Goal: Entertainment & Leisure: Consume media (video, audio)

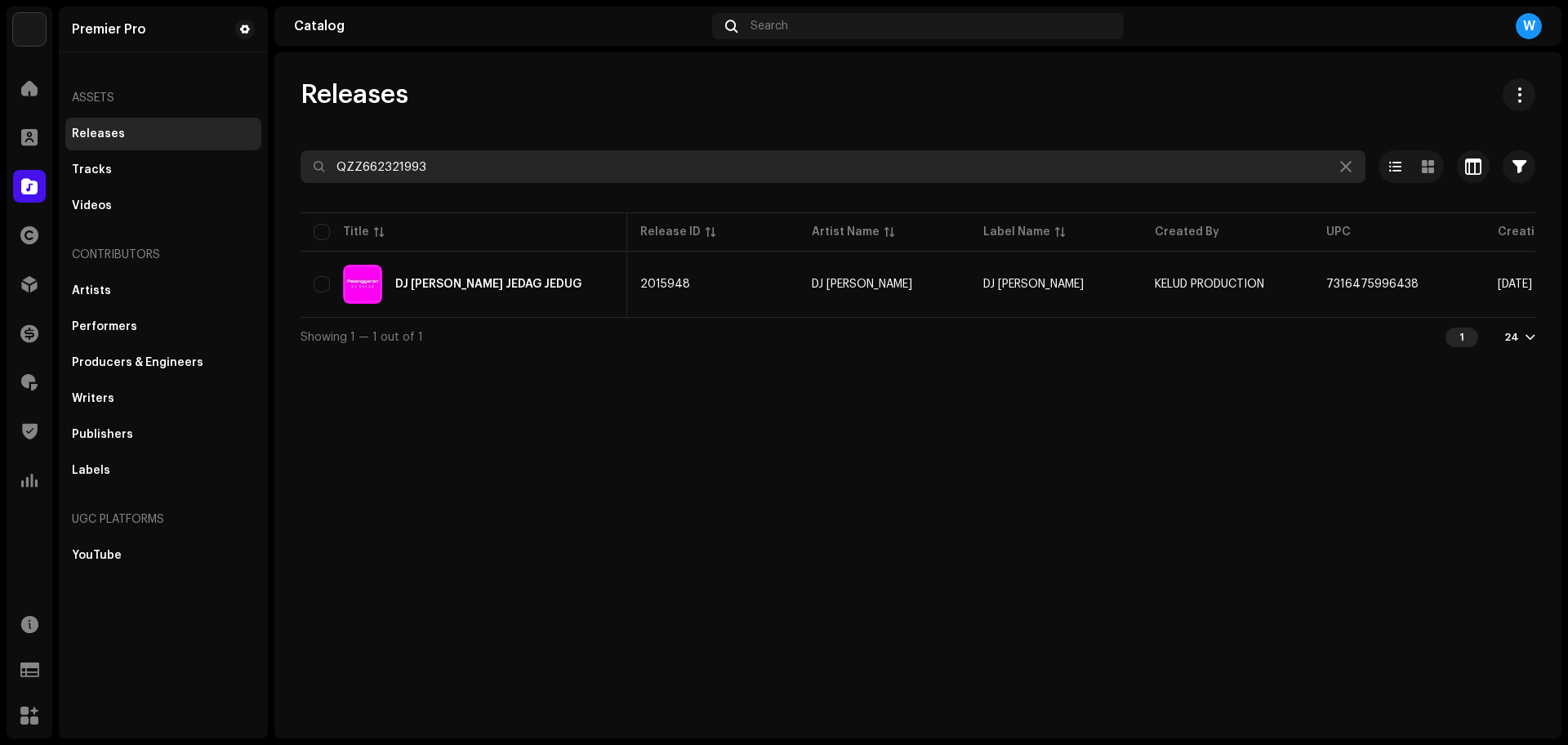
scroll to position [0, 408]
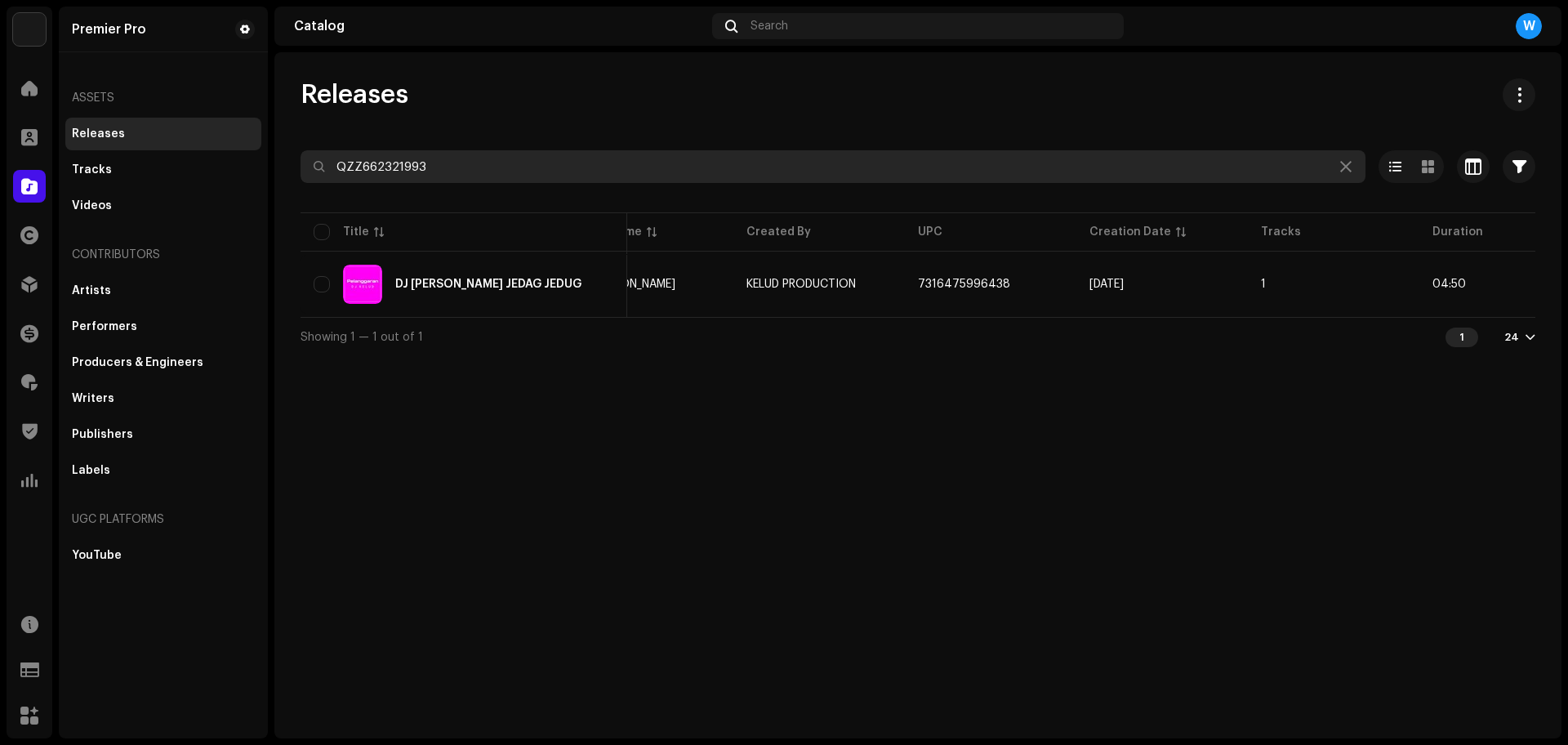
paste input "2138"
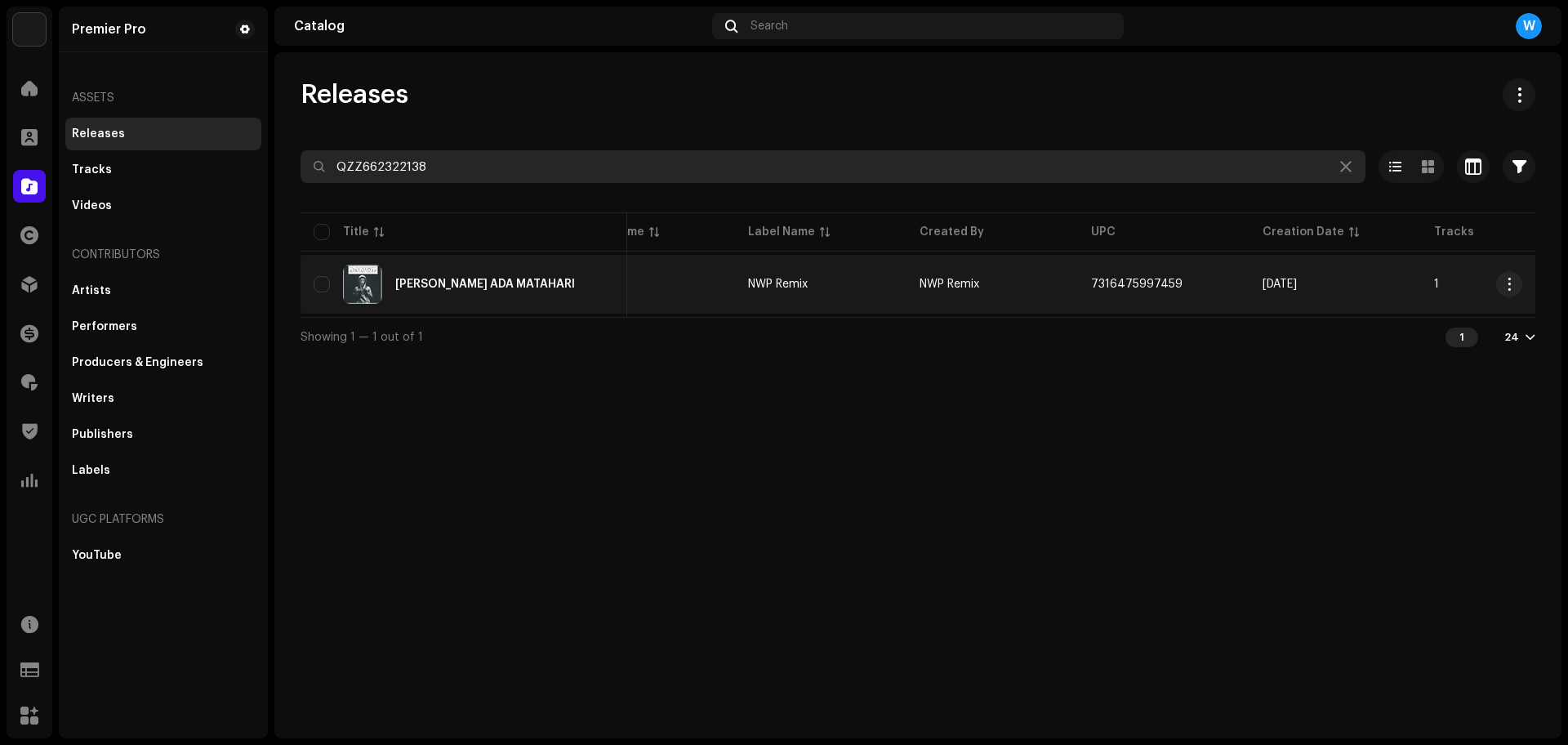
scroll to position [0, 241]
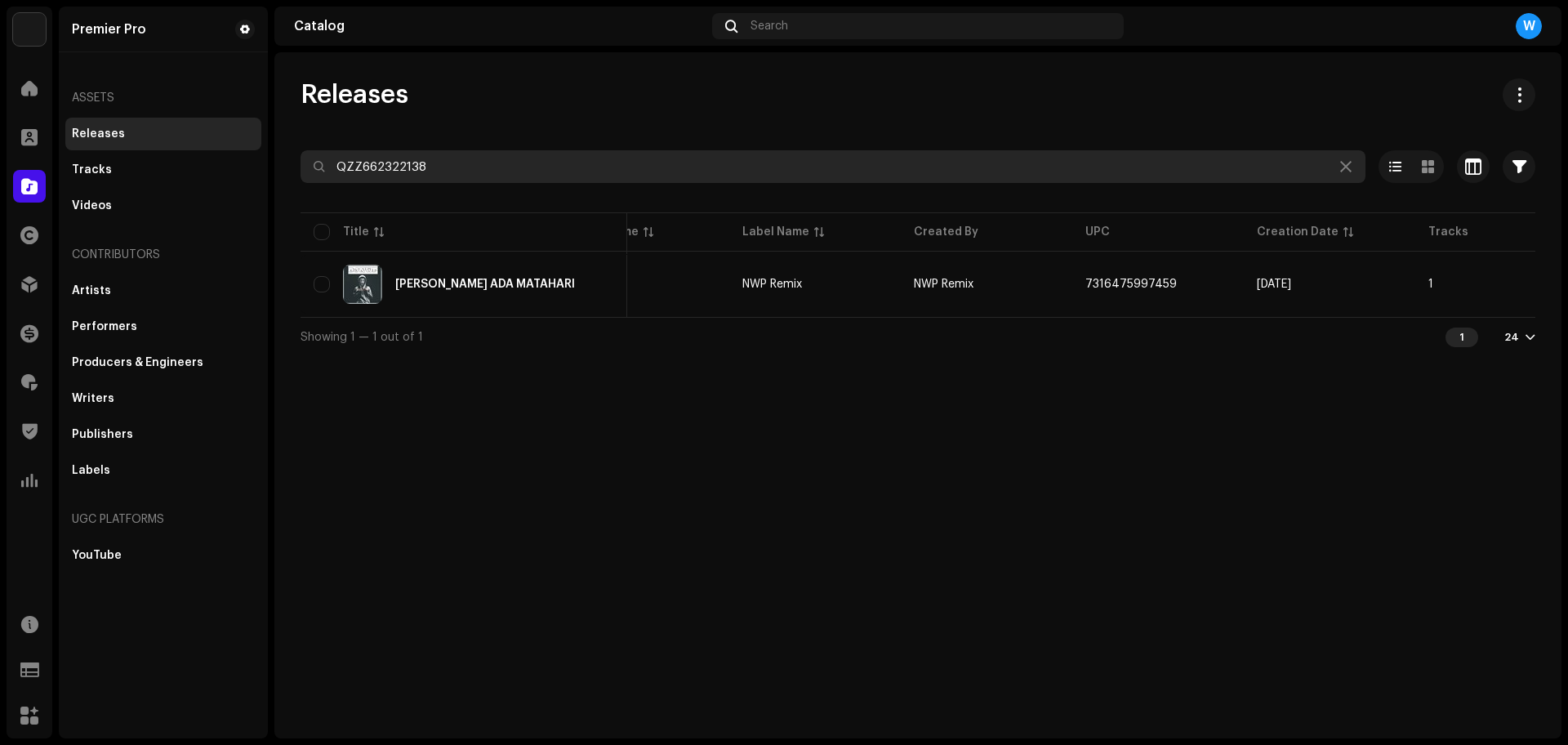
paste input "054"
paste input "13"
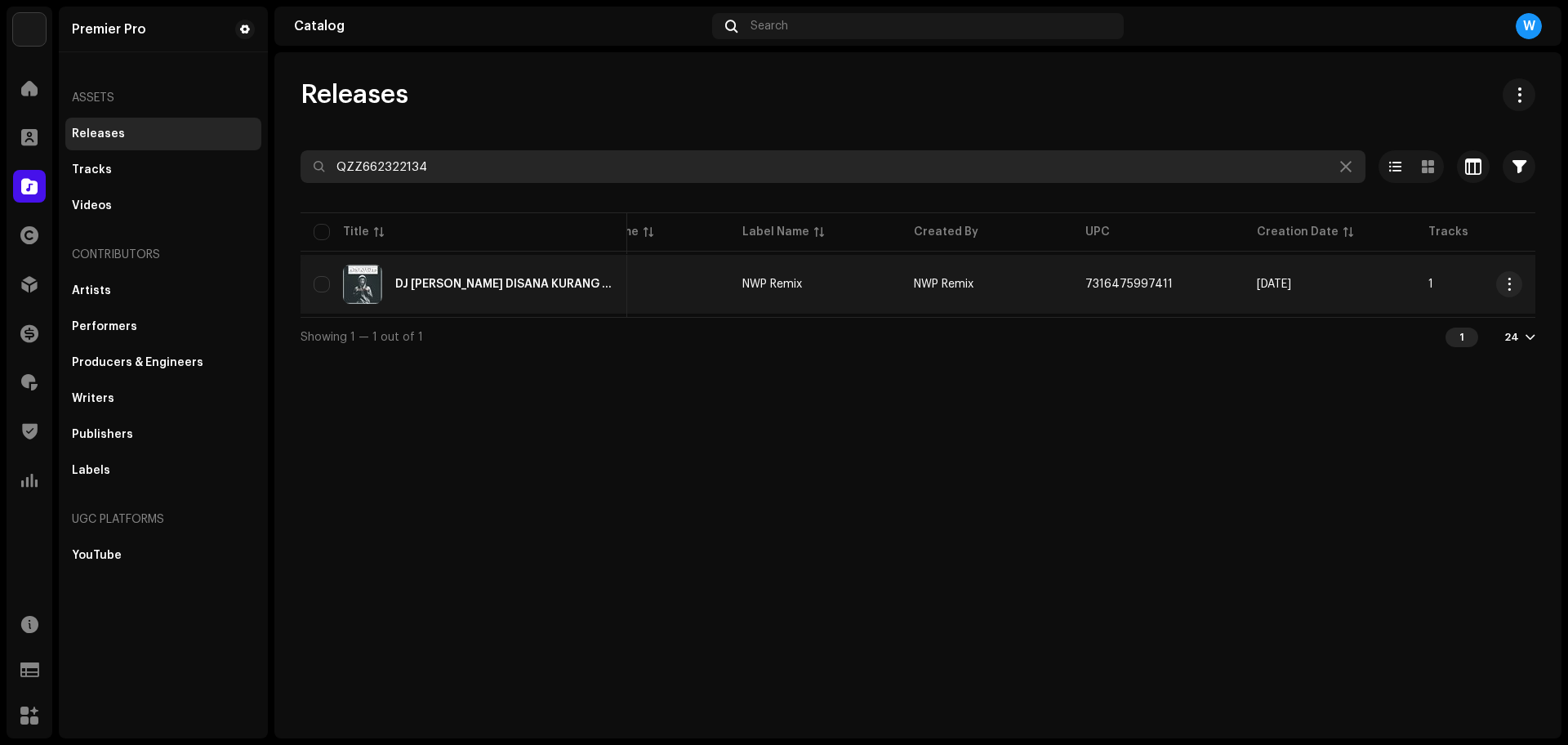
type input "QZZ662322134"
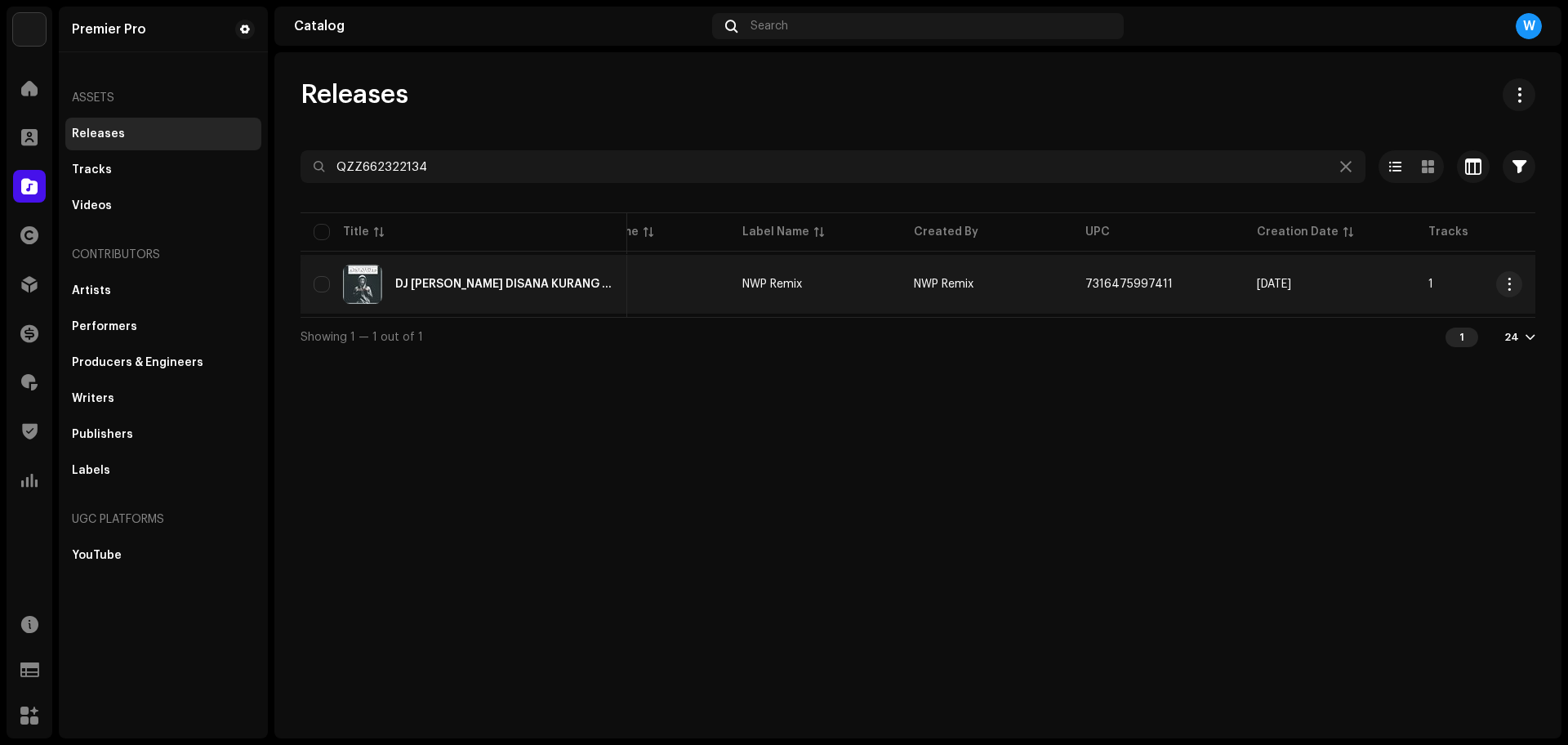
click at [455, 270] on div "DJ [PERSON_NAME] DISANA KURANG BESAR" at bounding box center [463, 284] width 301 height 40
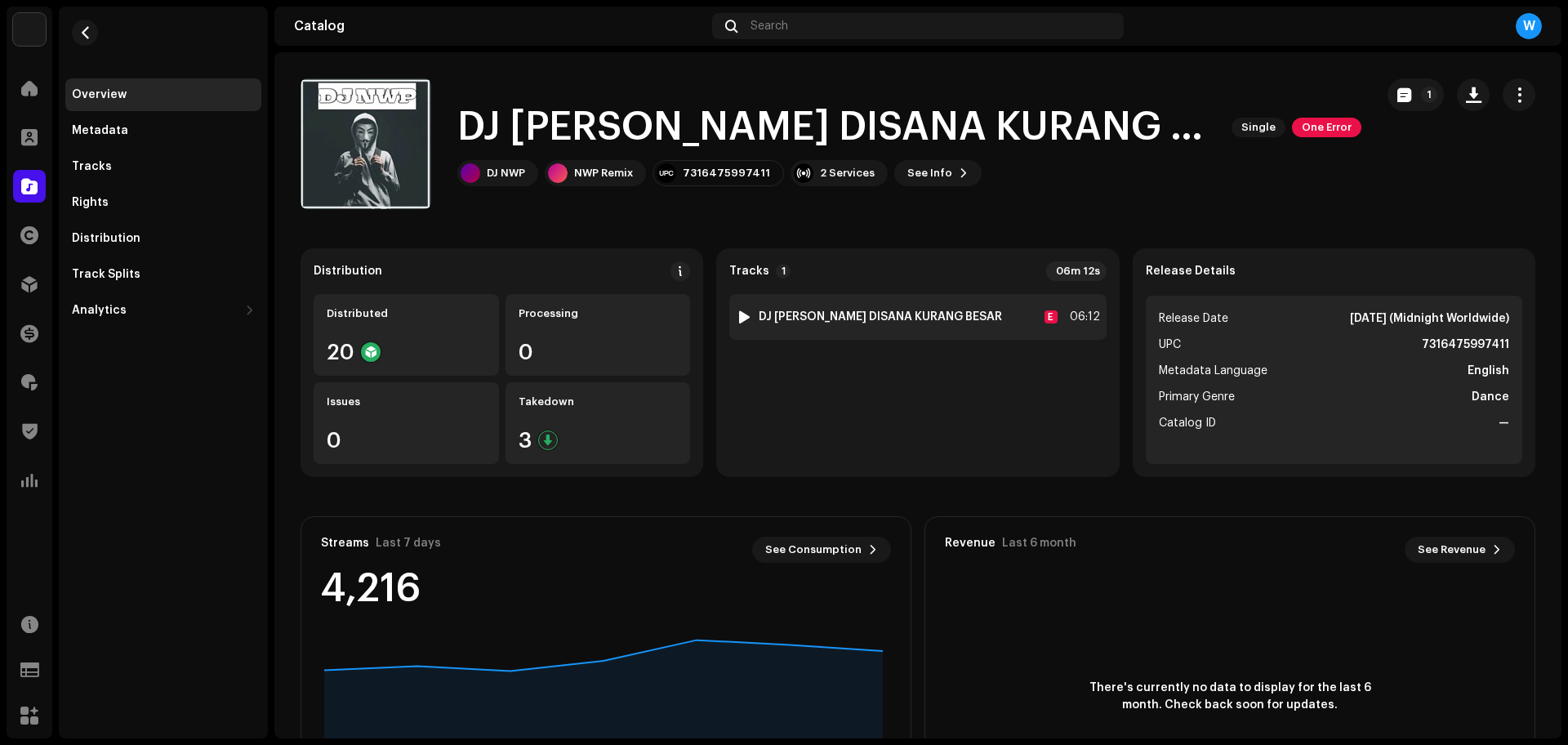
click at [739, 314] on div at bounding box center [744, 316] width 12 height 13
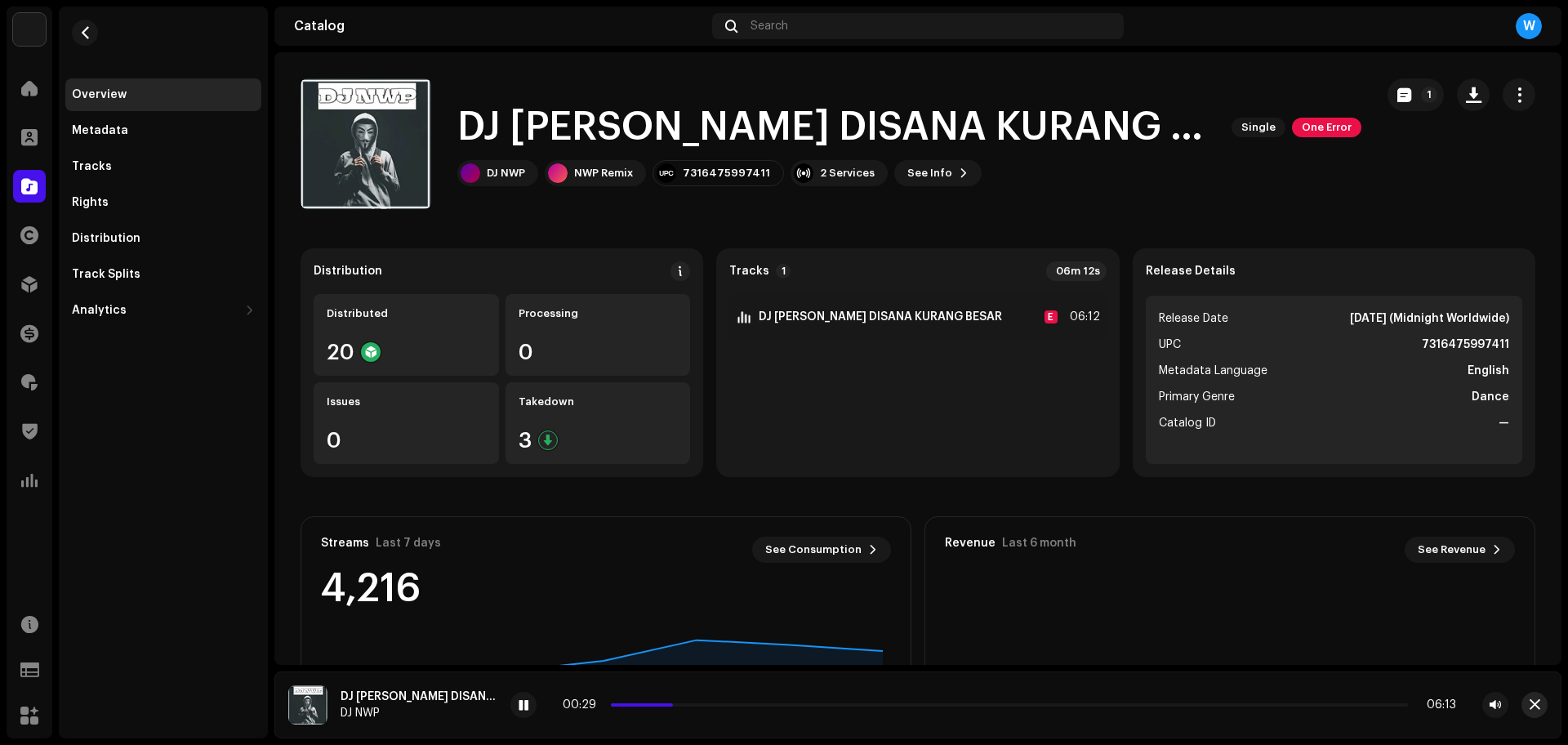
click at [1540, 704] on span "button" at bounding box center [1534, 705] width 10 height 13
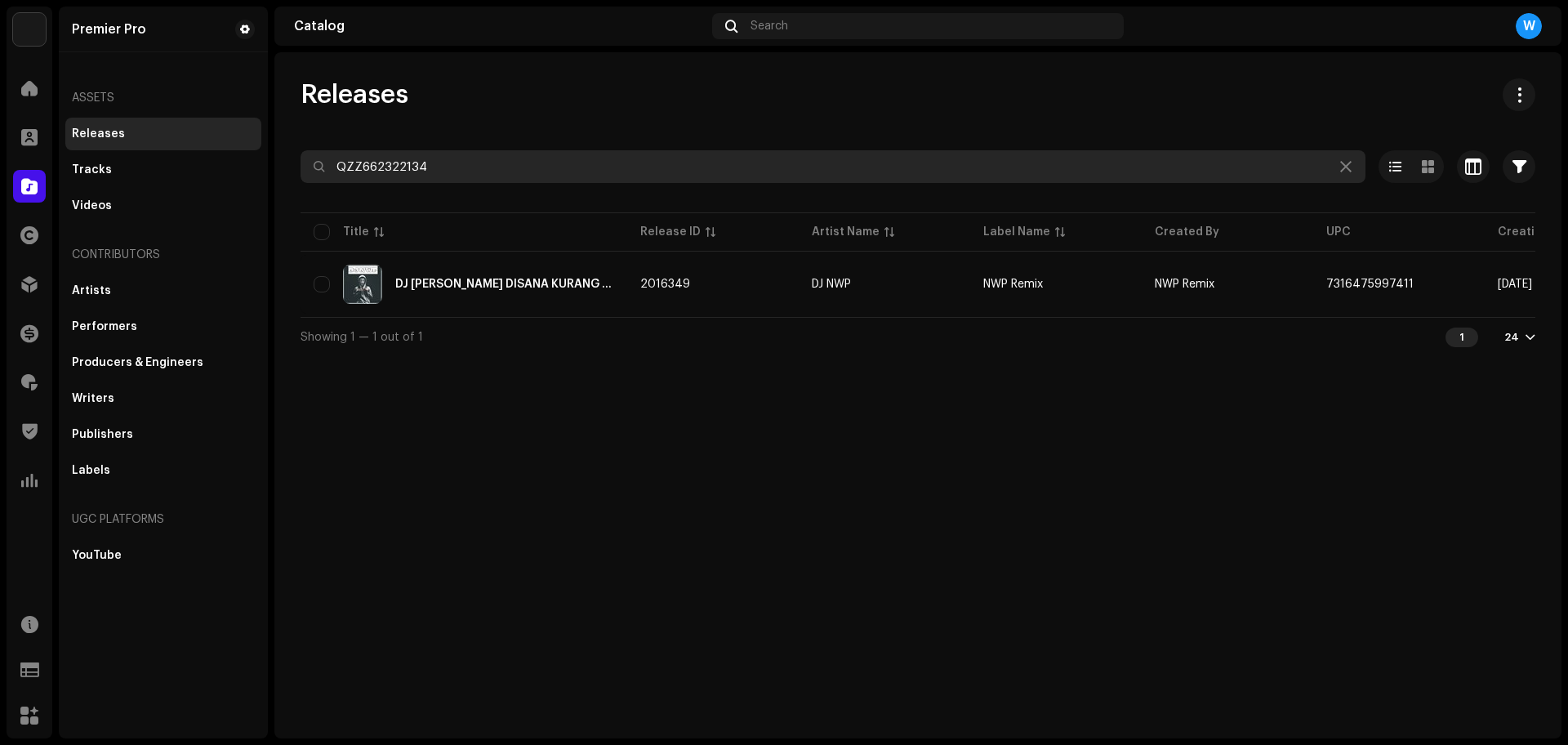
click at [437, 158] on input "QZZ662322134" at bounding box center [833, 166] width 1065 height 33
paste input "48"
type input "QZZ662322148"
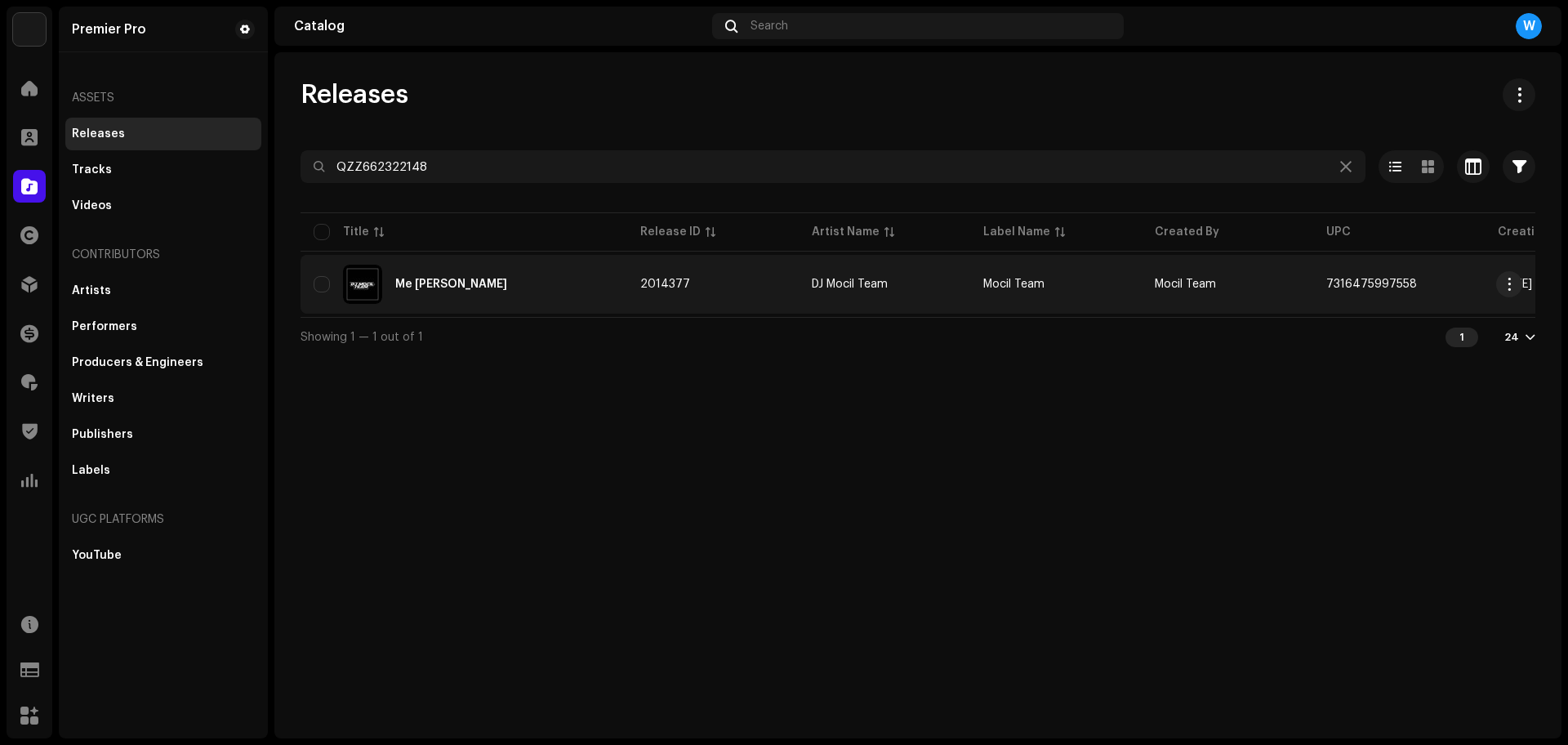
click at [458, 281] on div "Me [PERSON_NAME]" at bounding box center [451, 283] width 112 height 11
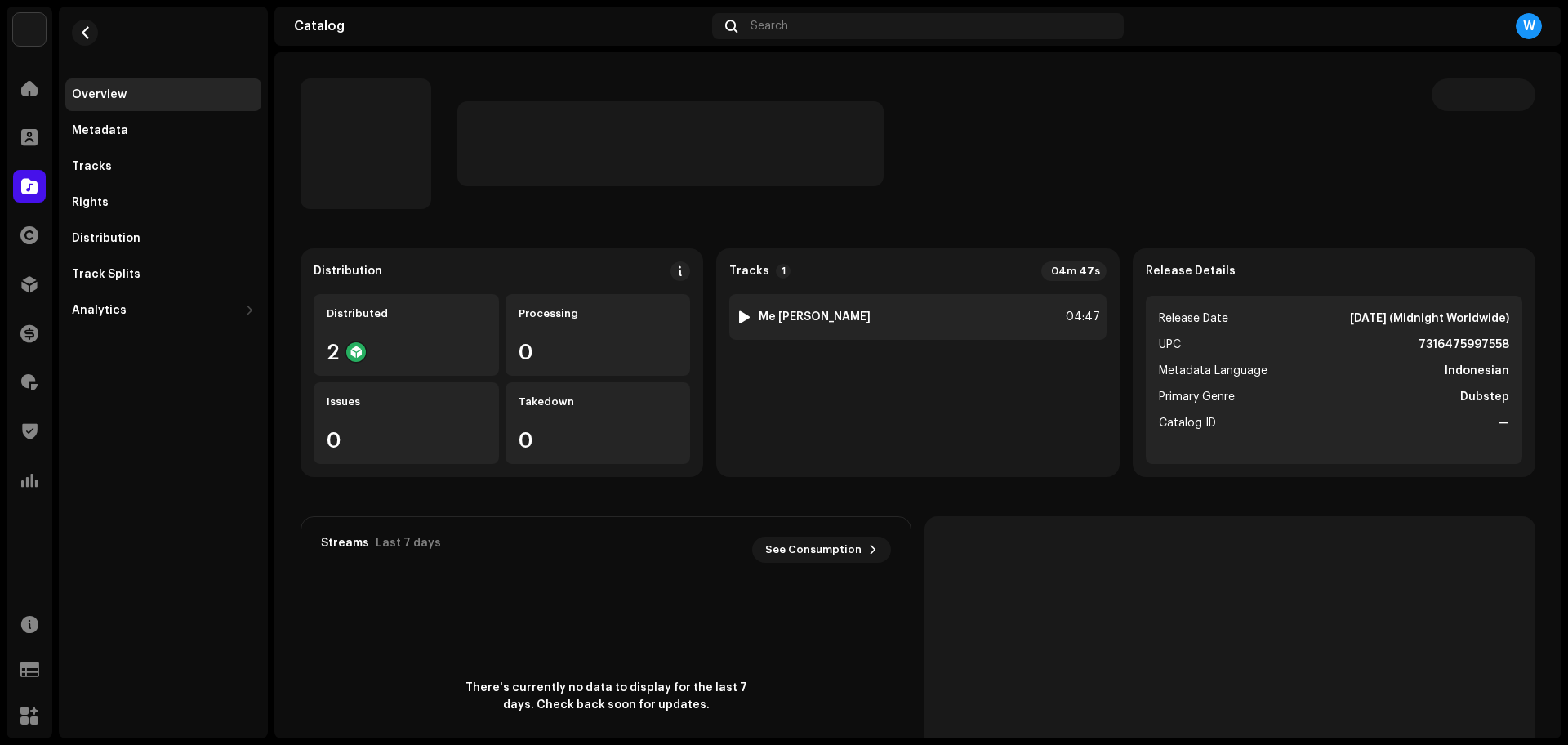
click at [739, 320] on div at bounding box center [744, 316] width 12 height 13
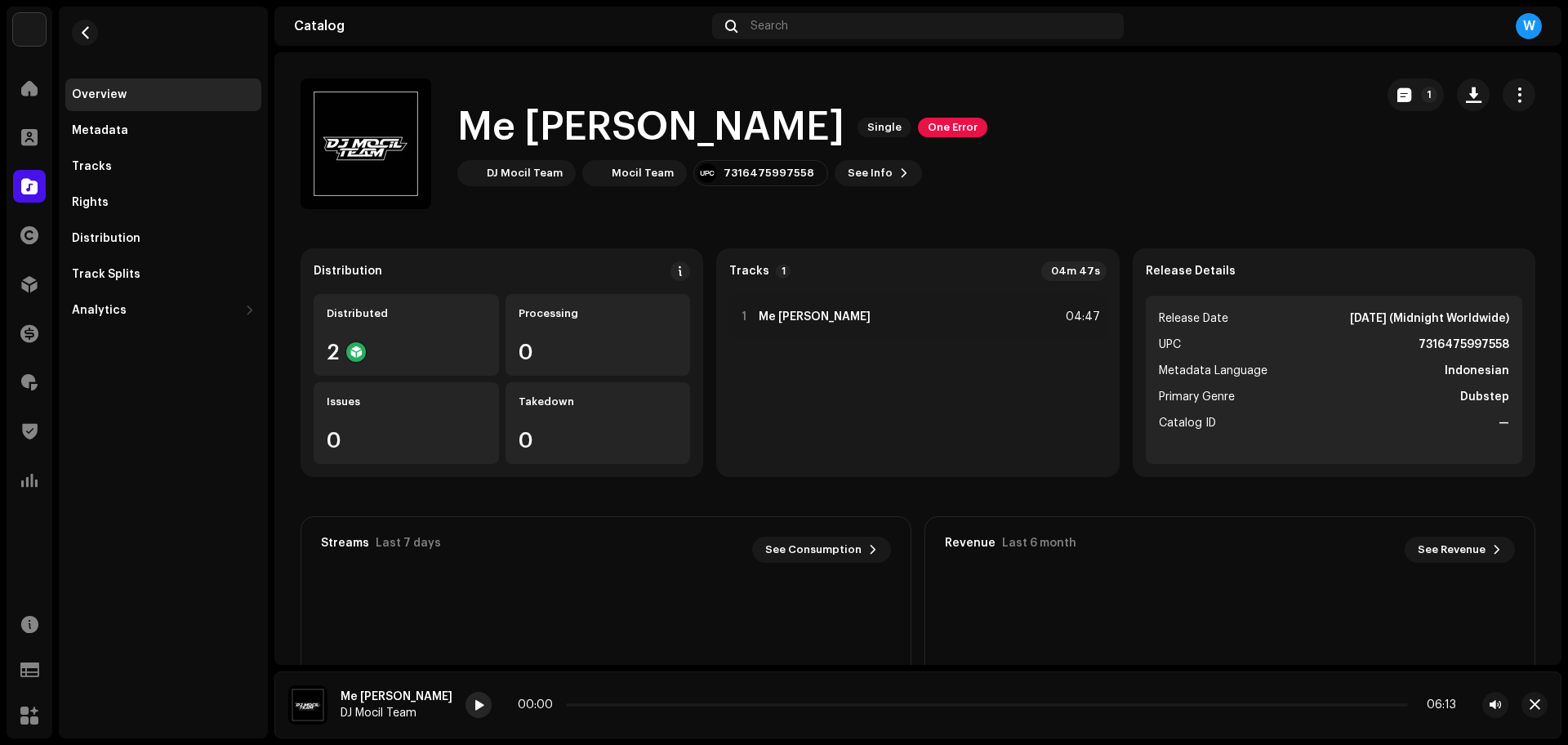
click at [474, 707] on span at bounding box center [478, 705] width 9 height 13
click at [474, 704] on span at bounding box center [478, 705] width 9 height 13
click at [591, 705] on p-slider at bounding box center [987, 705] width 842 height 3
click at [624, 704] on p-slider at bounding box center [987, 705] width 842 height 3
click at [648, 705] on p-slider at bounding box center [987, 705] width 842 height 3
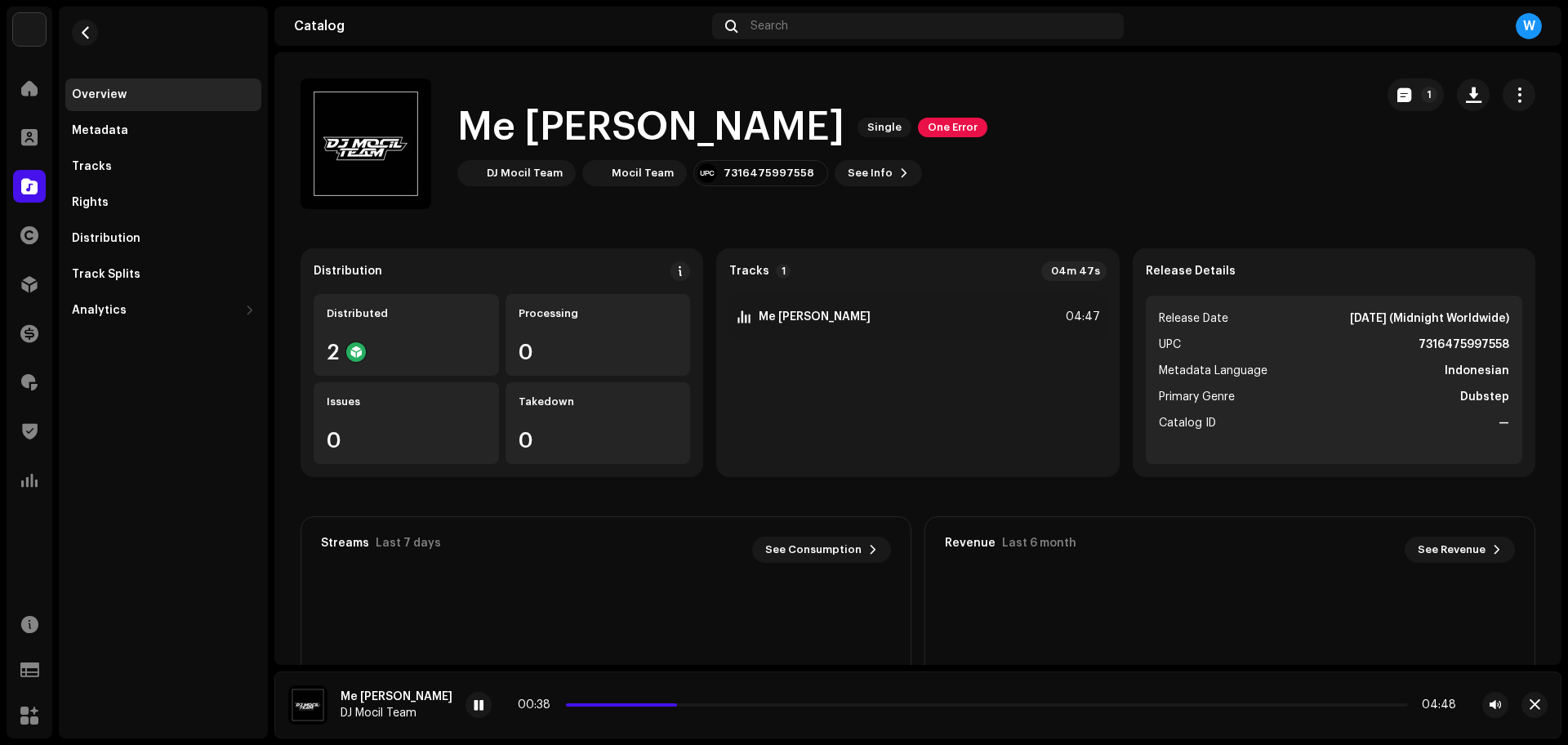
click at [690, 707] on div "00:38 04:48" at bounding box center [987, 705] width 939 height 13
click at [708, 704] on p-slider at bounding box center [987, 705] width 842 height 3
click at [727, 705] on p-slider at bounding box center [987, 705] width 842 height 3
click at [747, 705] on p-slider at bounding box center [987, 705] width 842 height 3
click at [769, 708] on div "01:11 04:48" at bounding box center [987, 705] width 939 height 13
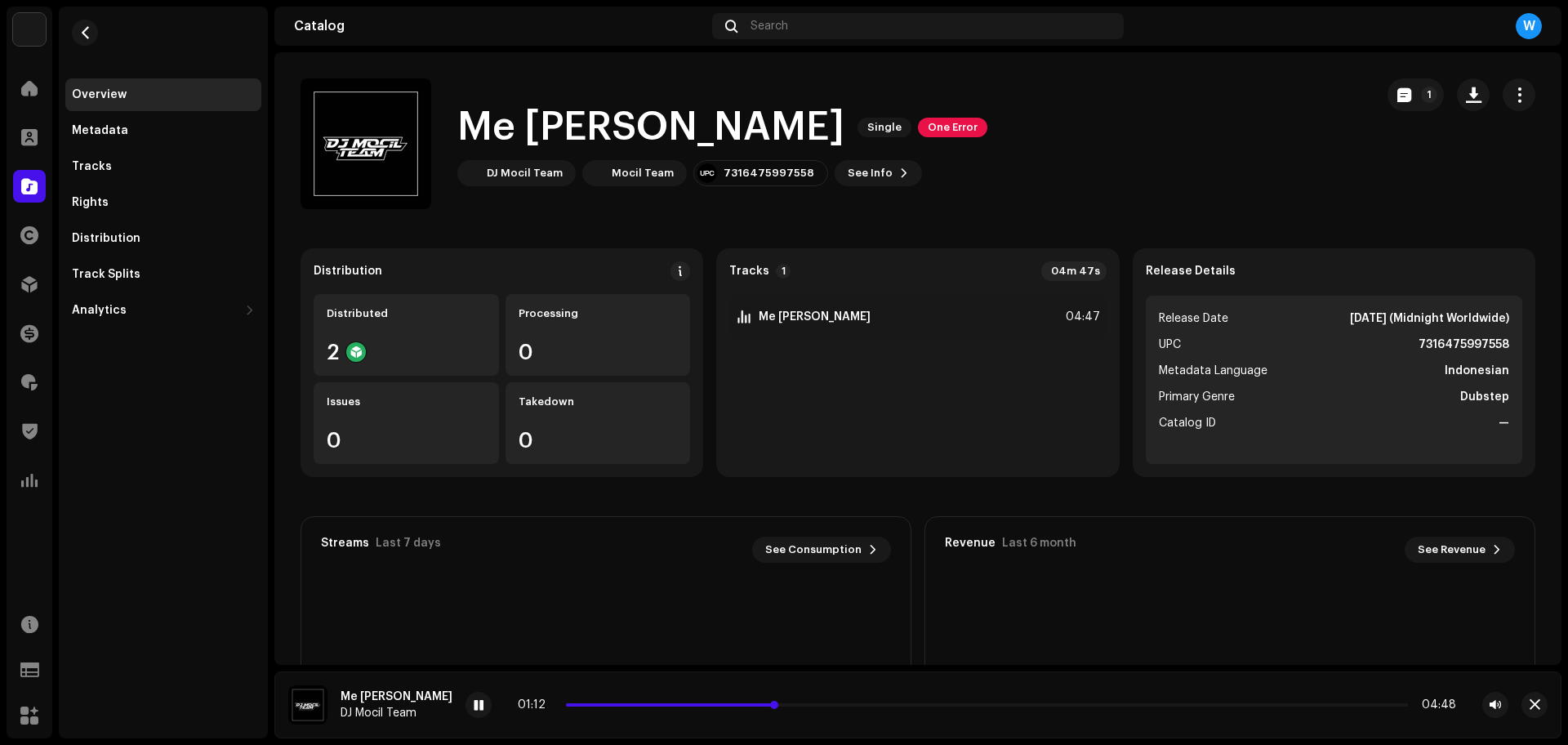
click at [863, 705] on p-slider at bounding box center [987, 705] width 842 height 3
click at [1001, 704] on p-slider at bounding box center [987, 705] width 842 height 3
click at [1530, 700] on span "button" at bounding box center [1534, 705] width 10 height 13
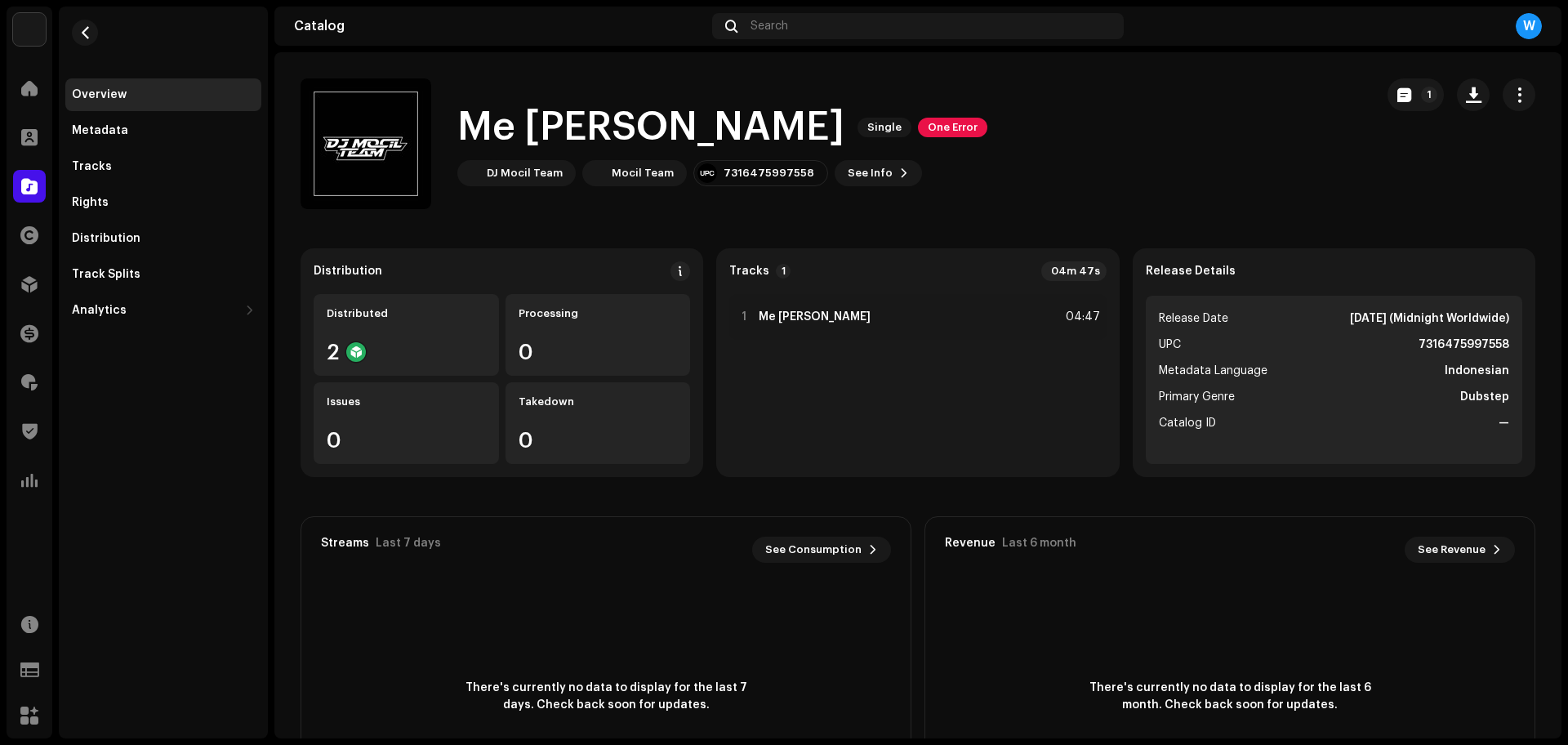
drag, startPoint x: 491, startPoint y: 158, endPoint x: 495, endPoint y: 150, distance: 8.9
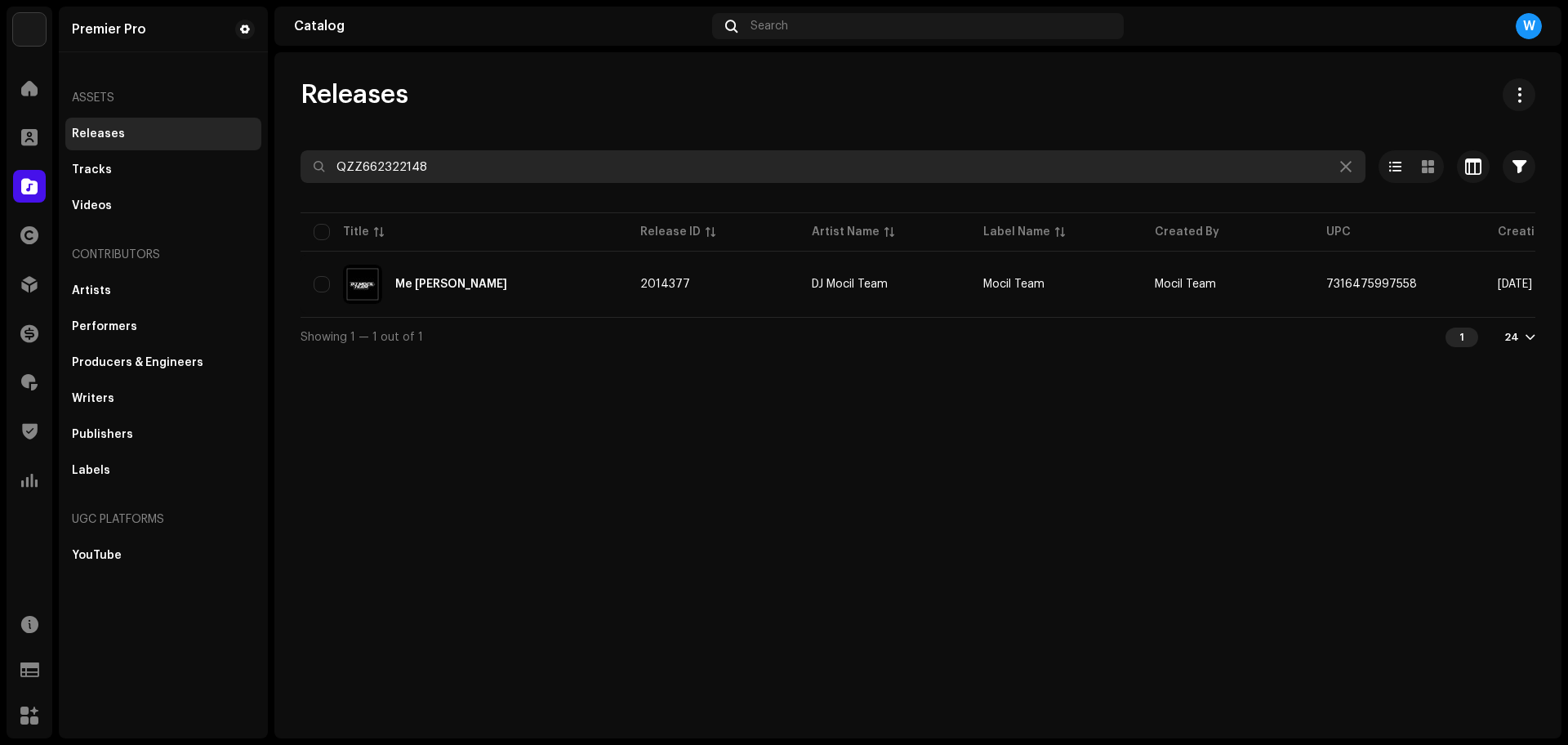
click at [480, 172] on input "QZZ662322148" at bounding box center [833, 166] width 1065 height 33
paste input "421"
type input "QZZ662322421"
click at [495, 177] on input "QZZ662322421" at bounding box center [833, 166] width 1065 height 33
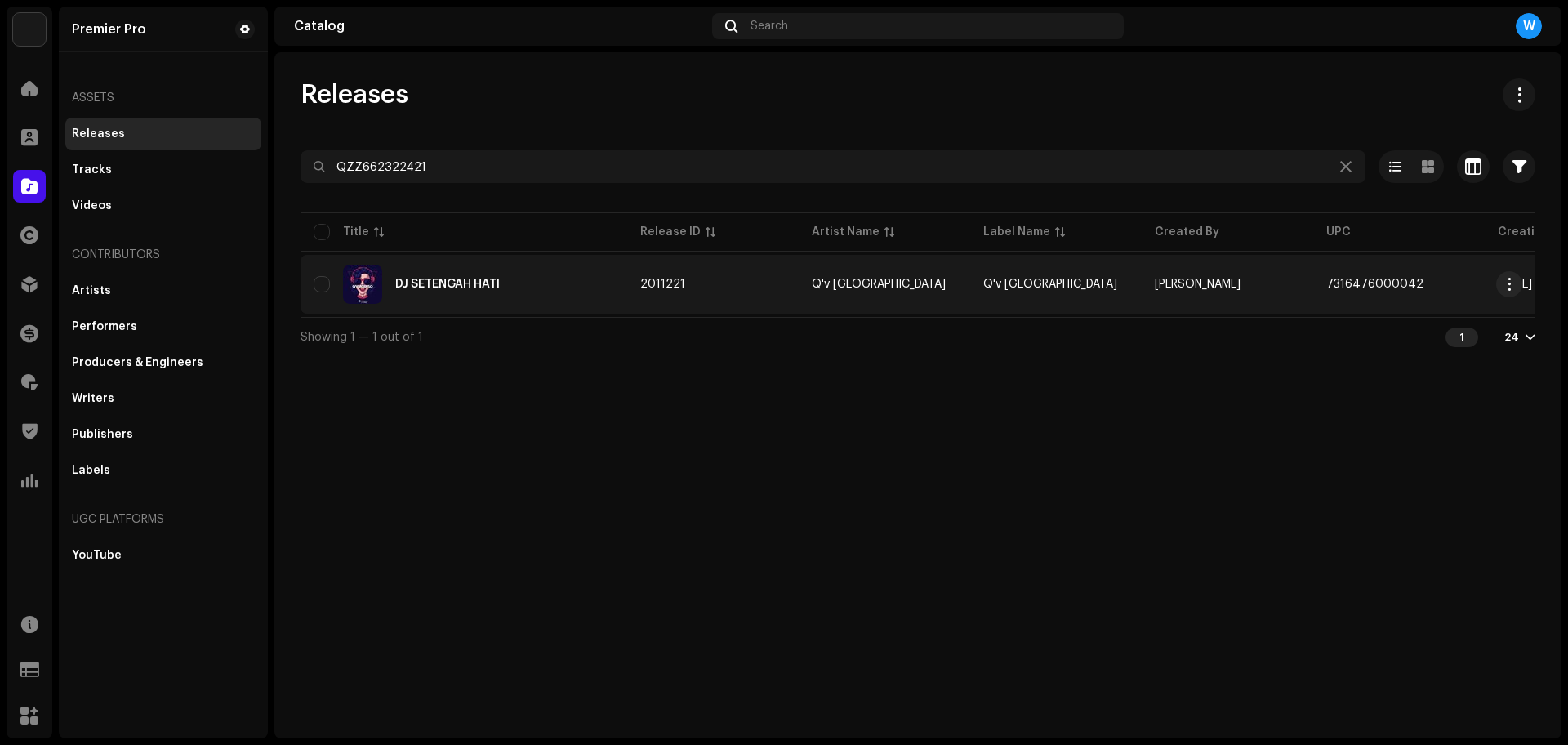
click at [463, 284] on div "DJ SETENGAH HATI" at bounding box center [447, 283] width 104 height 11
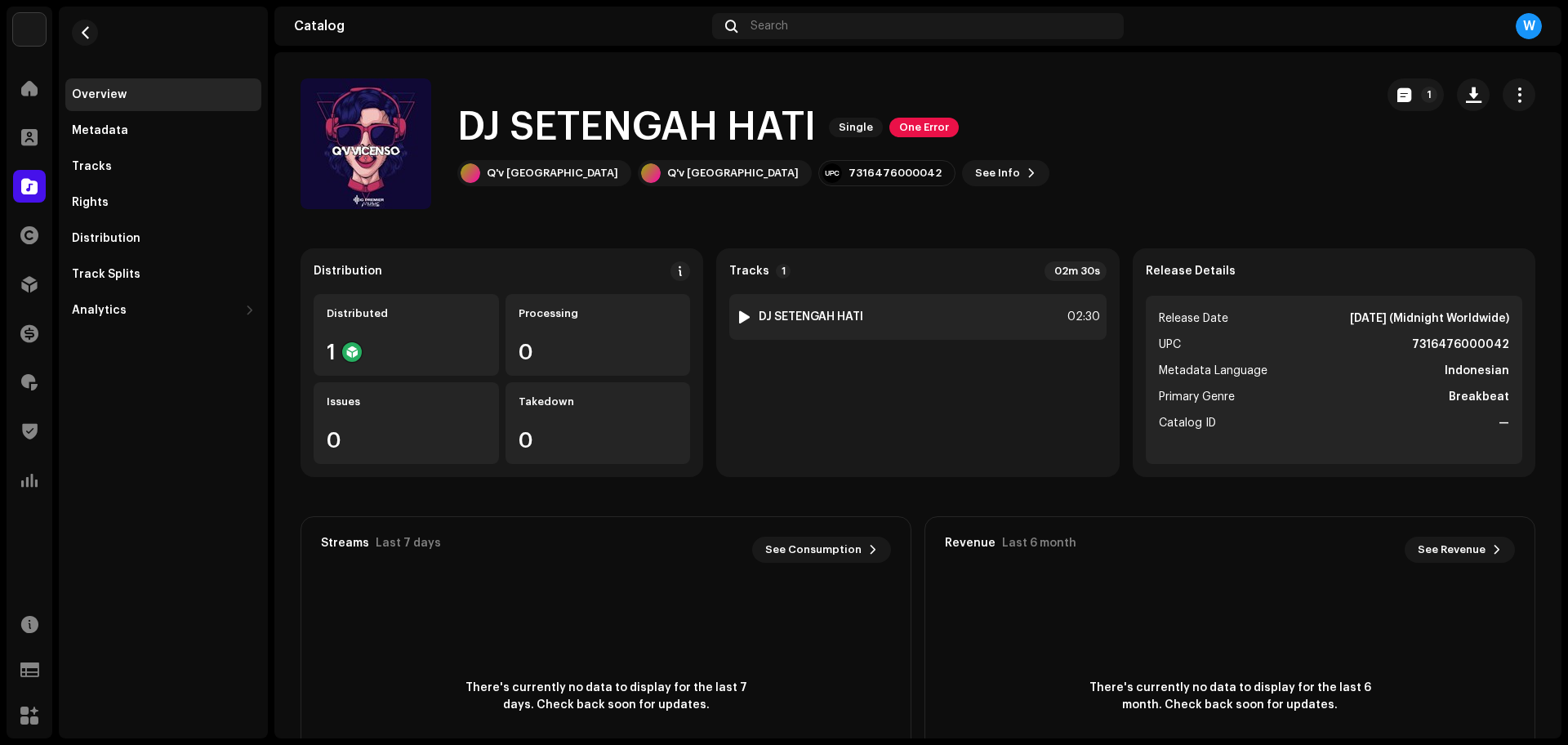
click at [742, 313] on div at bounding box center [744, 316] width 12 height 13
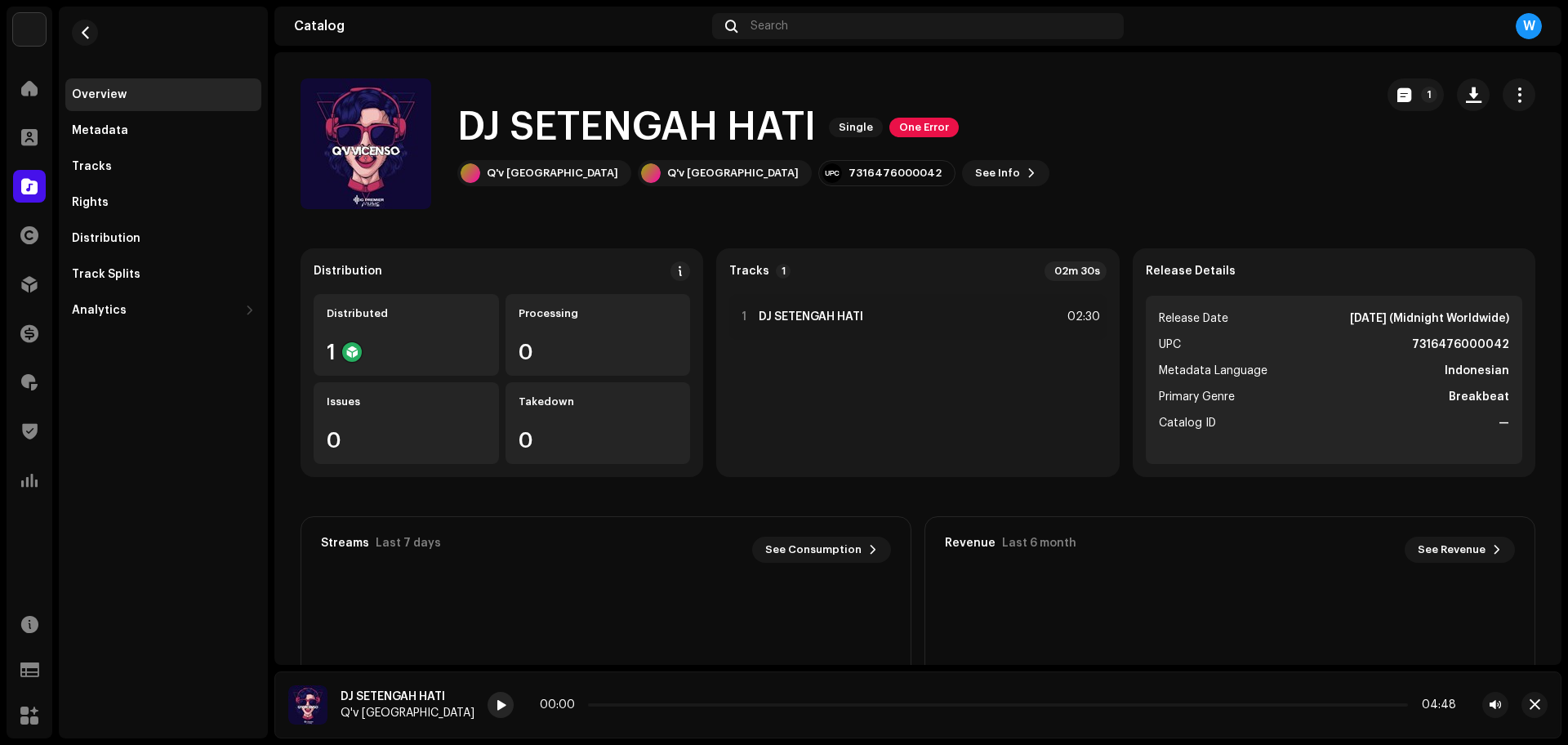
click at [487, 709] on div at bounding box center [500, 705] width 26 height 26
click at [487, 706] on div at bounding box center [500, 705] width 26 height 26
click at [598, 704] on p-slider at bounding box center [998, 705] width 820 height 3
click at [635, 706] on div "00:08 02:31" at bounding box center [998, 705] width 916 height 13
click at [638, 705] on p-slider at bounding box center [998, 705] width 820 height 3
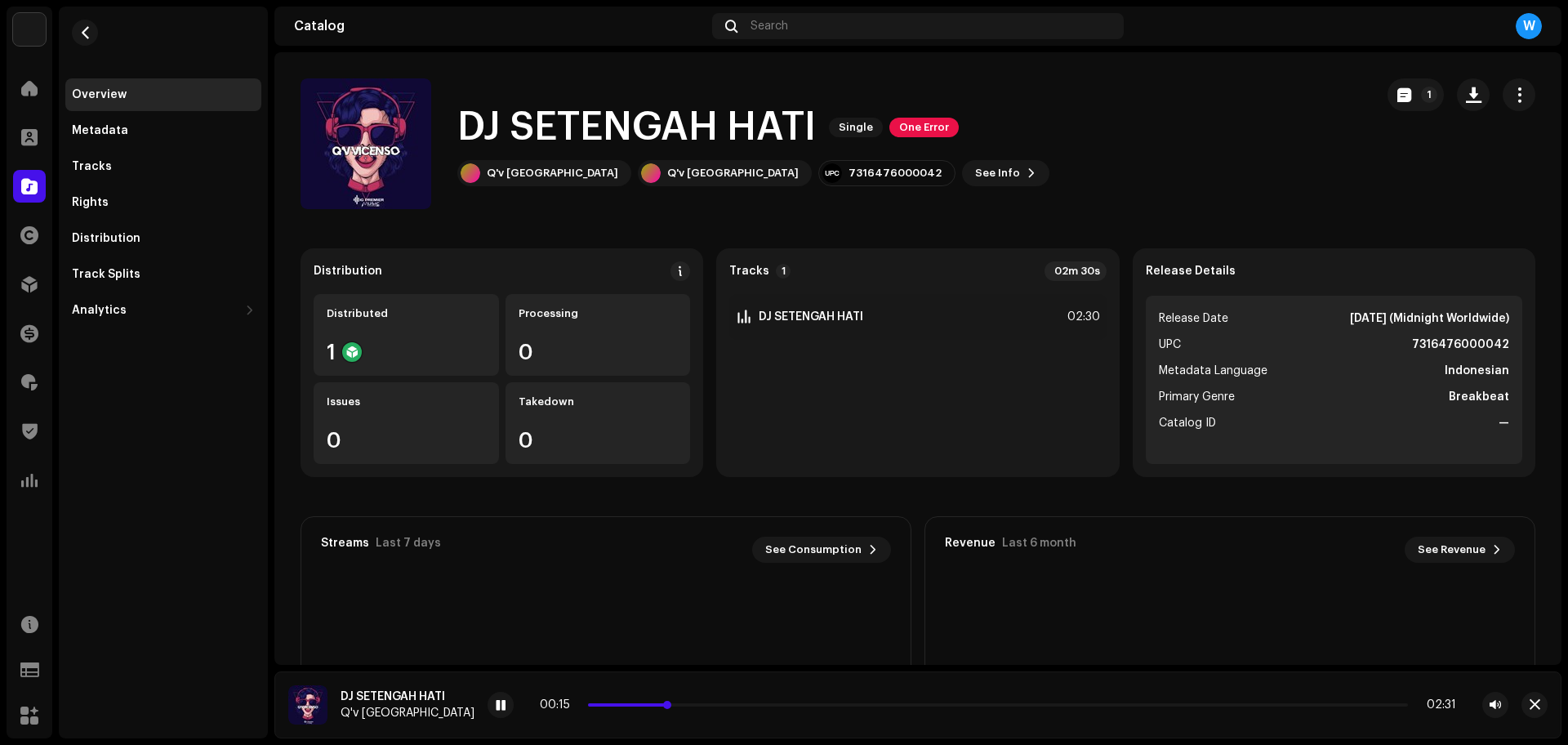
click at [652, 705] on p-slider at bounding box center [998, 705] width 820 height 3
click at [685, 706] on div "00:17 02:31" at bounding box center [998, 705] width 916 height 13
click at [688, 706] on div "00:17 02:31" at bounding box center [998, 705] width 916 height 13
click at [688, 705] on p-slider at bounding box center [998, 705] width 820 height 3
click at [713, 705] on p-slider at bounding box center [998, 705] width 820 height 3
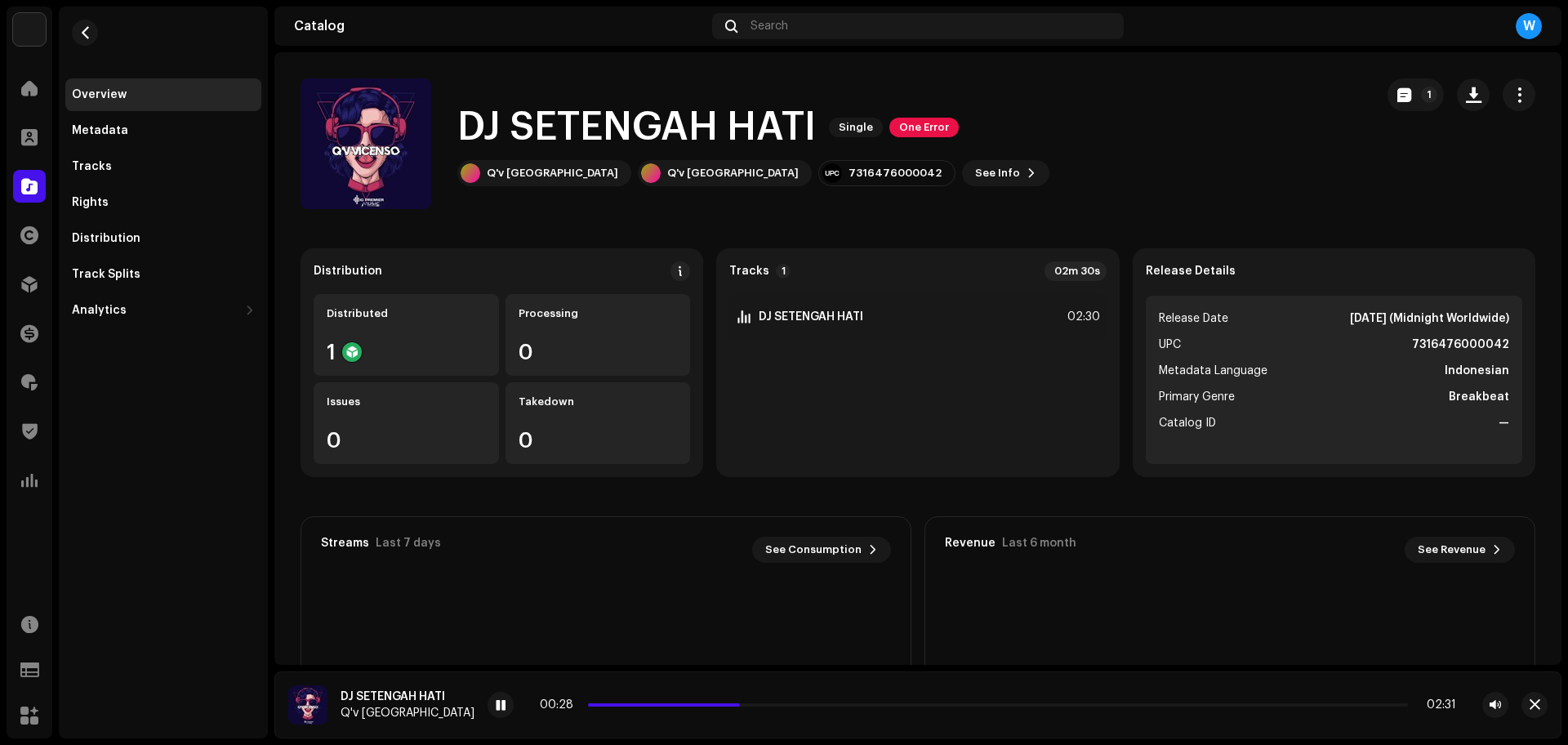
click at [758, 707] on div "00:28 02:31" at bounding box center [998, 705] width 916 height 13
click at [764, 706] on div "00:29 02:31" at bounding box center [998, 705] width 916 height 13
click at [765, 705] on p-slider at bounding box center [998, 705] width 820 height 3
click at [846, 704] on p-slider at bounding box center [998, 705] width 820 height 3
click at [945, 701] on div "00:53 02:31" at bounding box center [998, 705] width 916 height 13
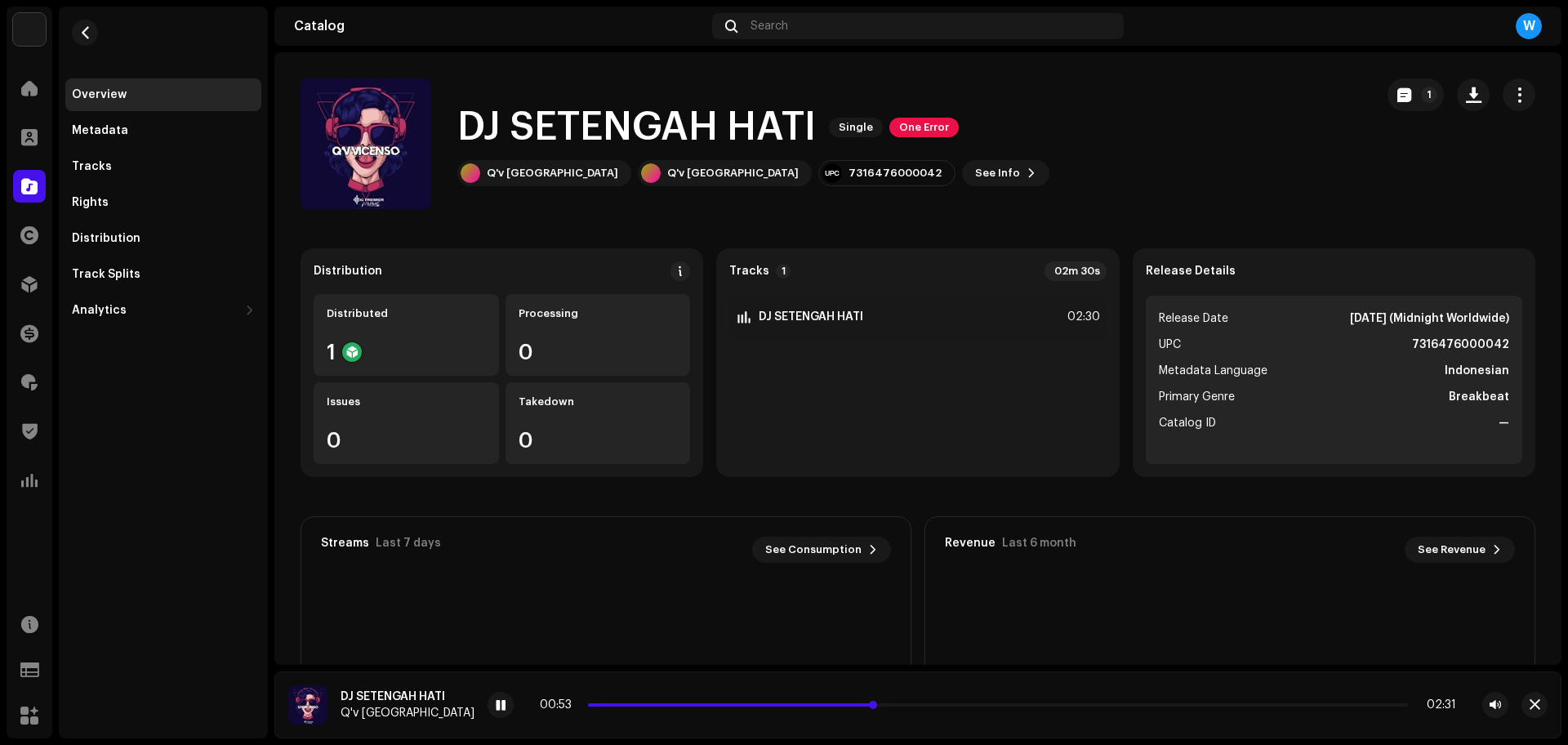
click at [943, 705] on p-slider at bounding box center [998, 705] width 820 height 3
click at [1062, 705] on p-slider at bounding box center [998, 705] width 820 height 3
click at [1535, 705] on span "button" at bounding box center [1534, 705] width 10 height 13
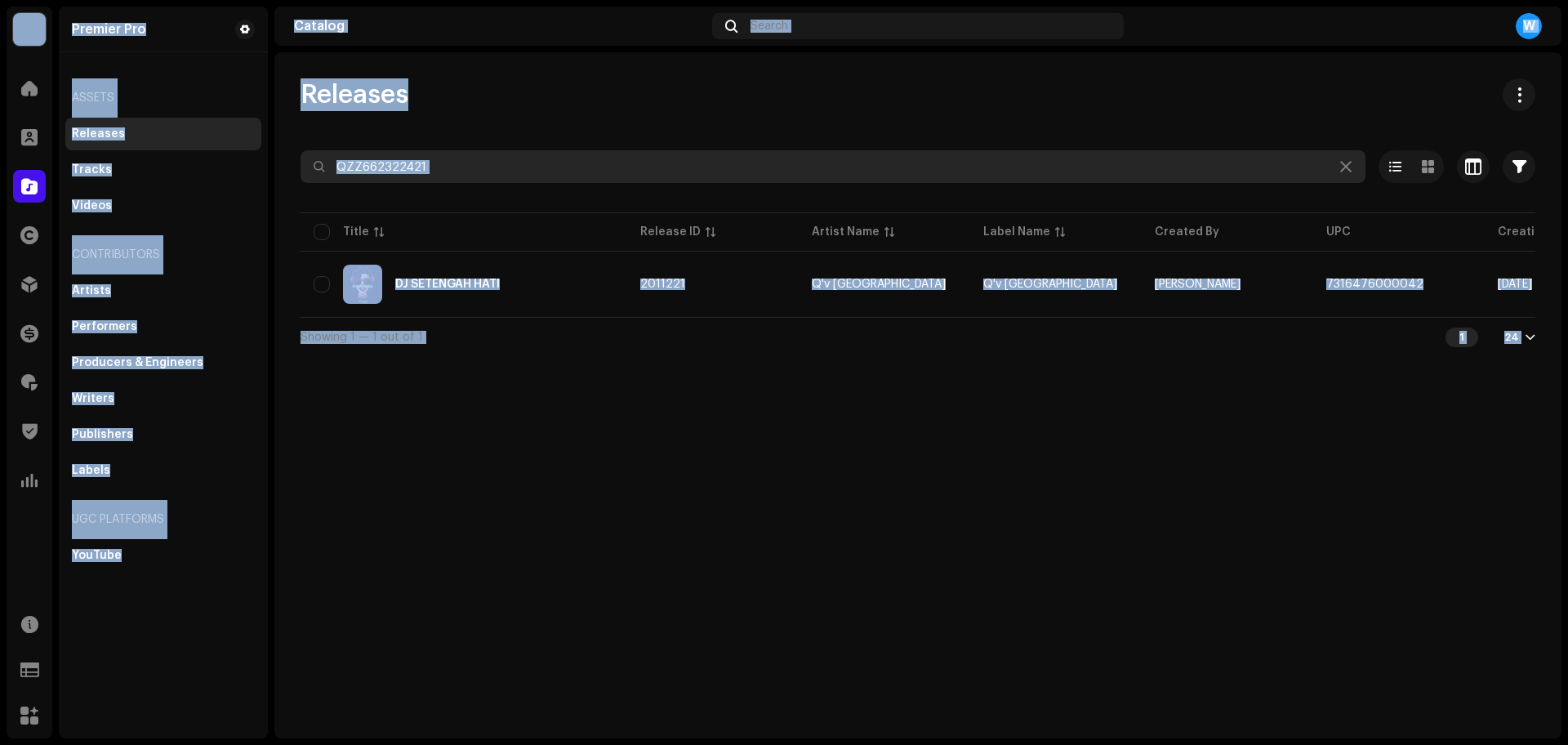
click at [468, 153] on input "QZZ662322421" at bounding box center [833, 166] width 1065 height 33
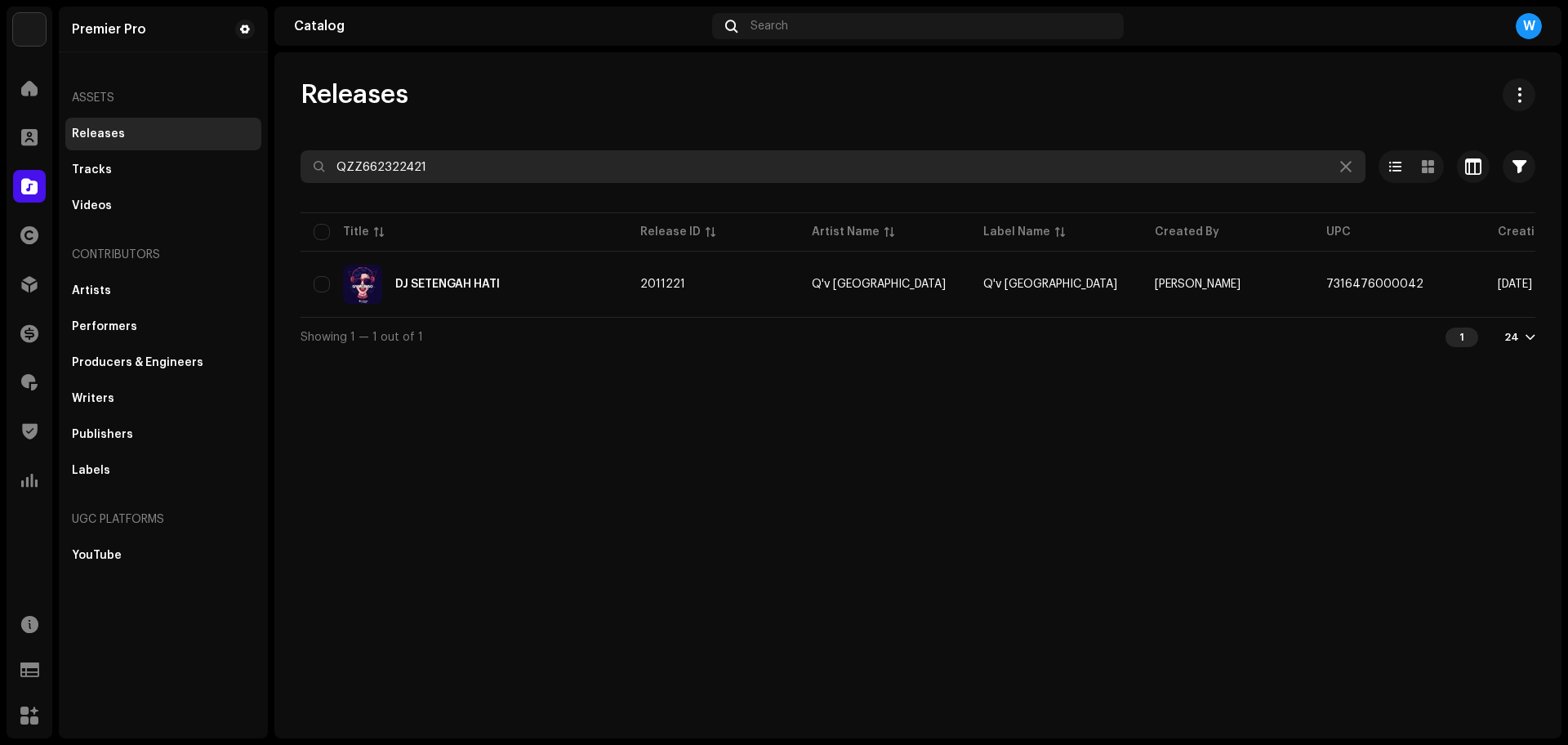
paste input "264"
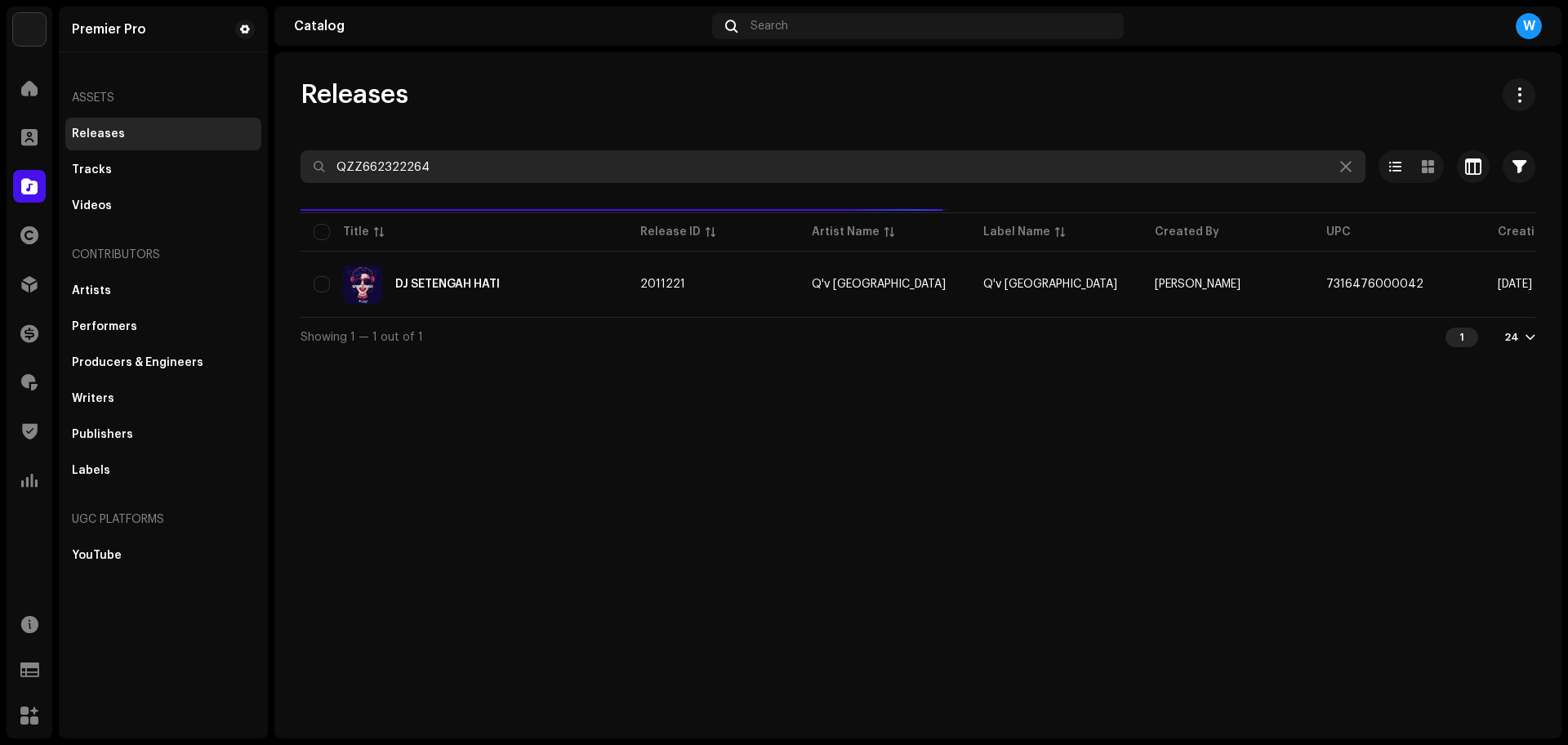
type input "QZZ662322264"
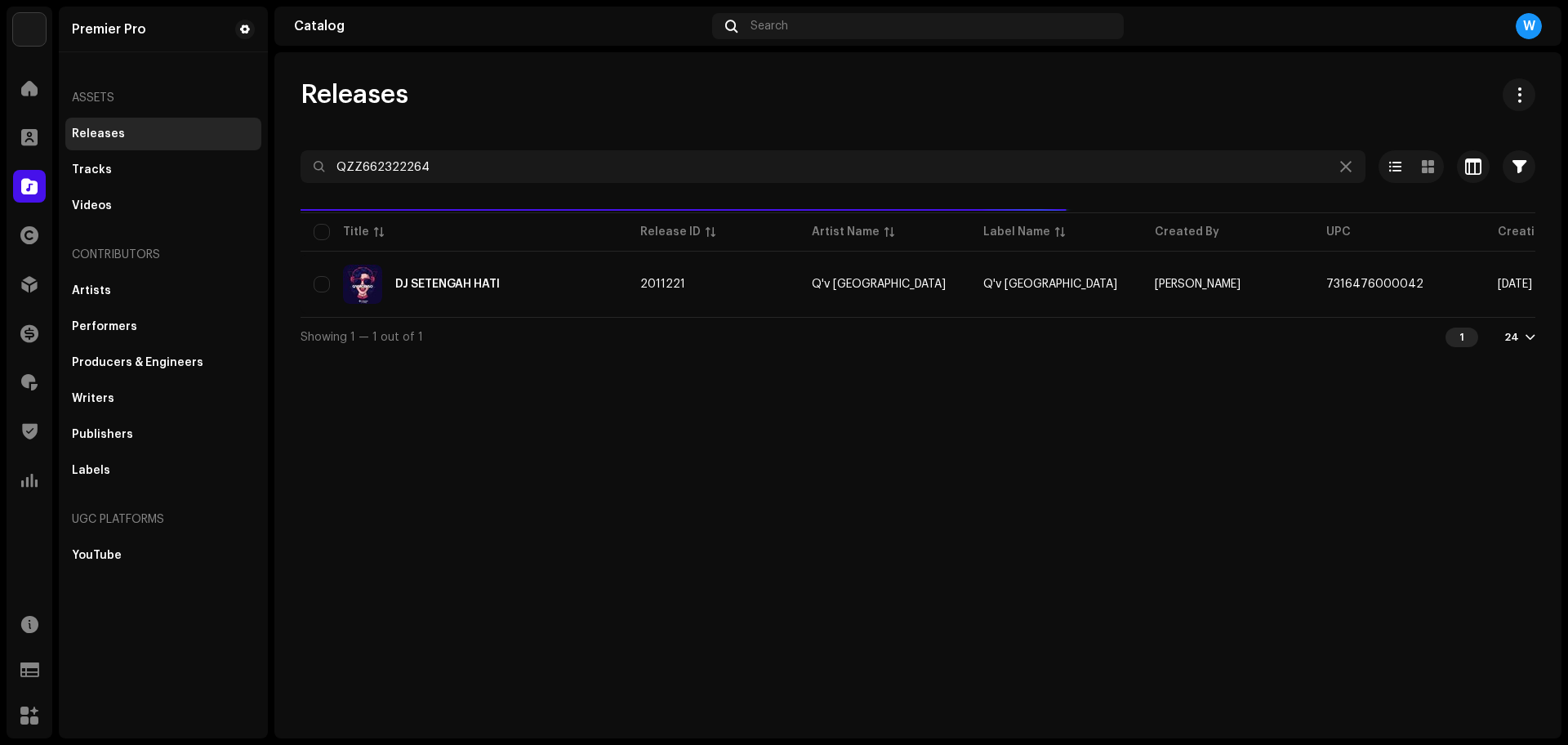
click at [539, 69] on div "Releases QZZ662322264 Selected 0 Options Filters Distribution status Never Dist…" at bounding box center [918, 395] width 1287 height 686
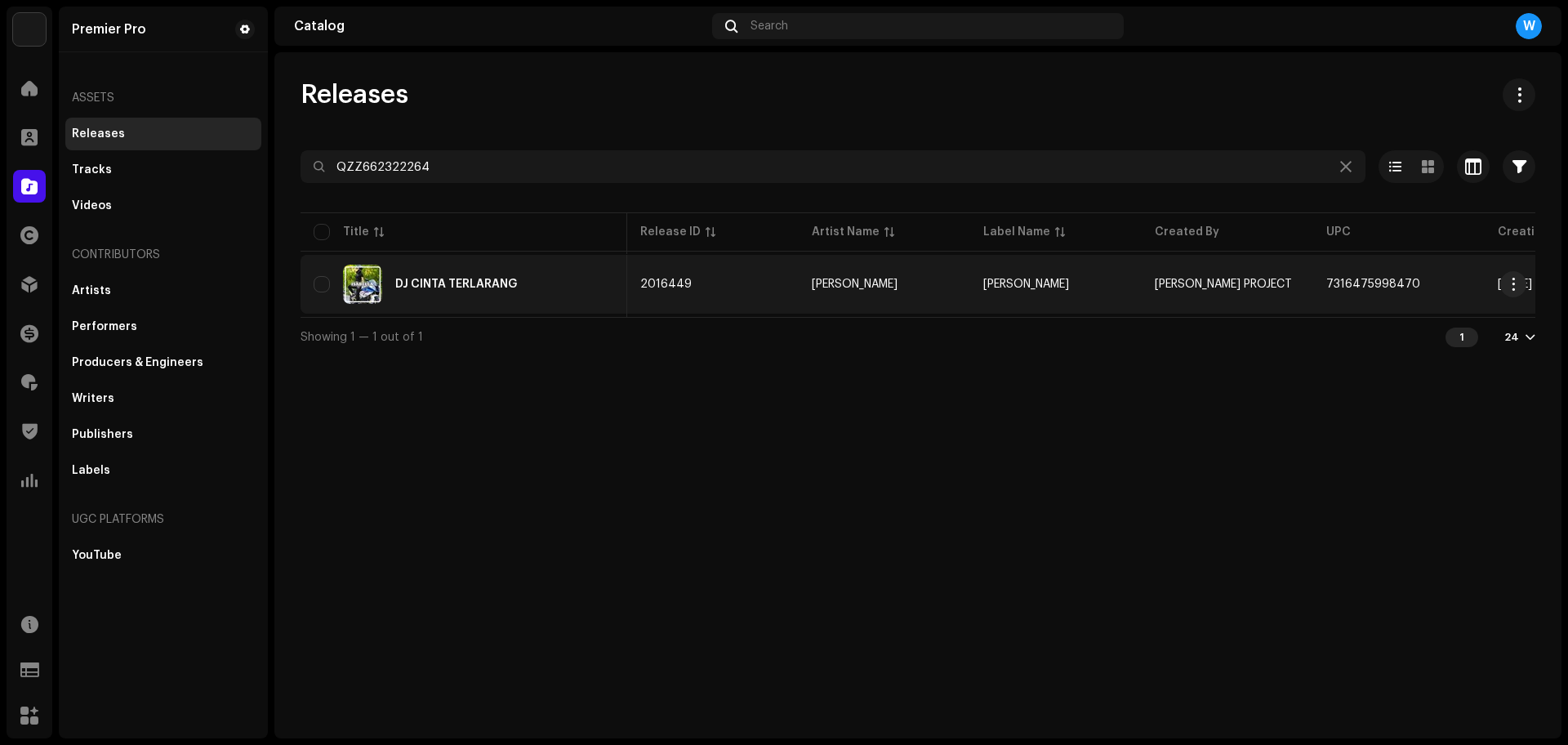
scroll to position [0, 408]
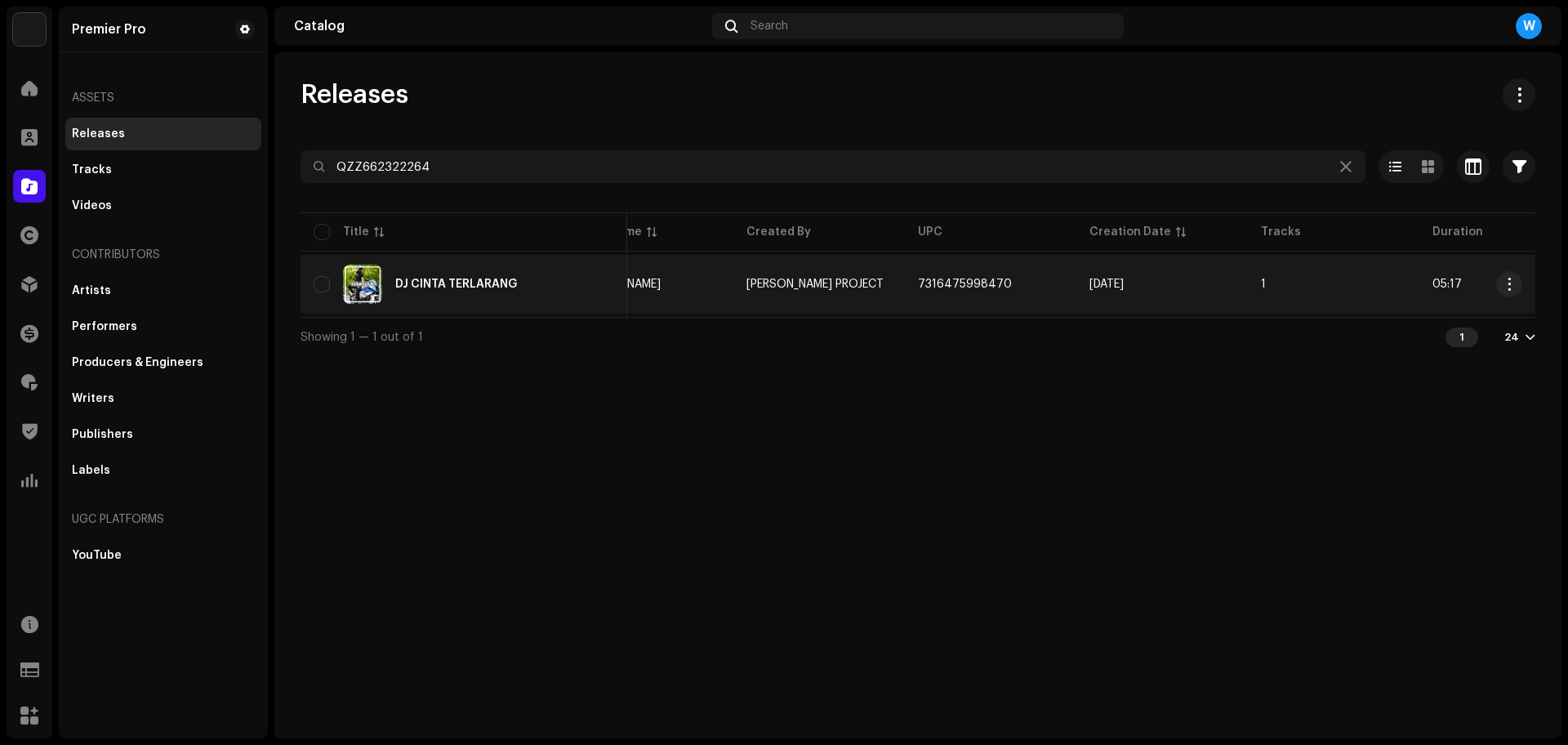
click at [364, 272] on img at bounding box center [363, 284] width 40 height 40
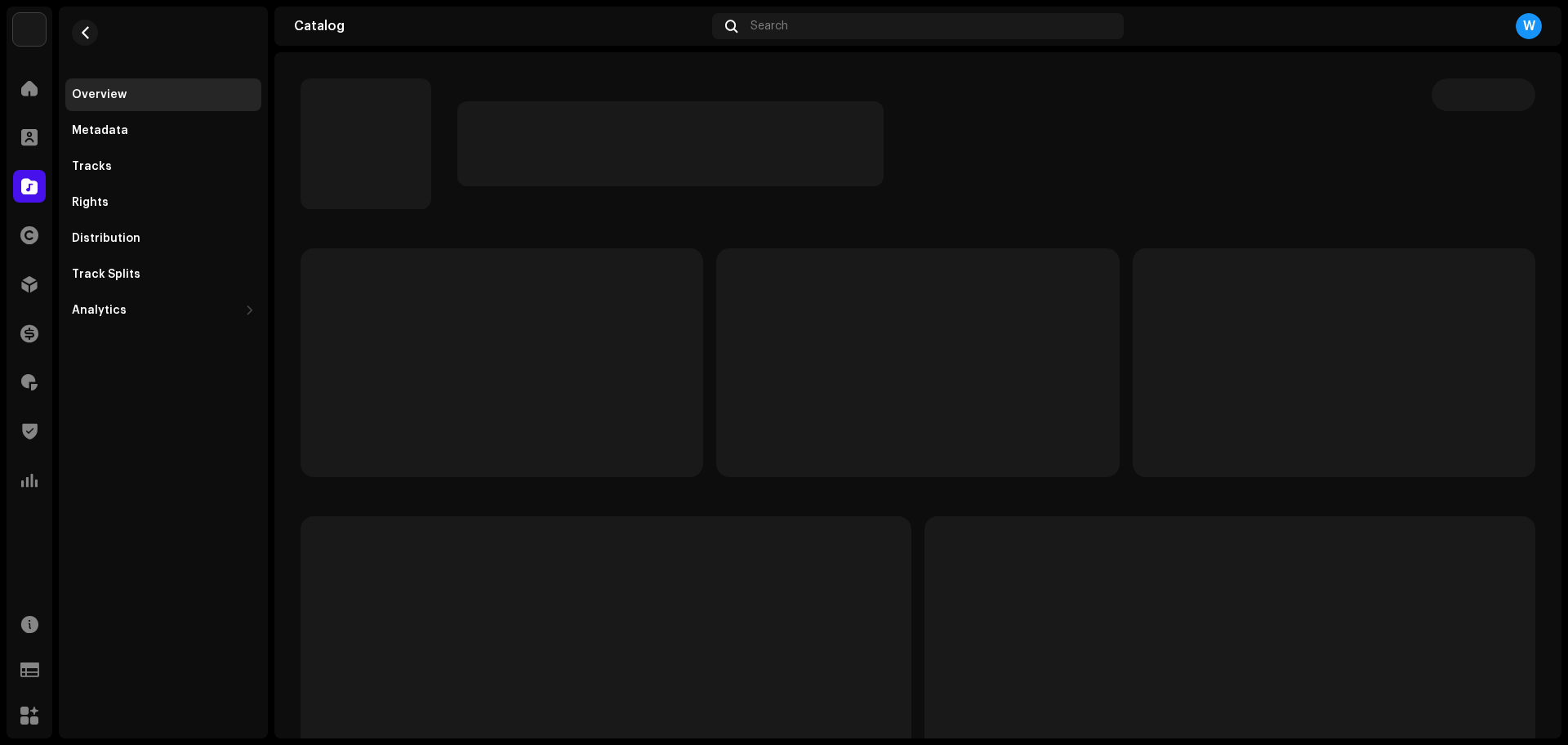
click at [425, 291] on p-skeleton at bounding box center [502, 363] width 403 height 229
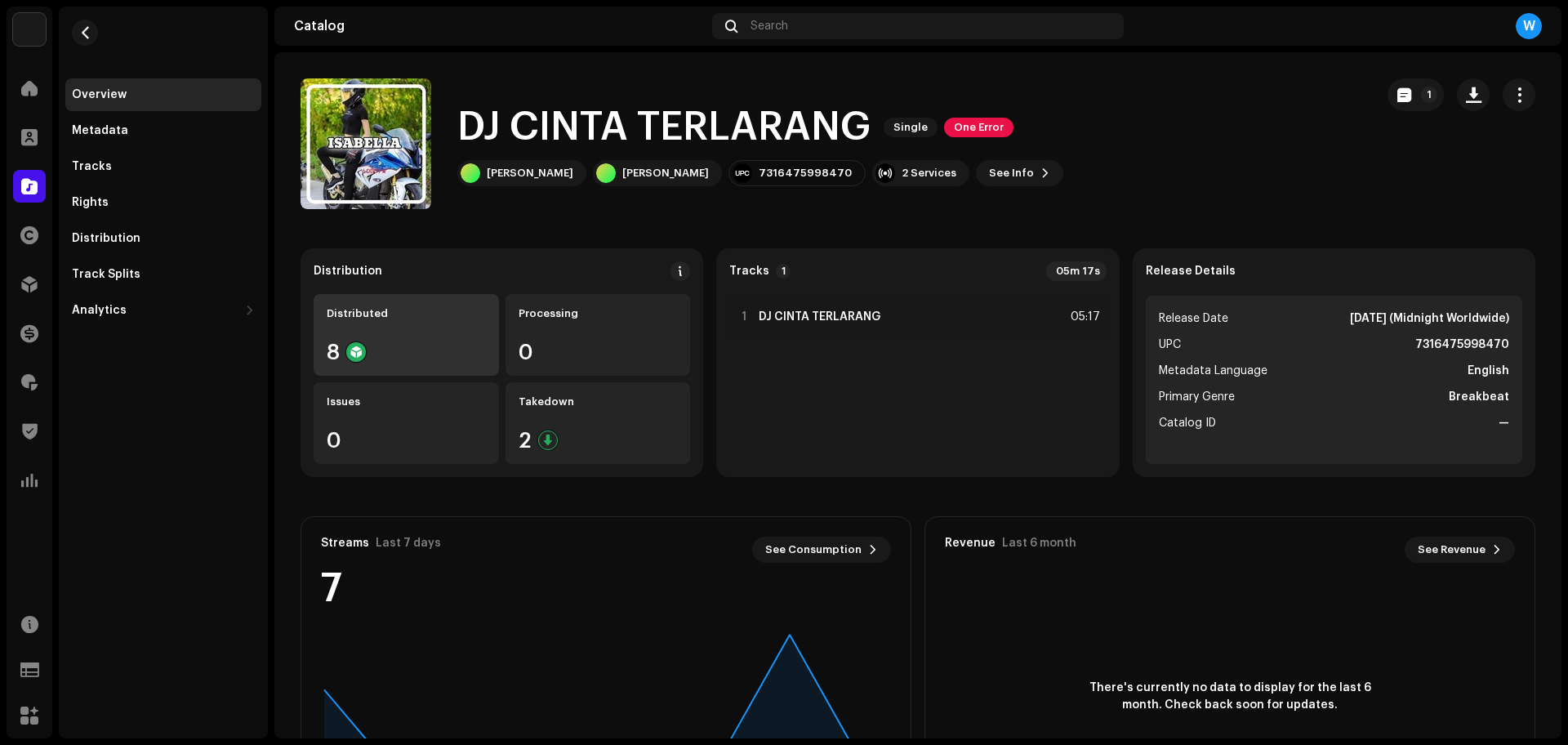
click at [411, 357] on div "8" at bounding box center [406, 351] width 159 height 22
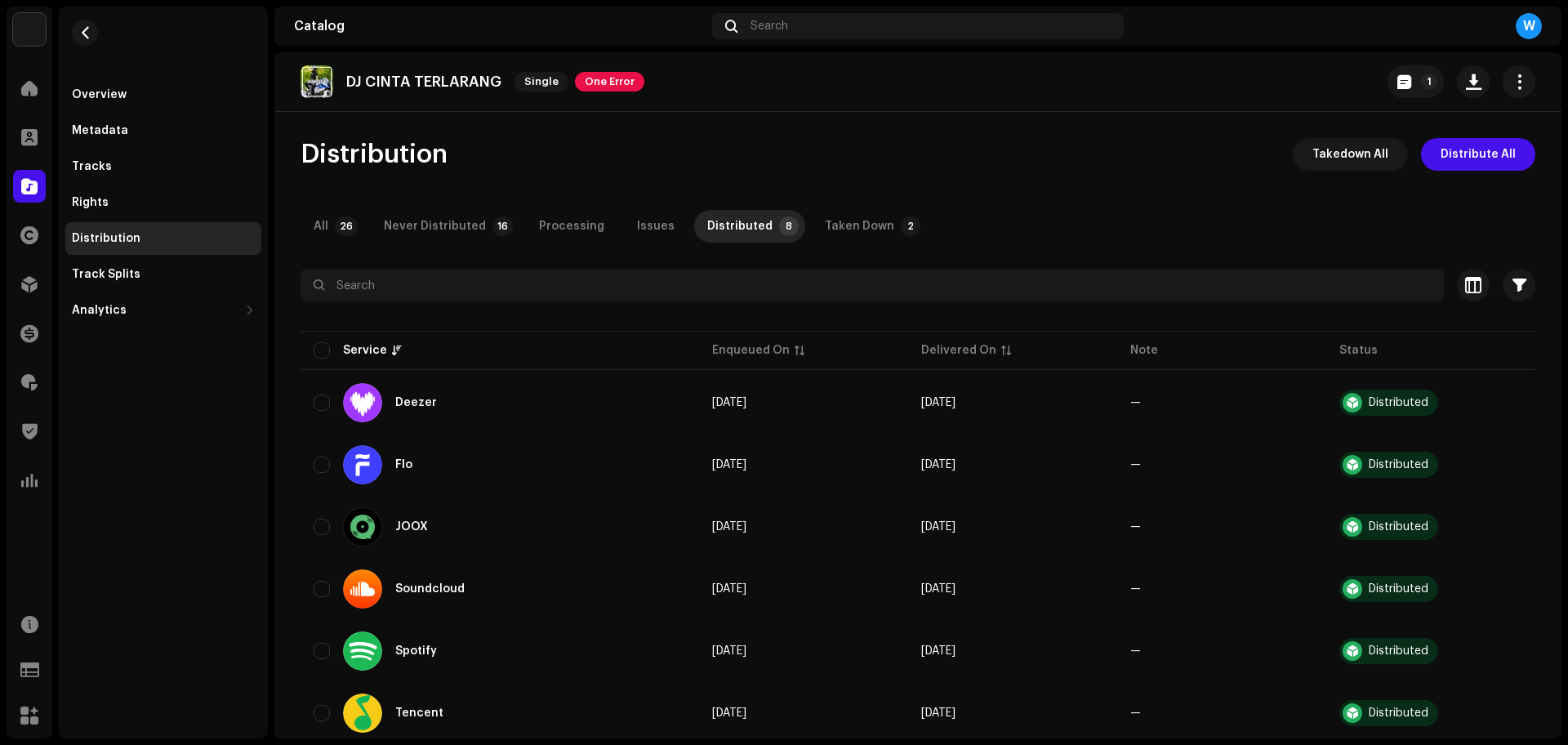
drag, startPoint x: 621, startPoint y: 116, endPoint x: 617, endPoint y: 102, distance: 14.6
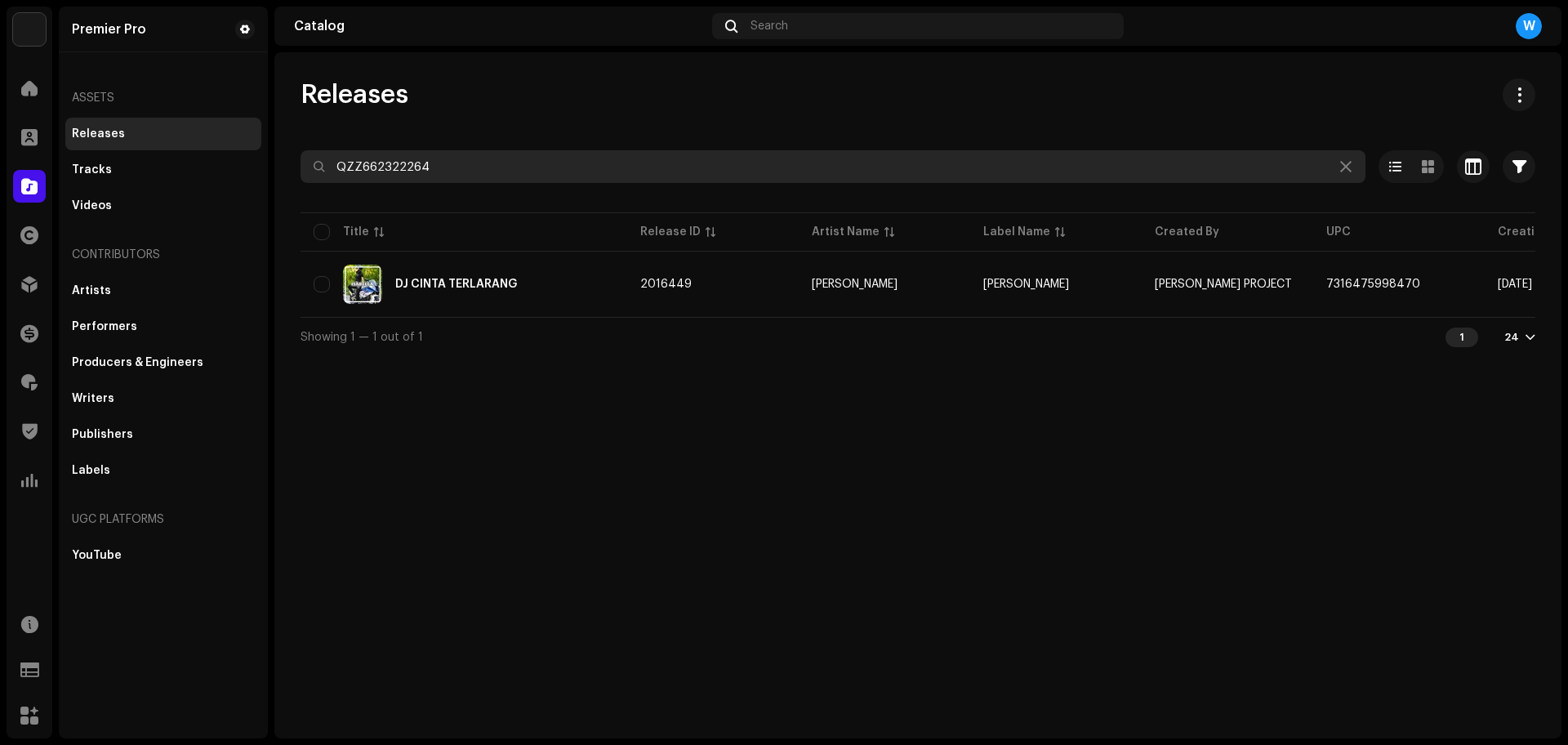
click at [470, 178] on input "QZZ662322264" at bounding box center [833, 166] width 1065 height 33
paste input "Cinta [PERSON_NAME]"
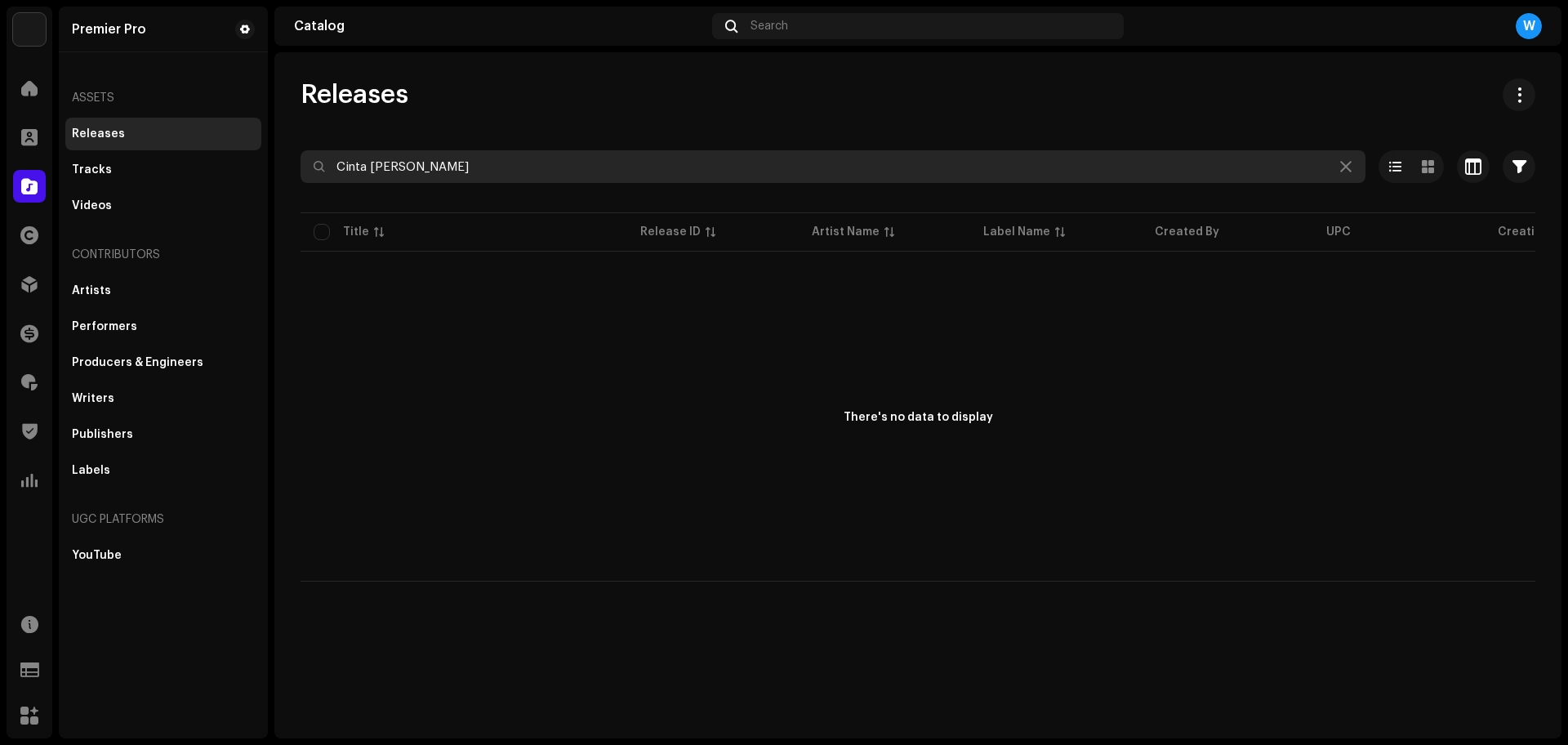
paste input "QZZ662322289"
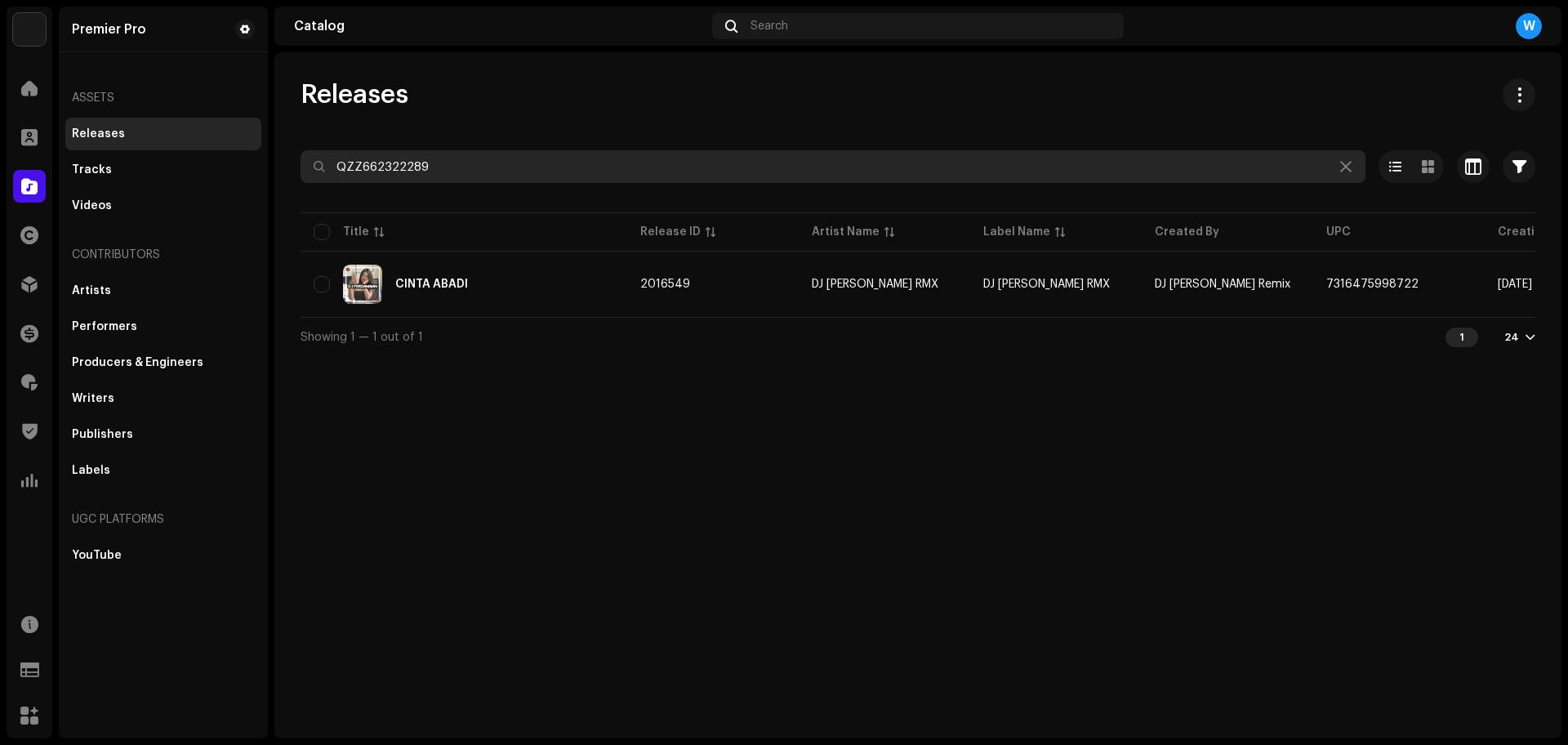
click at [456, 157] on input "QZZ662322289" at bounding box center [833, 166] width 1065 height 33
paste input "444"
type input "QZZ662322444"
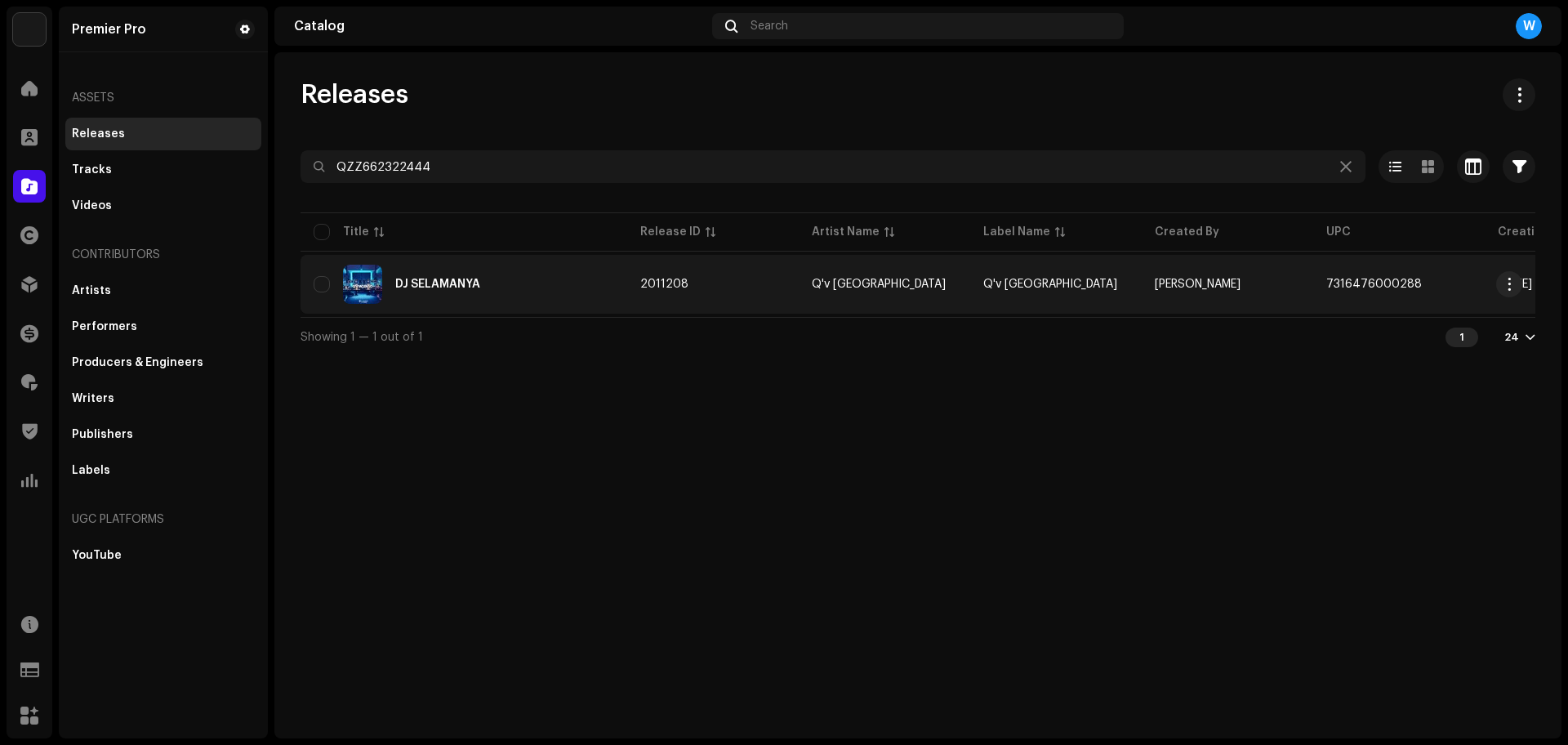
click at [453, 282] on div "DJ SELAMANYA" at bounding box center [437, 283] width 85 height 11
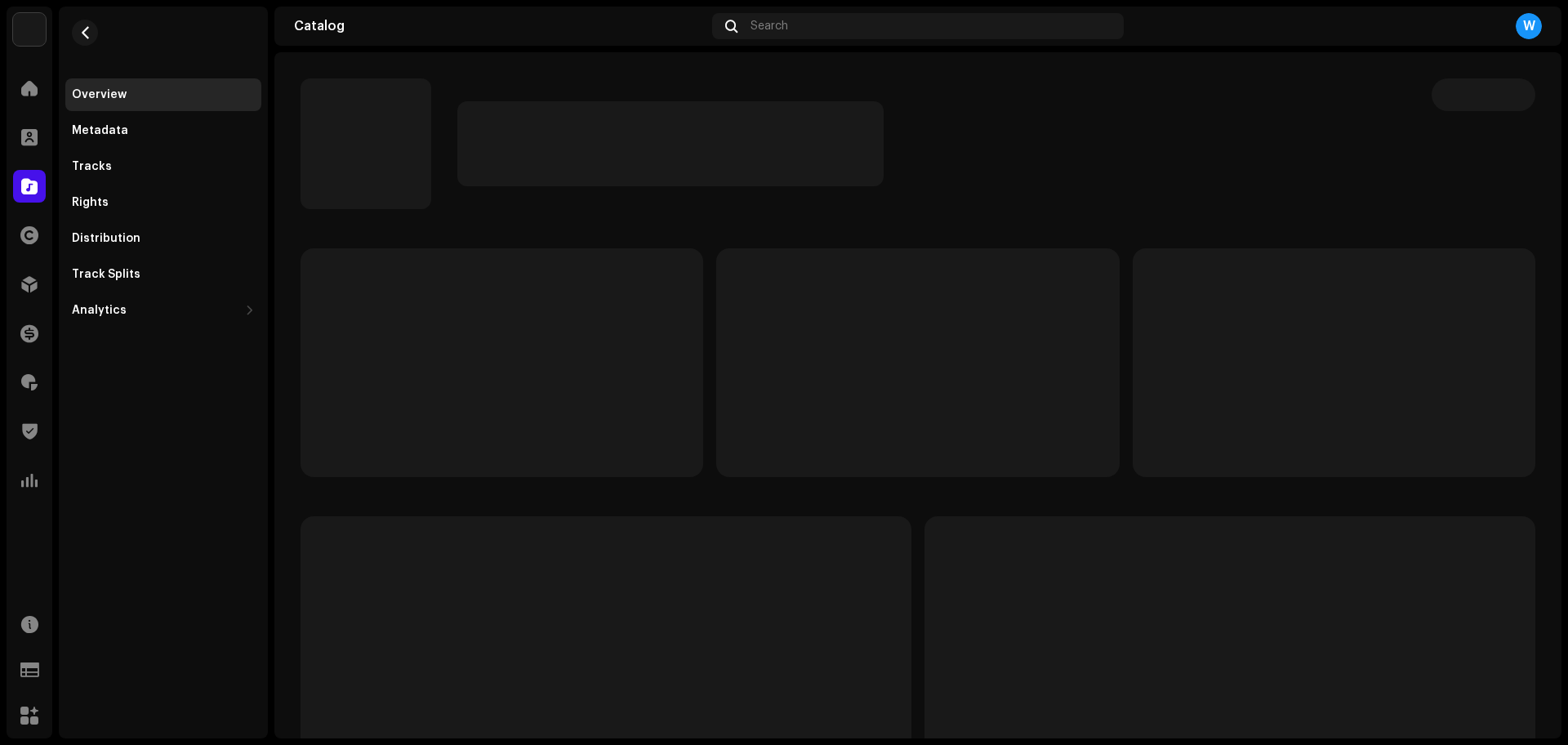
click at [496, 286] on p-skeleton at bounding box center [502, 363] width 403 height 229
click at [456, 288] on p-skeleton at bounding box center [502, 363] width 403 height 229
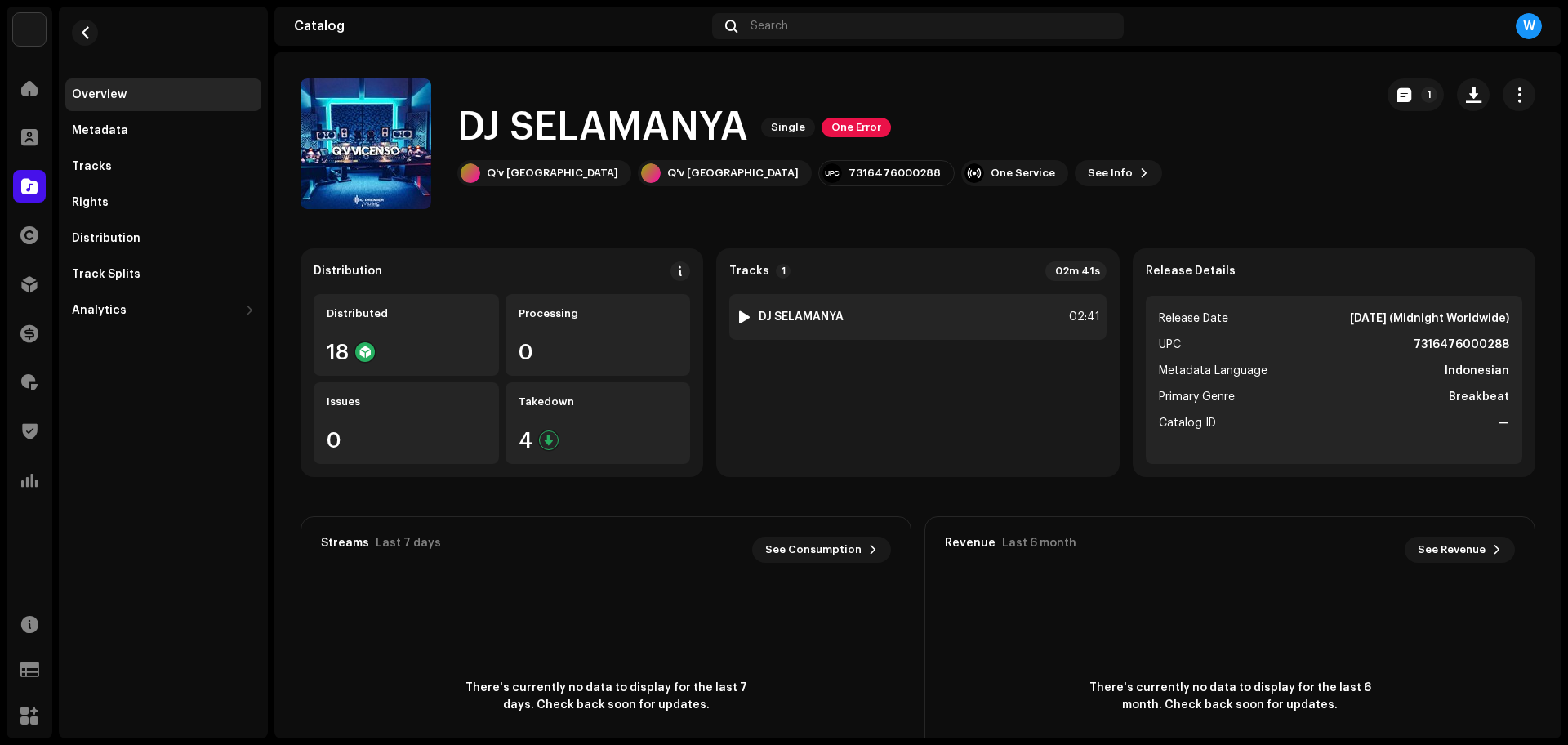
click at [741, 308] on img at bounding box center [744, 317] width 22 height 22
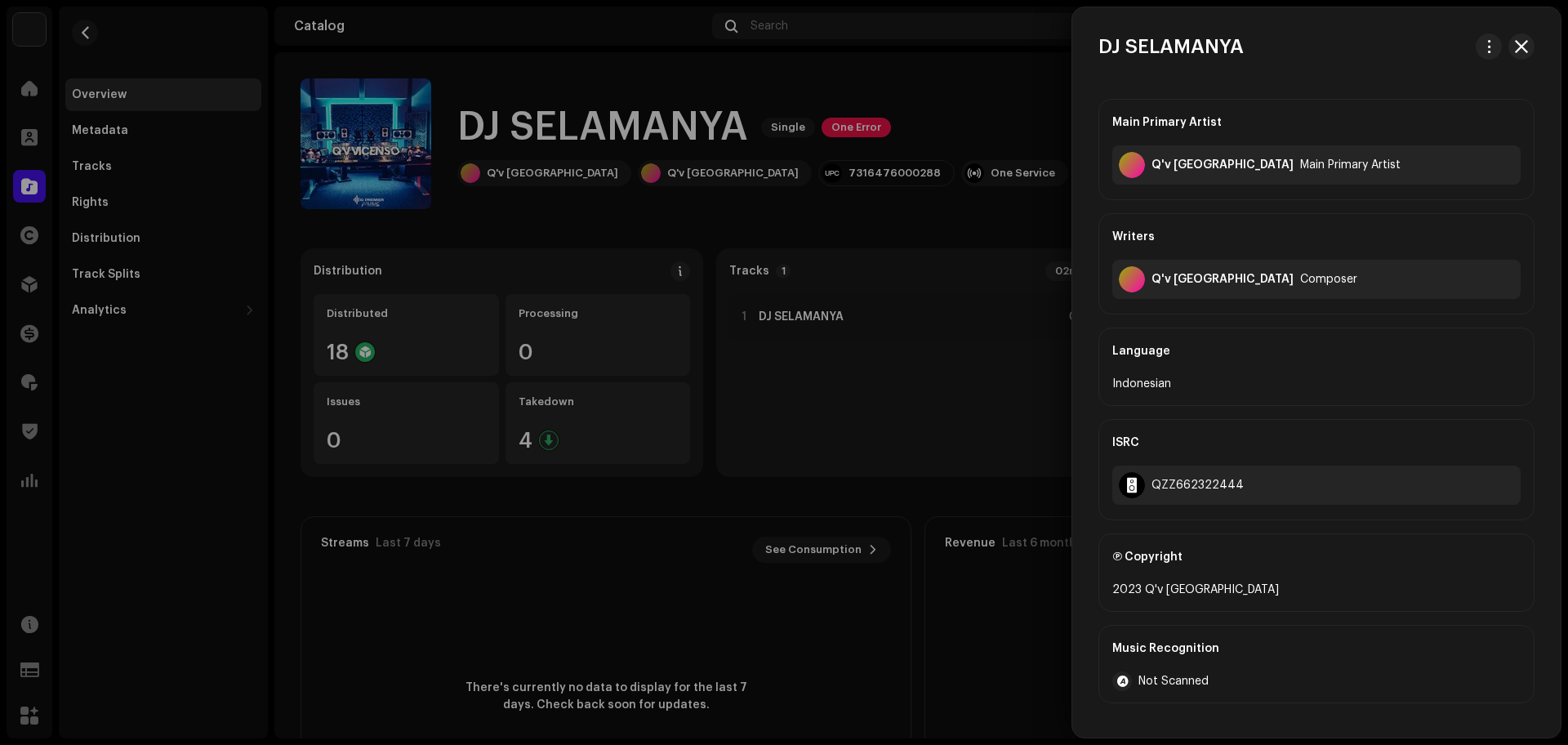
click at [741, 316] on div at bounding box center [784, 372] width 1568 height 745
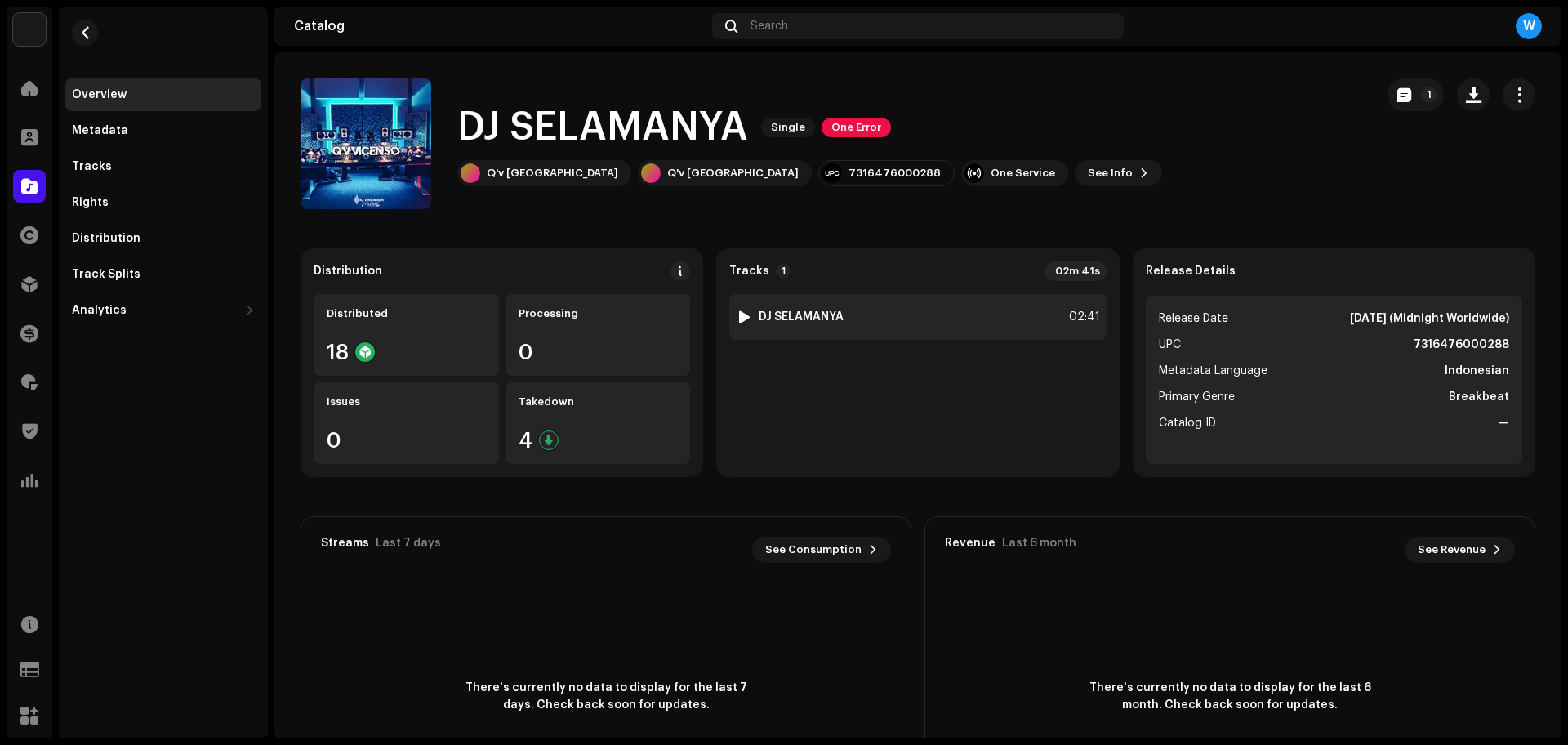
click at [741, 317] on div at bounding box center [744, 316] width 12 height 13
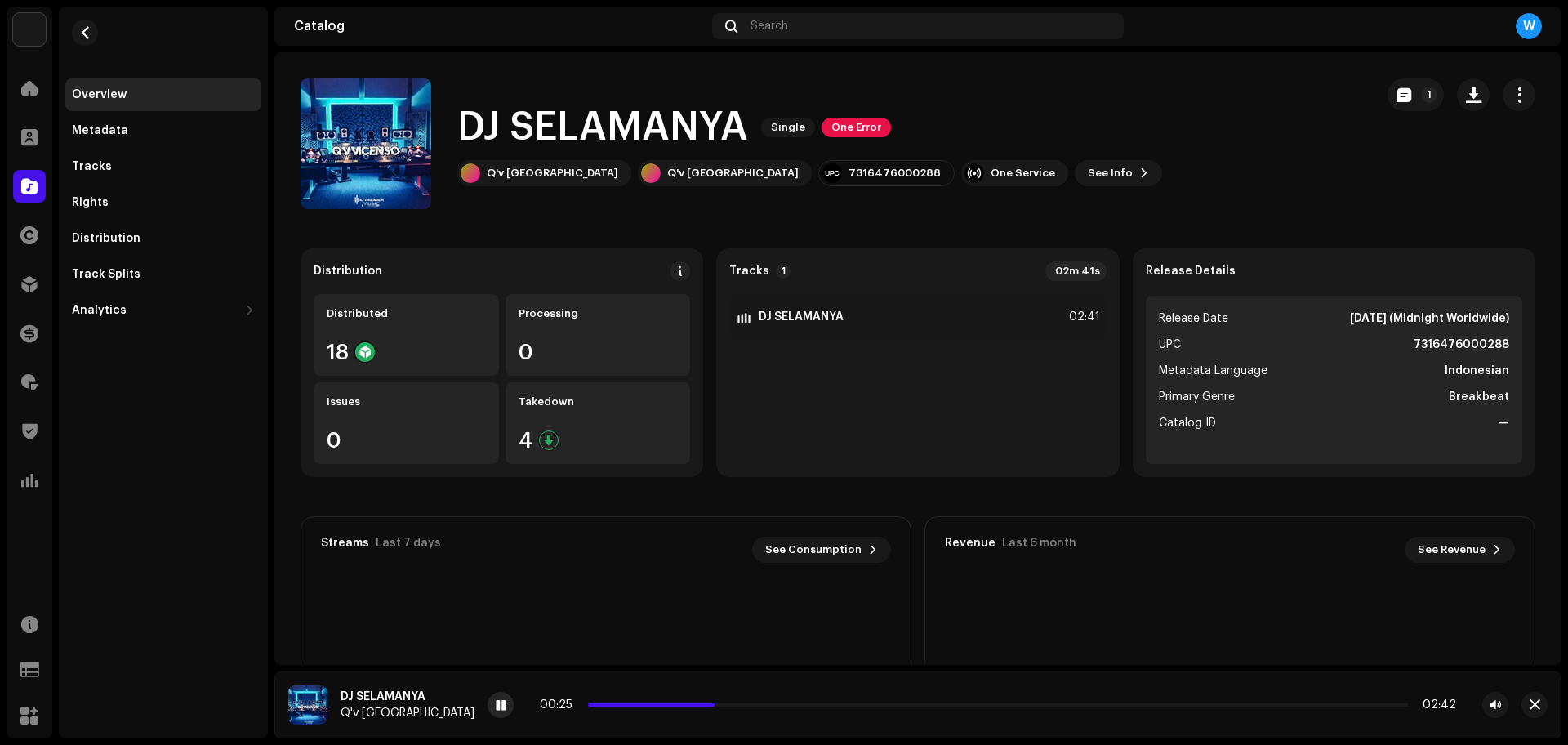
click at [487, 704] on div at bounding box center [500, 705] width 26 height 26
click at [487, 694] on div at bounding box center [500, 705] width 26 height 26
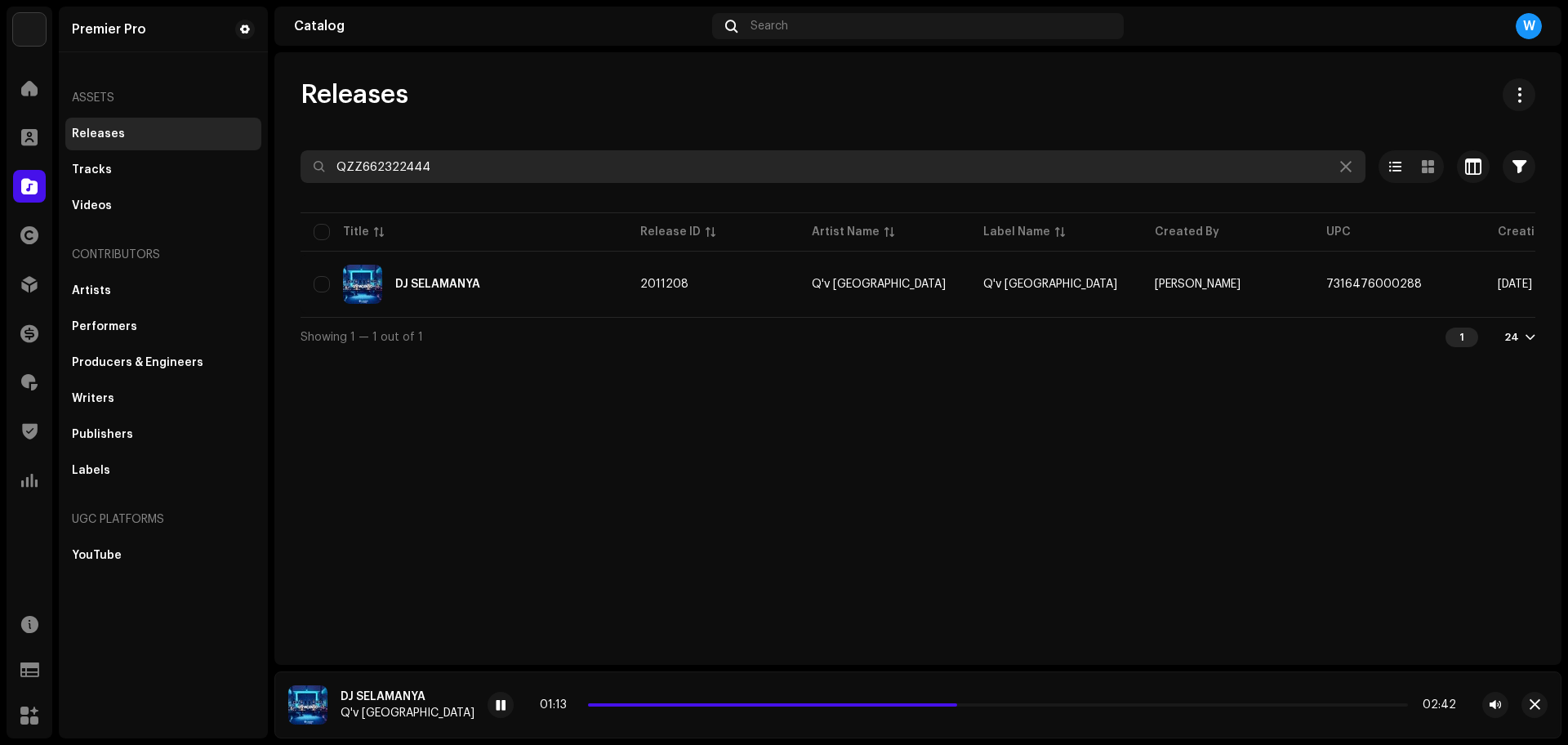
click at [493, 165] on input "QZZ662322444" at bounding box center [833, 166] width 1065 height 33
paste input "306"
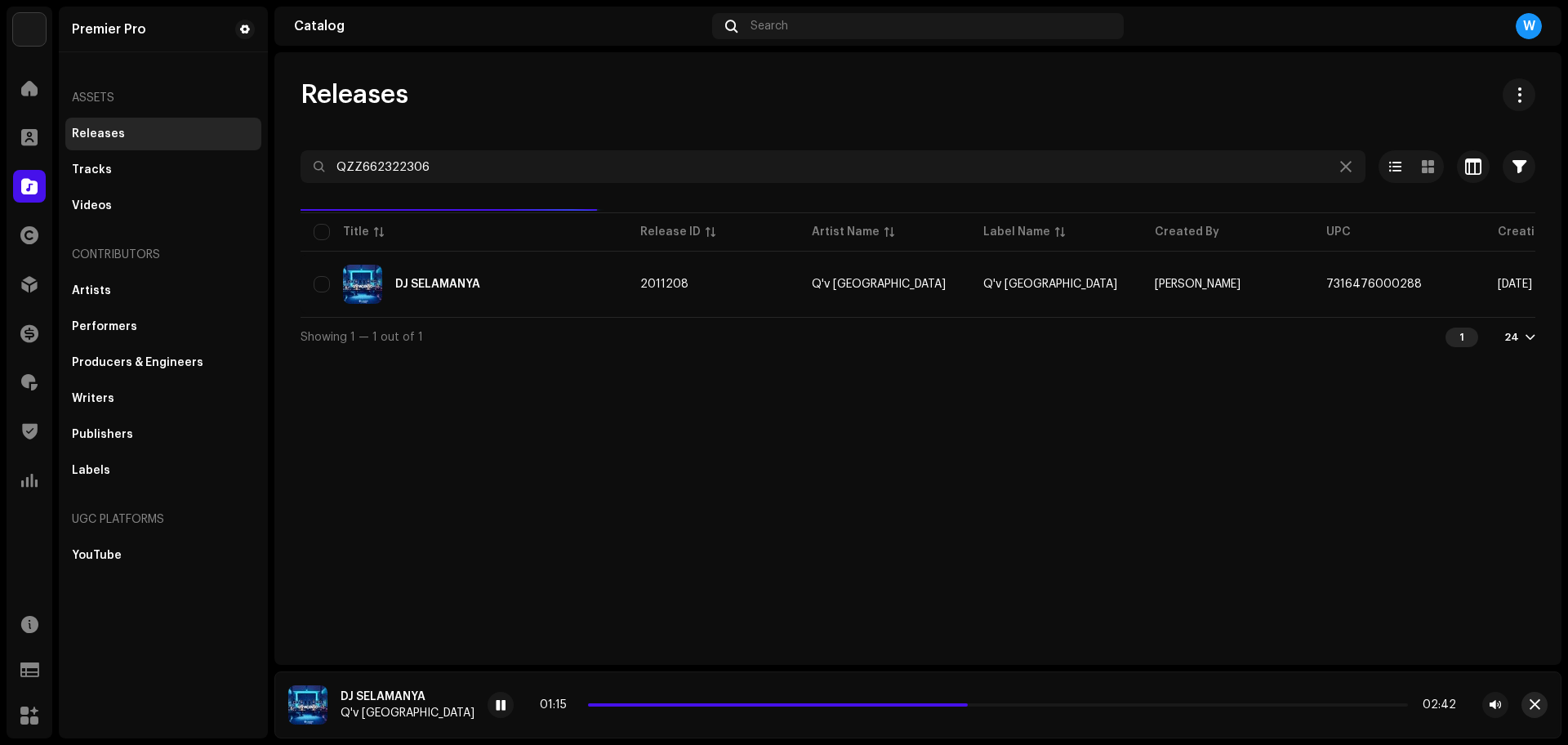
click at [1534, 709] on span "button" at bounding box center [1534, 705] width 10 height 13
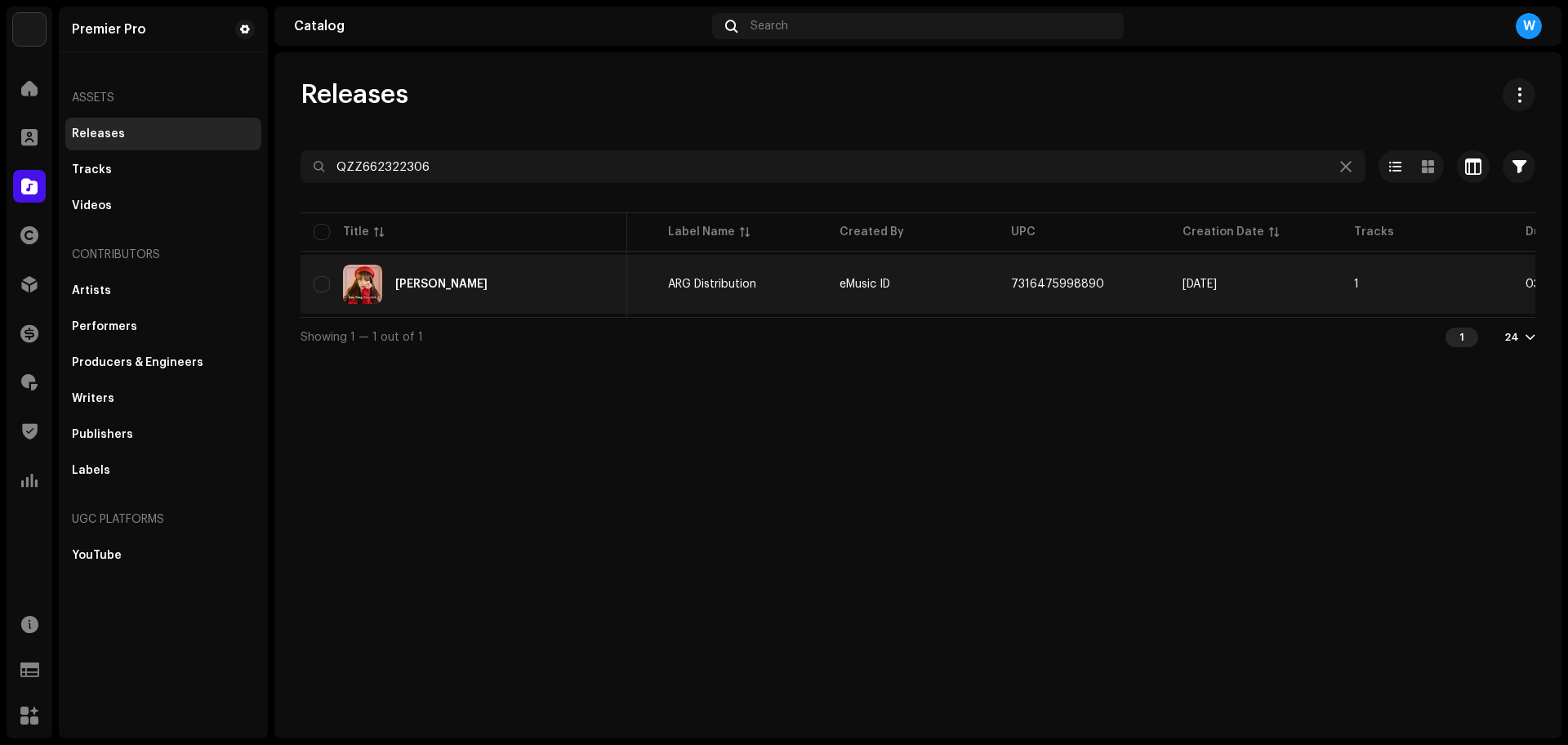
scroll to position [0, 408]
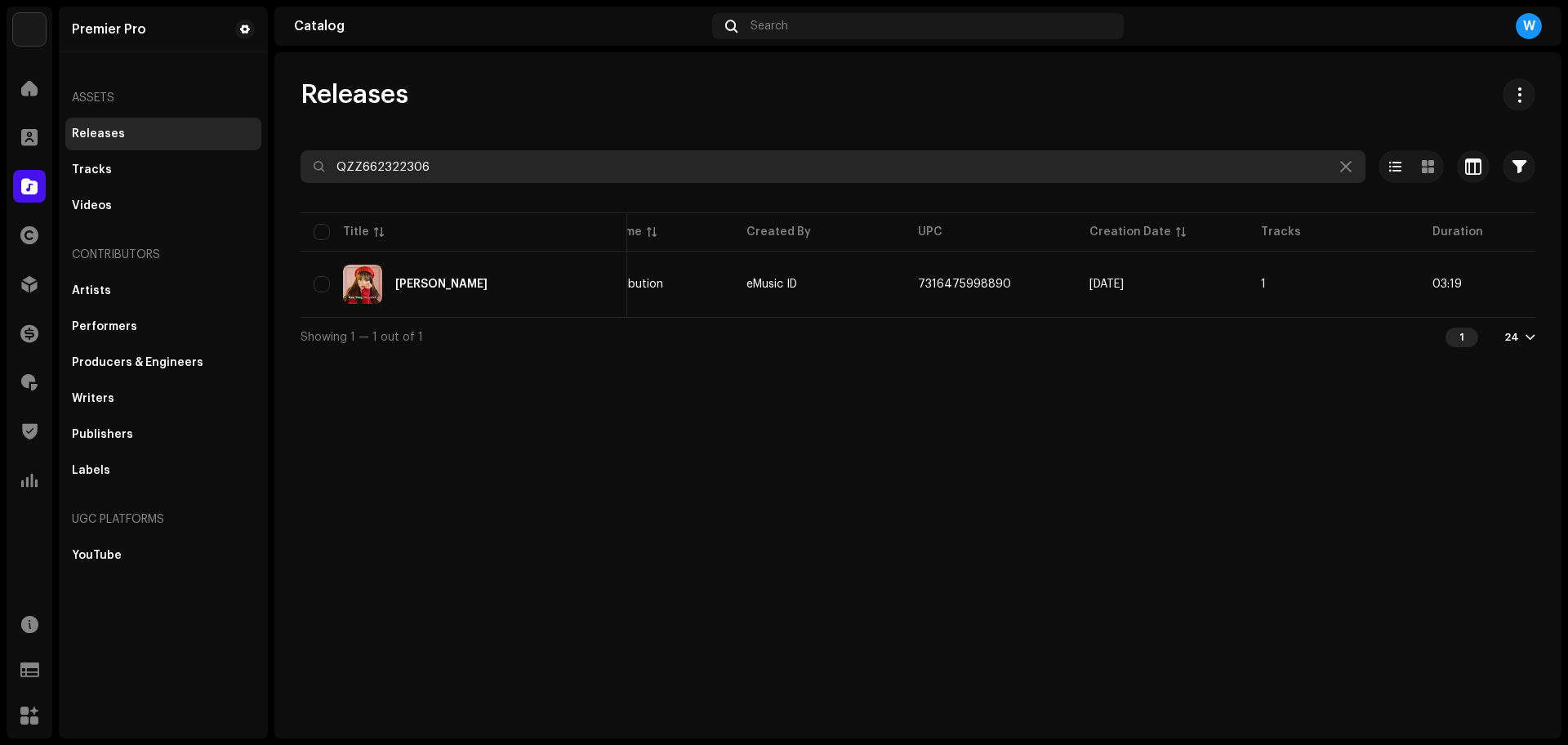
click at [745, 177] on input "QZZ662322306" at bounding box center [833, 166] width 1065 height 33
paste input "284"
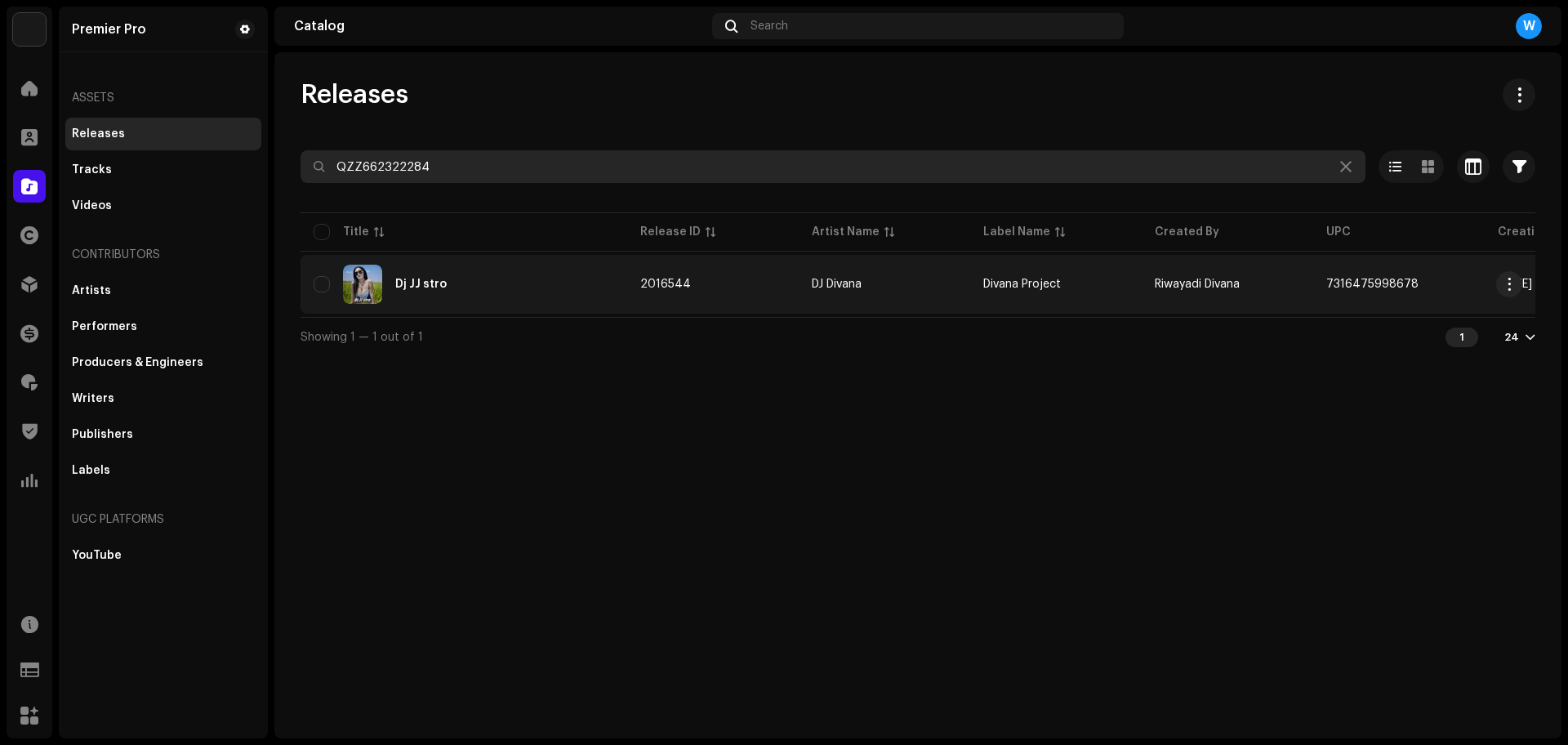
type input "QZZ662322284"
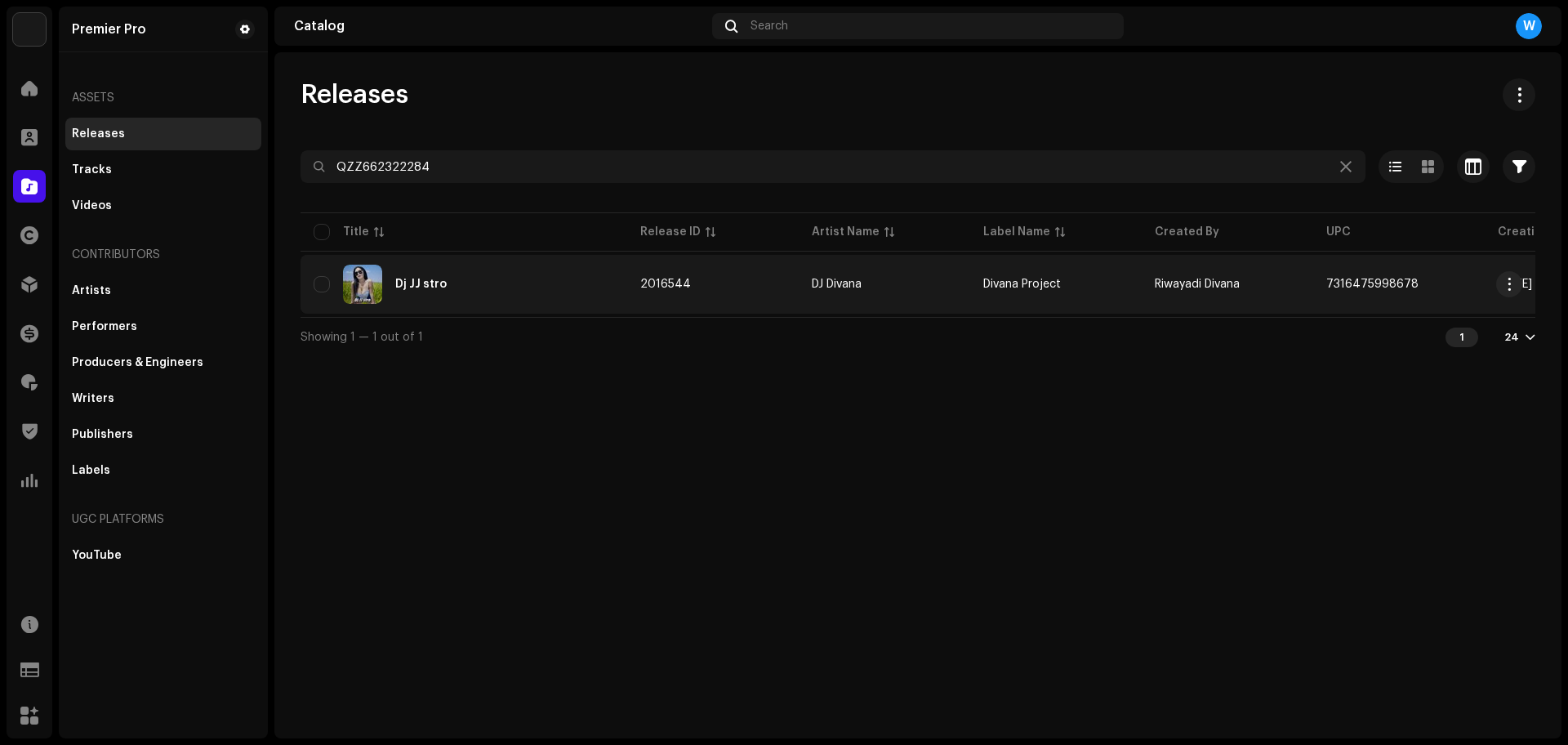
click at [577, 290] on div "Dj JJ stro" at bounding box center [463, 284] width 301 height 40
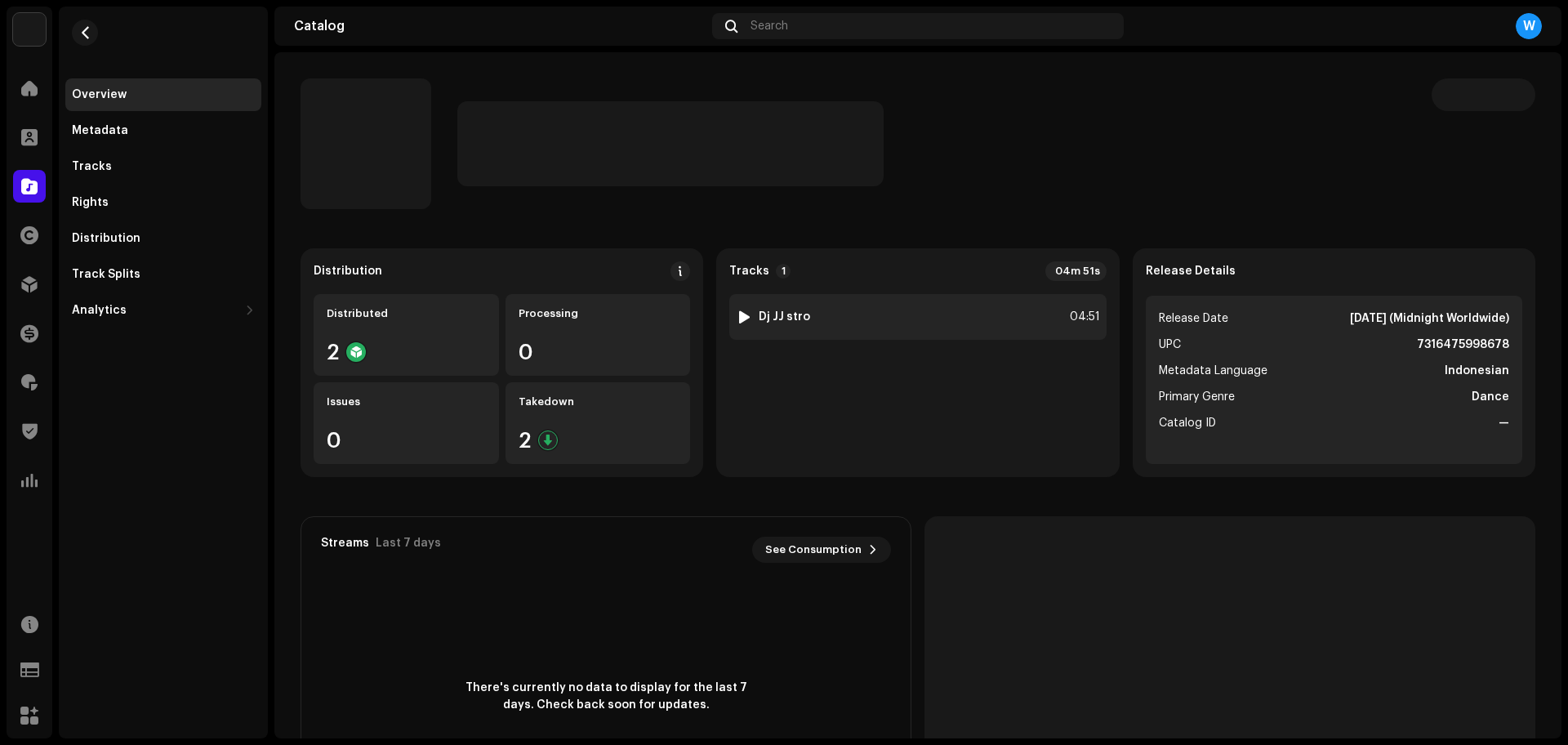
click at [738, 310] on div at bounding box center [744, 316] width 12 height 13
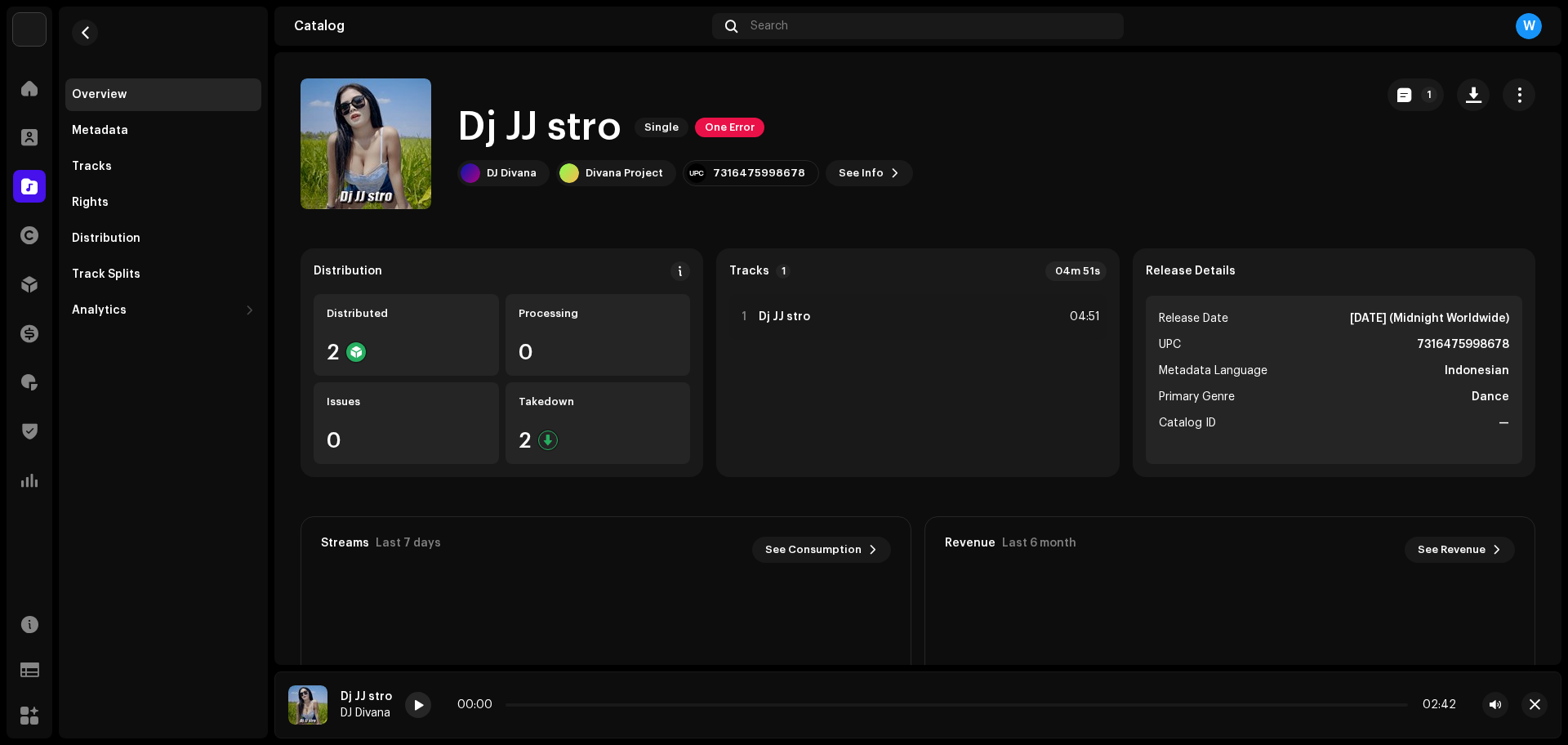
click at [418, 705] on span at bounding box center [418, 705] width 9 height 13
click at [413, 707] on span at bounding box center [418, 705] width 9 height 13
click at [1539, 704] on span "button" at bounding box center [1534, 705] width 10 height 13
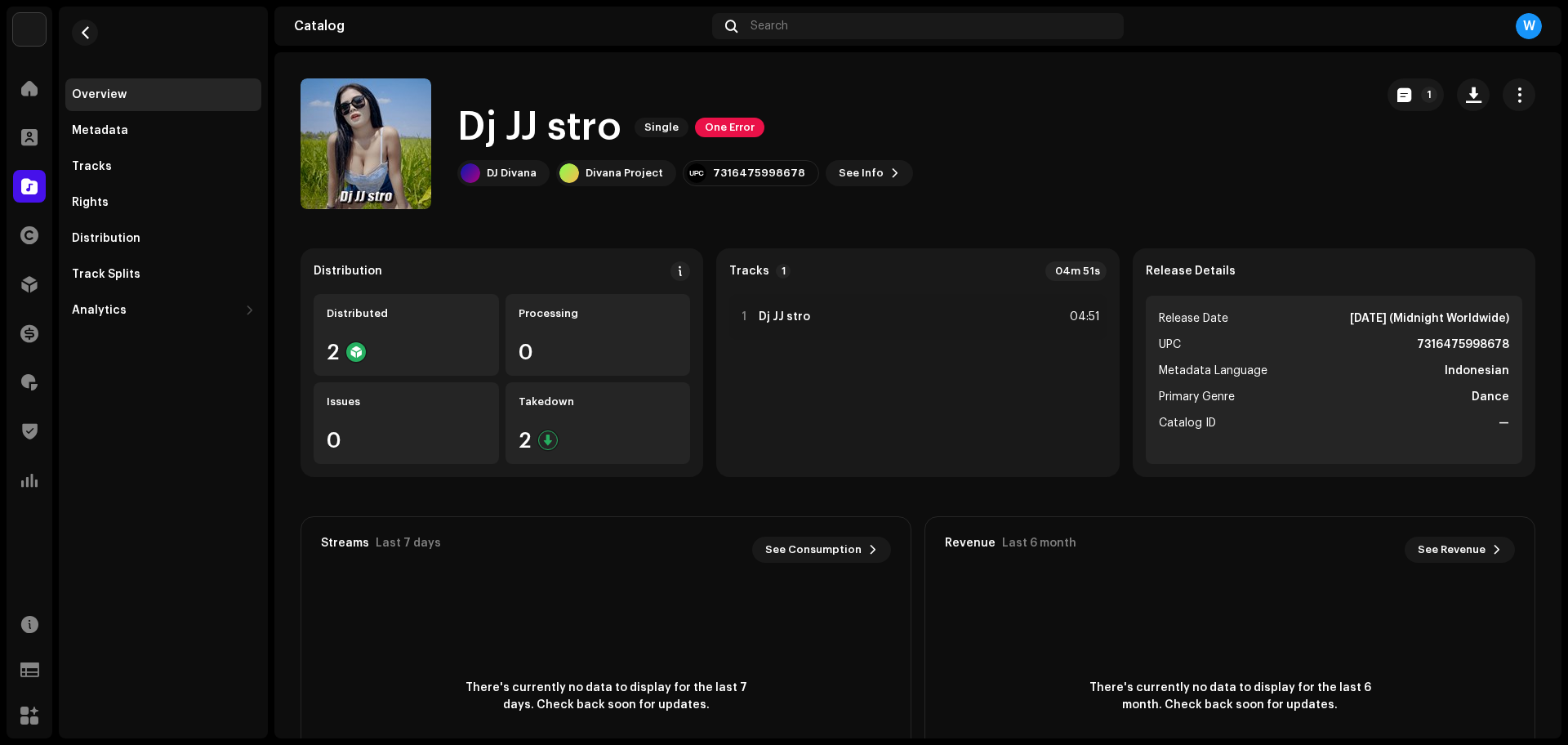
drag, startPoint x: 499, startPoint y: 171, endPoint x: 507, endPoint y: 146, distance: 26.2
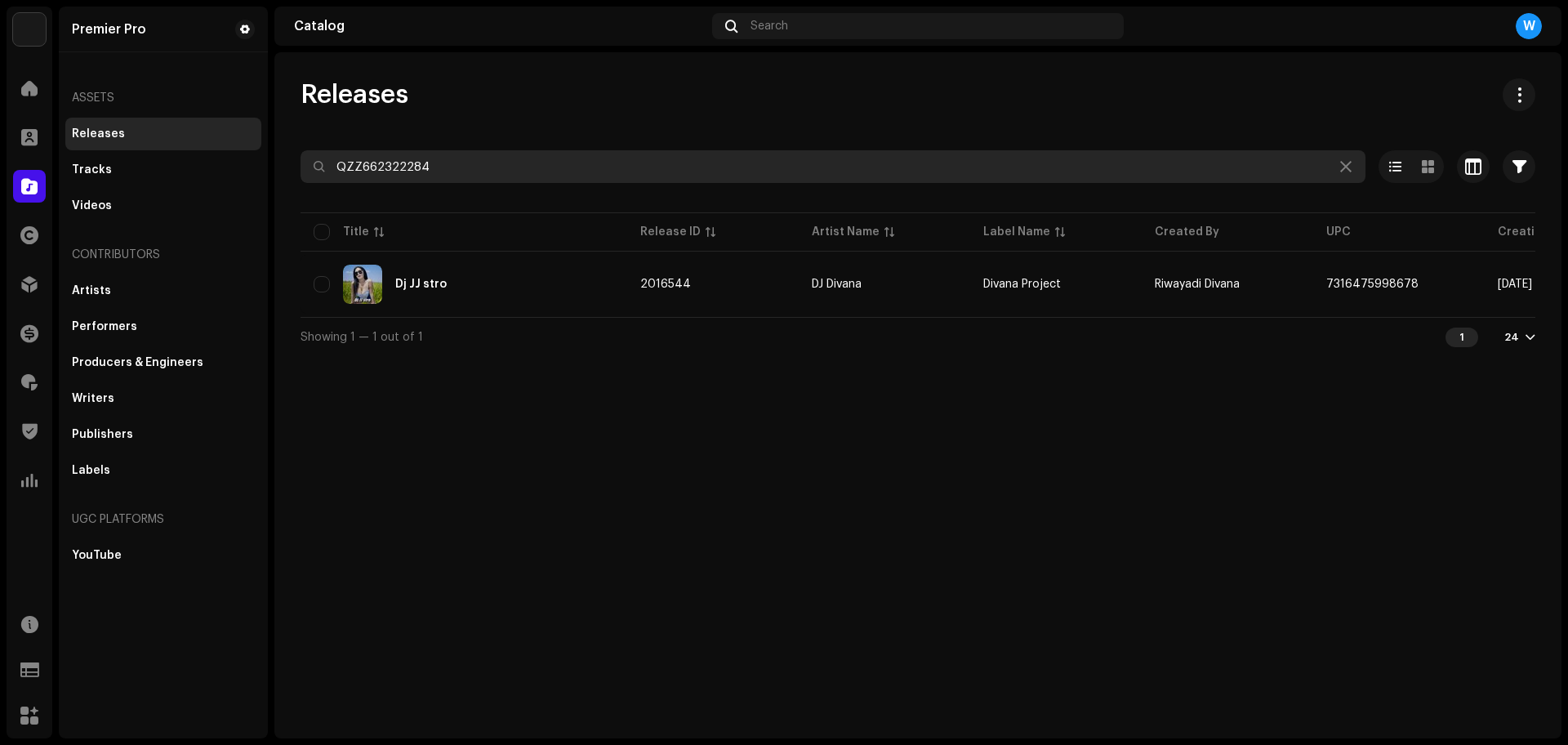
click at [489, 163] on input "QZZ662322284" at bounding box center [833, 166] width 1065 height 33
paste input "415"
type input "QZZ662322415"
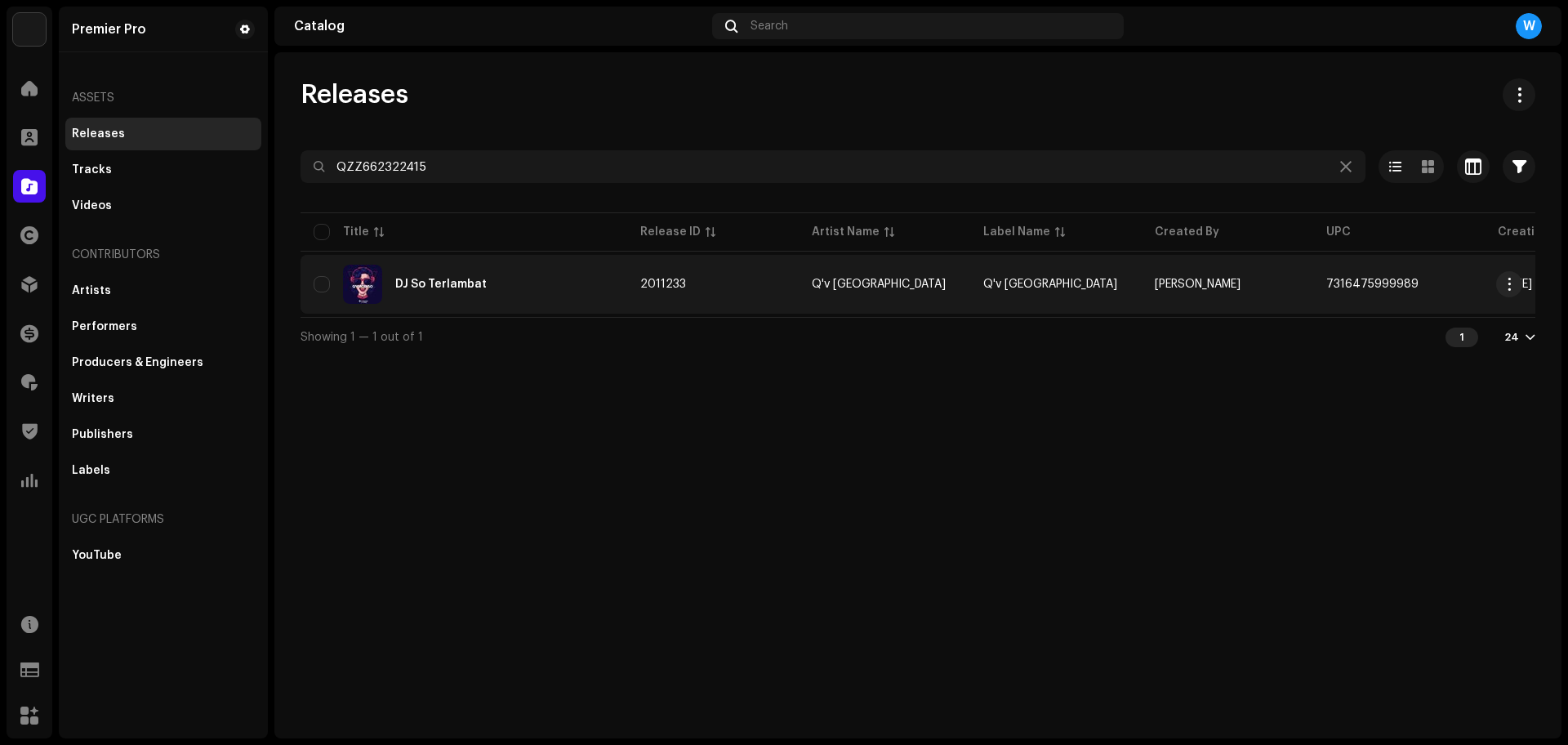
click at [468, 294] on div "DJ So Terlambat" at bounding box center [463, 284] width 301 height 40
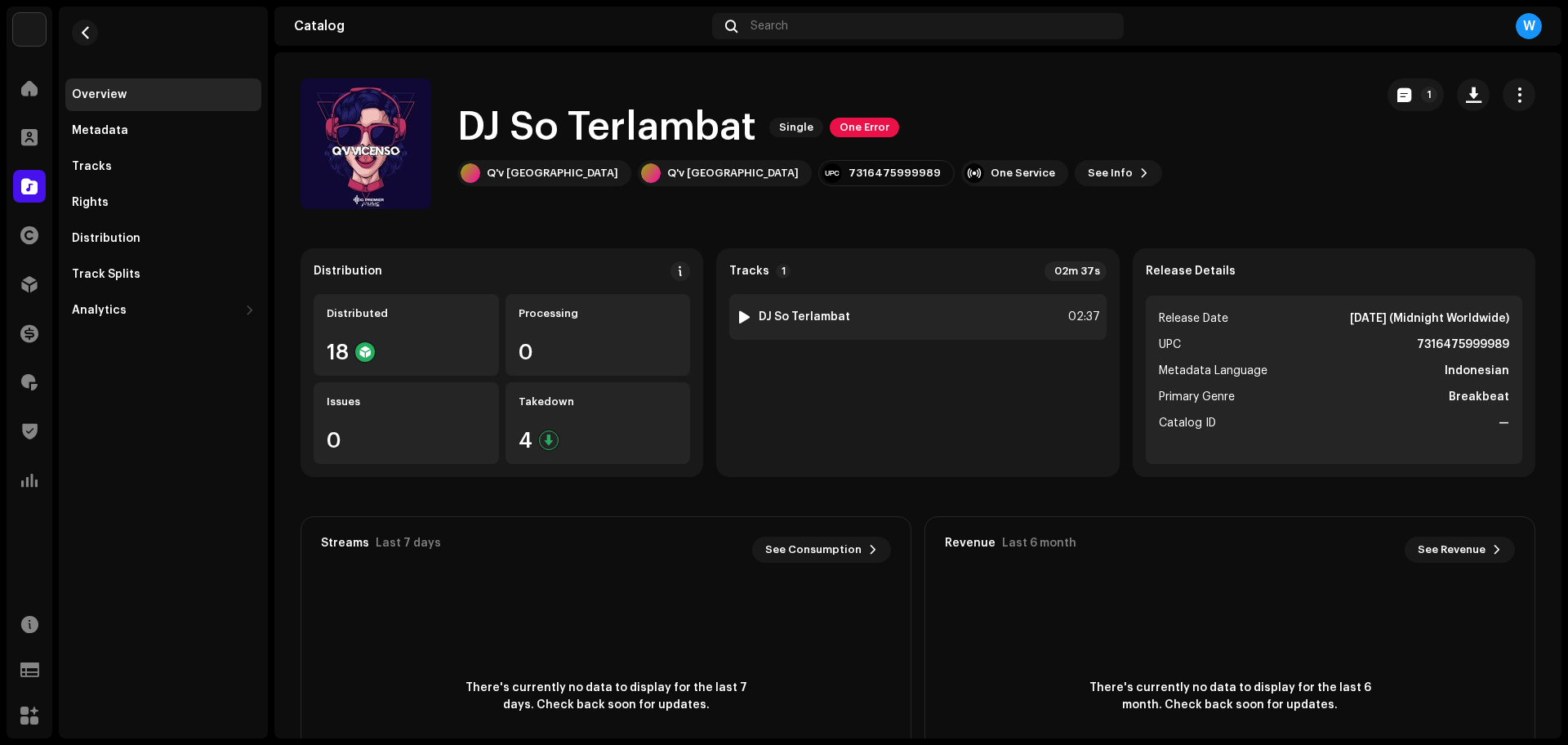
click at [739, 315] on div at bounding box center [744, 316] width 12 height 13
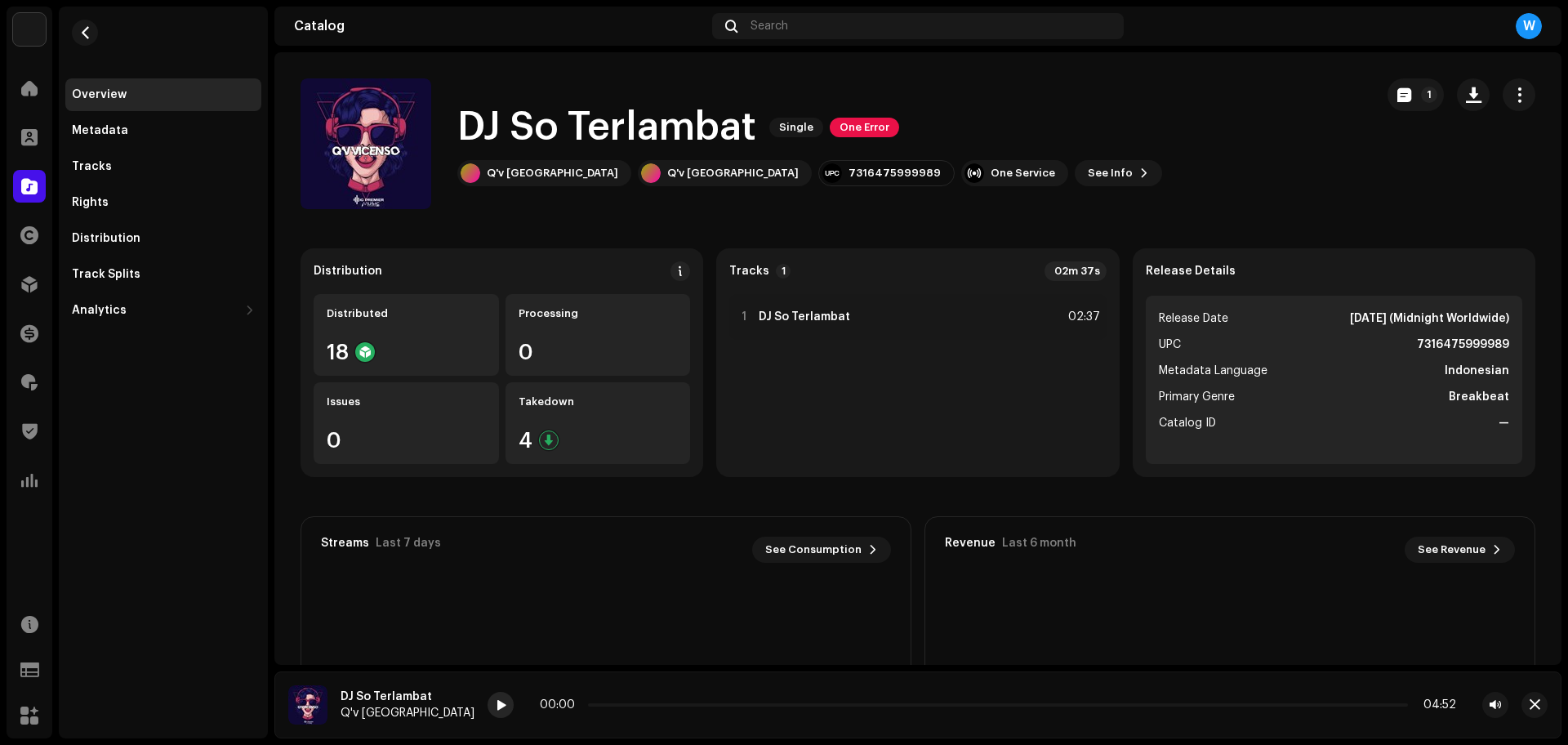
click at [496, 701] on span at bounding box center [500, 705] width 9 height 13
click at [870, 704] on p-slider at bounding box center [998, 705] width 820 height 3
click at [920, 704] on p-slider at bounding box center [998, 705] width 820 height 3
click at [962, 704] on p-slider at bounding box center [998, 705] width 820 height 3
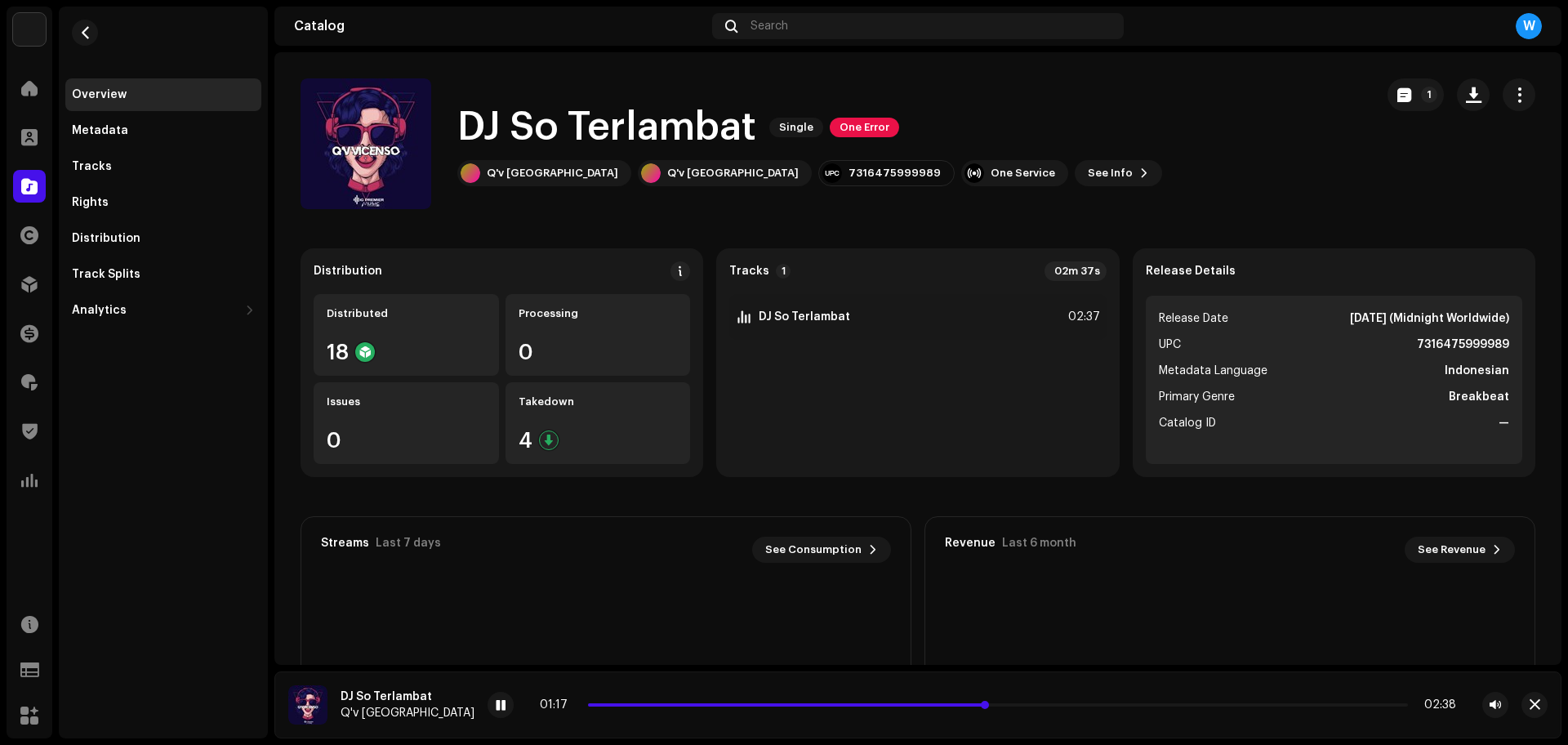
click at [1005, 705] on p-slider at bounding box center [998, 705] width 820 height 3
click at [1535, 713] on button "button" at bounding box center [1534, 705] width 26 height 26
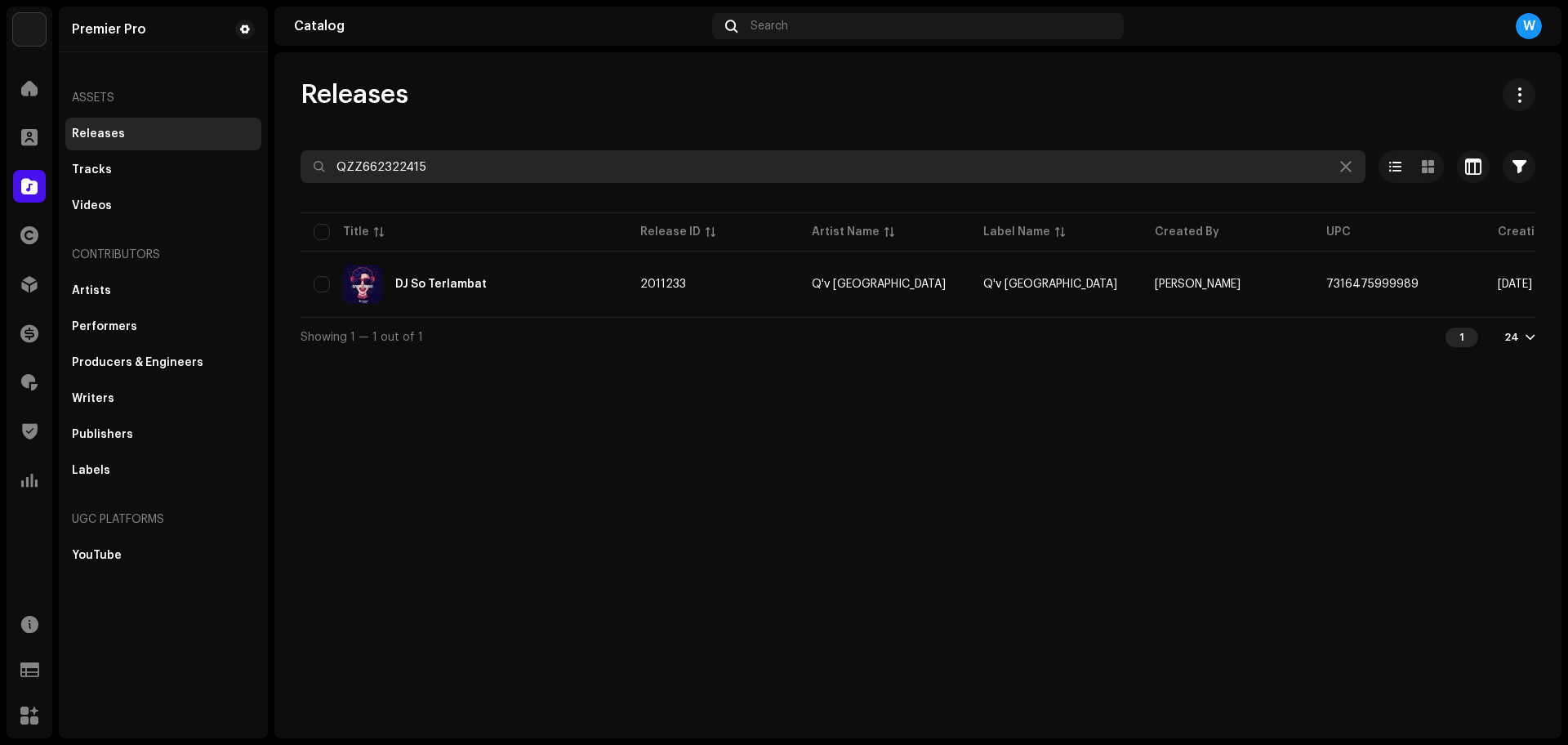
click at [376, 171] on input "QZZ662322415" at bounding box center [833, 166] width 1065 height 33
paste input "321"
type input "QZZ662322321"
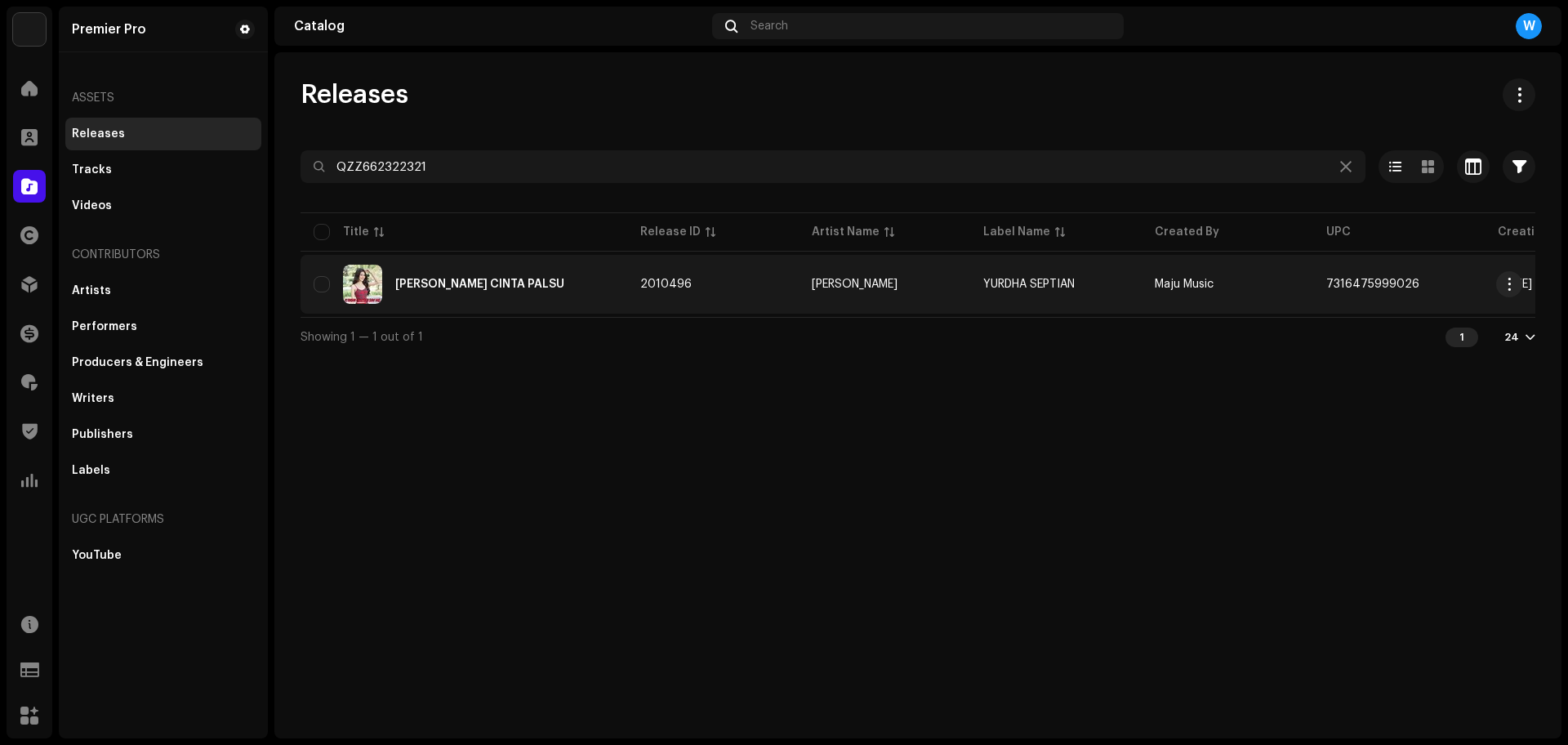
click at [503, 290] on div "[PERSON_NAME] CINTA PALSU" at bounding box center [463, 284] width 301 height 40
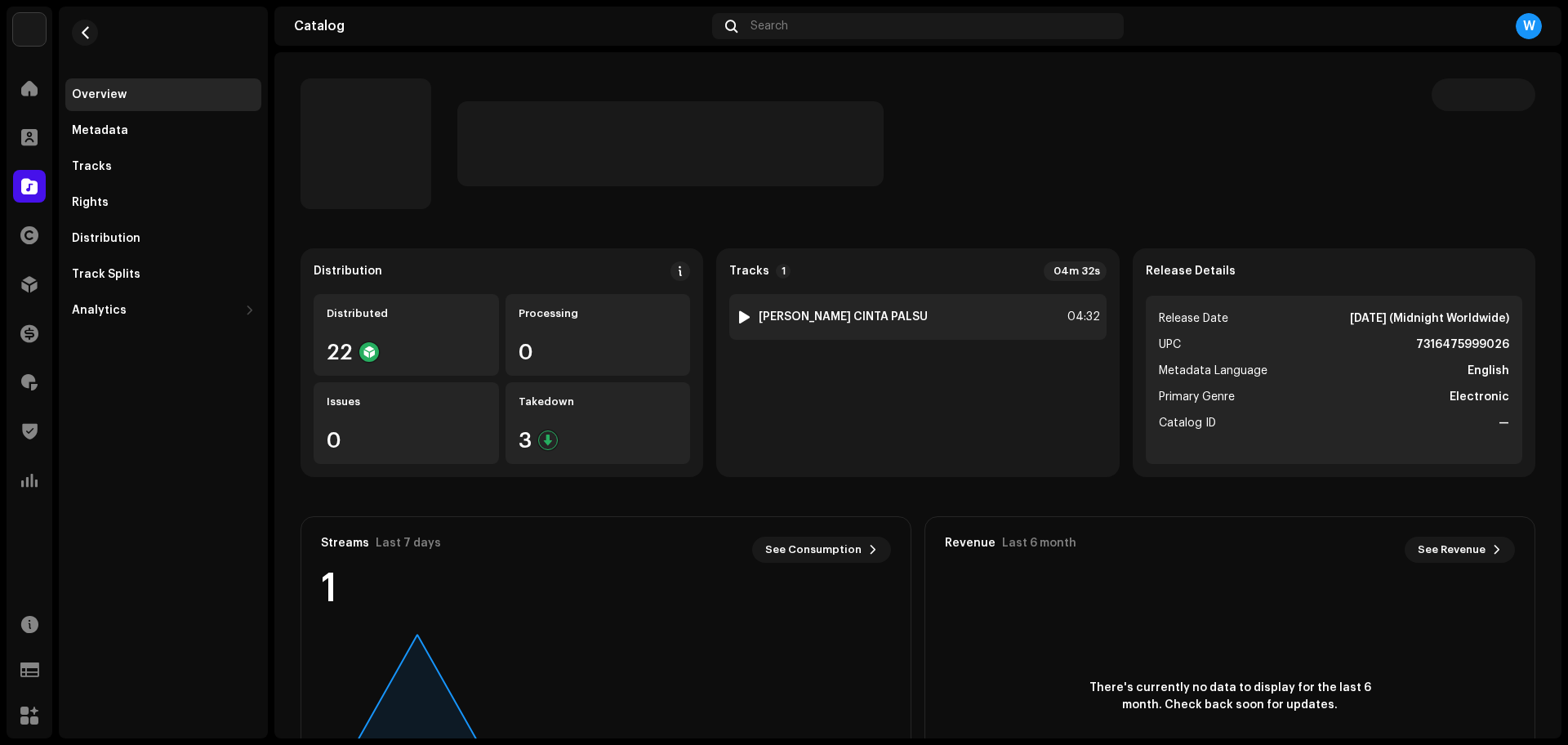
click at [742, 314] on div at bounding box center [744, 316] width 12 height 13
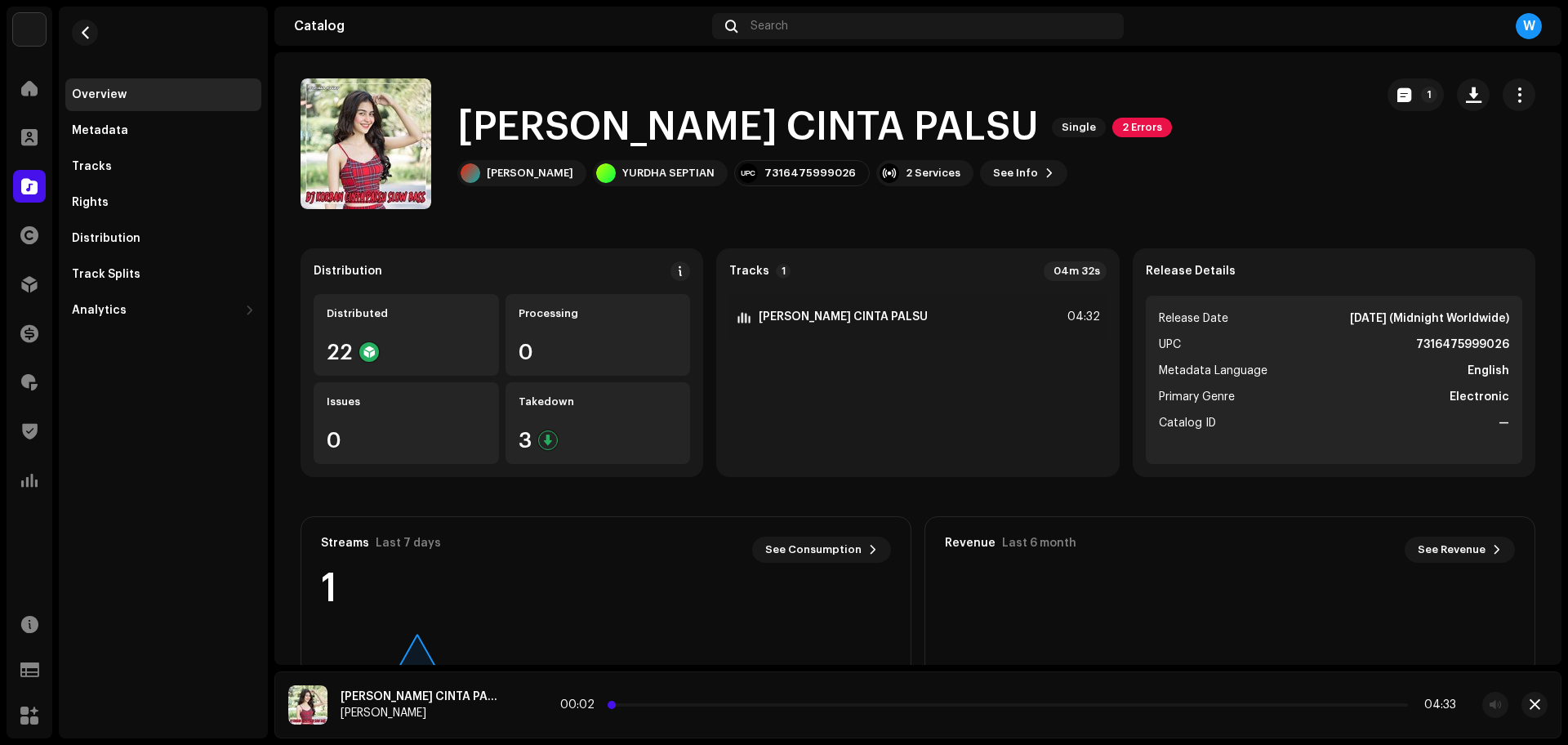
click at [610, 704] on p-slider at bounding box center [1008, 705] width 799 height 3
click at [1537, 701] on span "button" at bounding box center [1534, 705] width 10 height 13
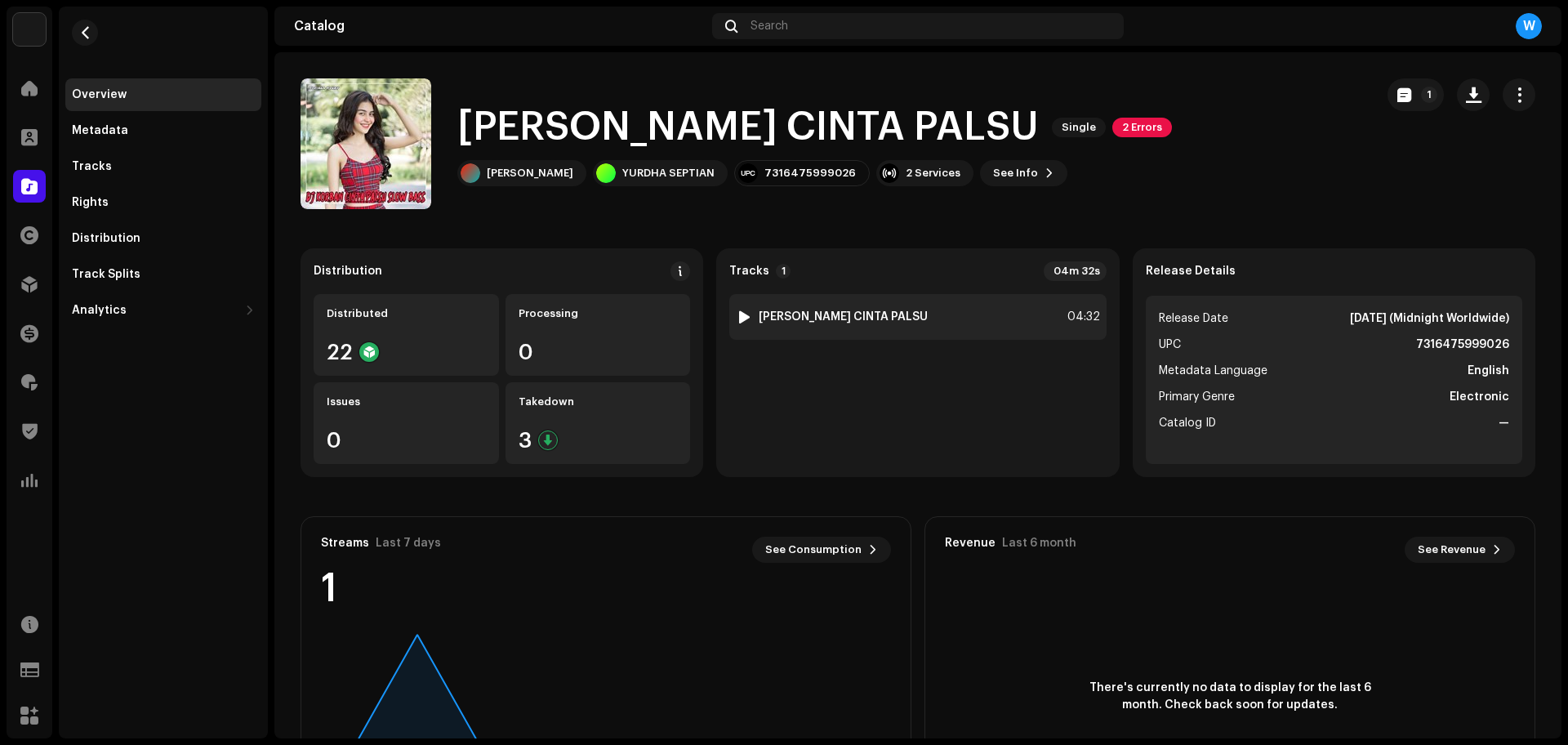
click at [747, 314] on div at bounding box center [744, 316] width 12 height 13
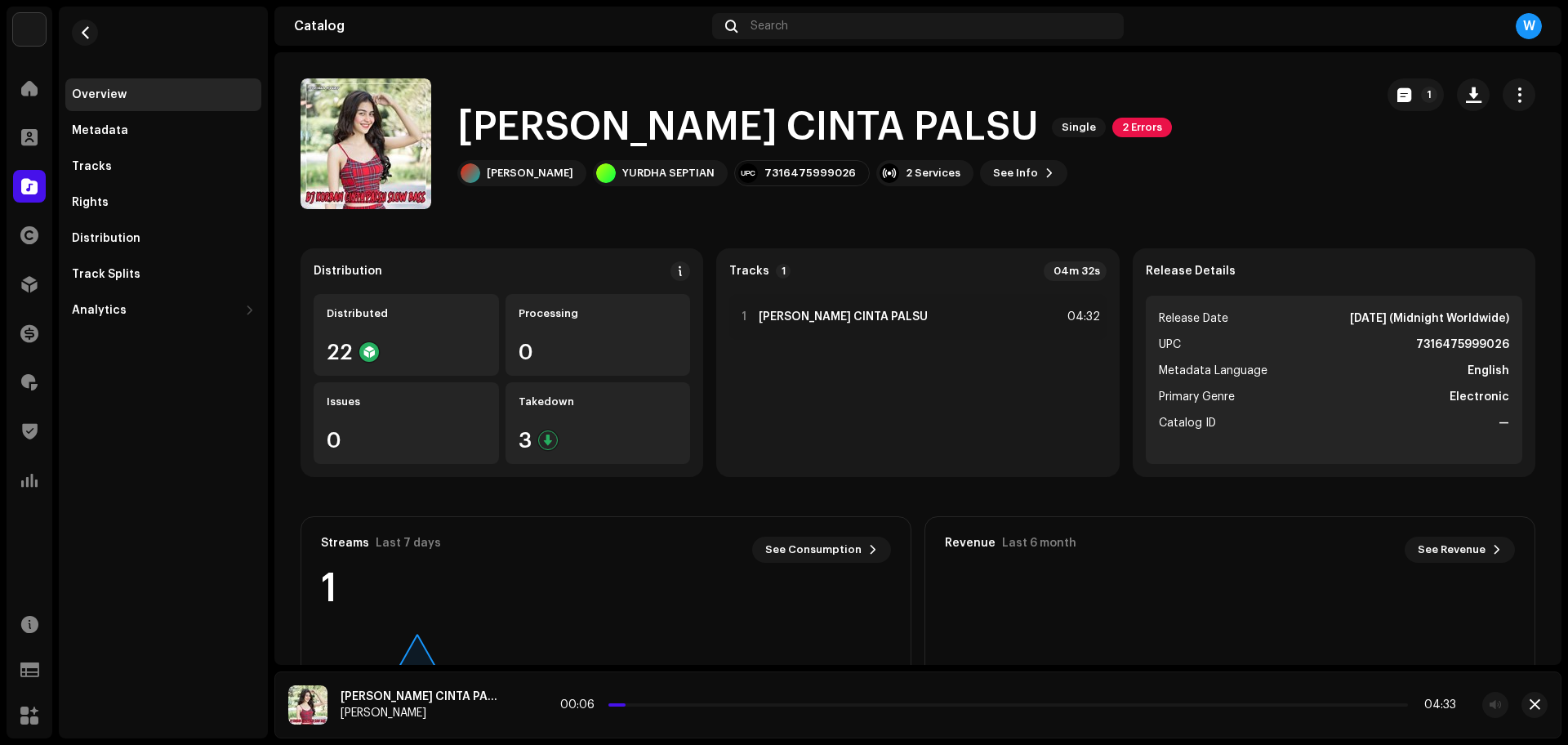
click at [200, 388] on div "Overview Metadata Tracks Rights Distribution Track Splits Analytics Consumption…" at bounding box center [163, 373] width 209 height 732
drag, startPoint x: 607, startPoint y: 704, endPoint x: 571, endPoint y: 706, distance: 36.1
click at [571, 706] on div "00:00 04:33" at bounding box center [1008, 705] width 896 height 13
click at [209, 554] on div "Overview Metadata Tracks Rights Distribution Track Splits Analytics Consumption…" at bounding box center [163, 373] width 209 height 732
click at [208, 554] on div "Overview Metadata Tracks Rights Distribution Track Splits Analytics Consumption…" at bounding box center [163, 373] width 209 height 732
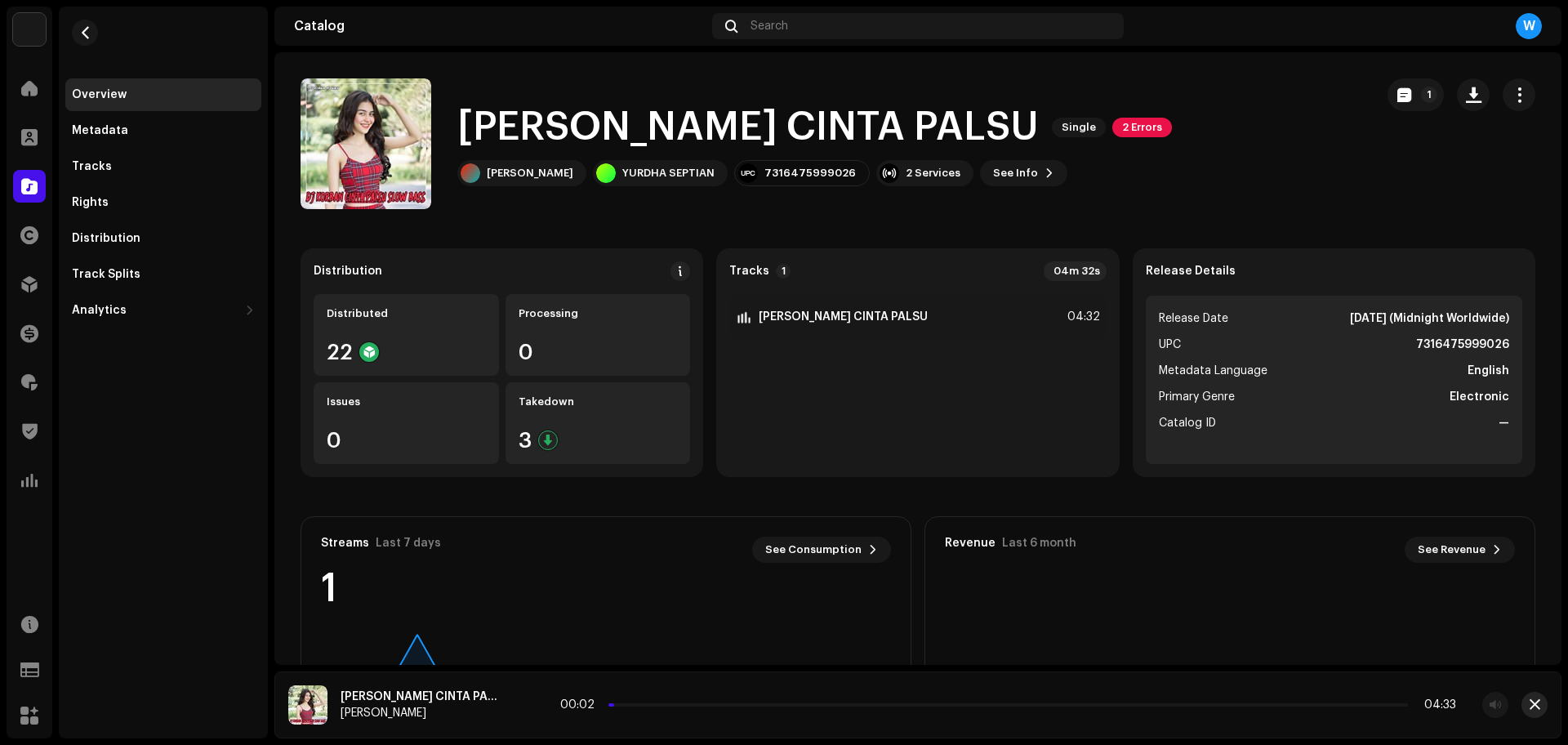
click at [1528, 704] on button "button" at bounding box center [1534, 705] width 26 height 26
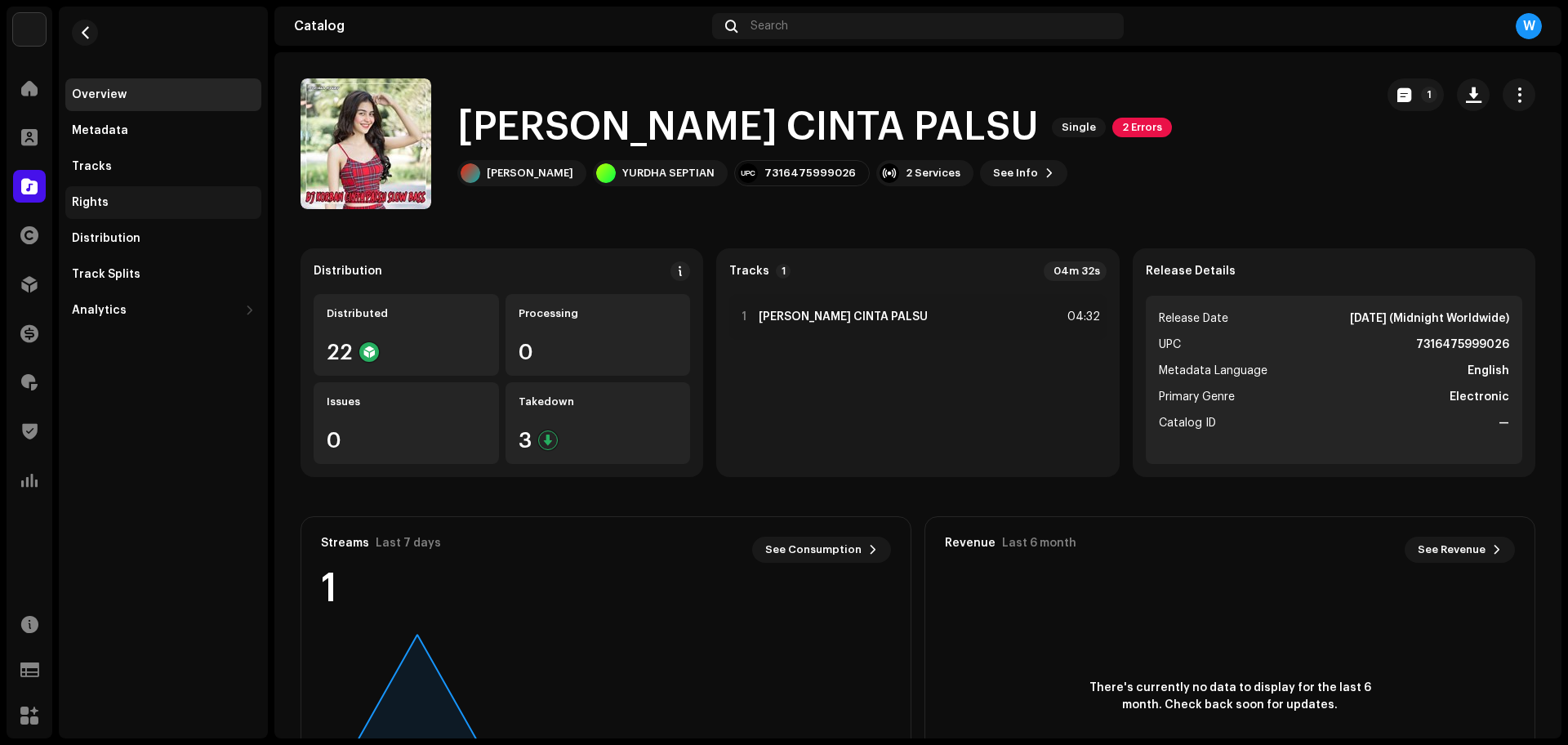
click at [111, 214] on div "Rights" at bounding box center [164, 202] width 196 height 33
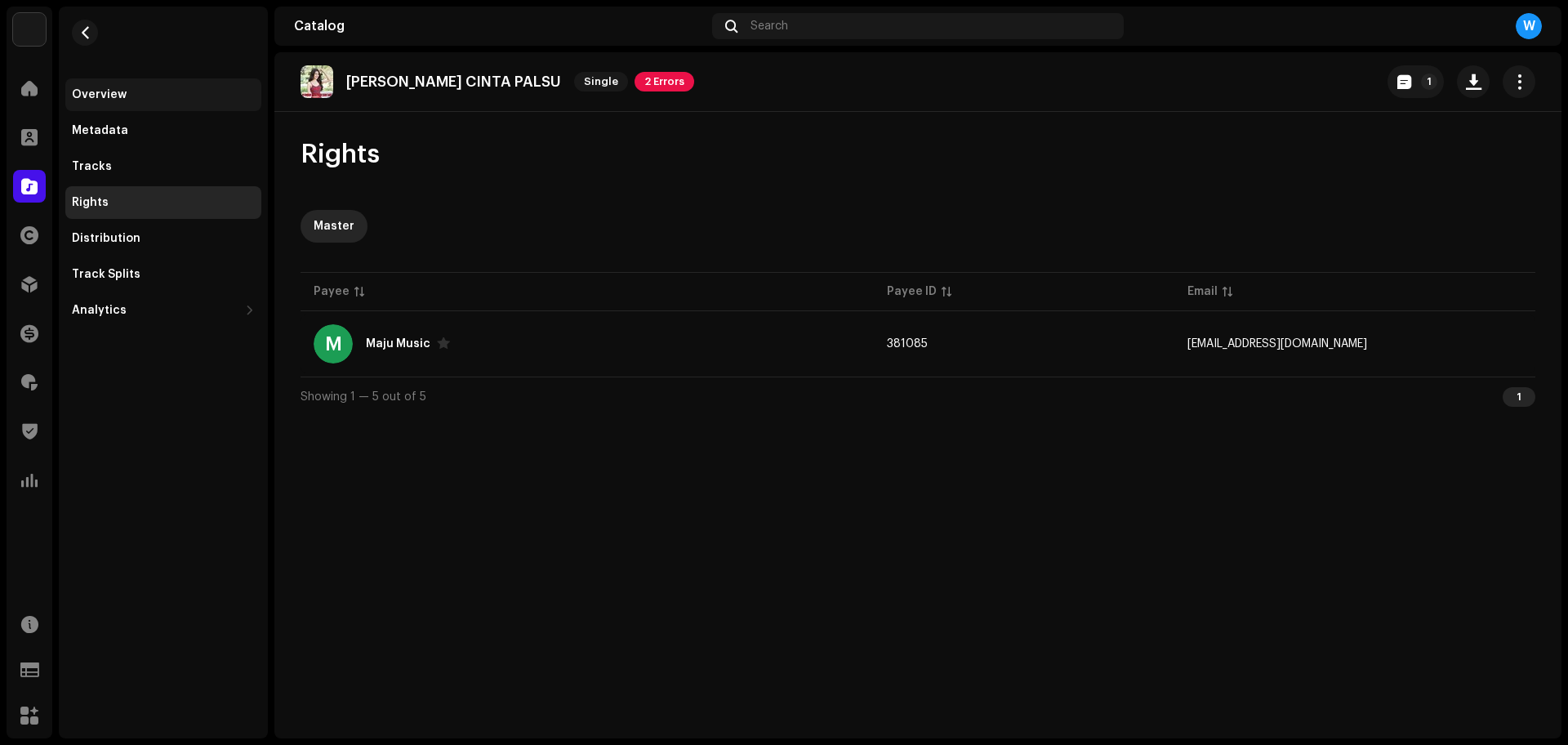
click at [143, 98] on div "Overview" at bounding box center [163, 94] width 183 height 13
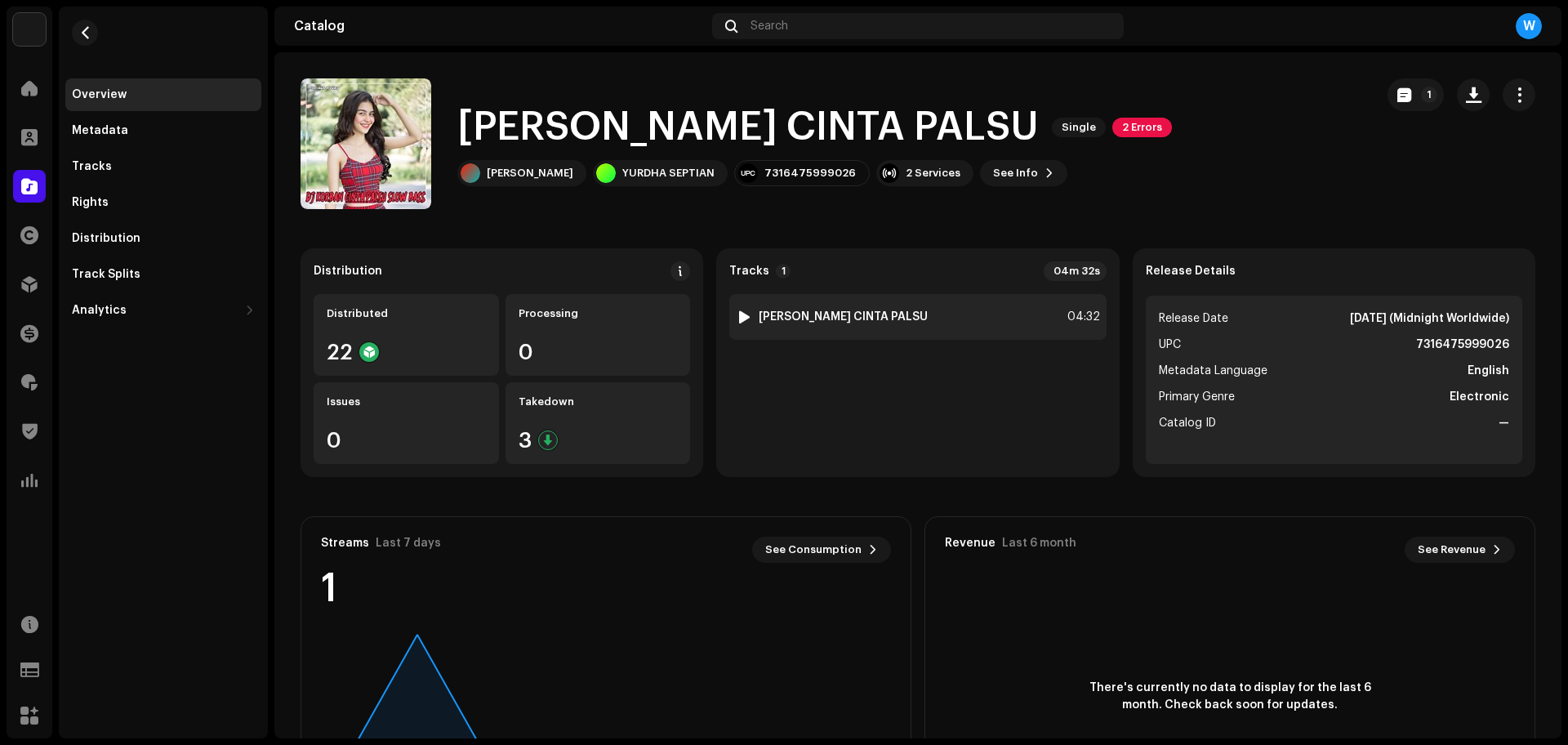
click at [740, 314] on div at bounding box center [744, 316] width 12 height 13
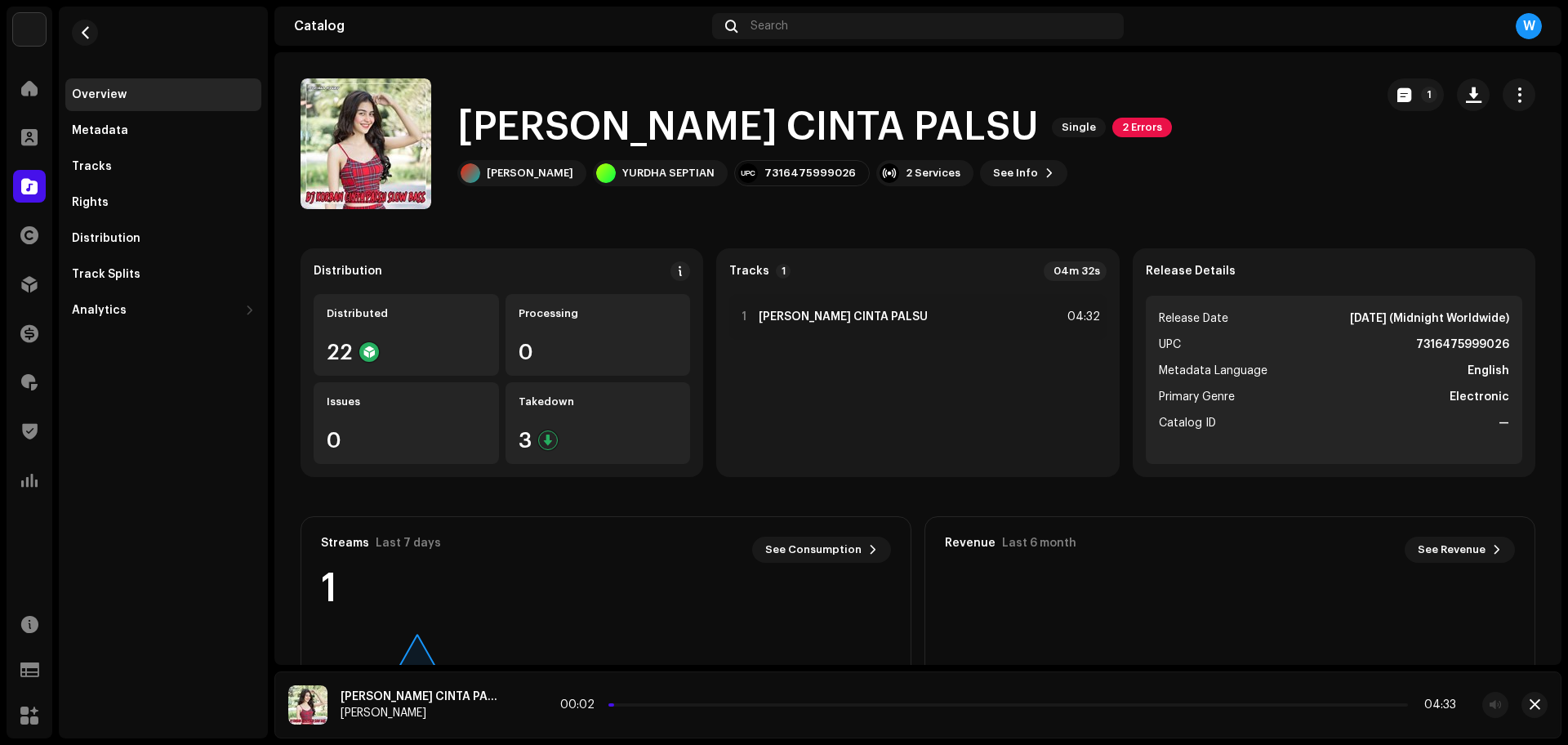
click at [640, 706] on div "00:02 04:33" at bounding box center [1008, 705] width 896 height 13
click at [641, 705] on p-slider at bounding box center [1008, 705] width 799 height 3
click at [1529, 704] on span "button" at bounding box center [1534, 705] width 10 height 13
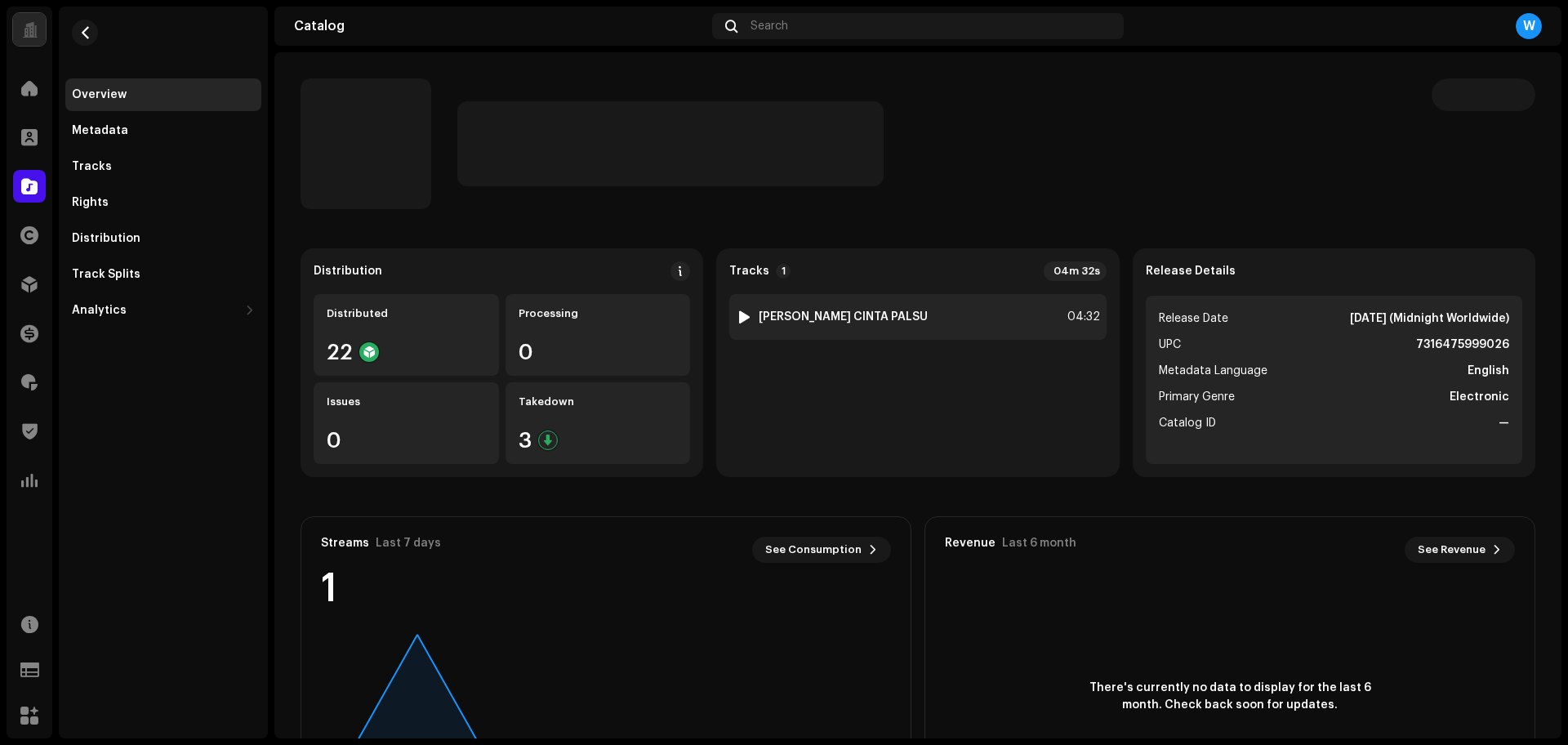
click at [741, 319] on div at bounding box center [744, 316] width 12 height 13
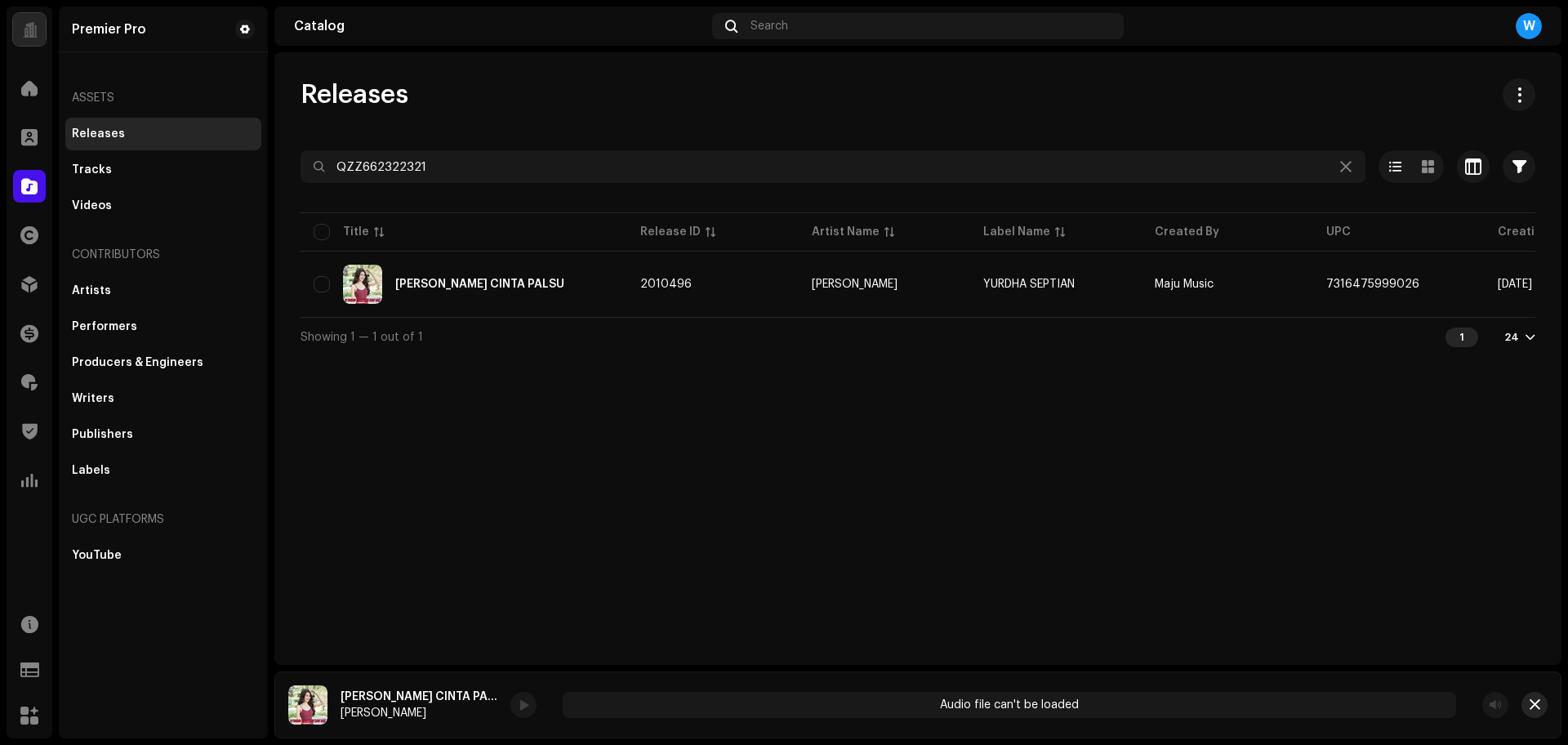
click at [1531, 709] on span "button" at bounding box center [1534, 705] width 10 height 13
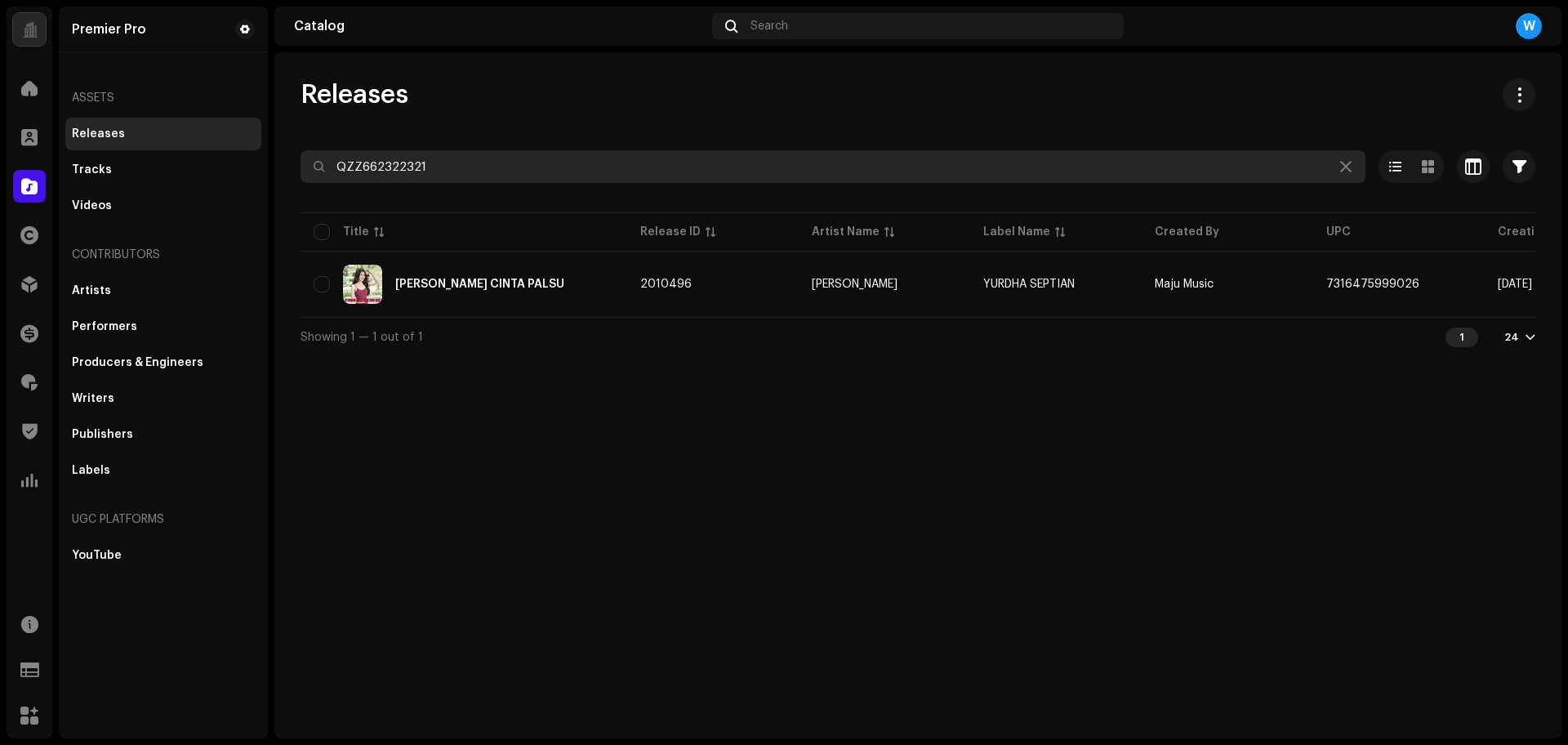
click at [419, 182] on input "QZZ662322321" at bounding box center [833, 166] width 1065 height 33
paste input "443"
type input "QZZ662322443"
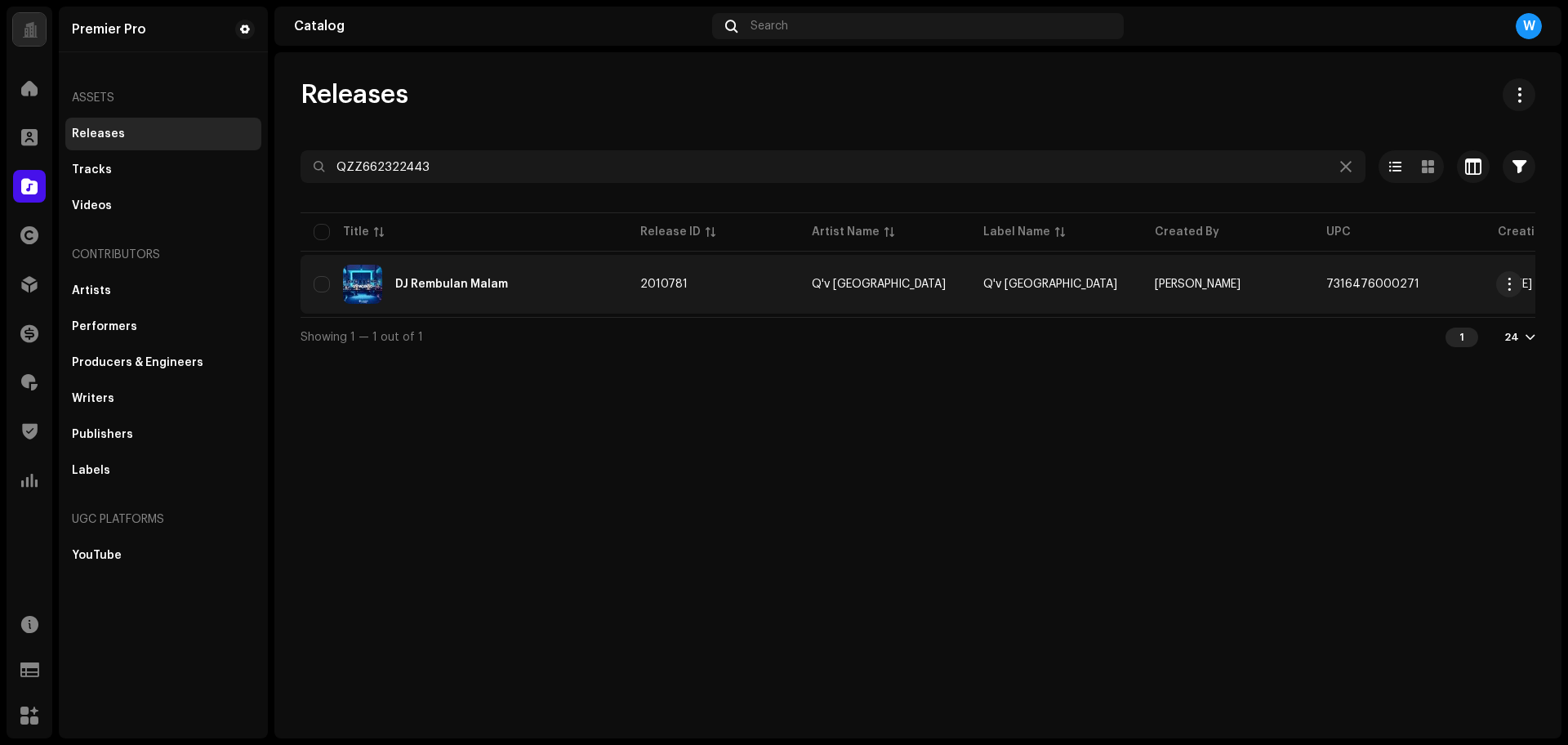
click at [474, 283] on div "DJ Rembulan Malam" at bounding box center [451, 283] width 113 height 11
click at [764, 279] on td "2010781" at bounding box center [712, 284] width 171 height 59
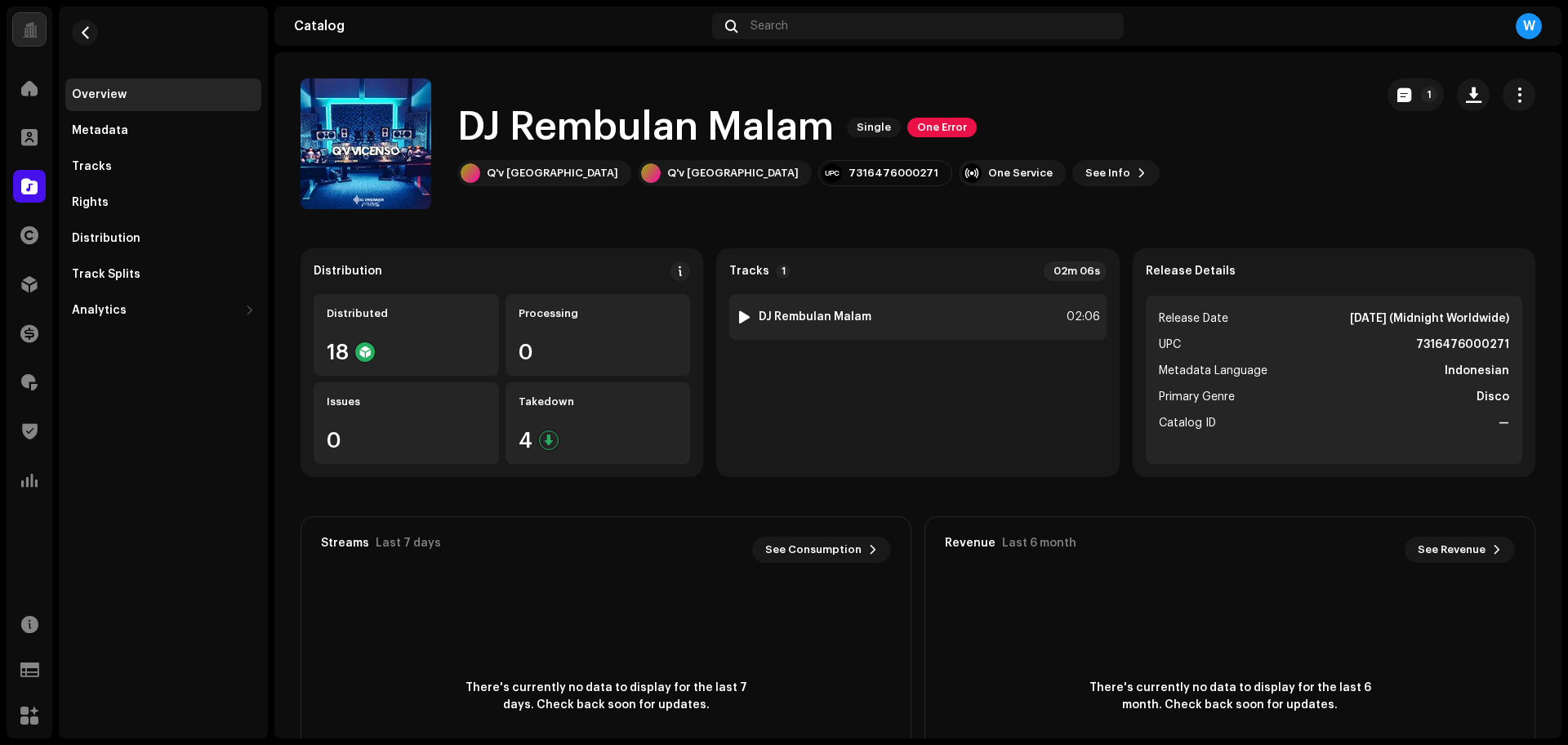
click at [744, 315] on div at bounding box center [744, 316] width 12 height 13
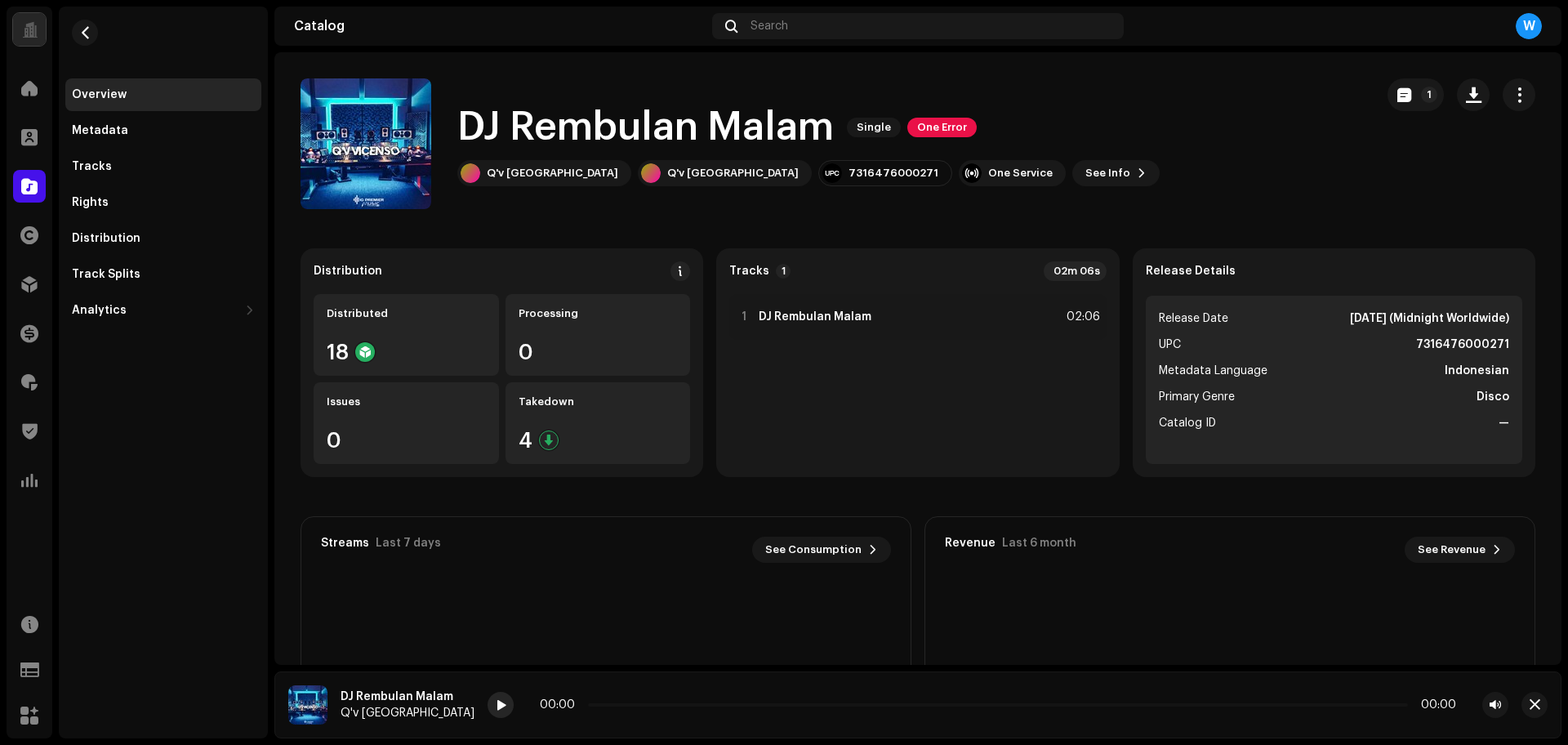
click at [487, 699] on div at bounding box center [500, 705] width 26 height 26
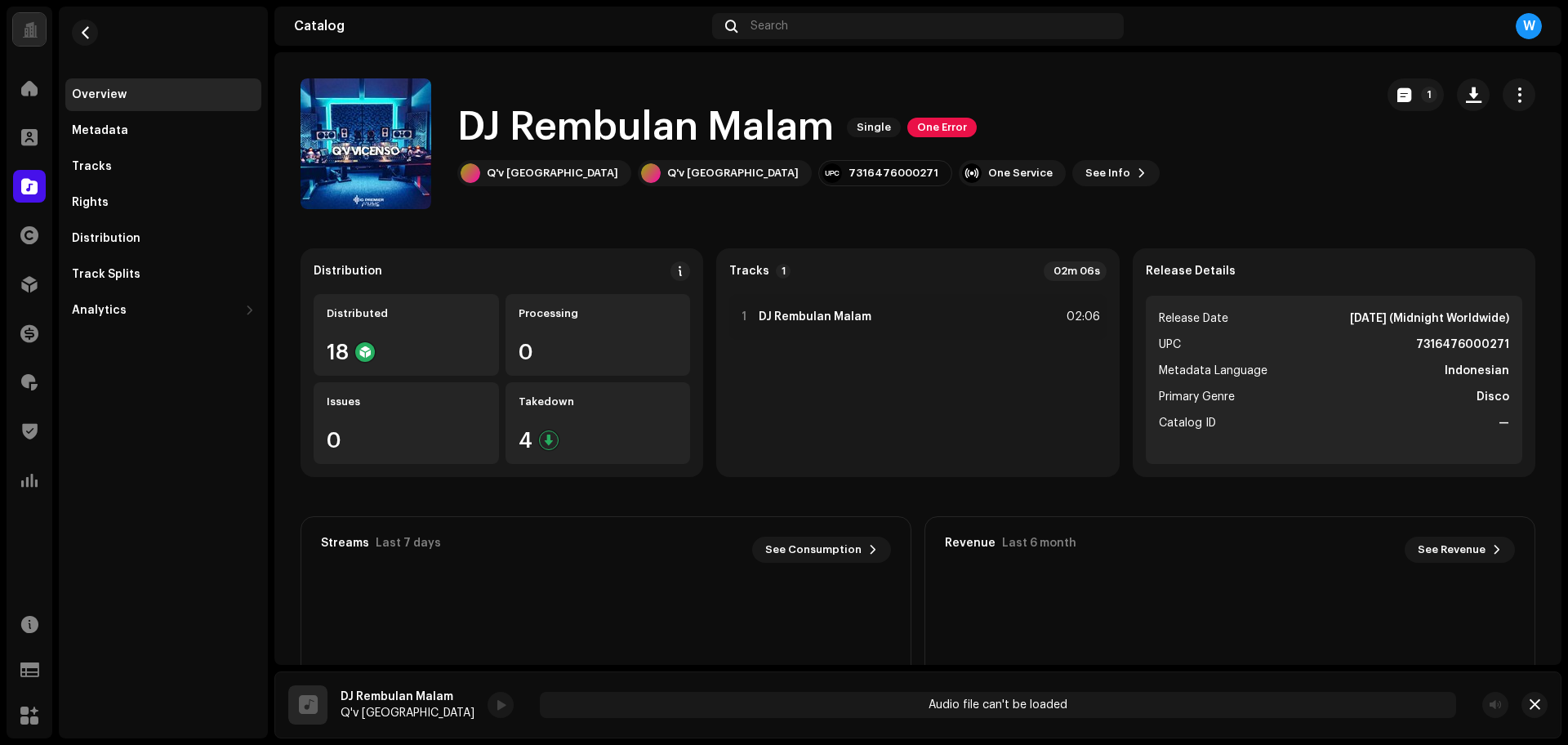
click at [487, 702] on re-a-play-button at bounding box center [500, 705] width 26 height 26
click at [1530, 703] on span "button" at bounding box center [1534, 705] width 10 height 13
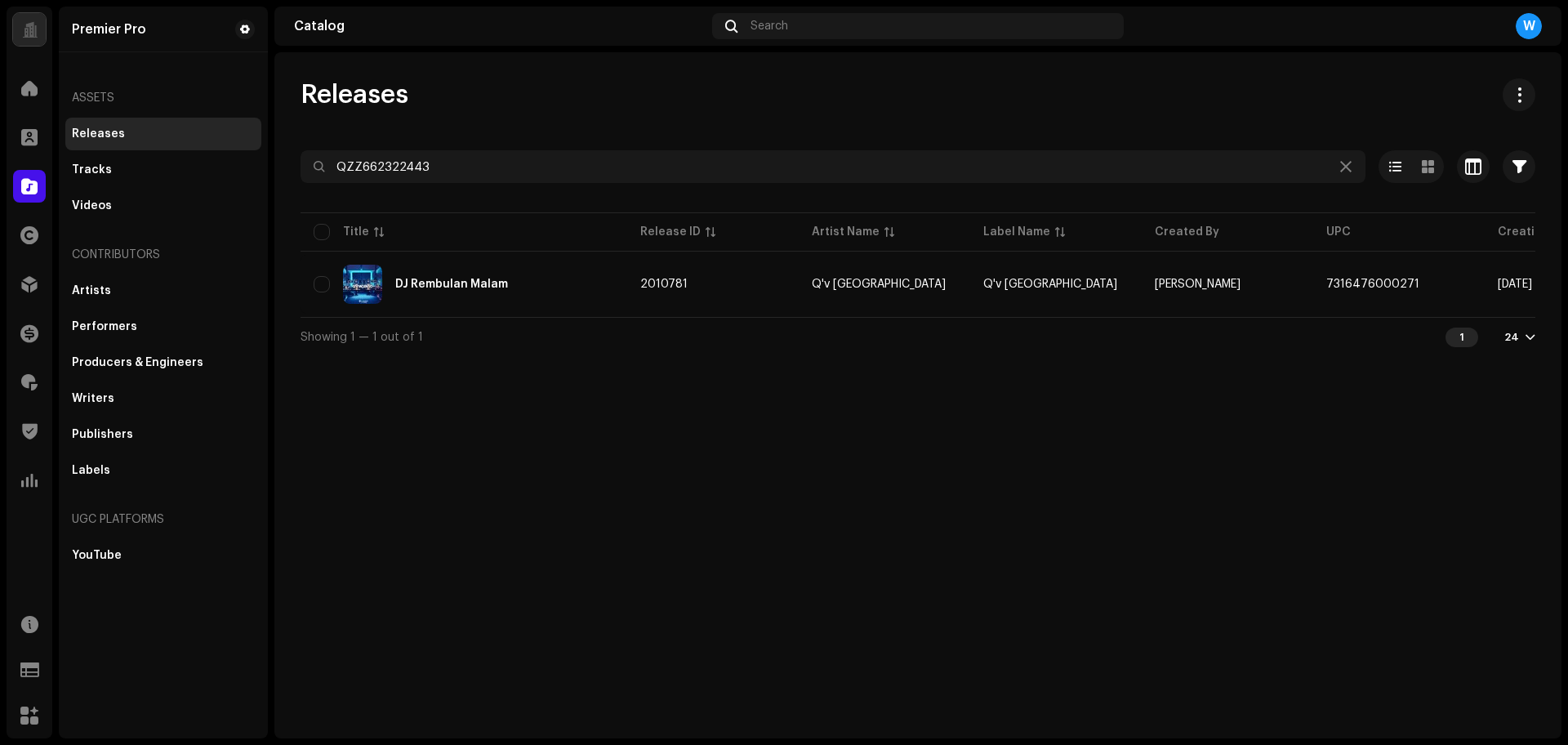
click at [566, 102] on div "Releases" at bounding box center [918, 95] width 1235 height 33
click at [765, 129] on div "Releases QZZ662322443 Selected 0 Options Filters Distribution status Never Dist…" at bounding box center [918, 217] width 1287 height 277
click at [769, 127] on div "Releases QZZ662322443 Selected 0 Options Filters Distribution status Never Dist…" at bounding box center [918, 217] width 1287 height 277
click at [767, 126] on div "Releases QZZ662322443 Selected 0 Options Filters Distribution status Never Dist…" at bounding box center [918, 217] width 1287 height 277
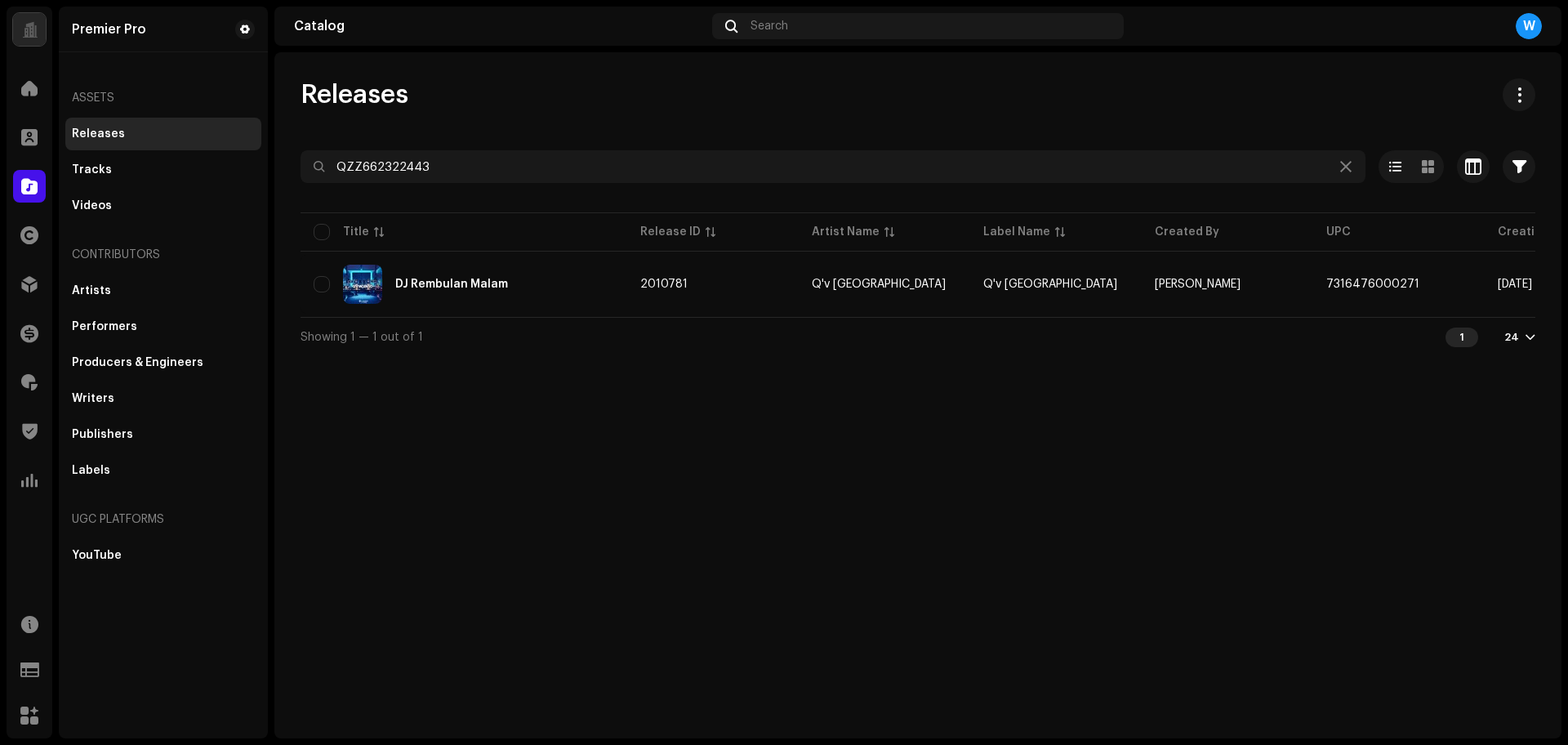
click at [767, 126] on div "Releases QZZ662322443 Selected 0 Options Filters Distribution status Never Dist…" at bounding box center [918, 217] width 1287 height 277
click at [769, 123] on div "Releases QZZ662322443 Selected 0 Options Filters Distribution status Never Dist…" at bounding box center [918, 217] width 1287 height 277
click at [722, 468] on div "Releases QZZ662322443 Selected 0 Options Filters Distribution status Never Dist…" at bounding box center [918, 395] width 1287 height 686
click at [605, 106] on div "Releases" at bounding box center [918, 95] width 1235 height 33
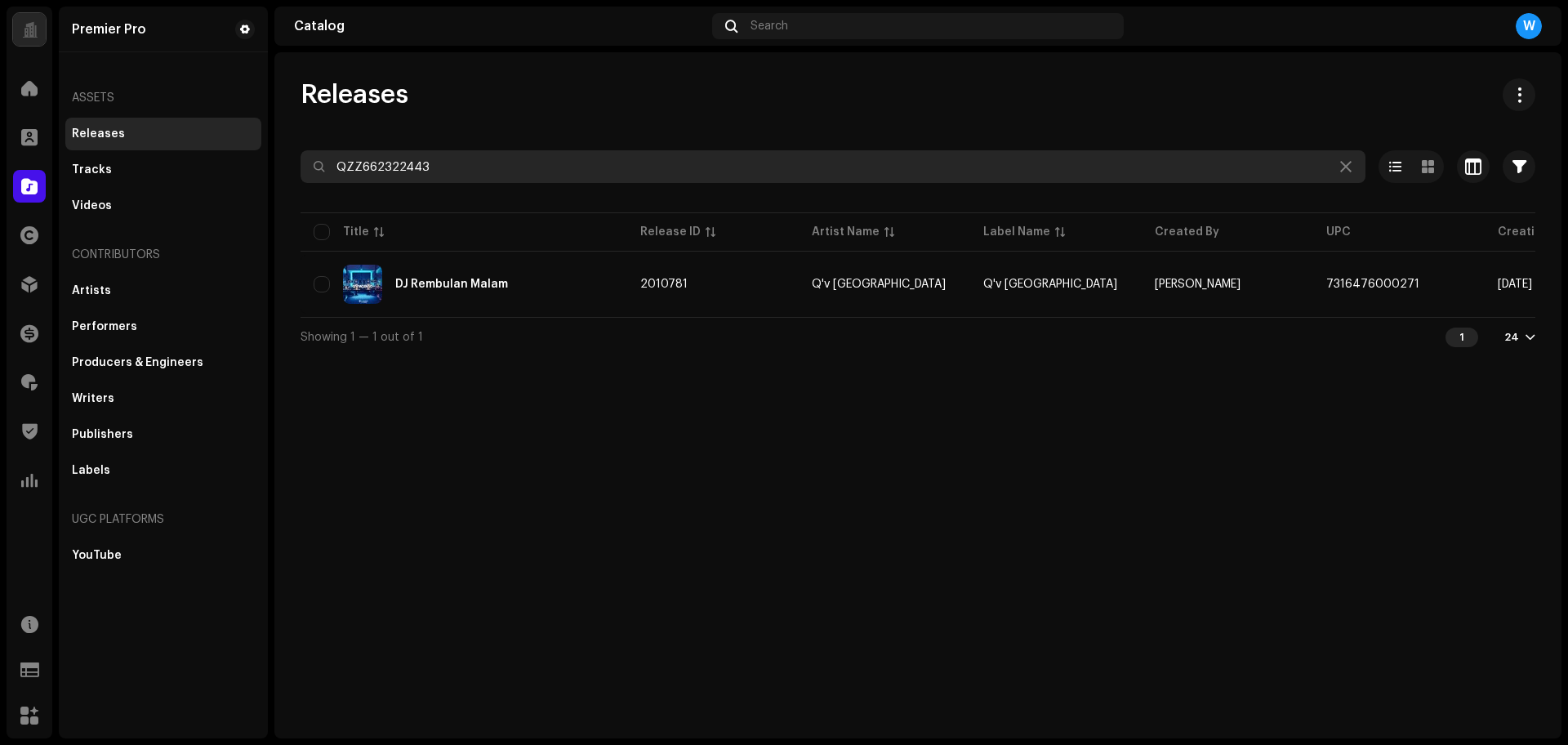
click at [425, 159] on input "QZZ662322443" at bounding box center [833, 166] width 1065 height 33
paste input "WDW2210140"
type input "QZWDW2210140"
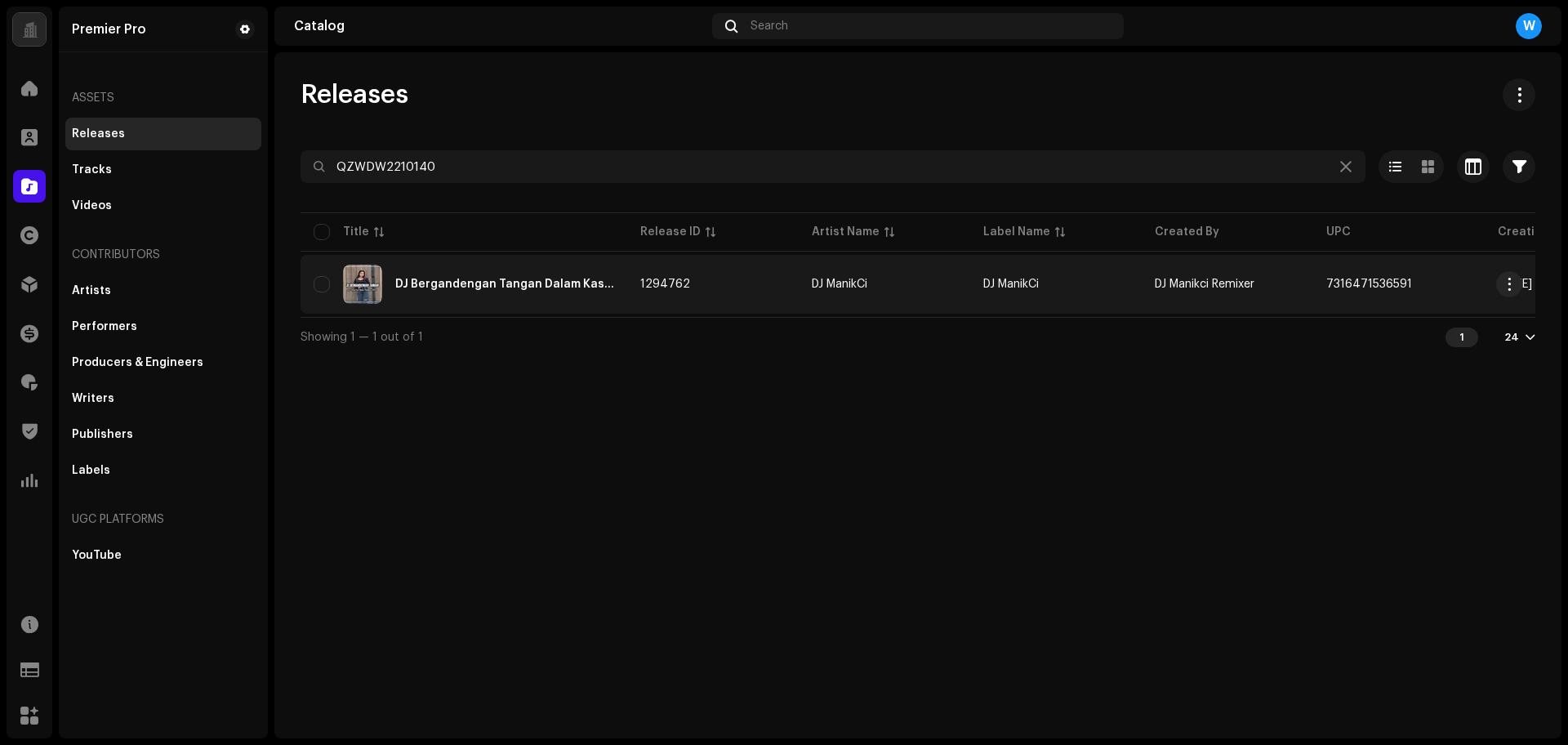
click at [423, 299] on div "DJ Bergandengan Tangan Dalam Kasih Style Thailand" at bounding box center [463, 284] width 301 height 40
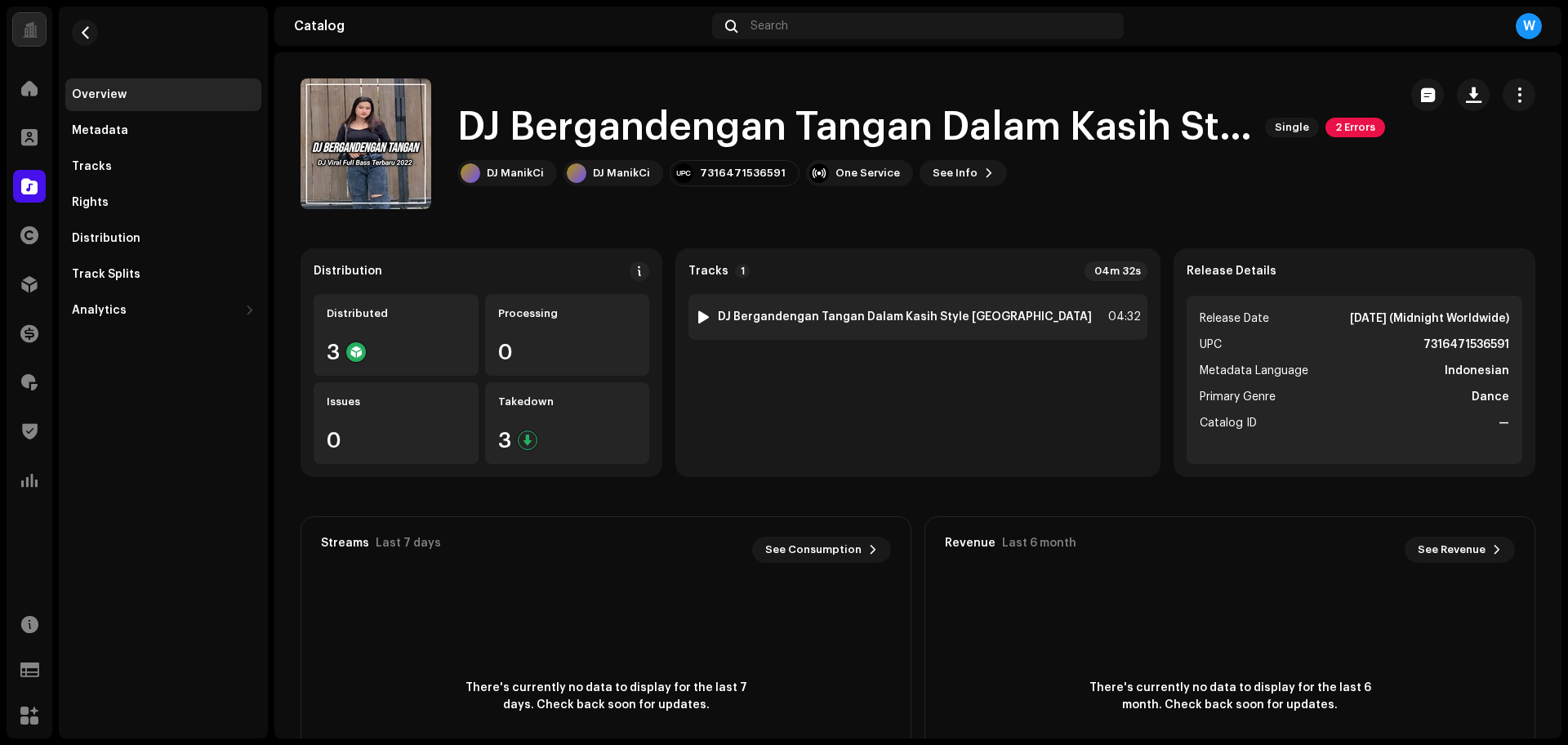
click at [710, 314] on div at bounding box center [703, 316] width 12 height 13
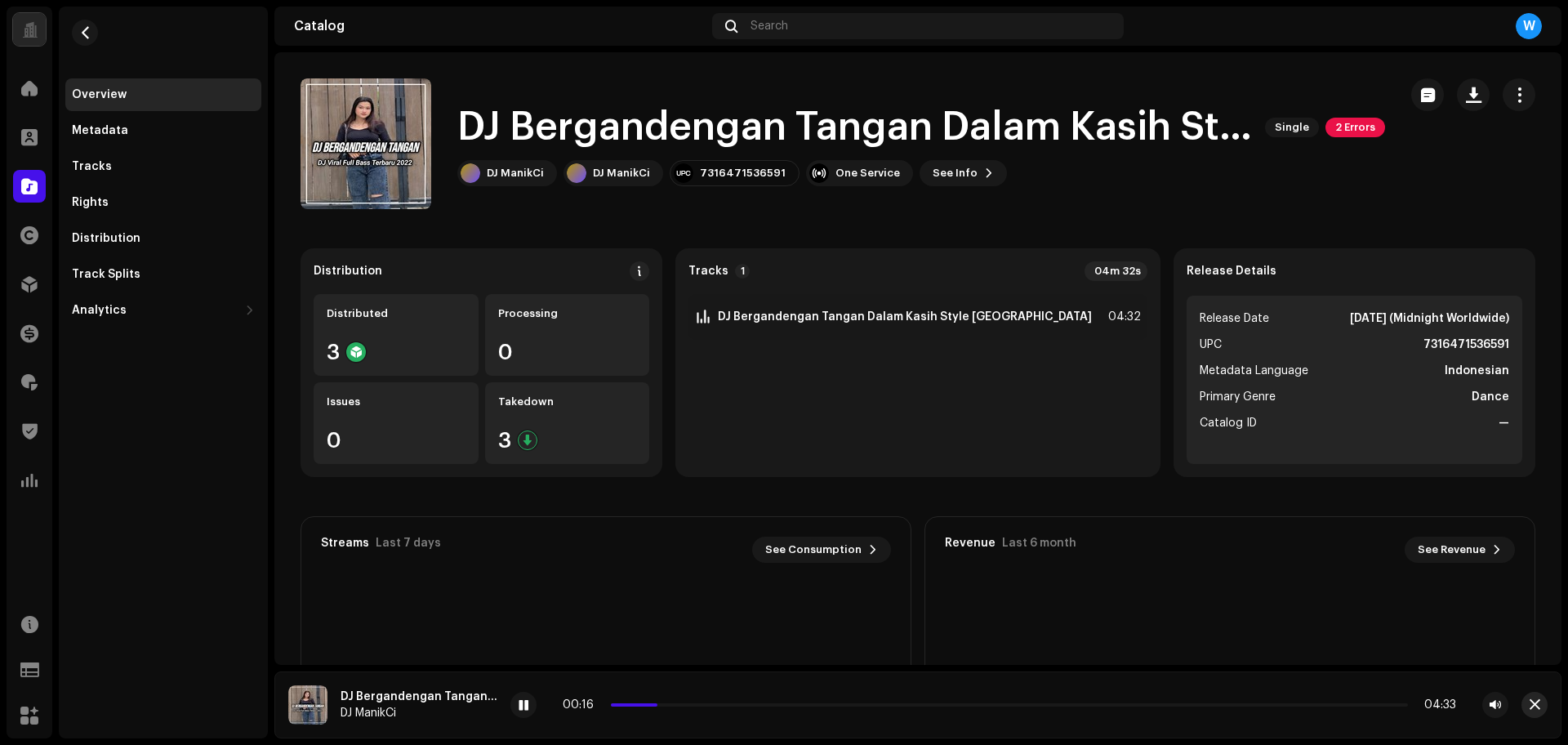
click at [1537, 698] on span "button" at bounding box center [1534, 705] width 10 height 13
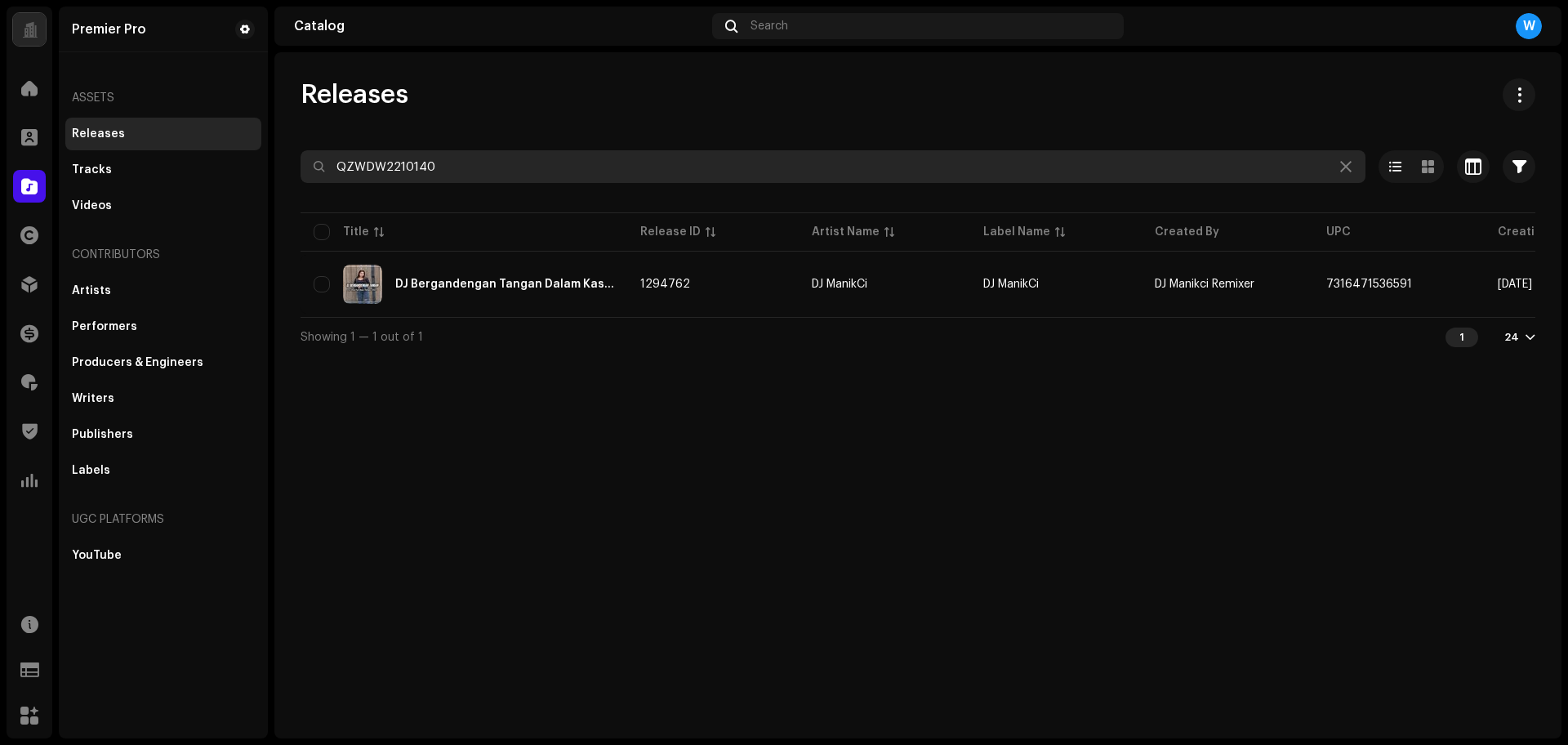
click at [514, 176] on input "QZWDW2210140" at bounding box center [833, 166] width 1065 height 33
paste input "Z662321603"
type input "QZZ662321603"
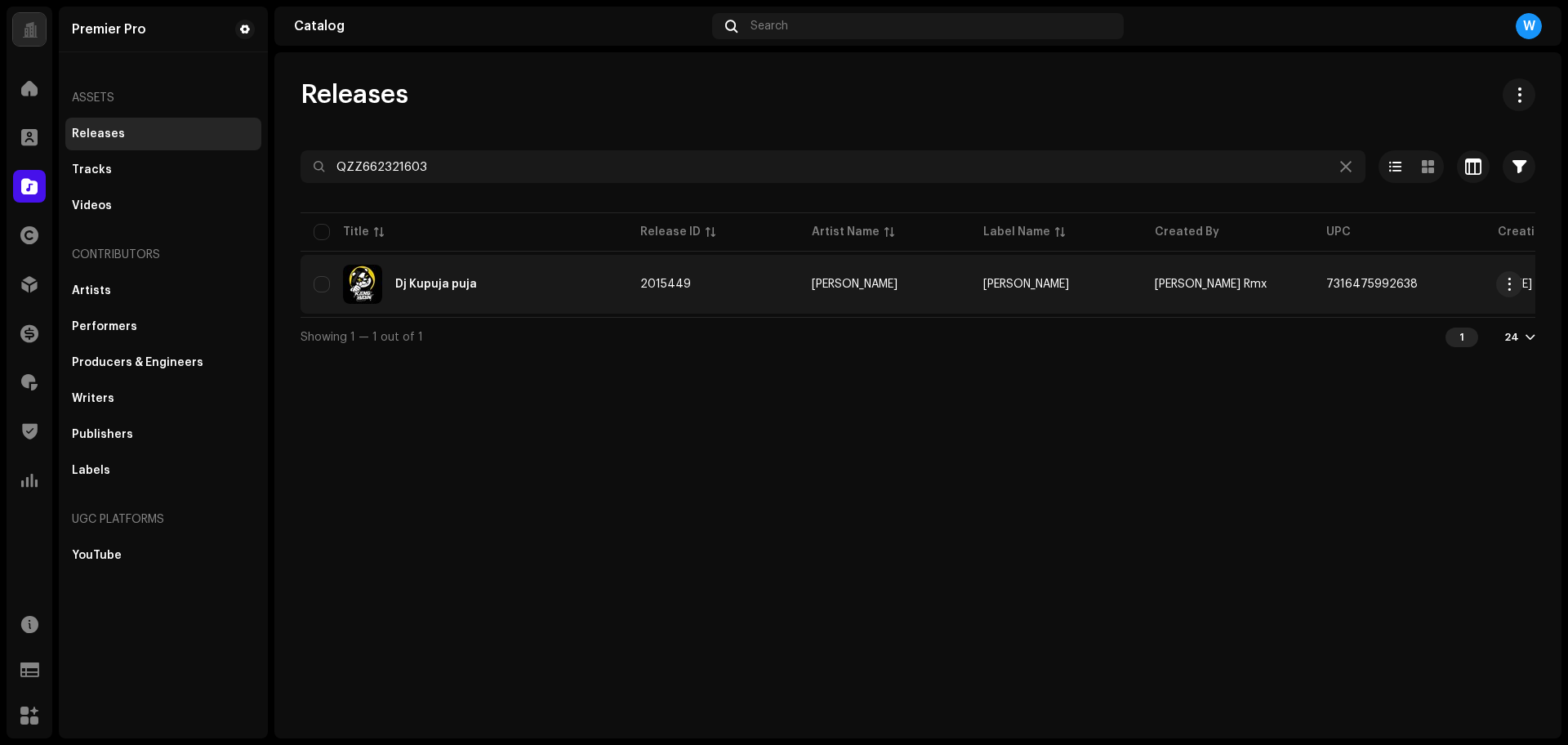
click at [440, 293] on div "Dj Kupuja puja" at bounding box center [463, 284] width 301 height 40
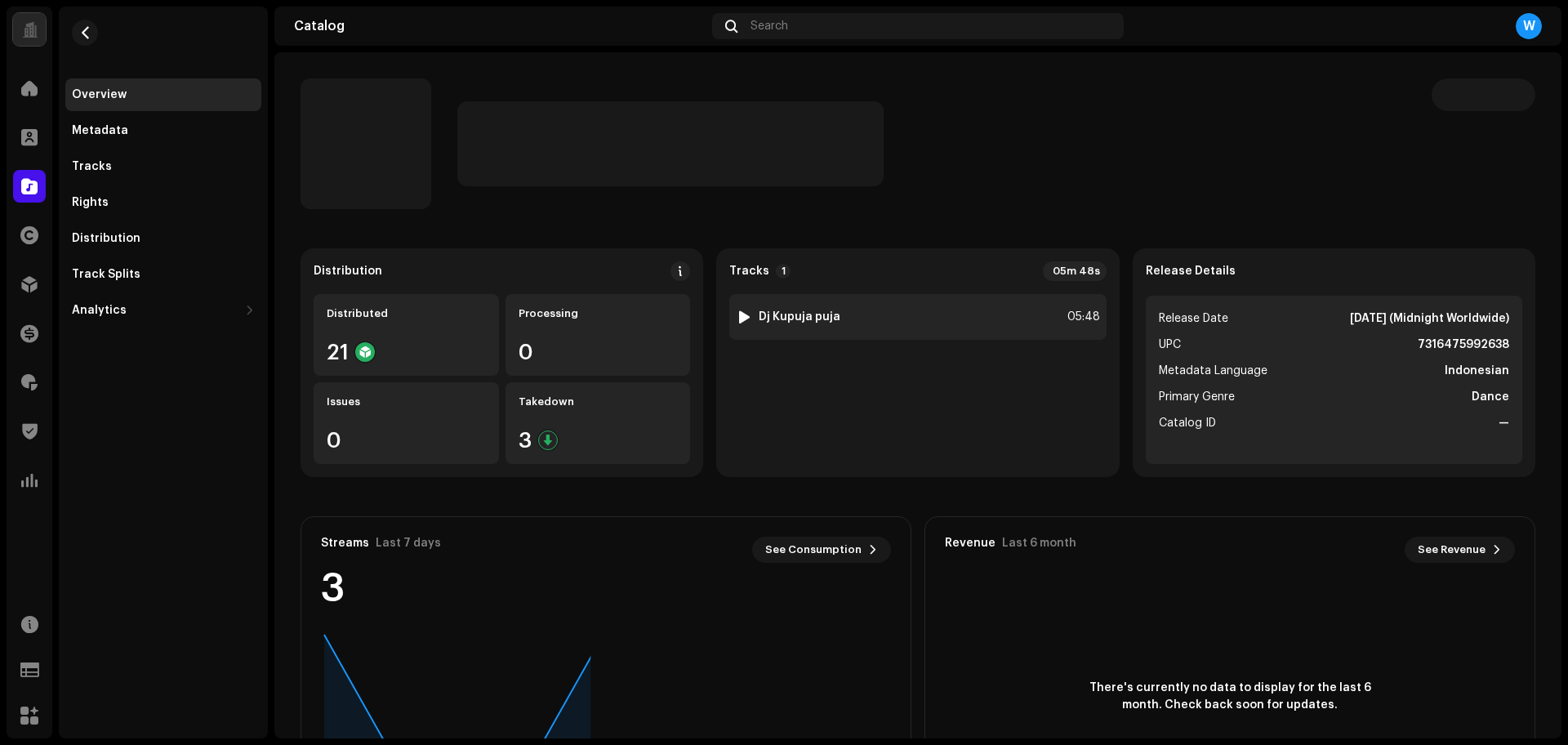
click at [729, 314] on div "1 Dj Kupuja puja 05:48" at bounding box center [917, 316] width 376 height 46
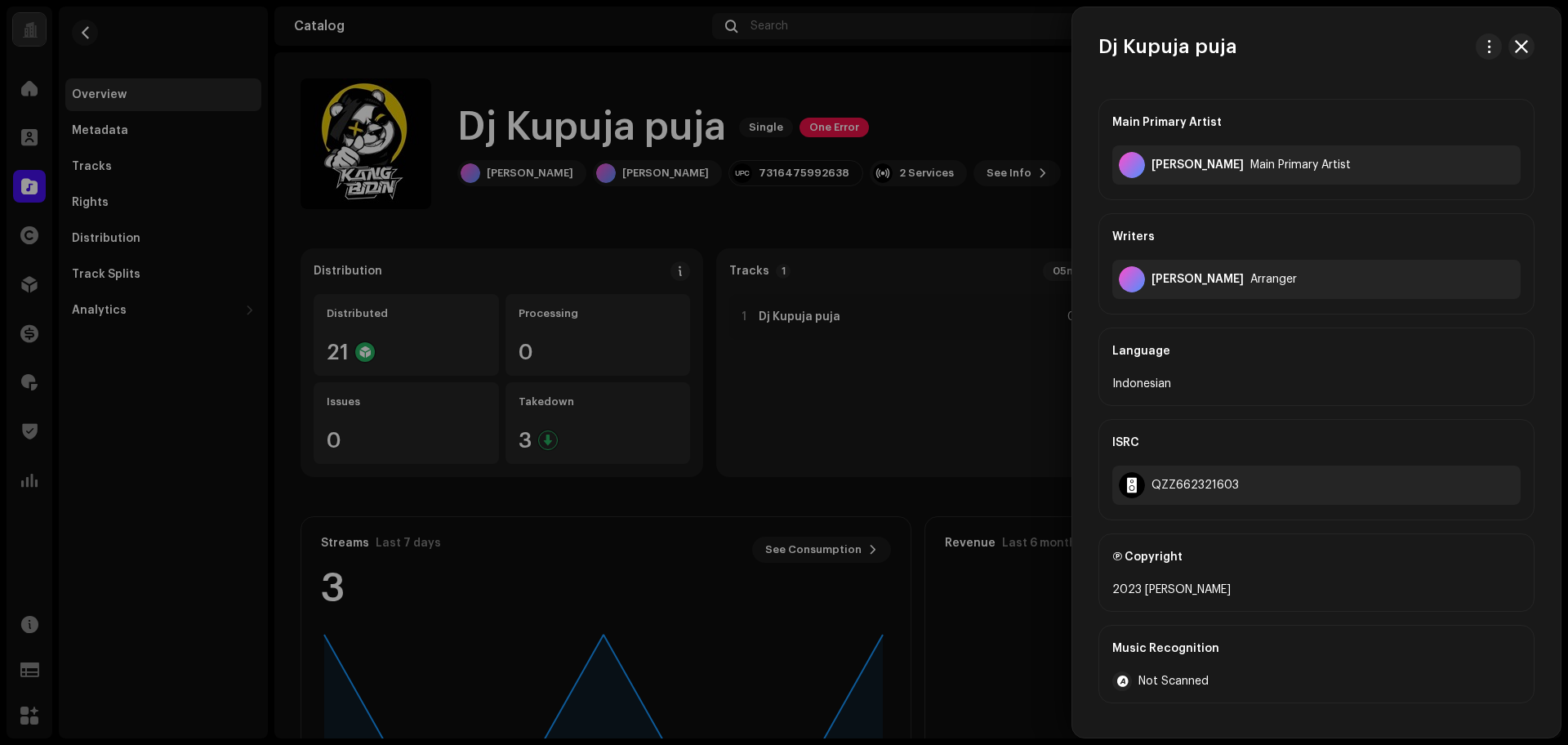
click at [859, 330] on div at bounding box center [784, 372] width 1568 height 745
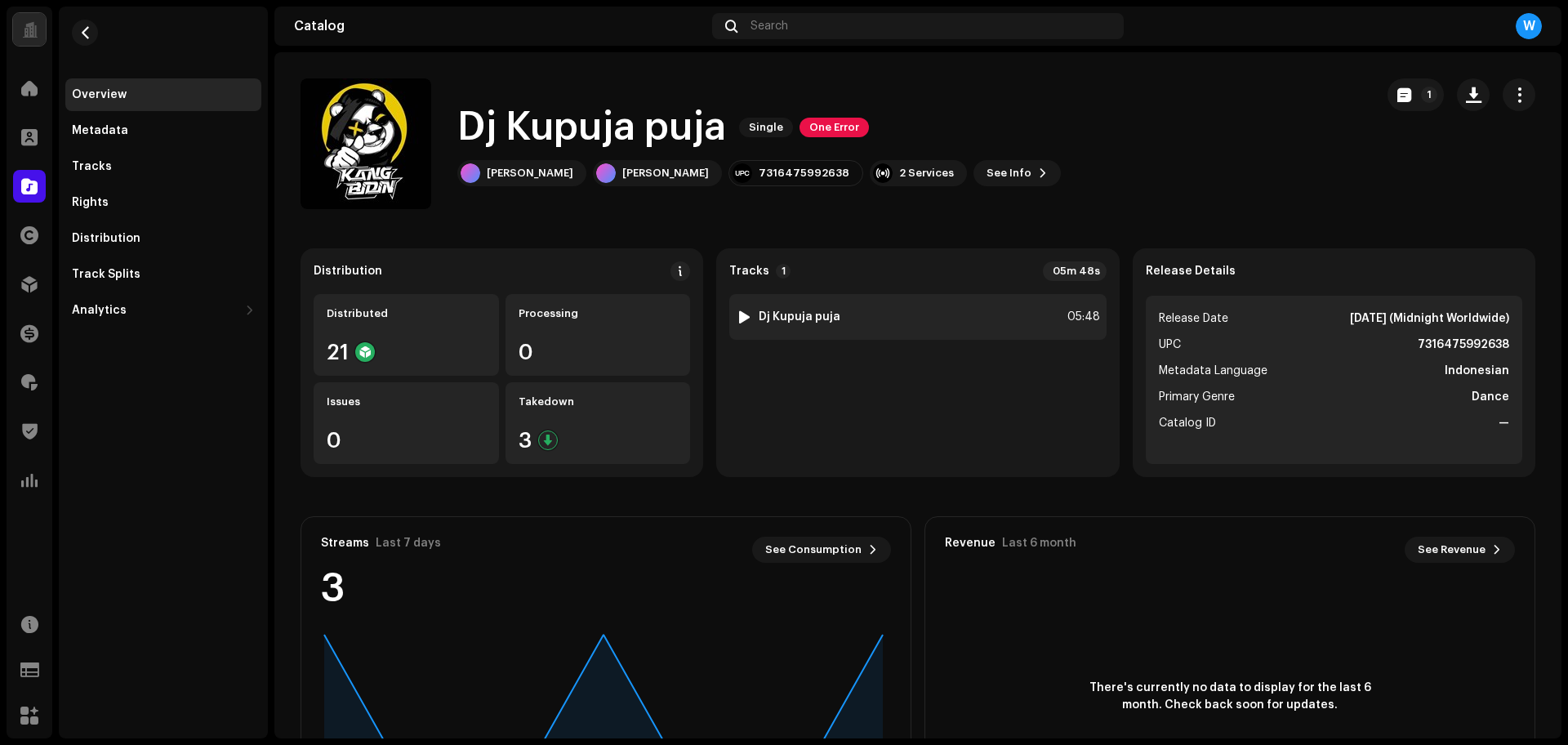
click at [741, 314] on div at bounding box center [744, 316] width 12 height 13
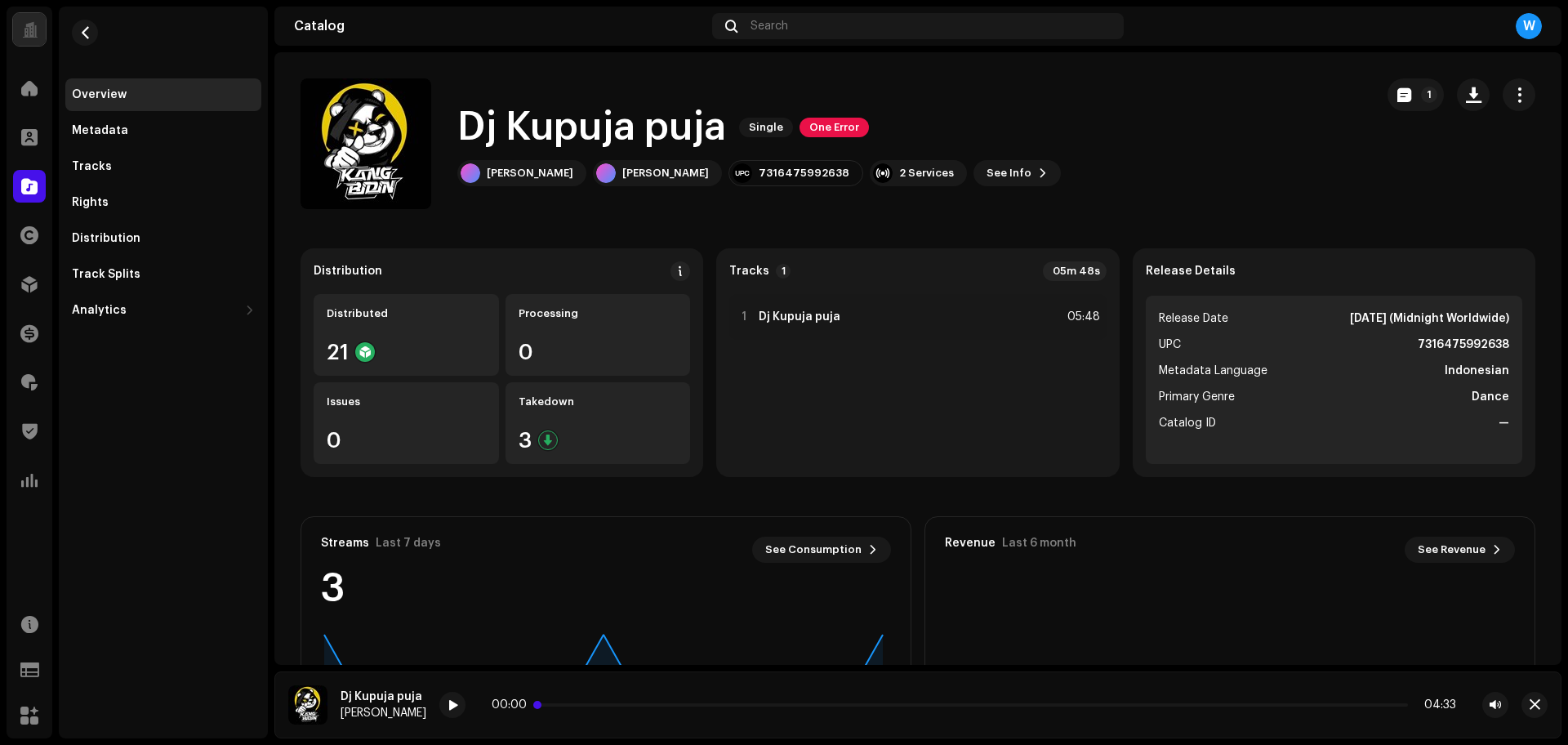
click at [564, 704] on p-slider at bounding box center [974, 705] width 868 height 3
click at [449, 705] on icon at bounding box center [451, 705] width 28 height 29
click at [448, 705] on span at bounding box center [452, 705] width 9 height 13
click at [1534, 710] on span "button" at bounding box center [1534, 705] width 10 height 13
click at [1522, 692] on button "button" at bounding box center [1534, 705] width 26 height 26
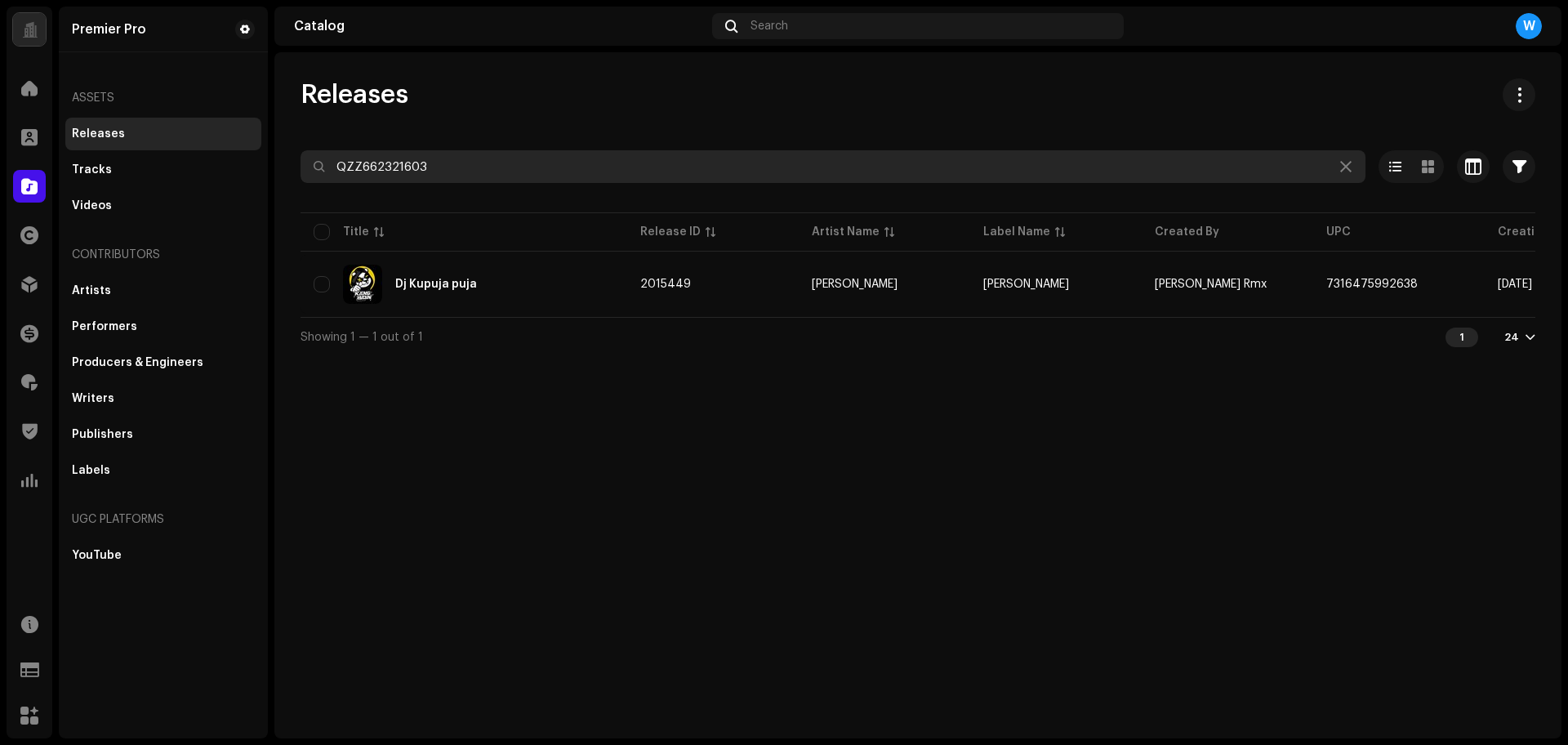
click at [492, 155] on input "QZZ662321603" at bounding box center [833, 166] width 1065 height 33
paste input "29"
type input "QZZ662322903"
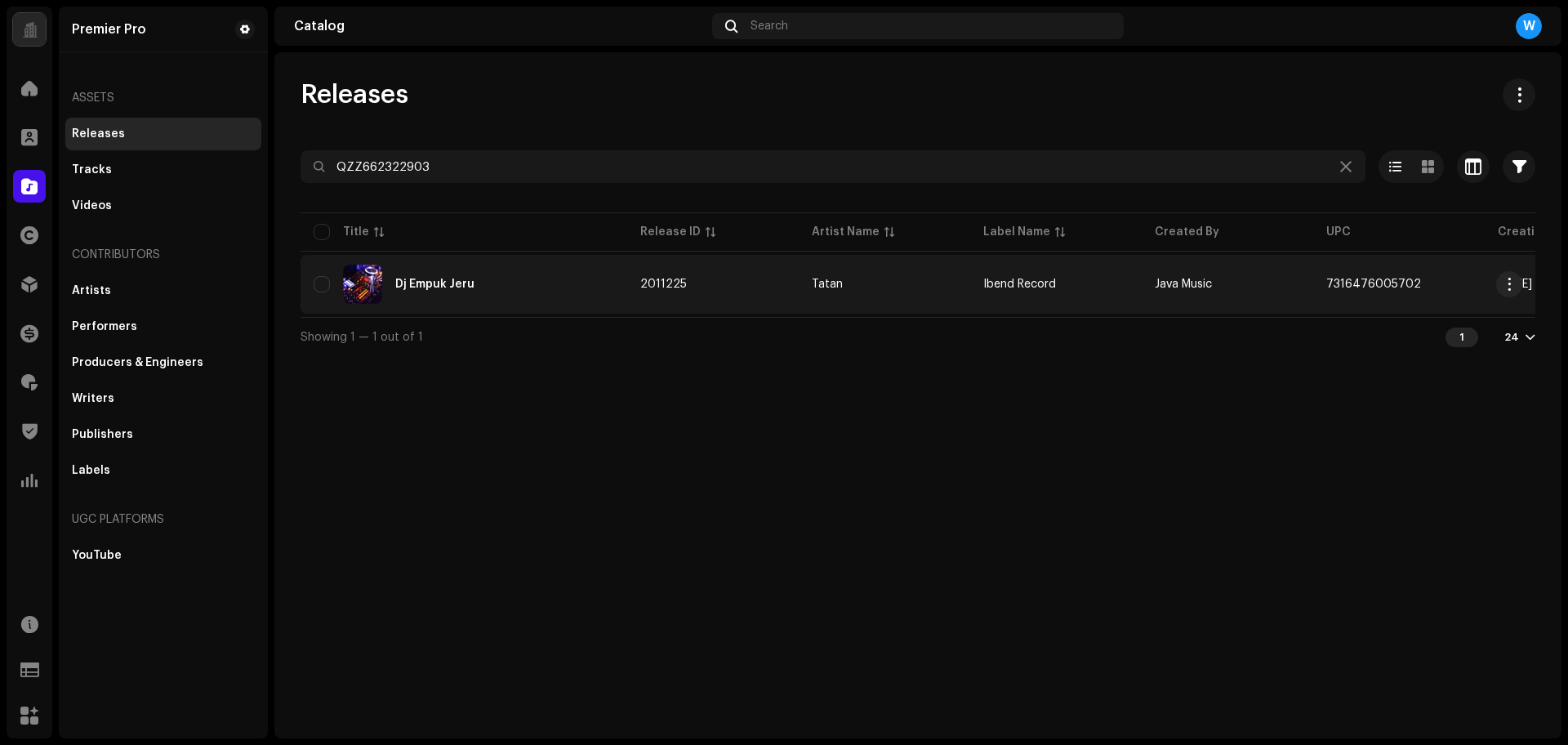
click at [481, 258] on td "Dj Empuk Jeru" at bounding box center [463, 284] width 326 height 59
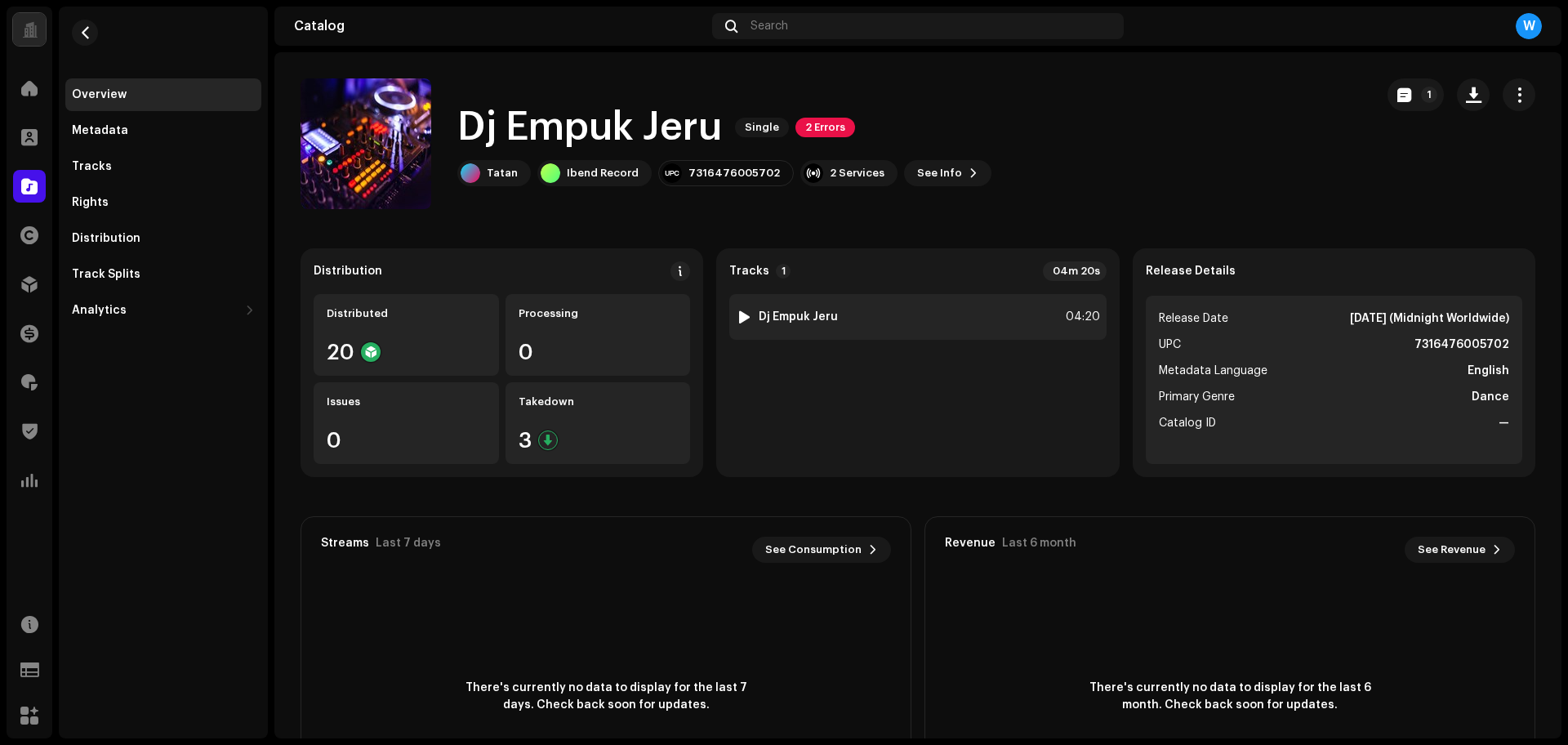
click at [742, 307] on div "1 Dj Empuk Jeru 04:20" at bounding box center [917, 316] width 376 height 46
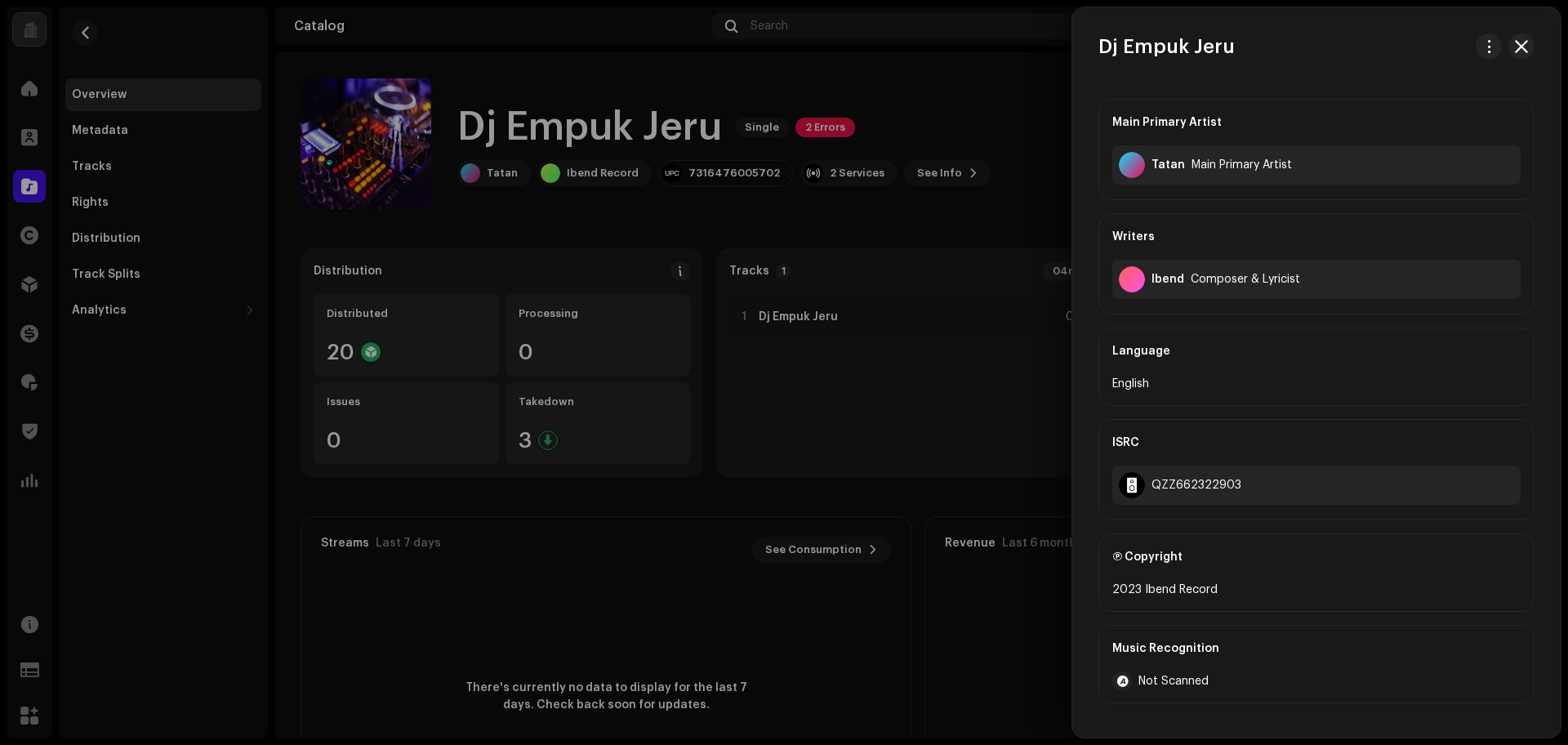
click at [875, 451] on div at bounding box center [784, 372] width 1568 height 745
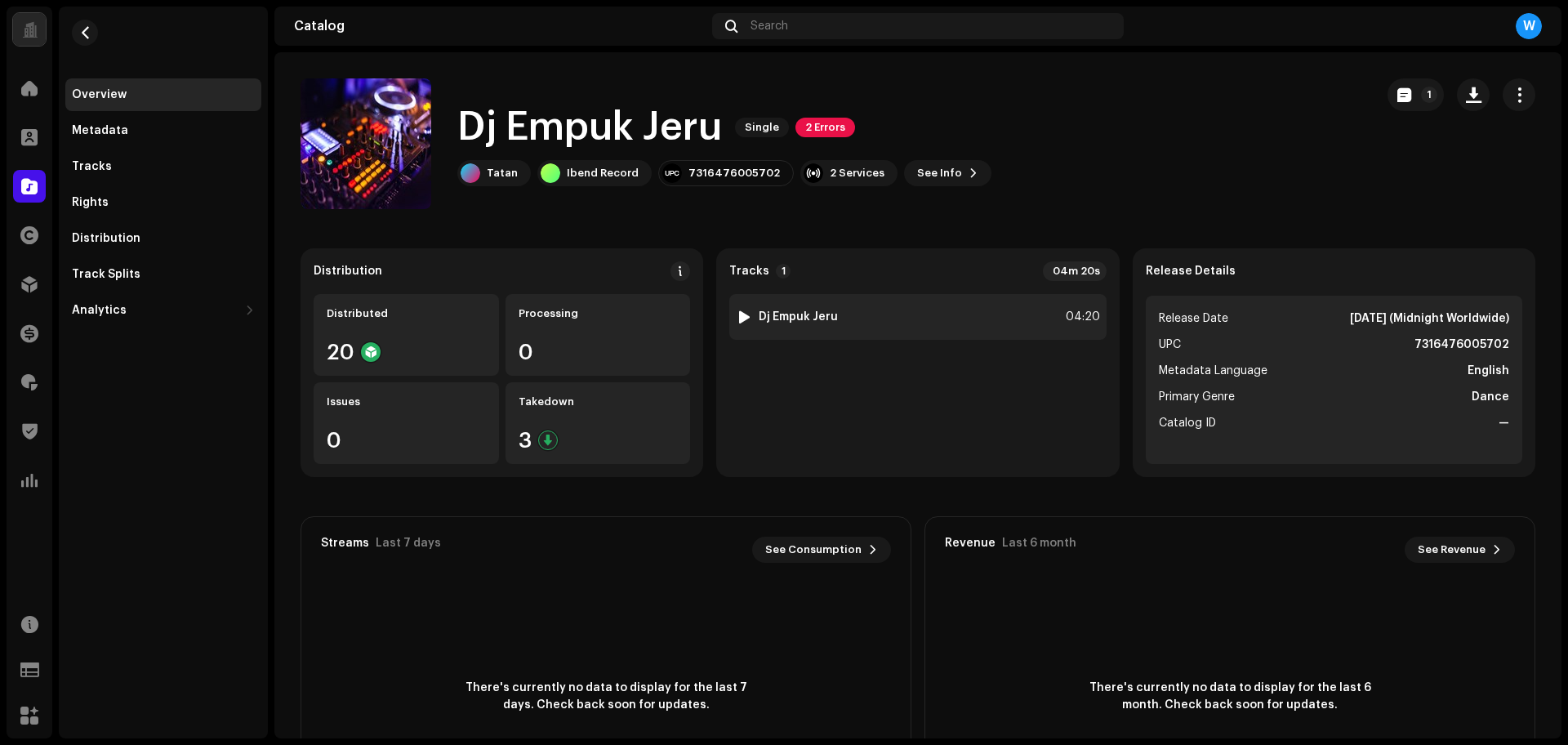
click at [743, 314] on div at bounding box center [744, 316] width 12 height 13
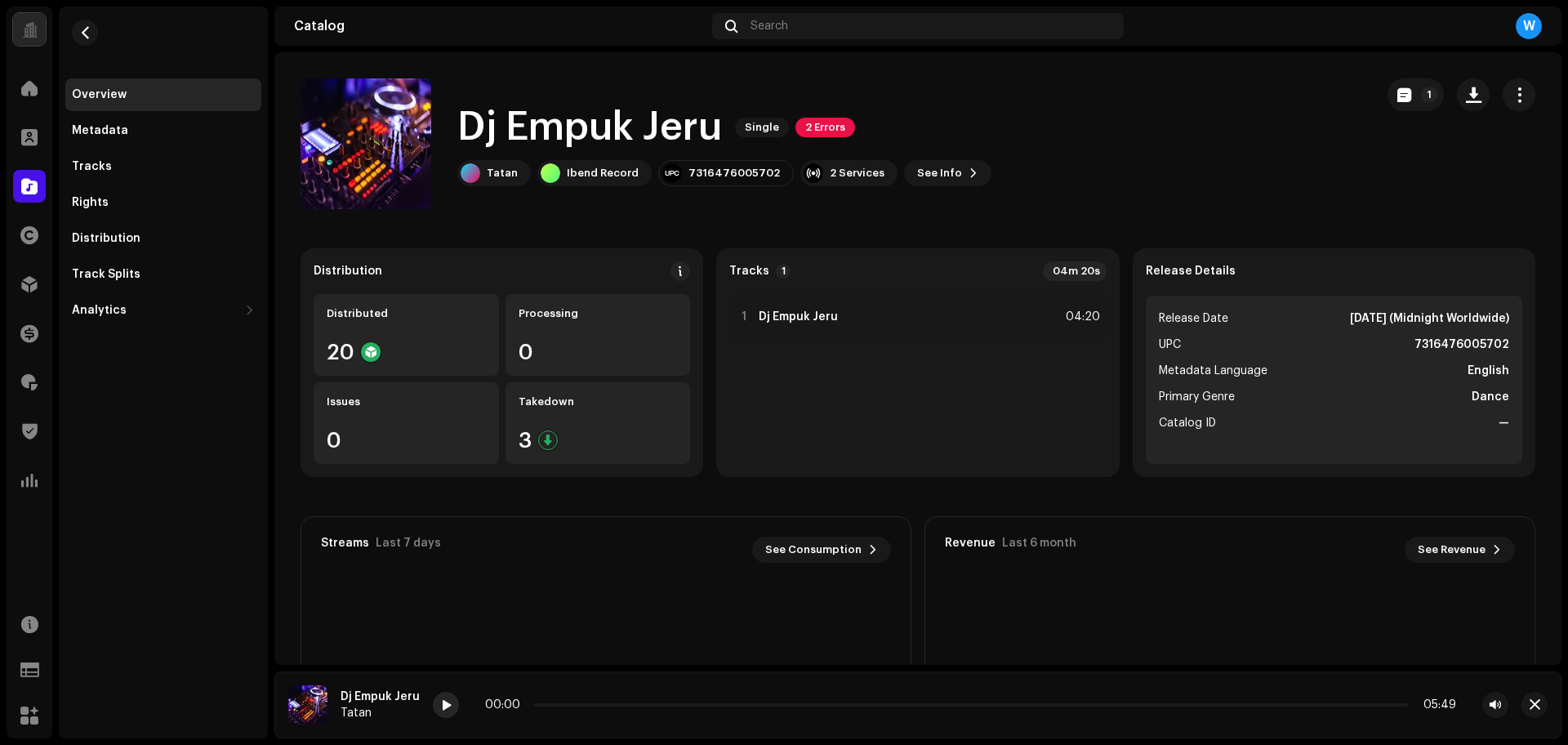
click at [447, 698] on div at bounding box center [446, 705] width 26 height 26
click at [436, 704] on div at bounding box center [446, 705] width 26 height 26
click at [559, 705] on p-slider at bounding box center [970, 705] width 875 height 3
click at [590, 705] on p-slider at bounding box center [970, 705] width 875 height 3
click at [649, 704] on p-slider at bounding box center [970, 705] width 875 height 3
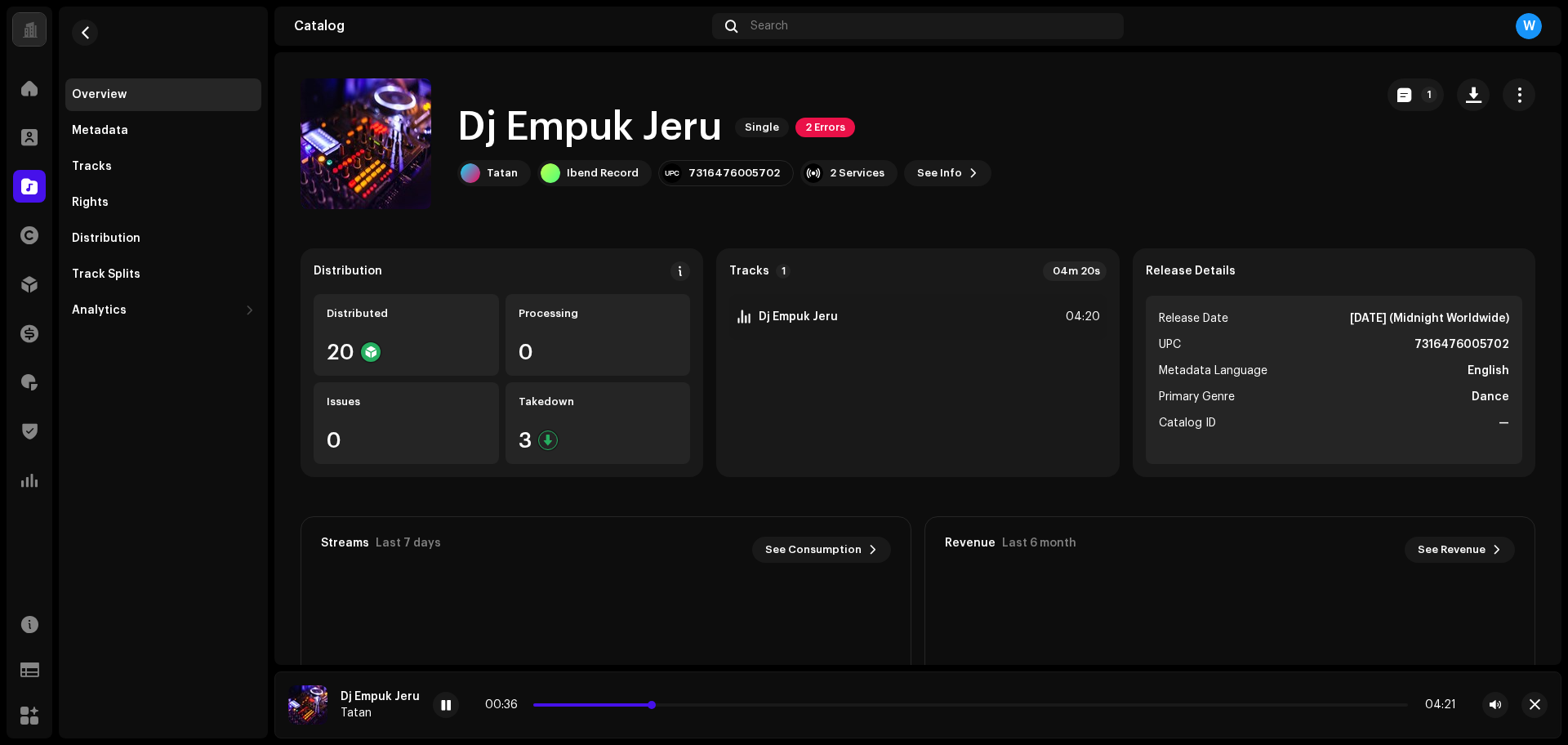
click at [674, 705] on p-slider at bounding box center [970, 705] width 875 height 3
click at [705, 705] on p-slider at bounding box center [970, 705] width 875 height 3
click at [753, 705] on p-slider at bounding box center [969, 705] width 877 height 3
click at [1530, 711] on button "button" at bounding box center [1534, 705] width 26 height 26
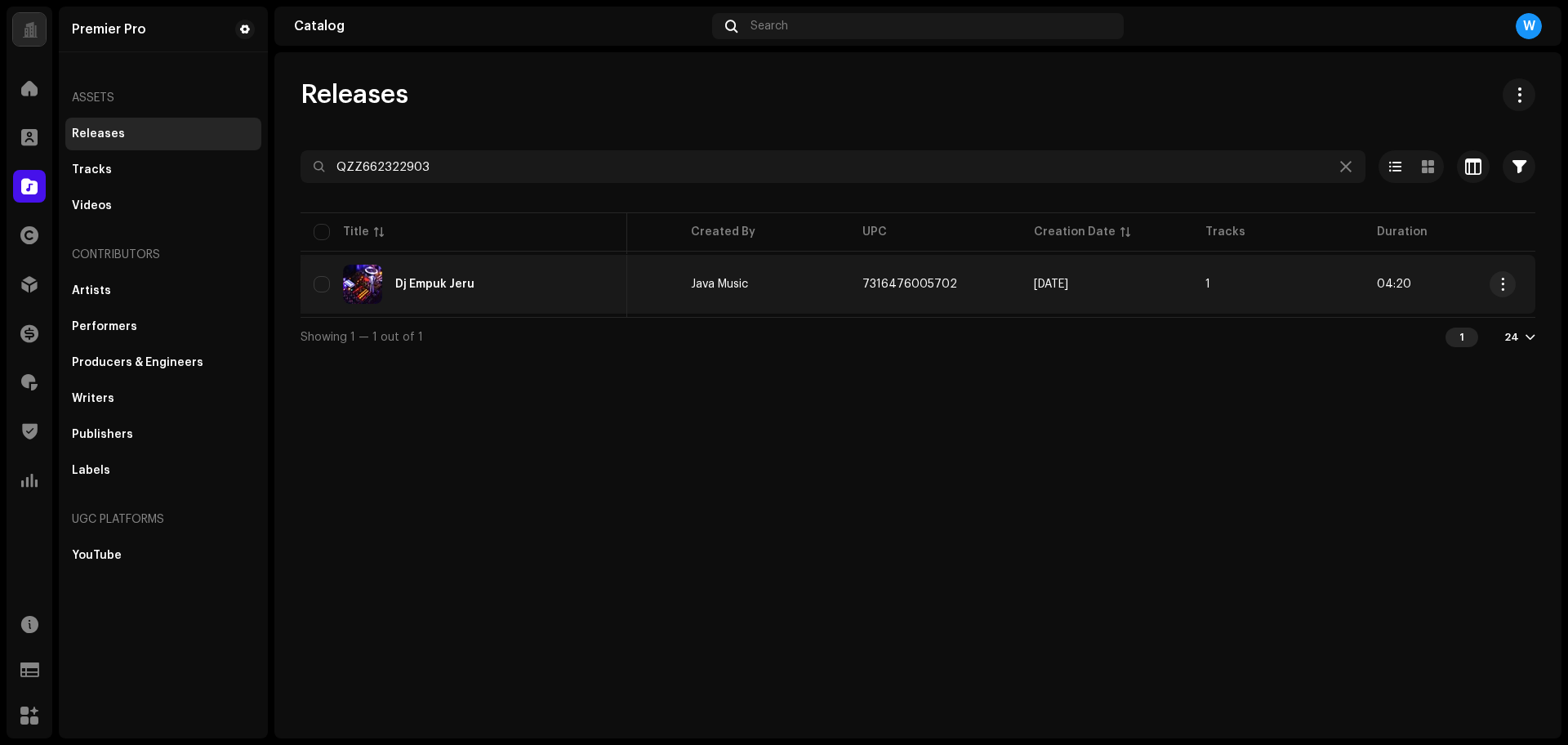
scroll to position [0, 260]
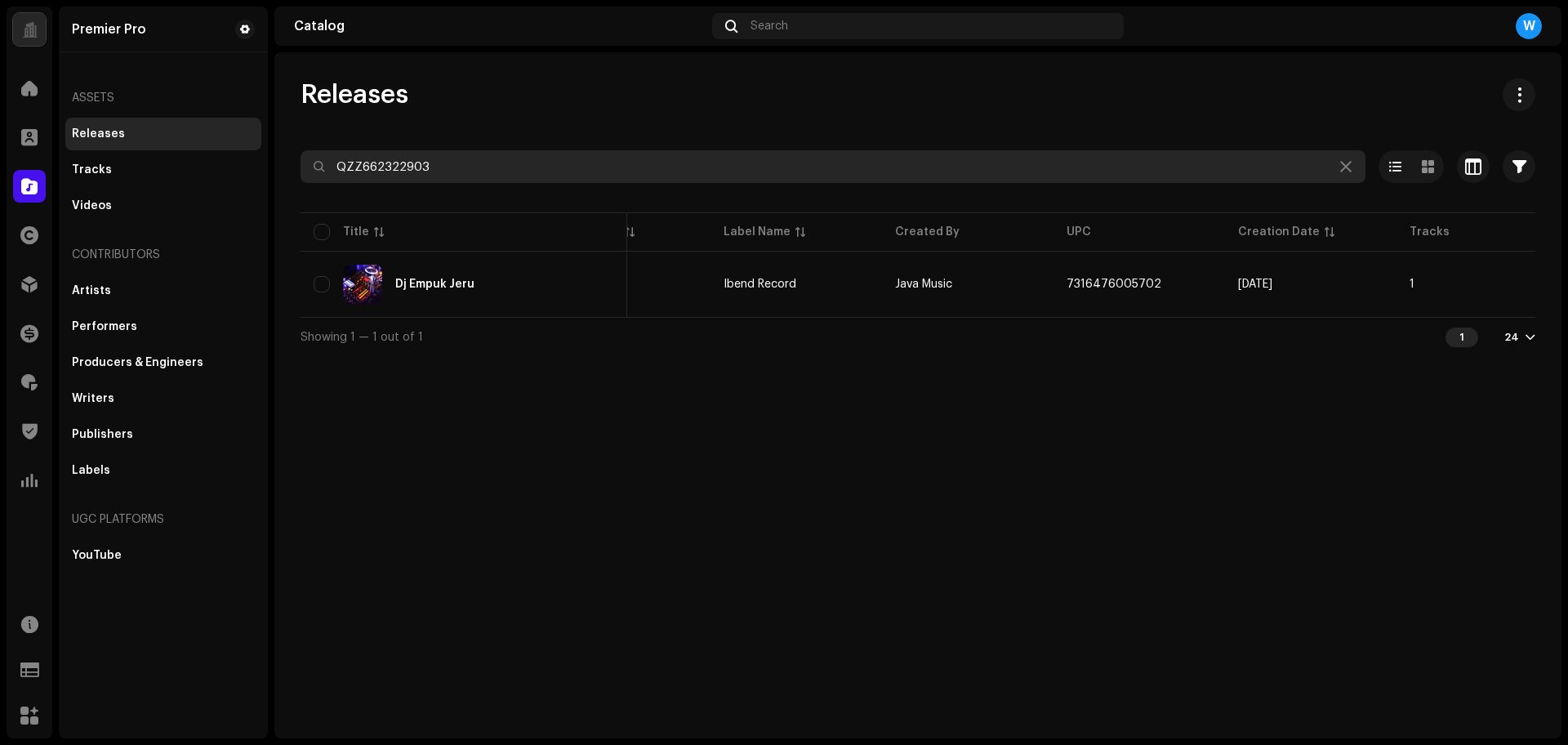
click at [607, 152] on input "QZZ662322903" at bounding box center [833, 166] width 1065 height 33
paste input "81"
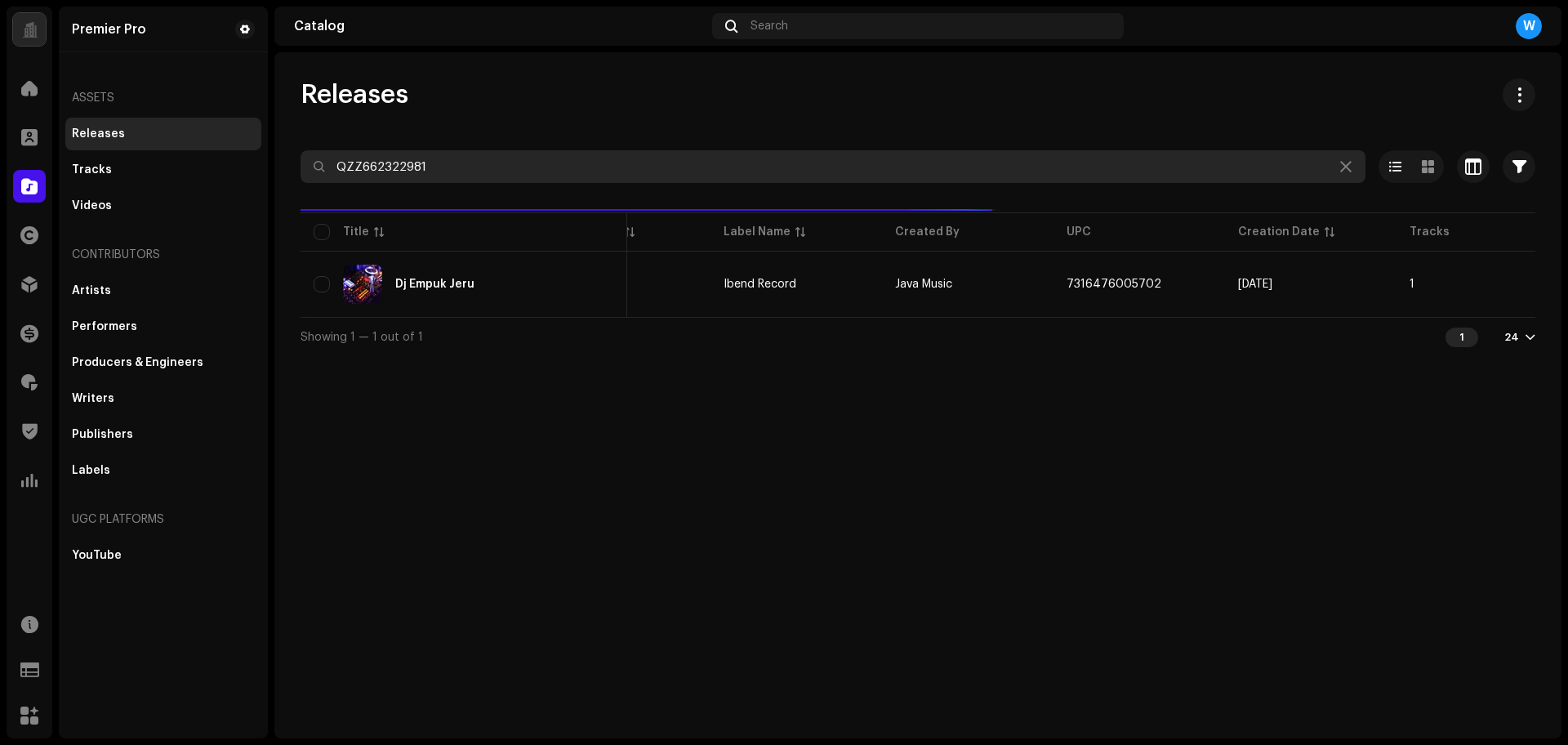
type input "QZZ662322981"
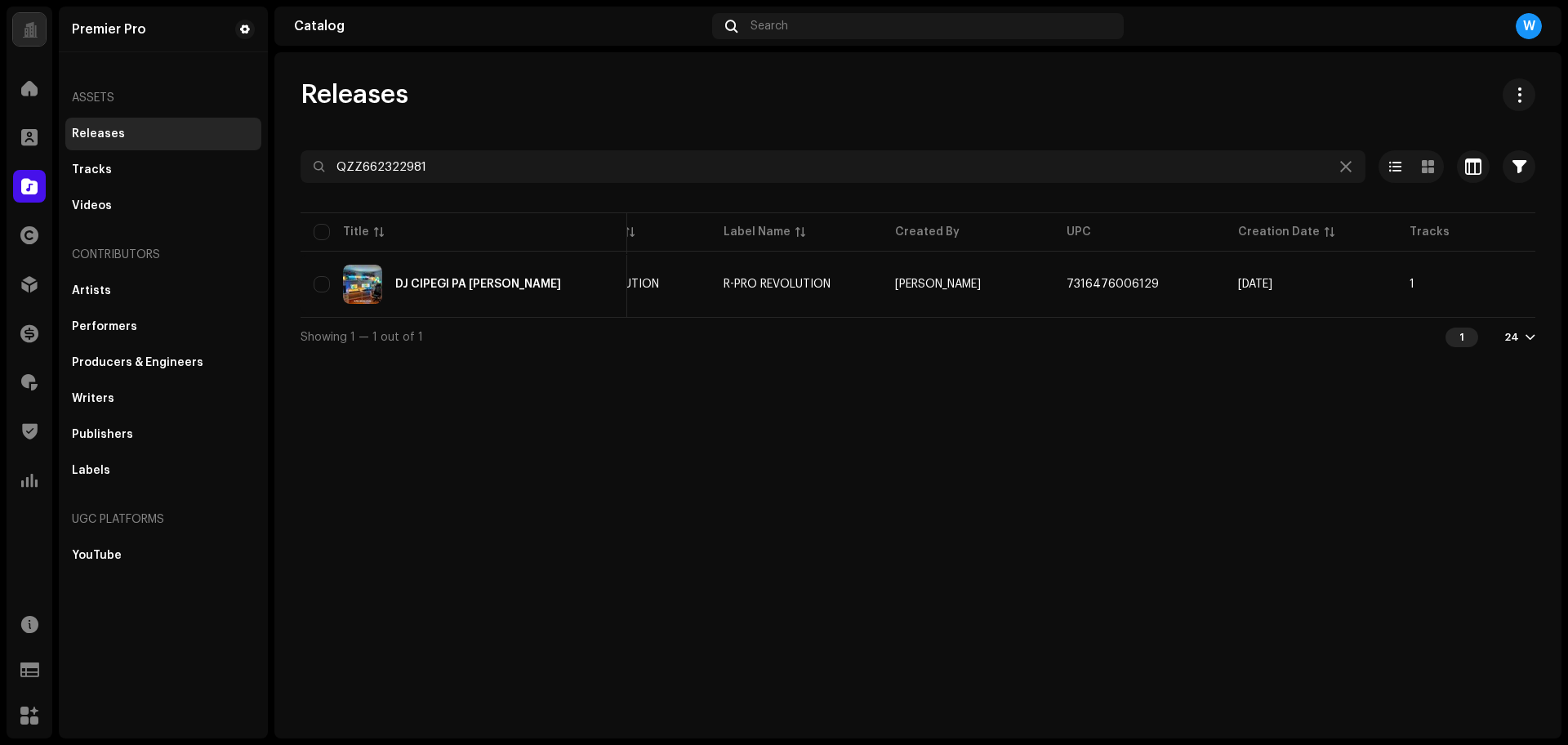
click at [792, 426] on div "Releases QZZ662322981 Selected 0 Options Filters Distribution status Never Dist…" at bounding box center [918, 395] width 1287 height 686
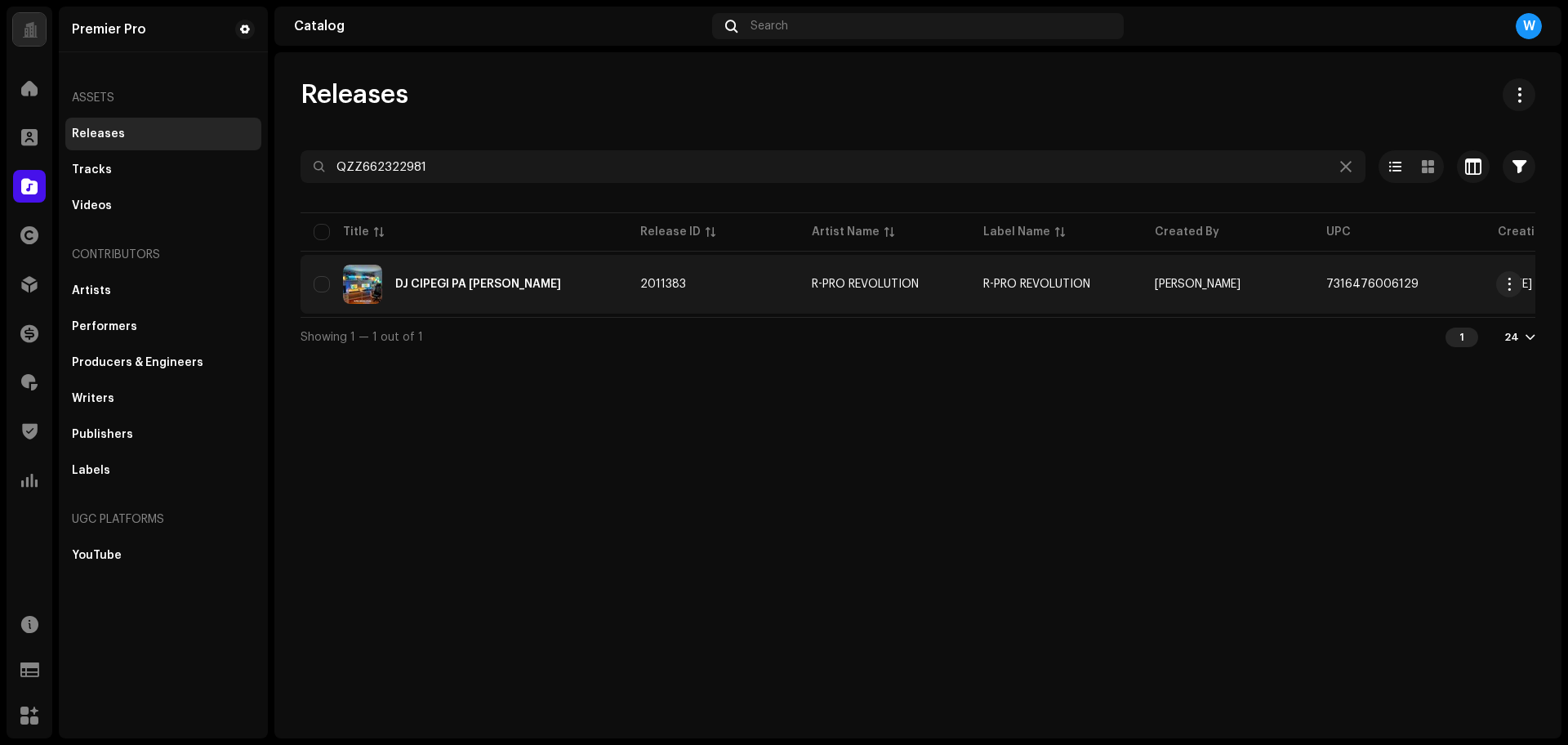
click at [483, 276] on div "DJ CIPEGI PA AISYAH JAMILAH" at bounding box center [463, 284] width 301 height 40
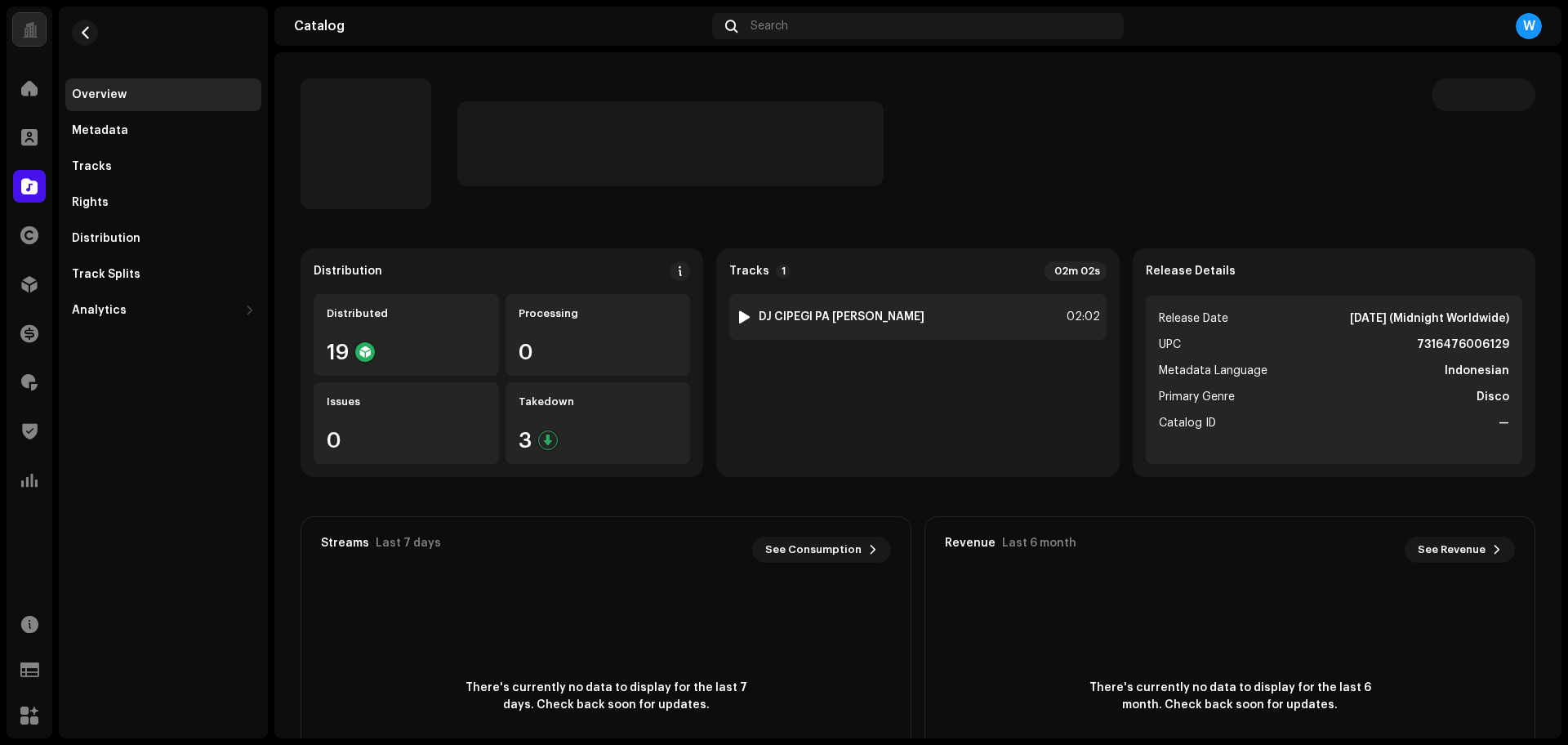
click at [744, 315] on div at bounding box center [744, 316] width 12 height 13
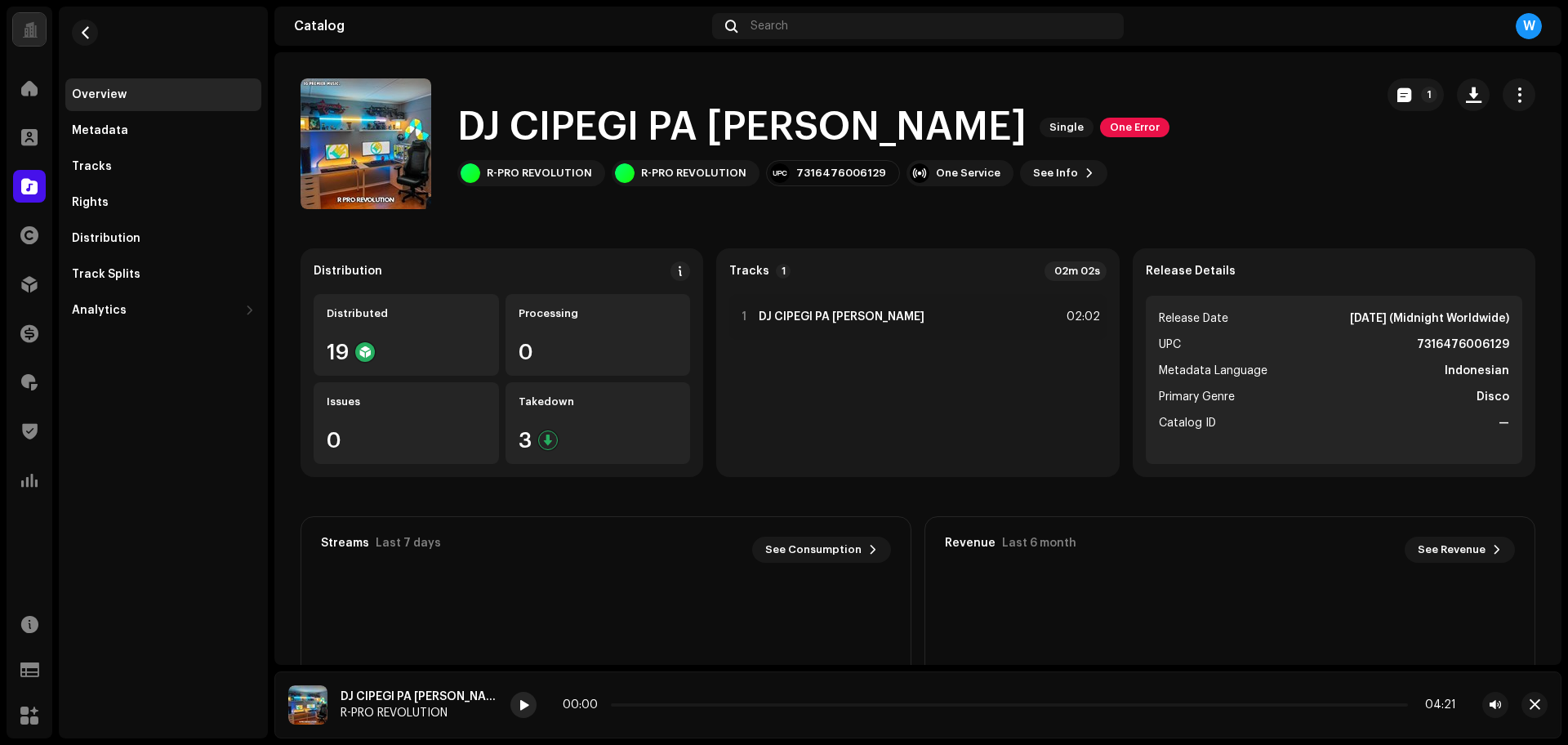
click at [531, 704] on div at bounding box center [524, 705] width 26 height 26
click at [518, 707] on div at bounding box center [524, 705] width 26 height 26
click at [673, 704] on p-slider at bounding box center [1009, 705] width 797 height 3
click at [709, 704] on p-slider at bounding box center [1009, 705] width 797 height 3
click at [735, 704] on p-slider at bounding box center [1009, 705] width 797 height 3
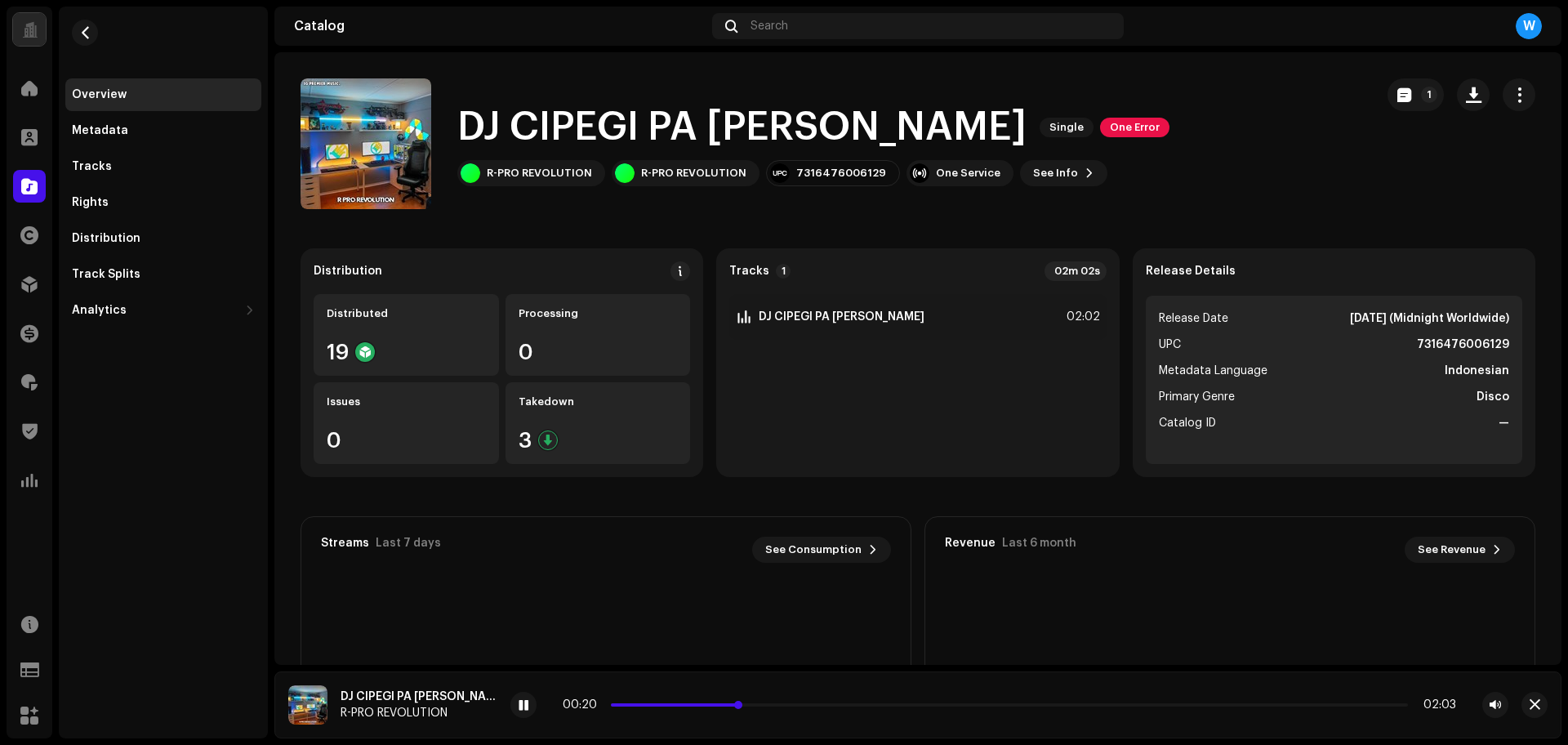
click at [781, 704] on p-slider at bounding box center [1009, 705] width 797 height 3
click at [812, 702] on div "00:27 02:03" at bounding box center [1008, 705] width 893 height 13
click at [813, 705] on p-slider at bounding box center [1009, 705] width 797 height 3
click at [1535, 708] on span "button" at bounding box center [1534, 705] width 10 height 13
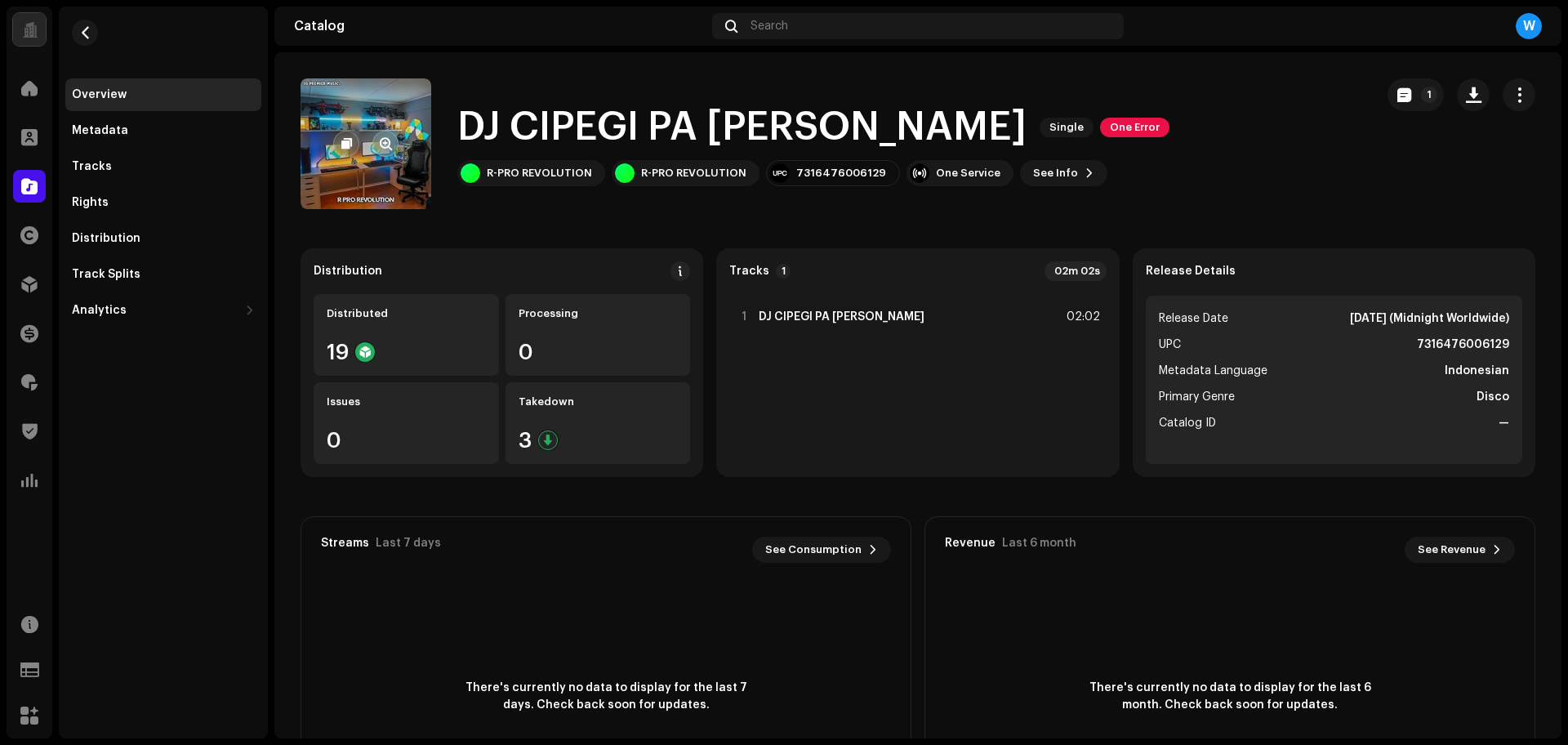
drag, startPoint x: 369, startPoint y: 134, endPoint x: 377, endPoint y: 128, distance: 10.0
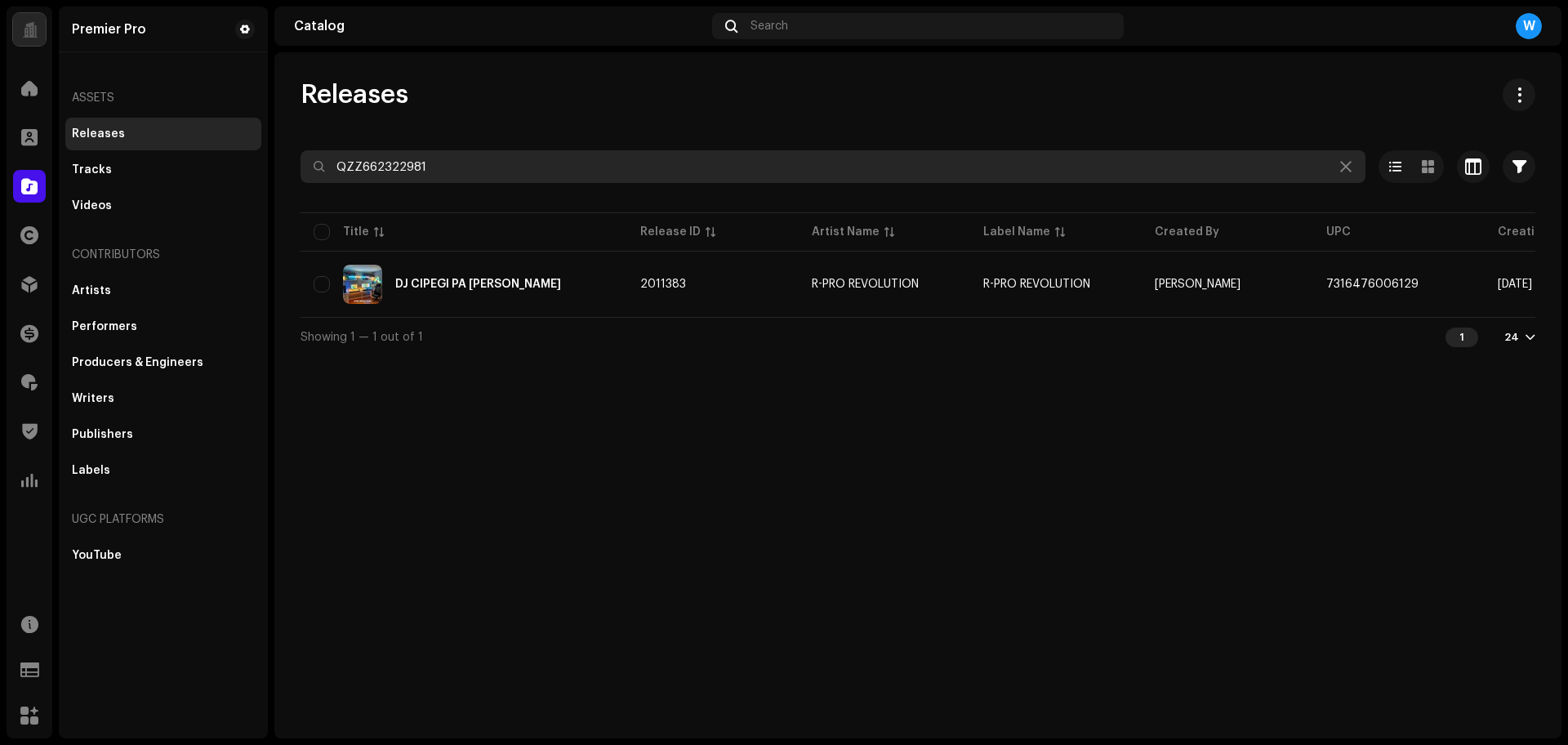
click at [438, 161] on input "QZZ662322981" at bounding box center [833, 166] width 1065 height 33
paste input "5"
type input "QZZ662322985"
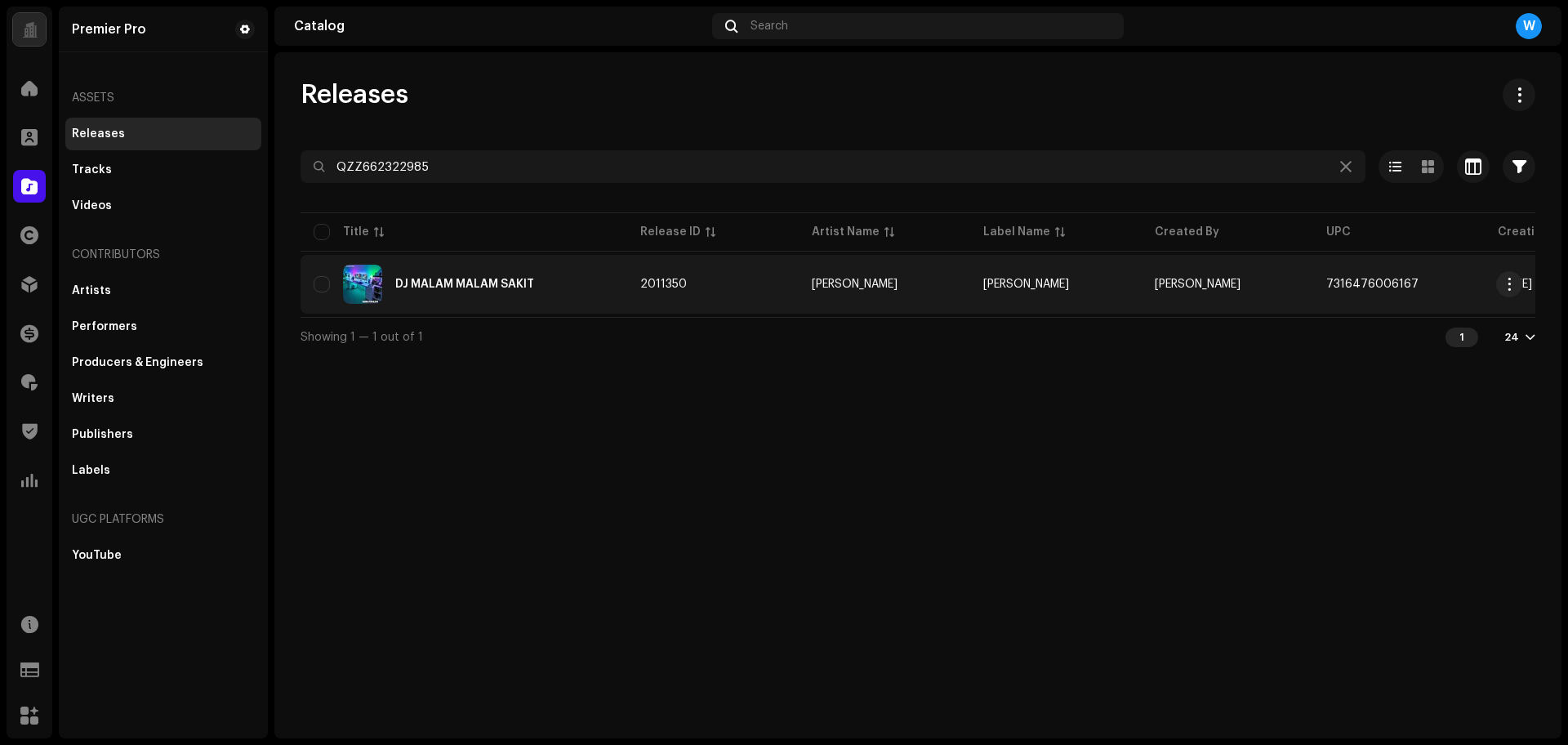
click at [450, 275] on div "DJ MALAM MALAM SAKIT" at bounding box center [463, 284] width 301 height 40
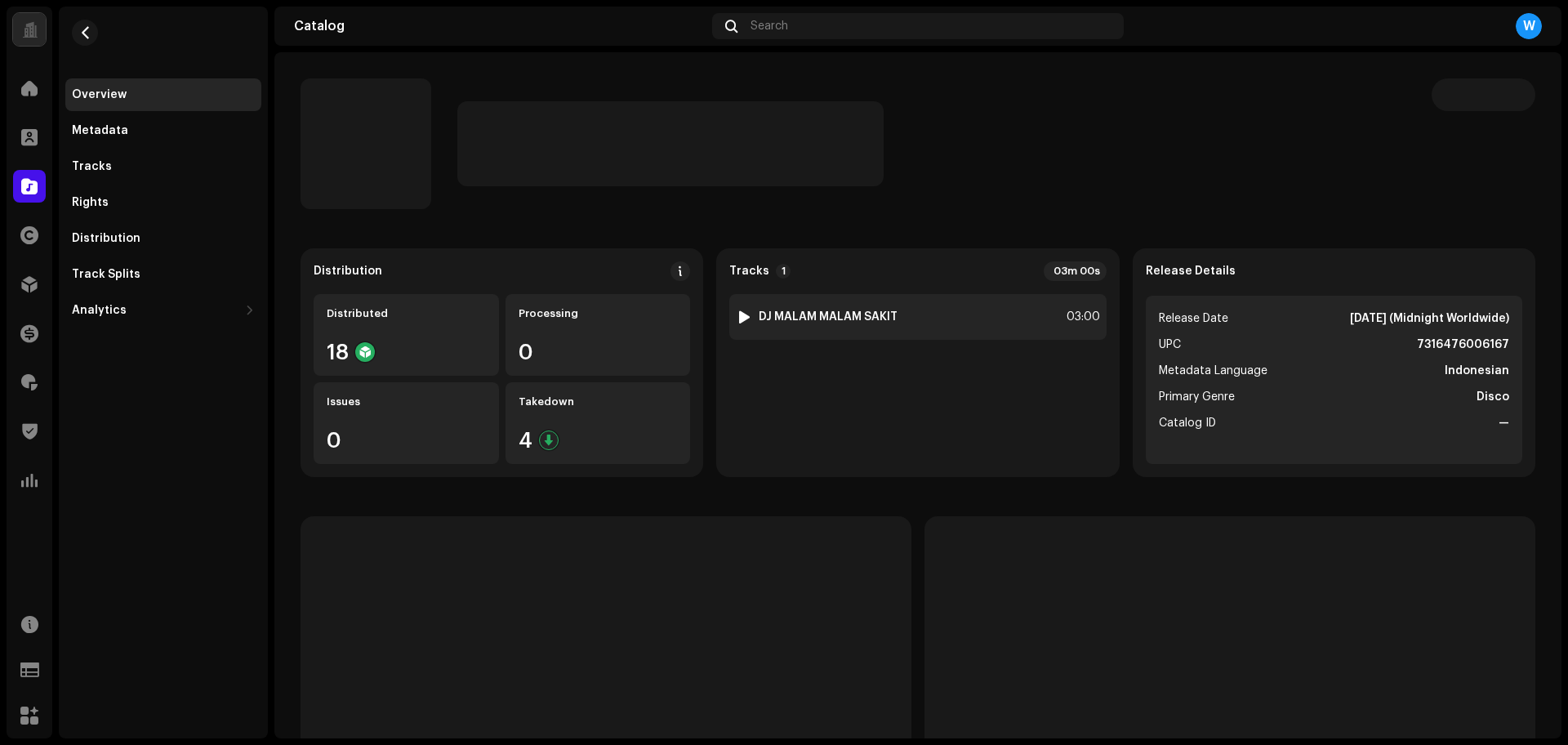
click at [741, 324] on img at bounding box center [744, 317] width 22 height 22
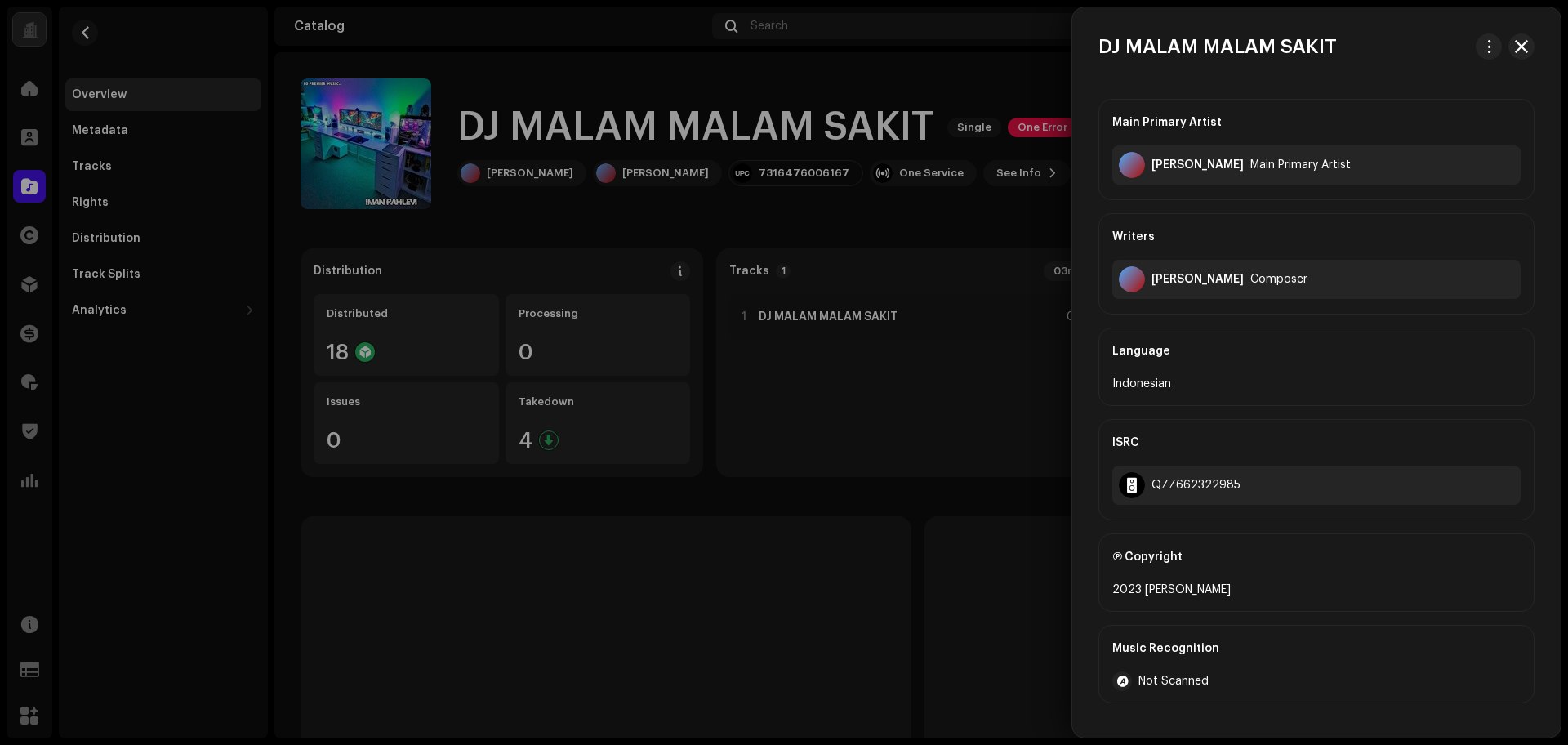
click at [888, 382] on div at bounding box center [784, 372] width 1568 height 745
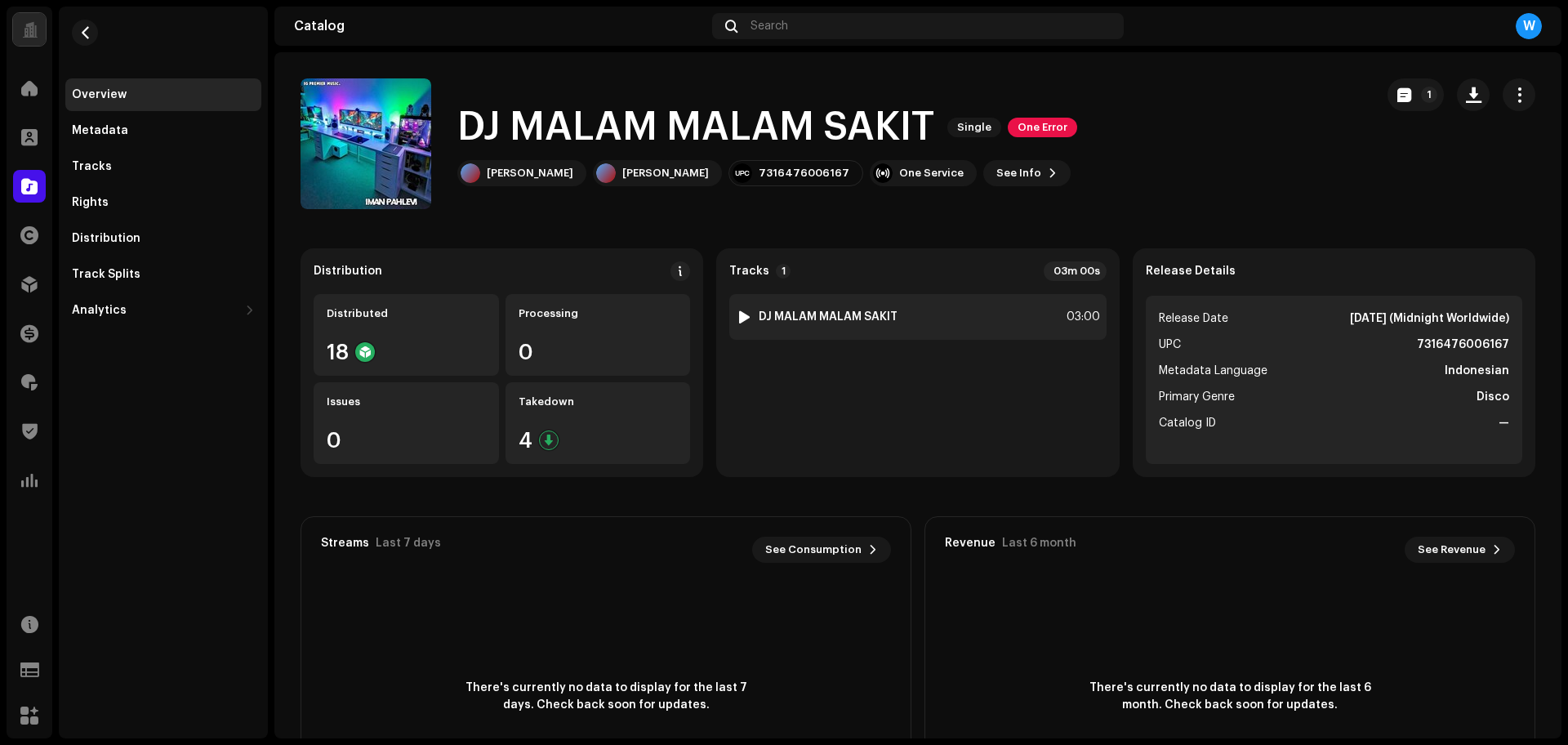
click at [746, 312] on div at bounding box center [744, 316] width 12 height 13
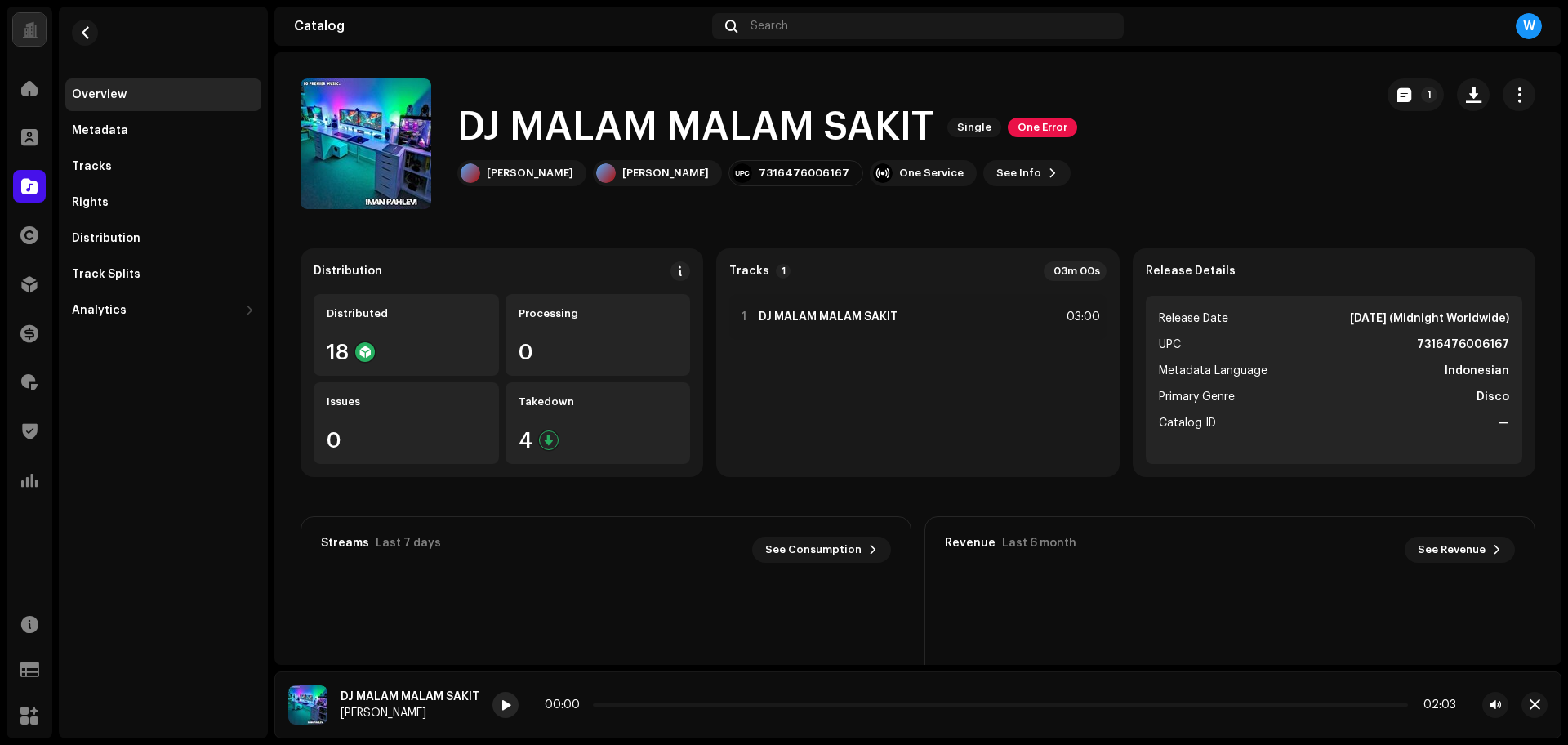
click at [505, 709] on span at bounding box center [505, 705] width 9 height 13
click at [511, 706] on span at bounding box center [505, 705] width 9 height 13
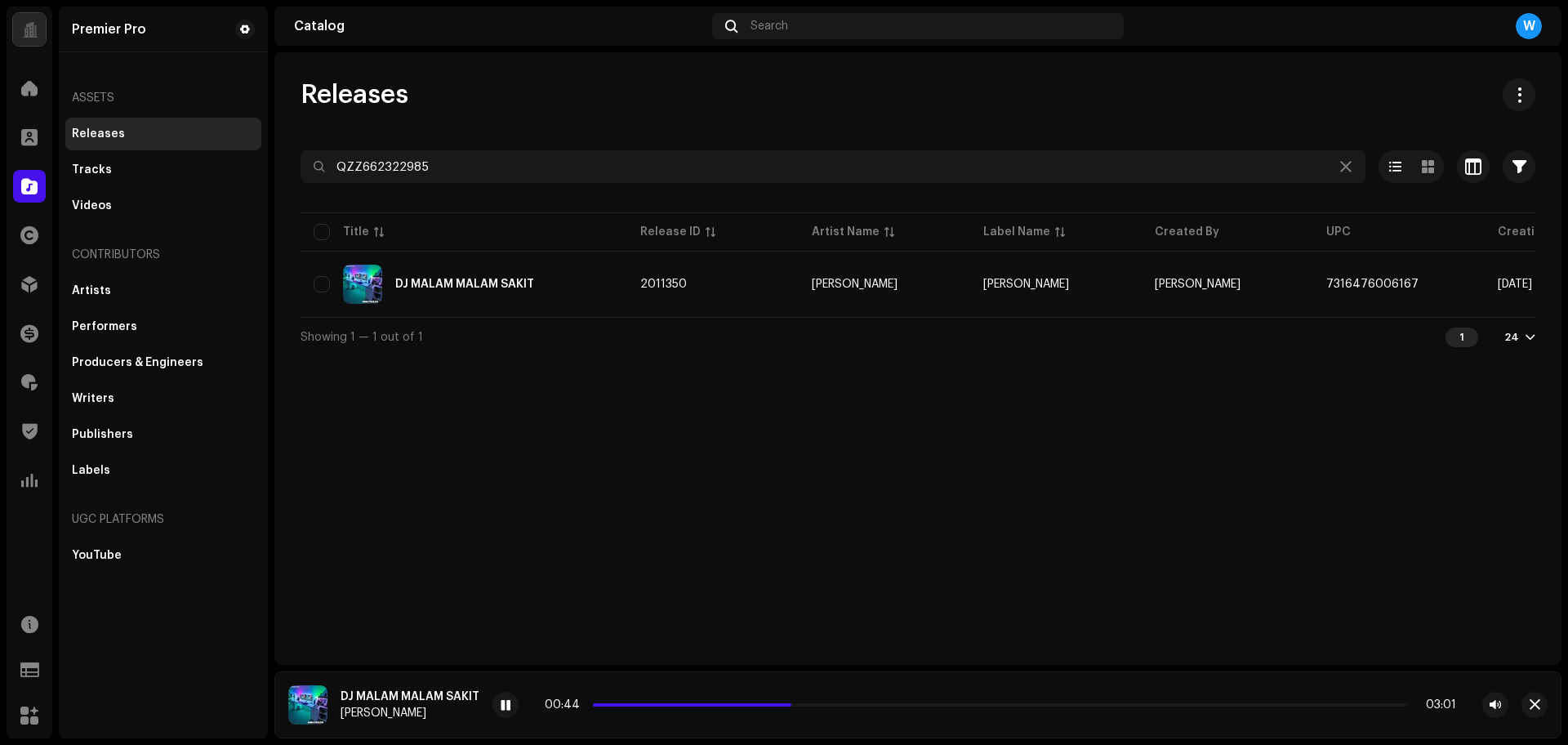
click at [472, 183] on div at bounding box center [918, 196] width 1235 height 26
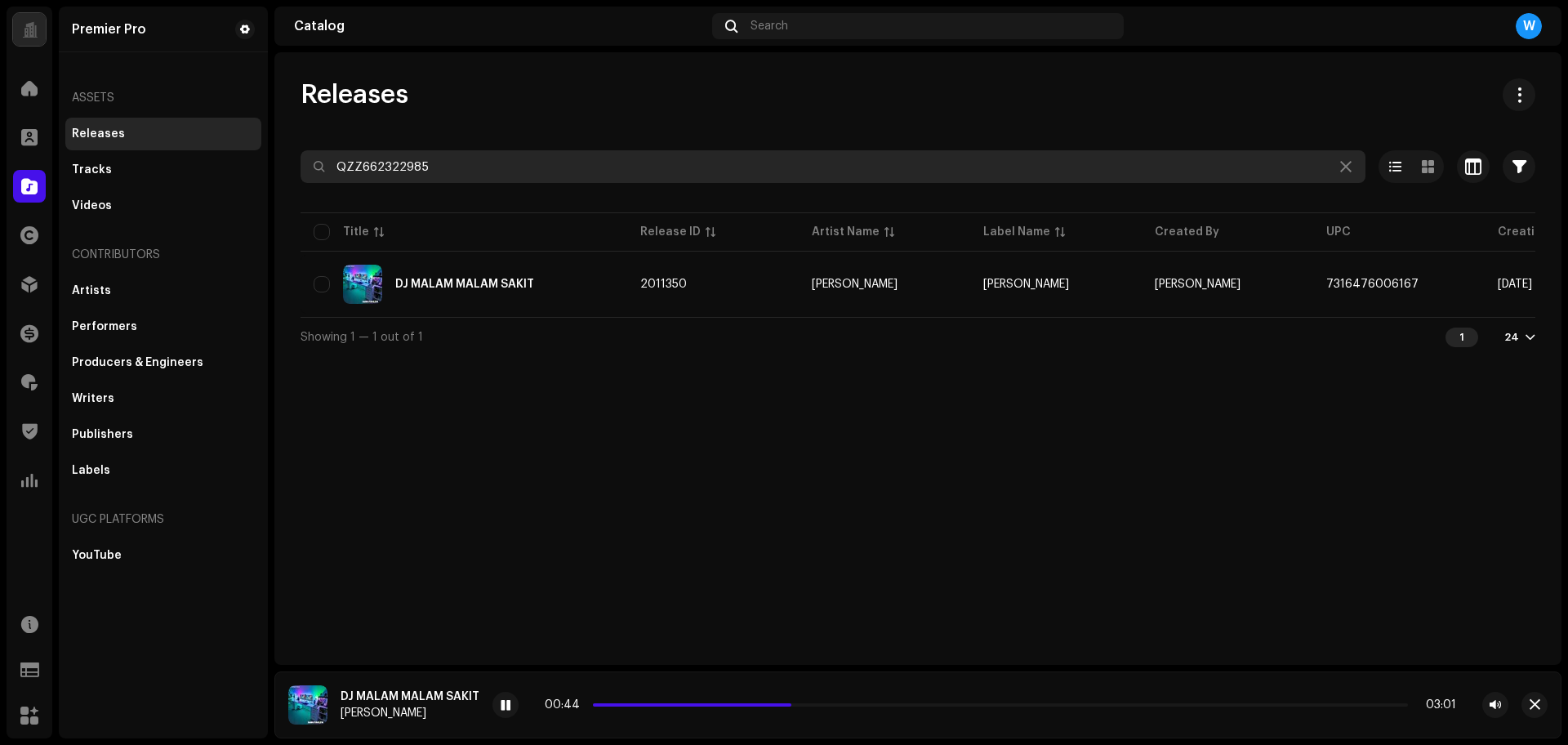
click at [472, 170] on input "QZZ662322985" at bounding box center [833, 166] width 1065 height 33
paste input "3042"
type input "QZZ662323042"
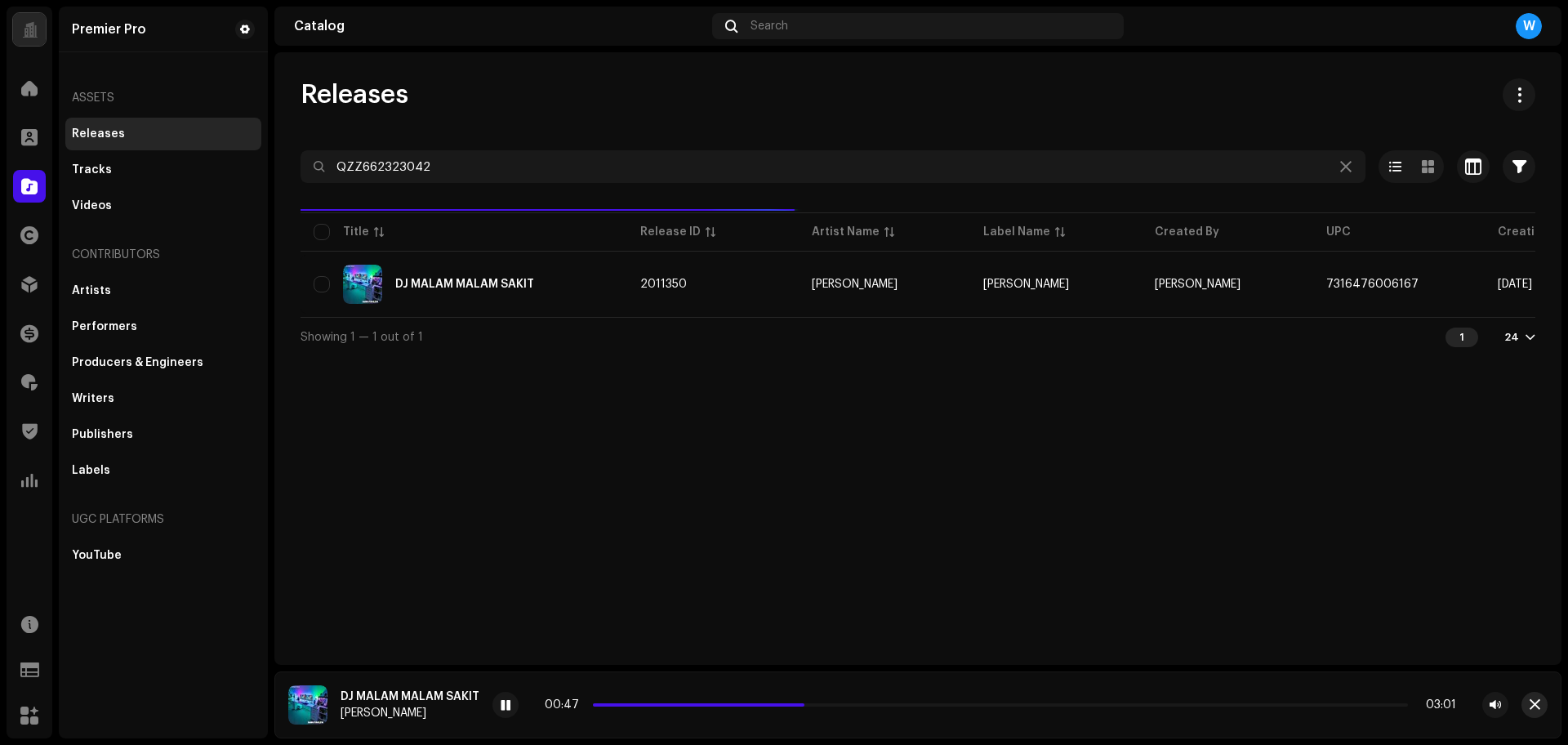
click at [1540, 697] on button "button" at bounding box center [1534, 705] width 26 height 26
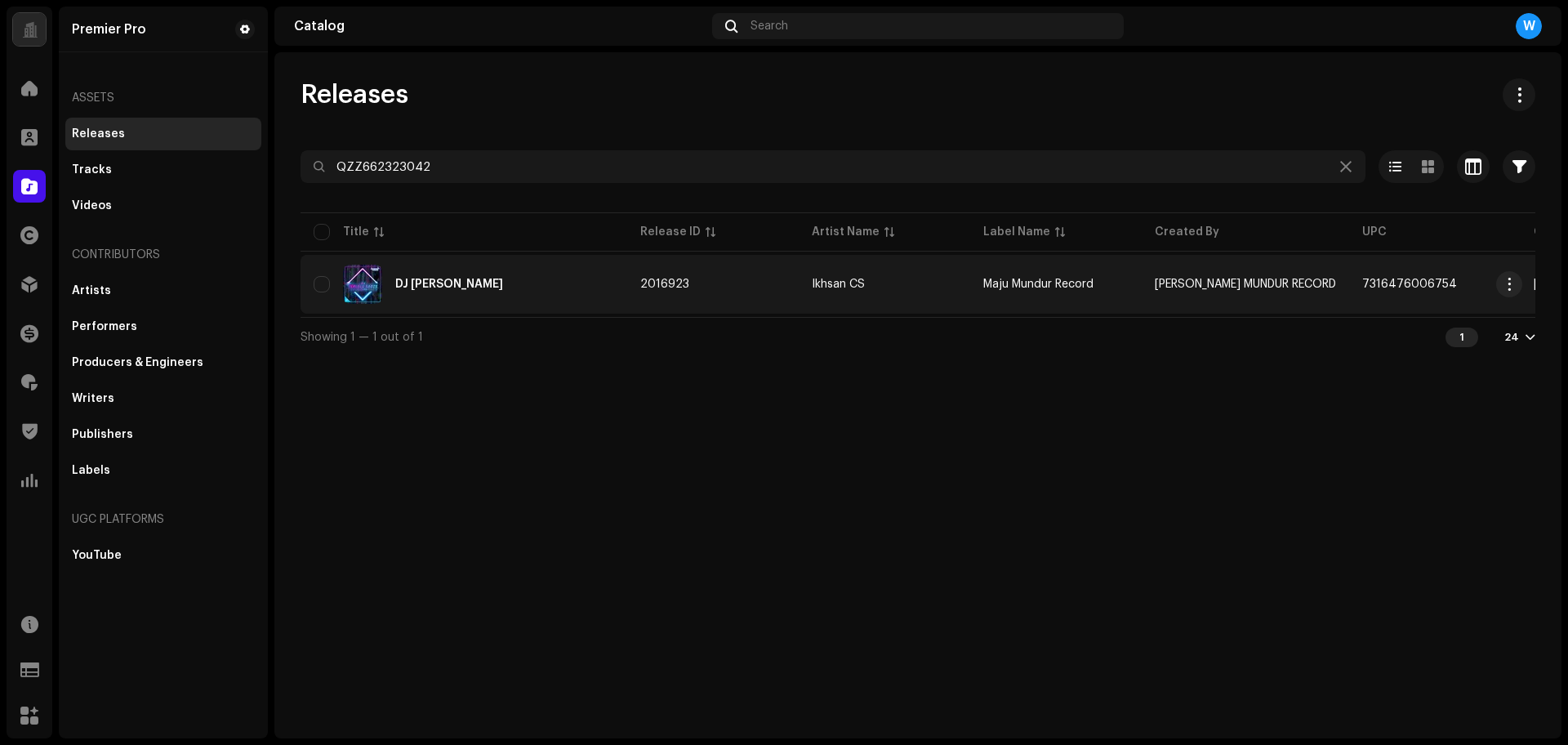
click at [493, 297] on div "DJ Terlalu Sadis" at bounding box center [463, 284] width 301 height 40
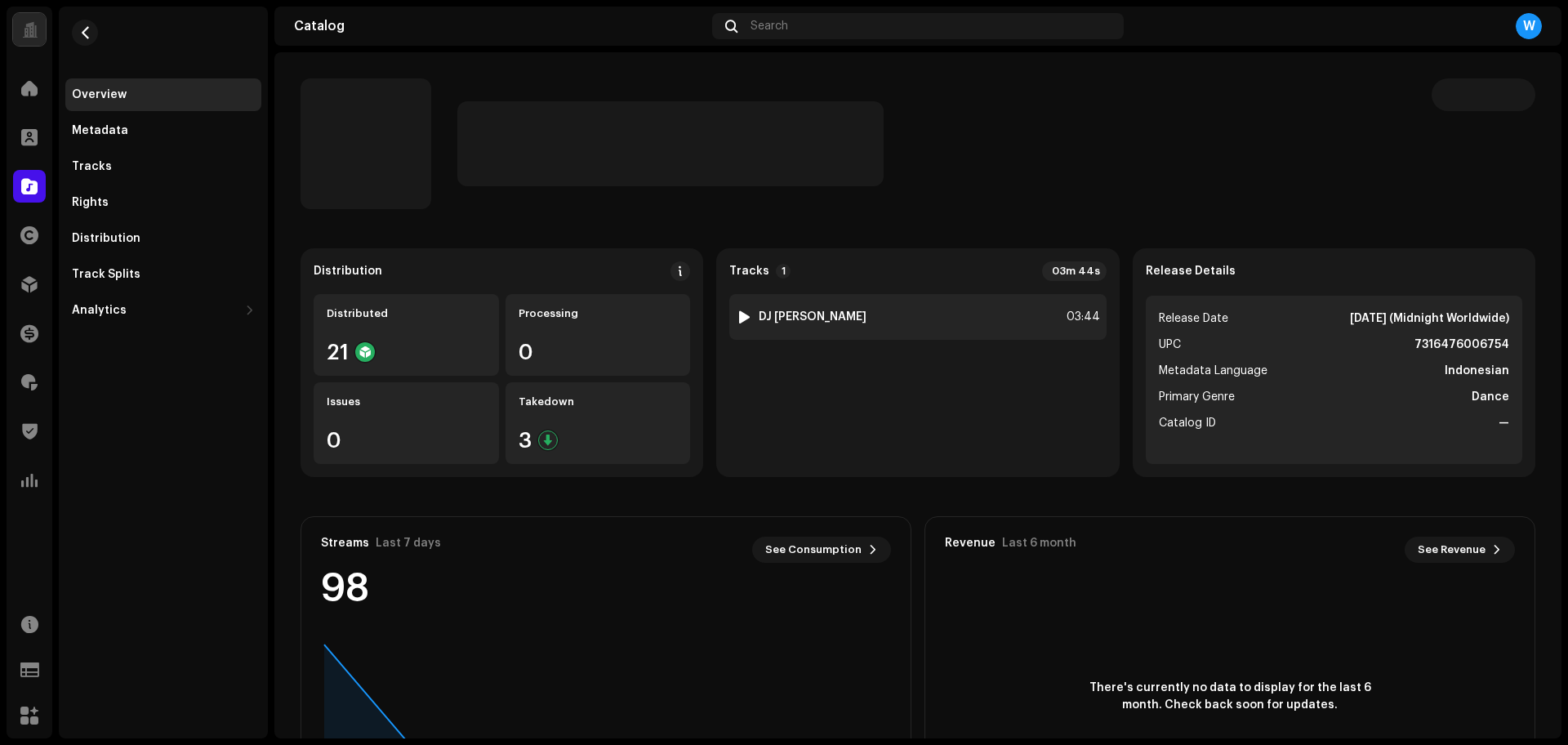
click at [739, 314] on div at bounding box center [744, 316] width 12 height 13
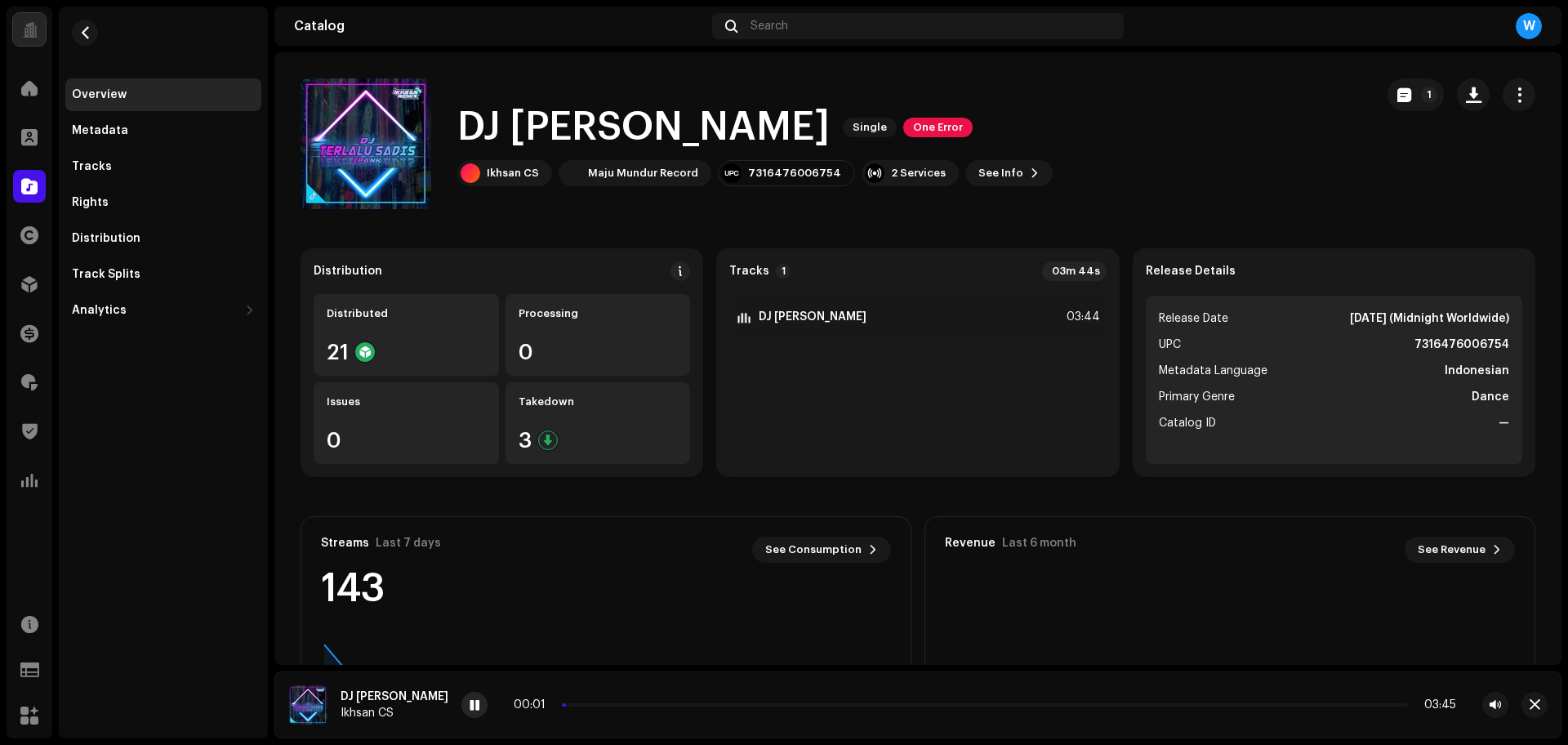
click at [462, 692] on div at bounding box center [474, 705] width 26 height 26
click at [469, 704] on span at bounding box center [474, 705] width 9 height 13
click at [639, 702] on div "00:21 03:45" at bounding box center [985, 705] width 942 height 13
click at [640, 706] on div "00:21 03:45" at bounding box center [985, 705] width 942 height 13
click at [664, 704] on p-slider at bounding box center [984, 705] width 846 height 3
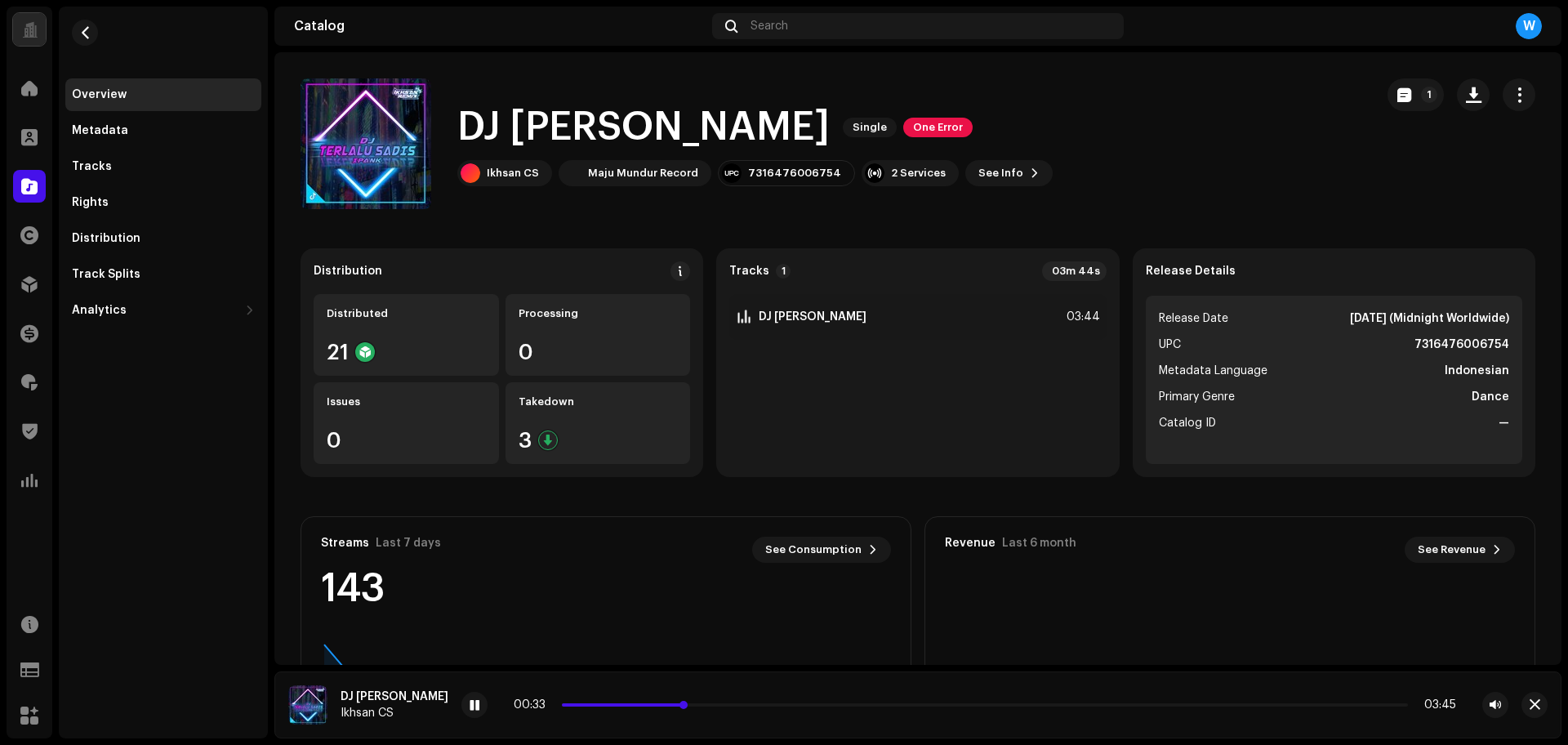
click at [688, 705] on p-slider at bounding box center [984, 705] width 846 height 3
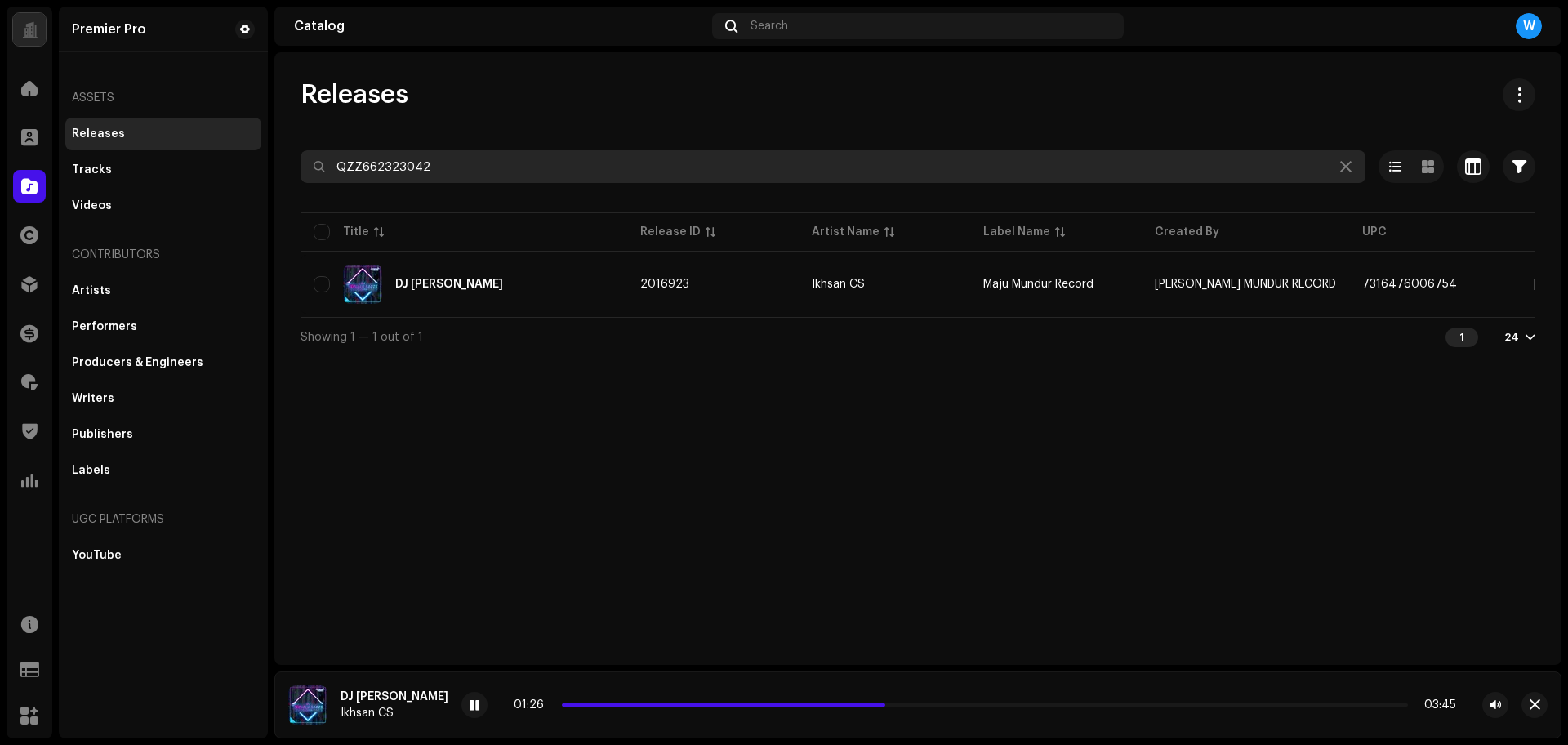
click at [425, 172] on input "QZZ662323042" at bounding box center [833, 166] width 1065 height 33
paste input "18"
type input "QZZ662323018"
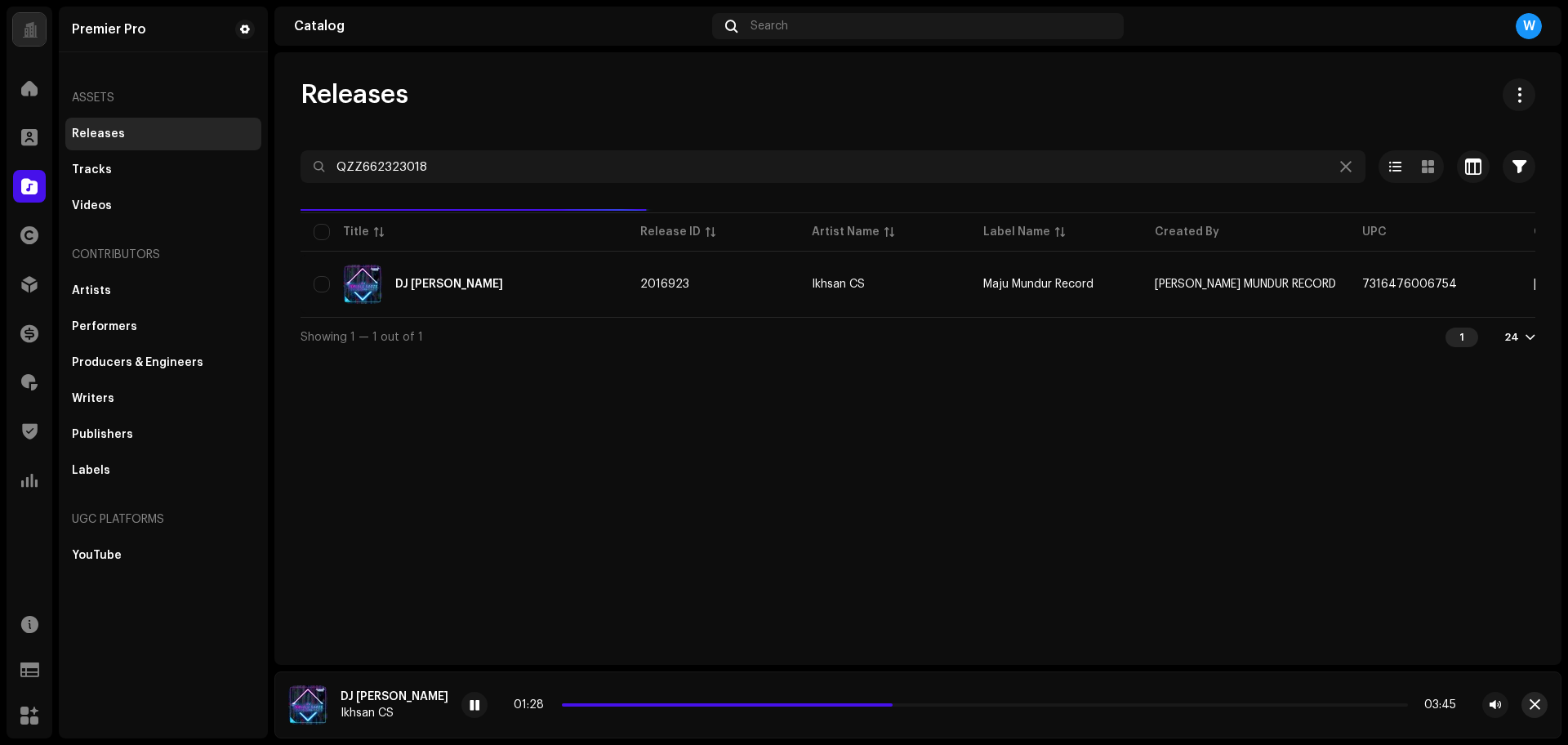
click at [1537, 705] on span "button" at bounding box center [1534, 705] width 10 height 13
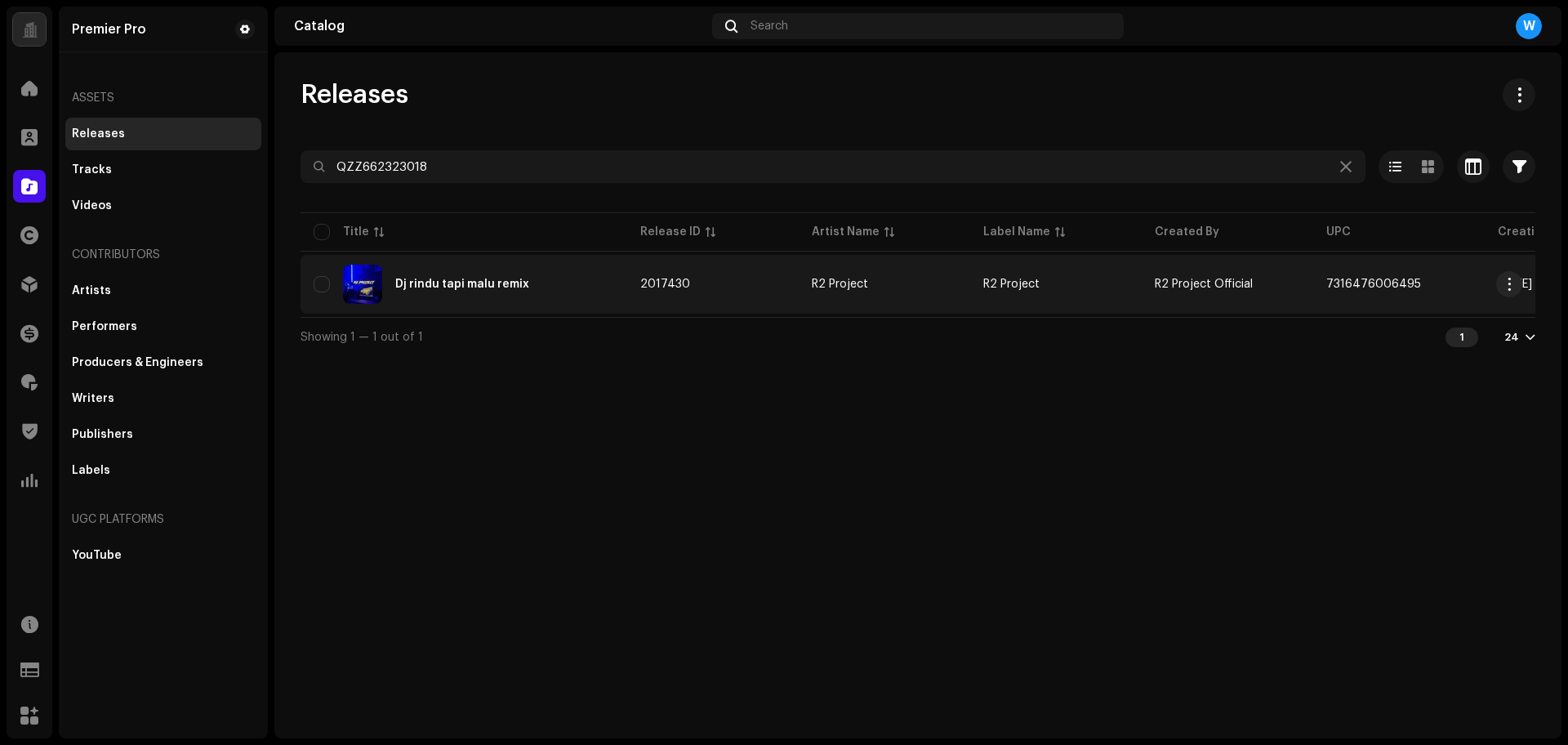
click at [484, 282] on div "Dj rindu tapi malu remix" at bounding box center [462, 283] width 134 height 11
click at [530, 276] on div "Dj rindu tapi malu remix" at bounding box center [463, 284] width 301 height 40
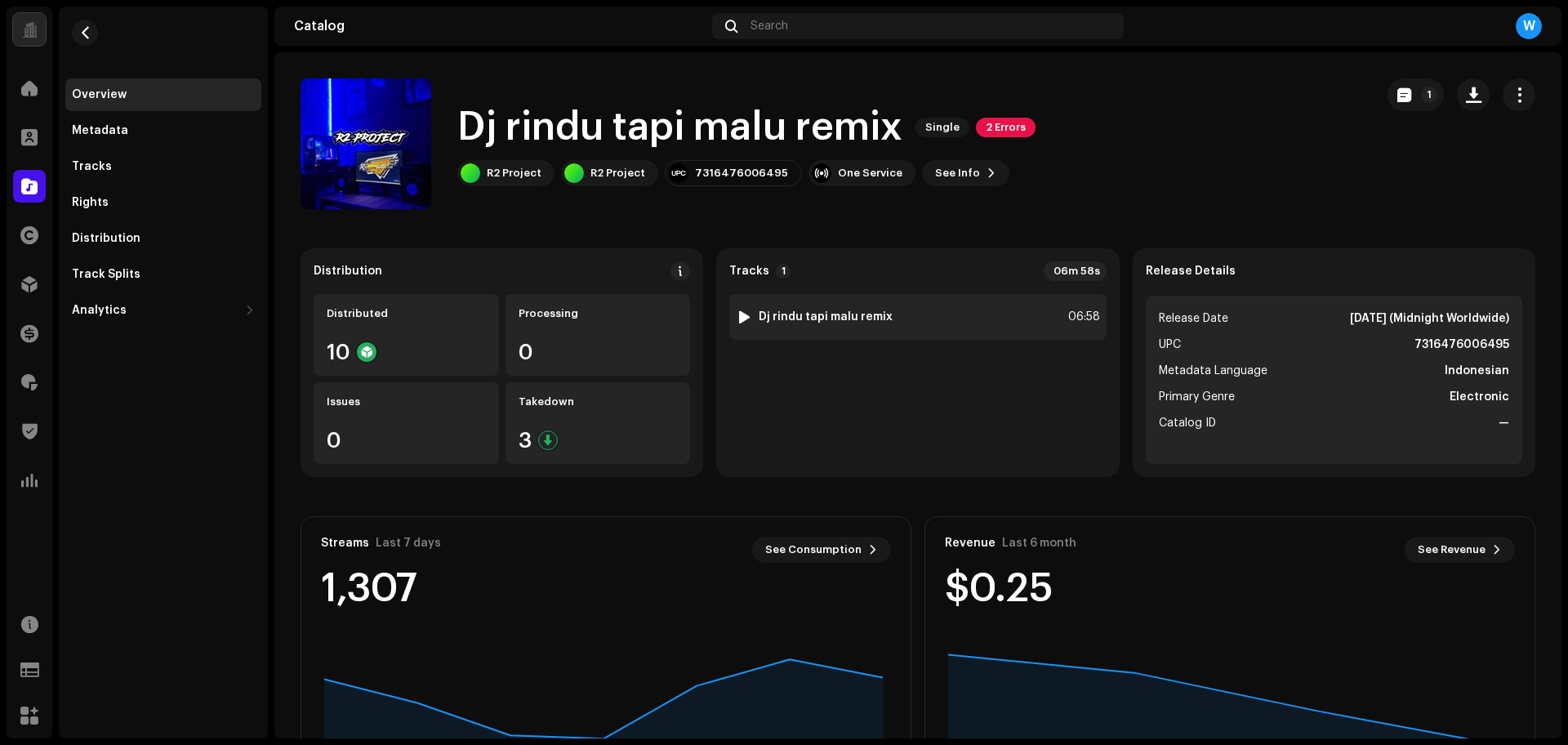
click at [740, 313] on div at bounding box center [744, 316] width 12 height 13
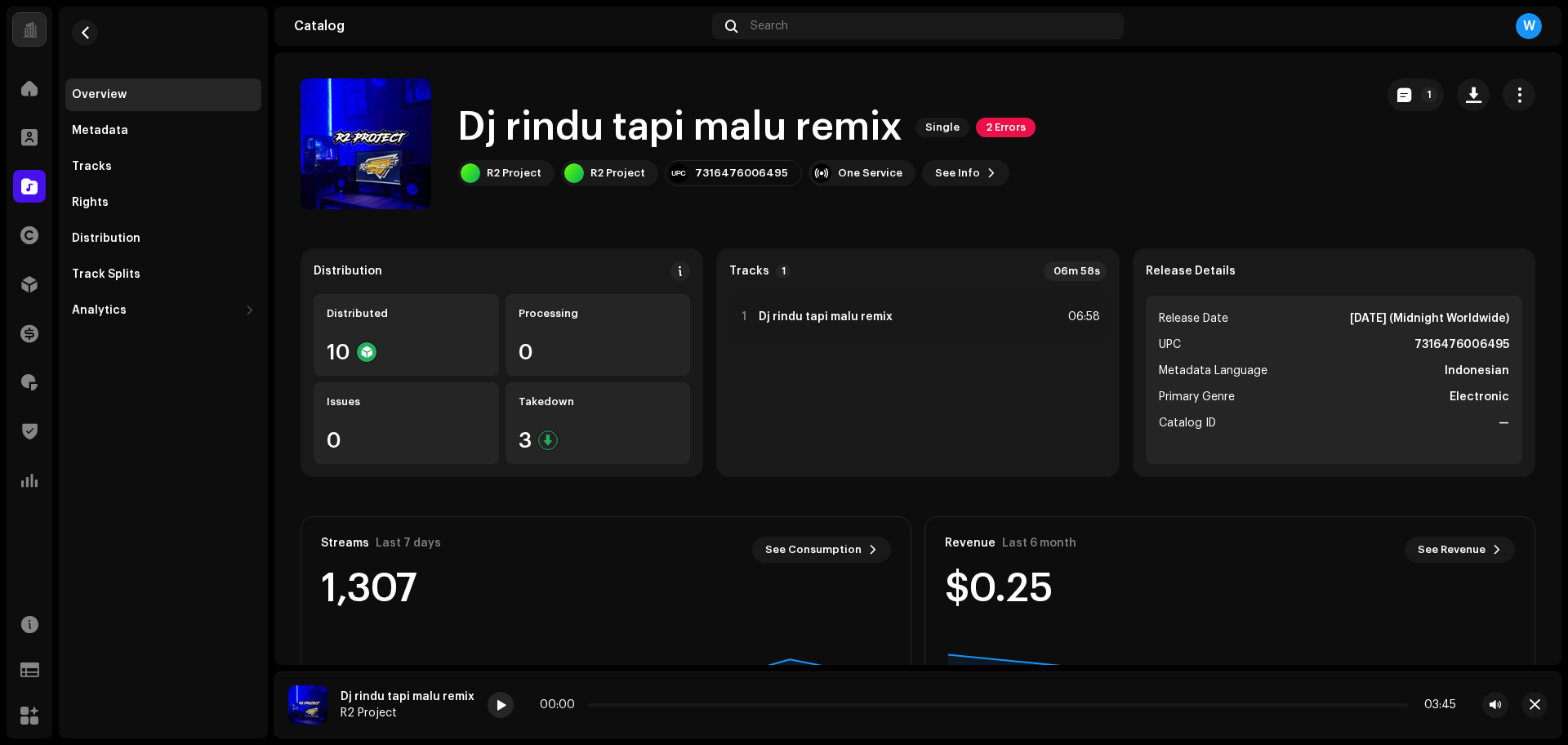
click at [498, 708] on span at bounding box center [500, 705] width 9 height 13
click at [636, 704] on p-slider at bounding box center [996, 705] width 822 height 3
click at [503, 705] on div at bounding box center [500, 705] width 26 height 26
click at [1534, 706] on span "button" at bounding box center [1534, 705] width 10 height 13
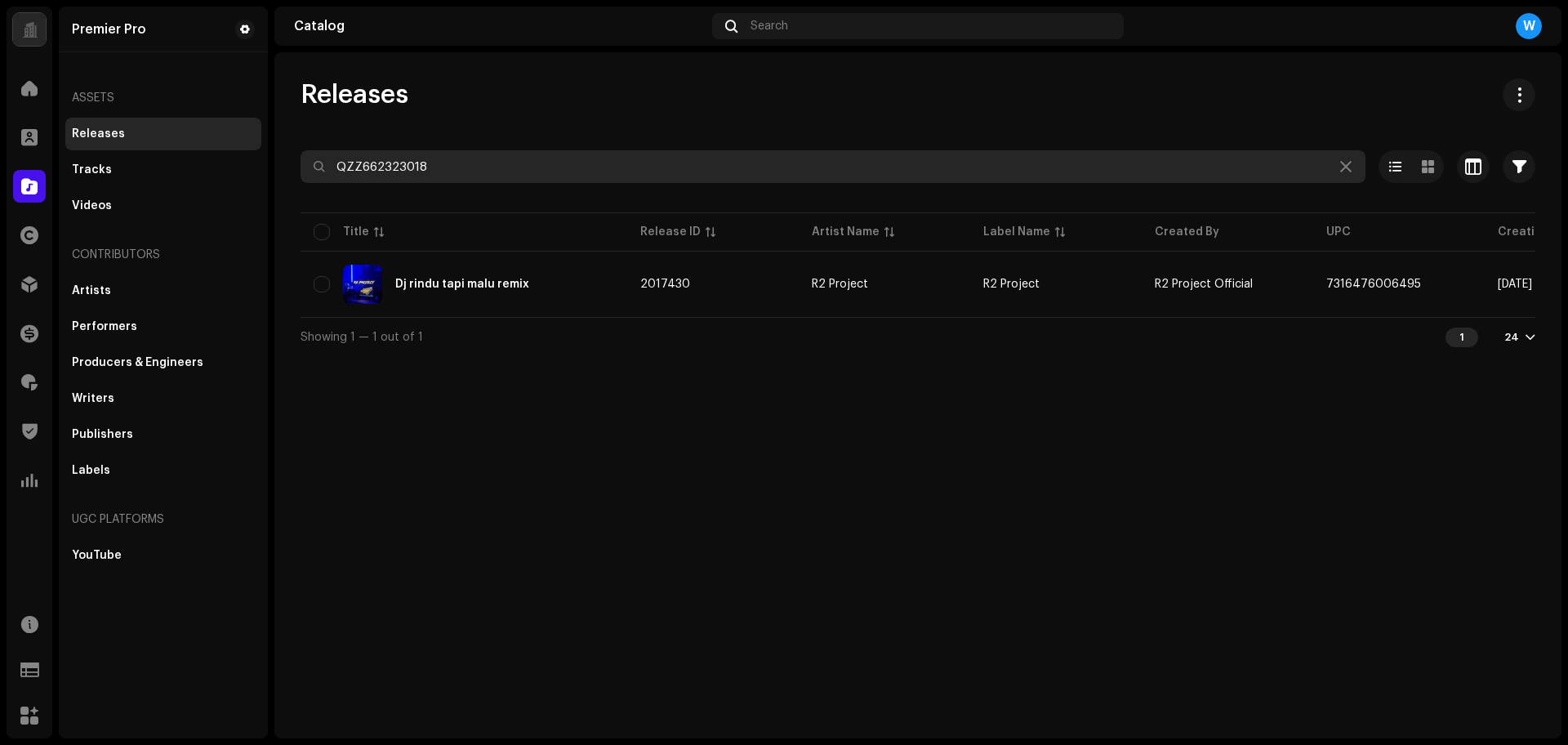
click at [432, 152] on input "QZZ662323018" at bounding box center [833, 166] width 1065 height 33
paste input "103"
type input "QZZ662323103"
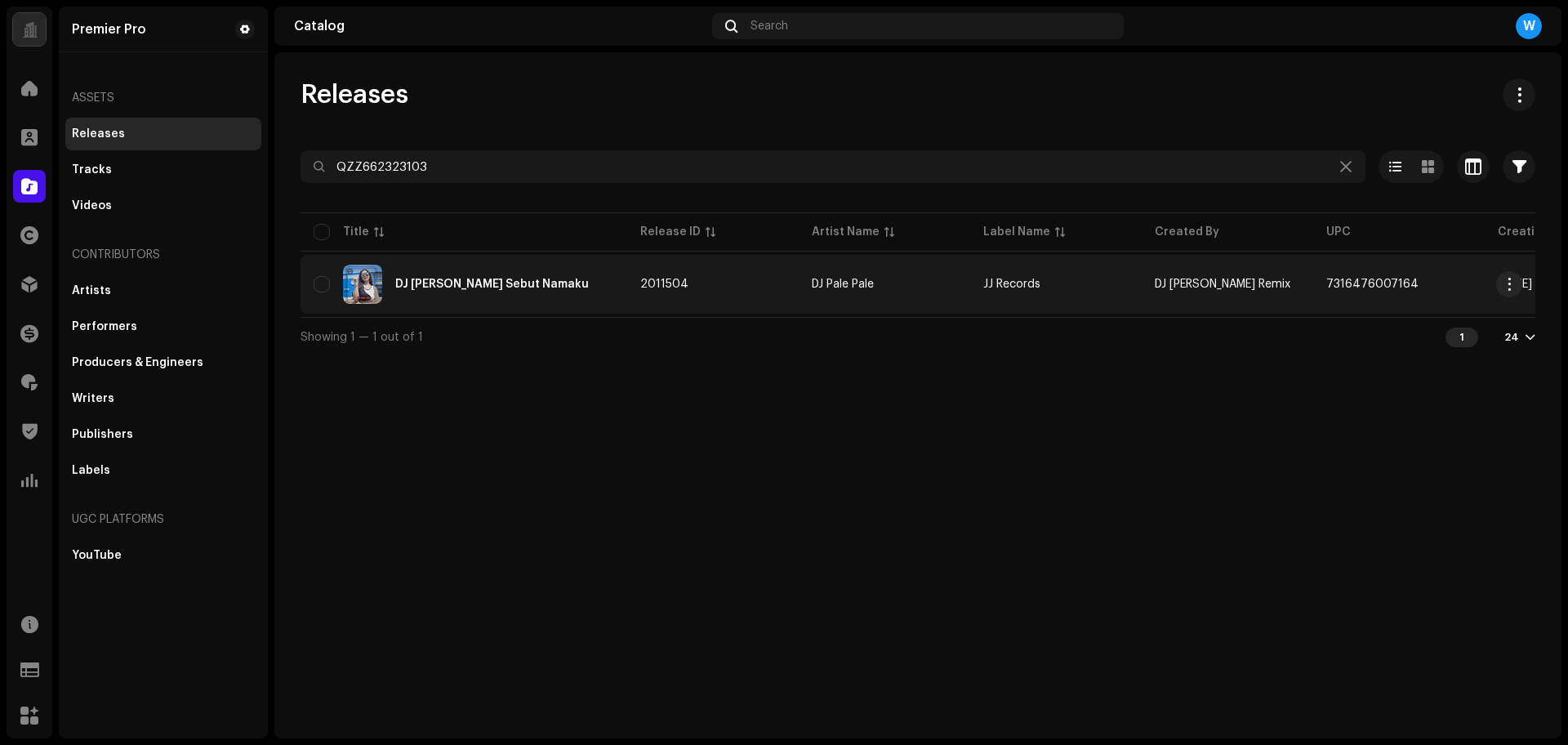
click at [469, 273] on div "DJ Sonia Kau Sebut Namaku" at bounding box center [463, 284] width 301 height 40
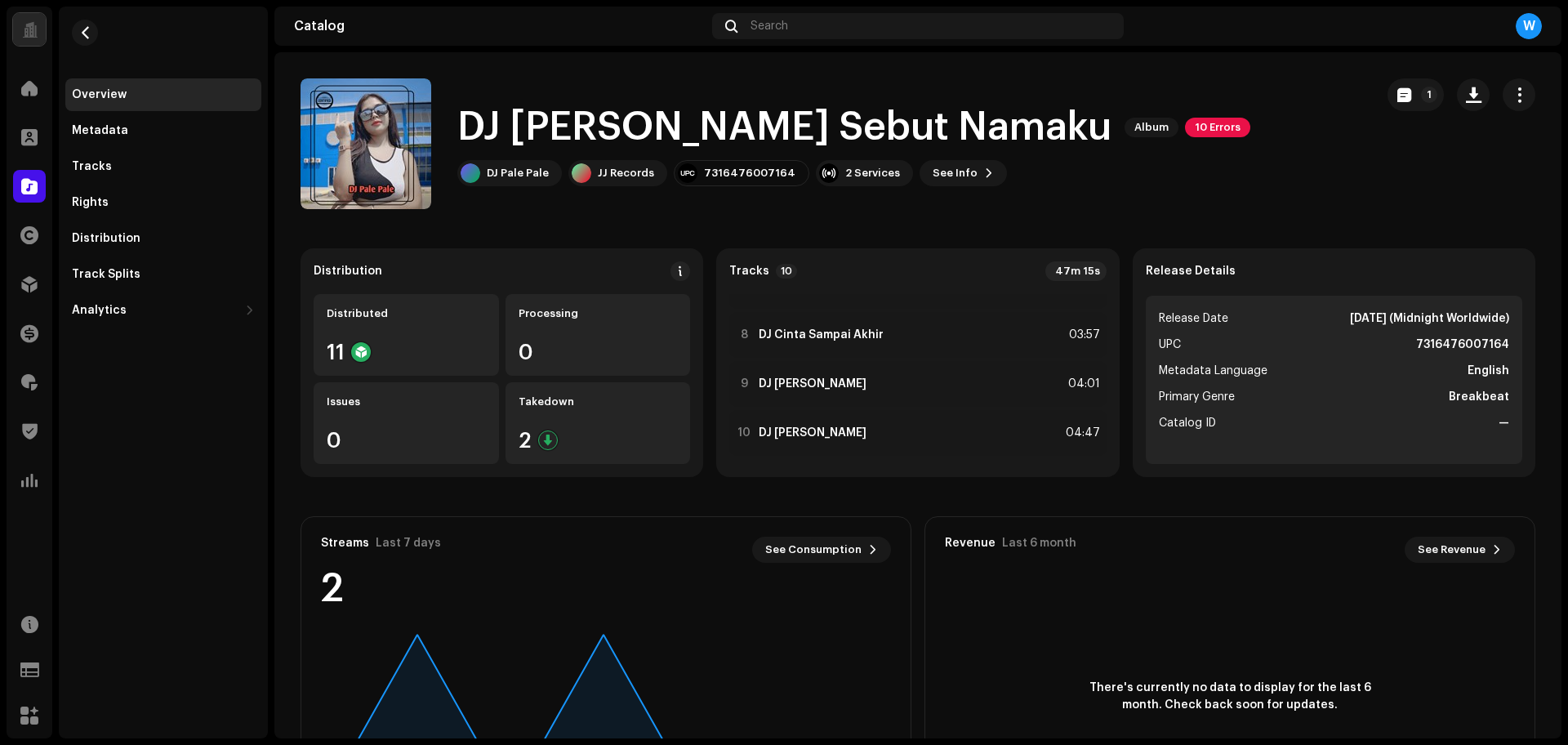
scroll to position [330, 0]
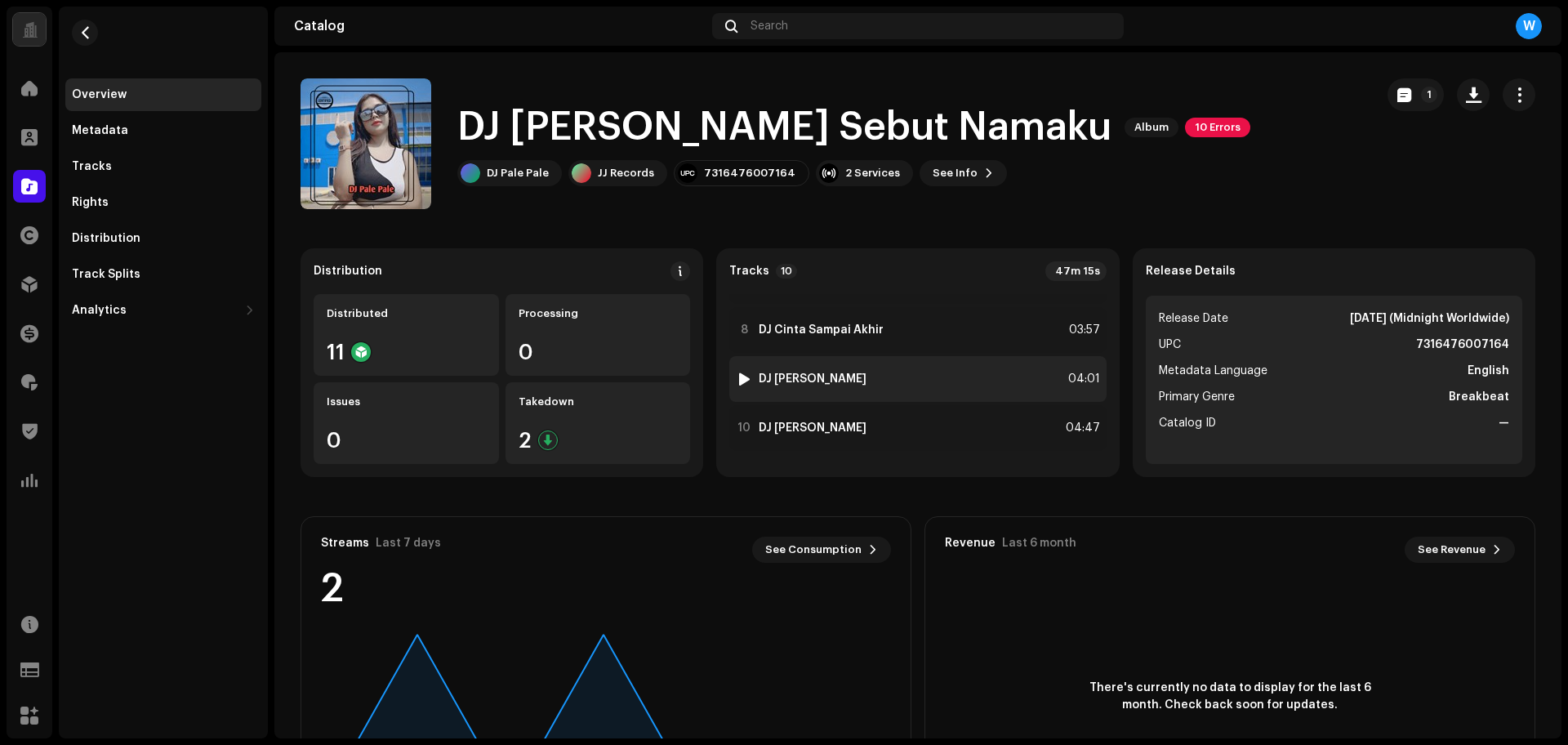
click at [741, 376] on div at bounding box center [744, 378] width 12 height 13
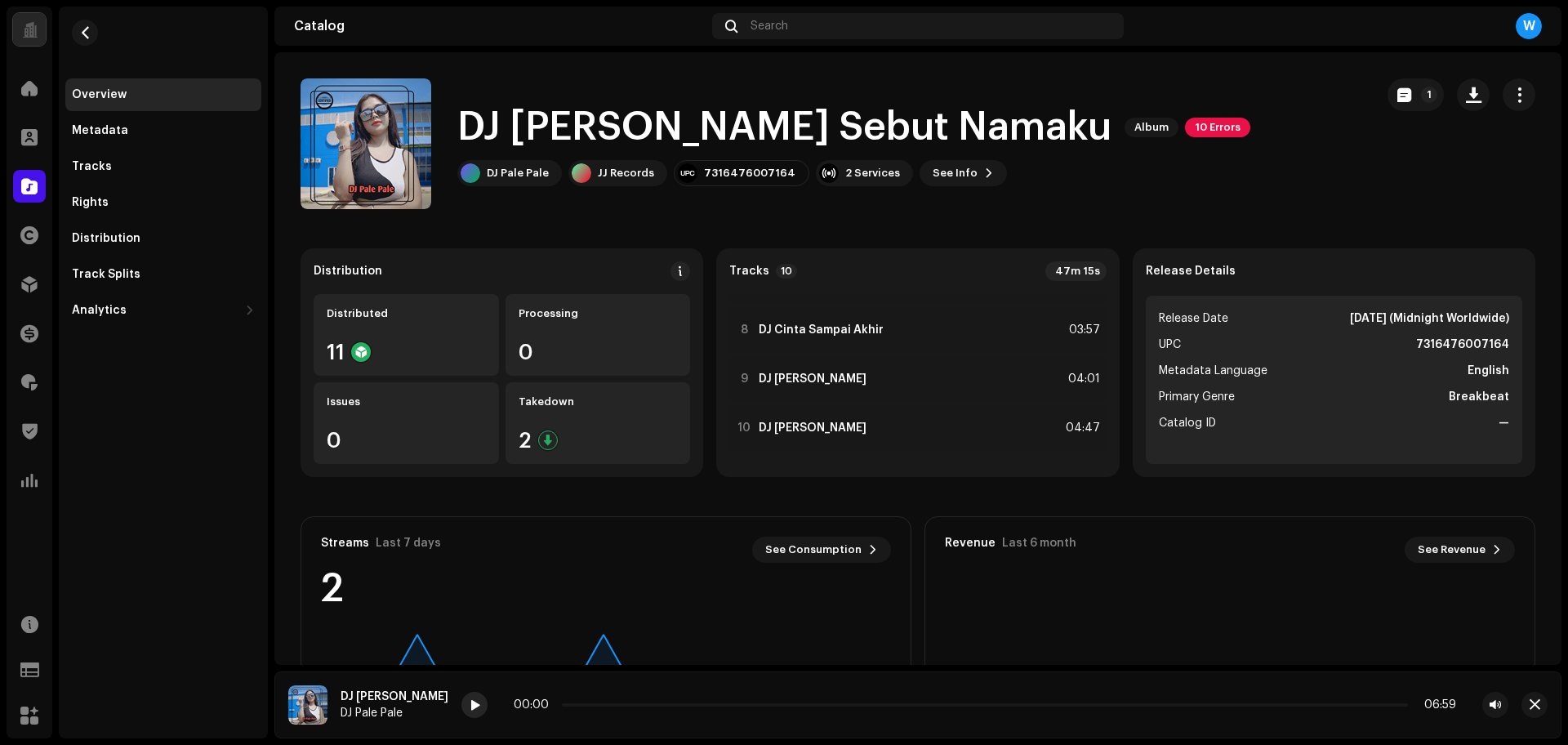
click at [469, 705] on span at bounding box center [474, 705] width 9 height 13
click at [469, 704] on span at bounding box center [474, 705] width 9 height 13
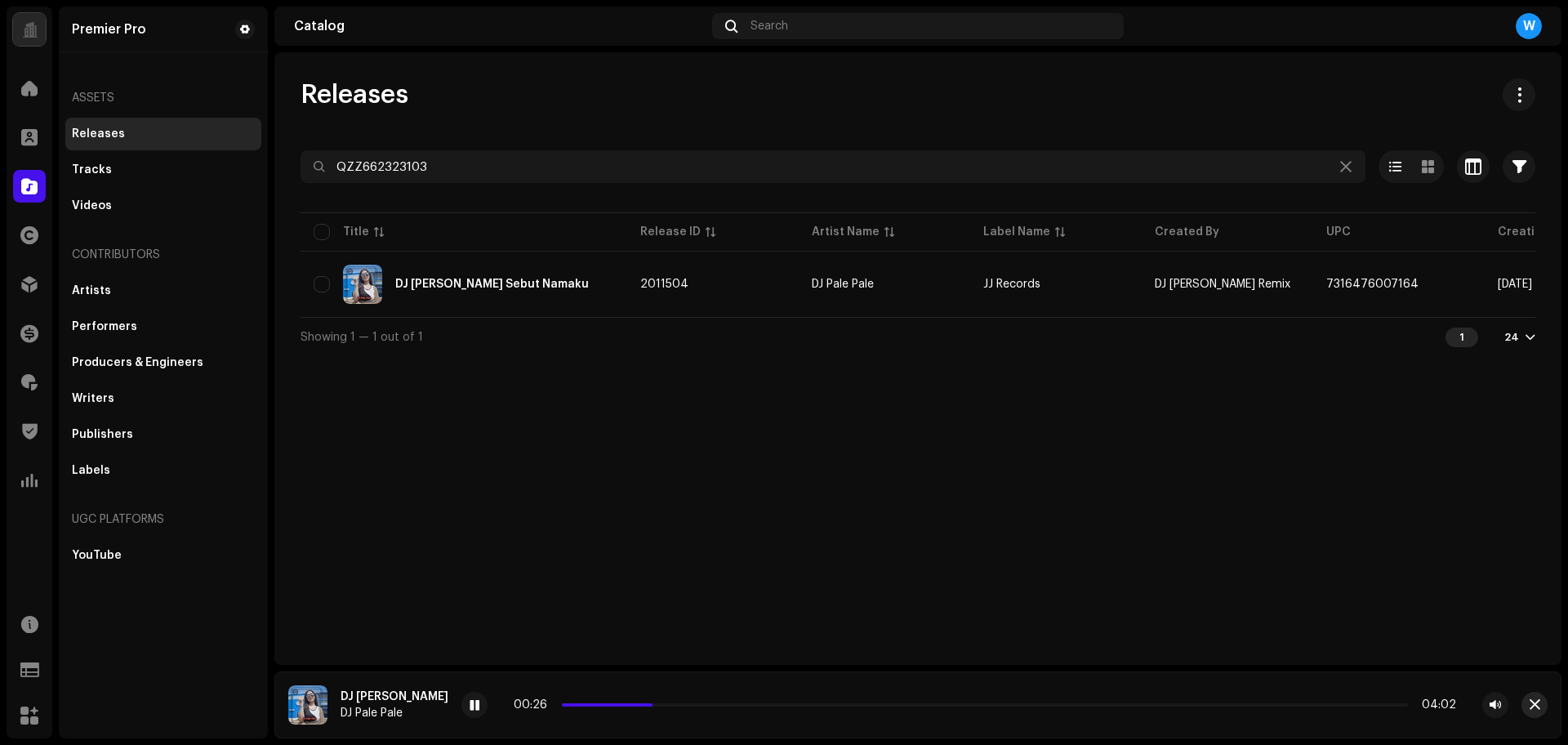
click at [1531, 704] on span "button" at bounding box center [1534, 705] width 10 height 13
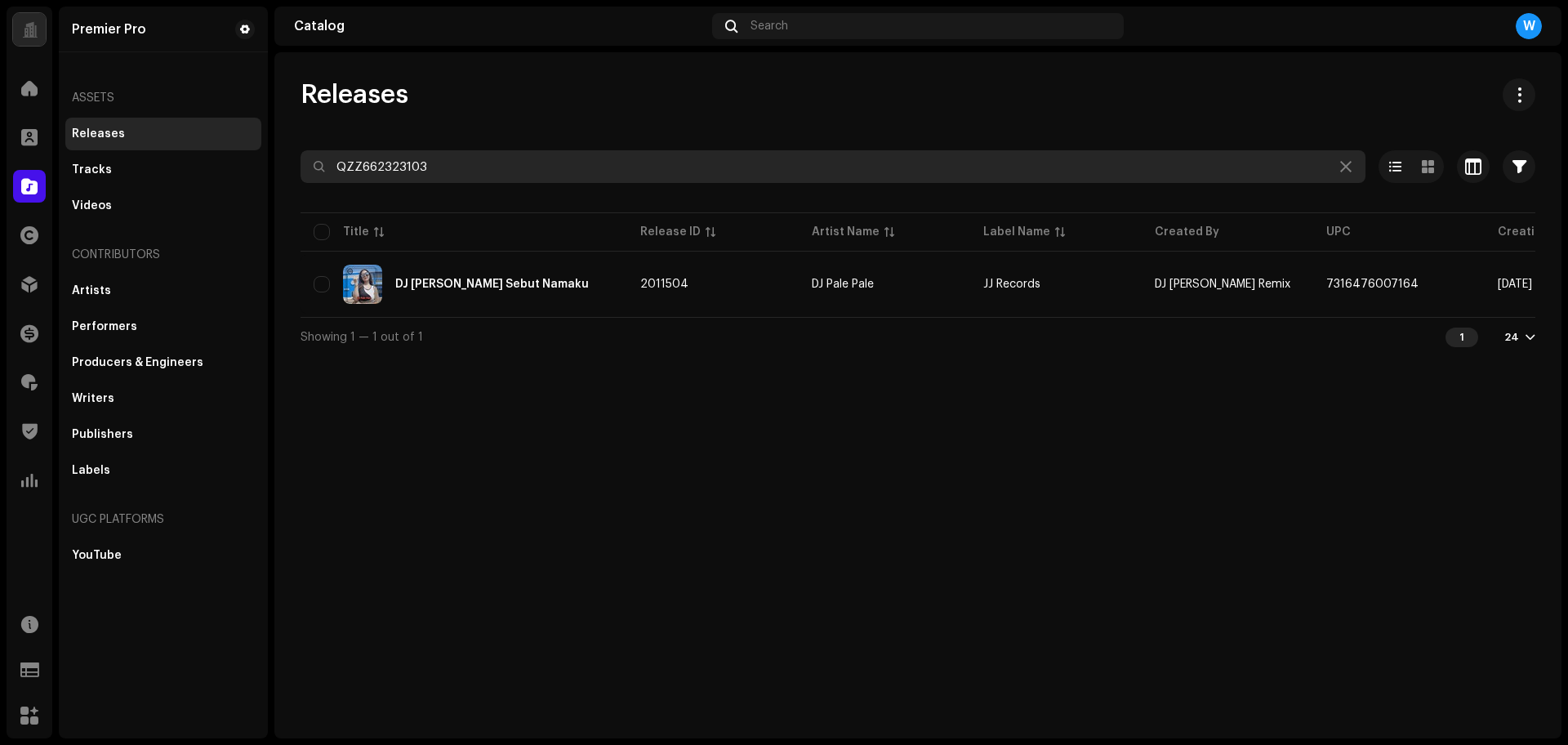
click at [375, 179] on input "QZZ662323103" at bounding box center [833, 166] width 1065 height 33
paste input "09"
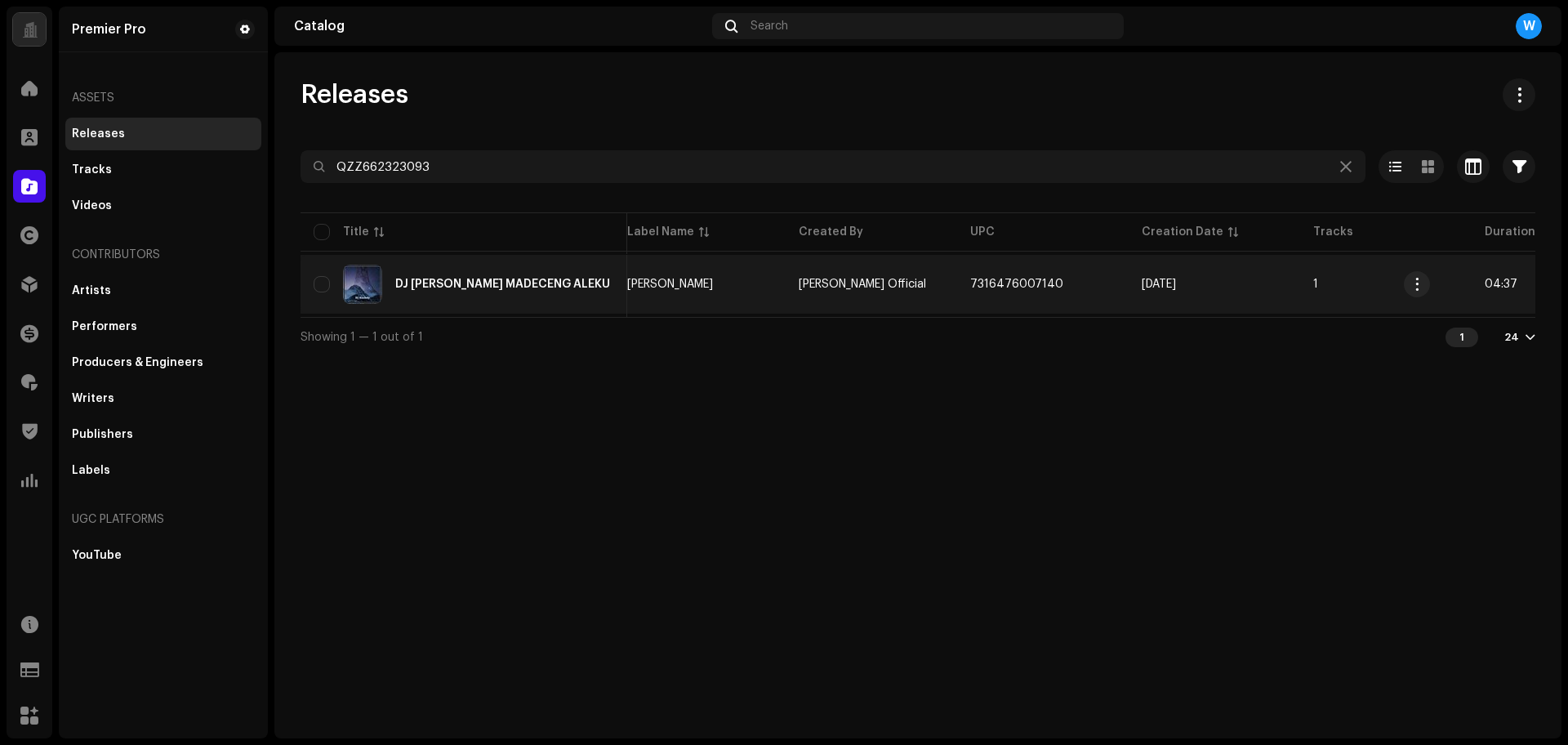
scroll to position [0, 260]
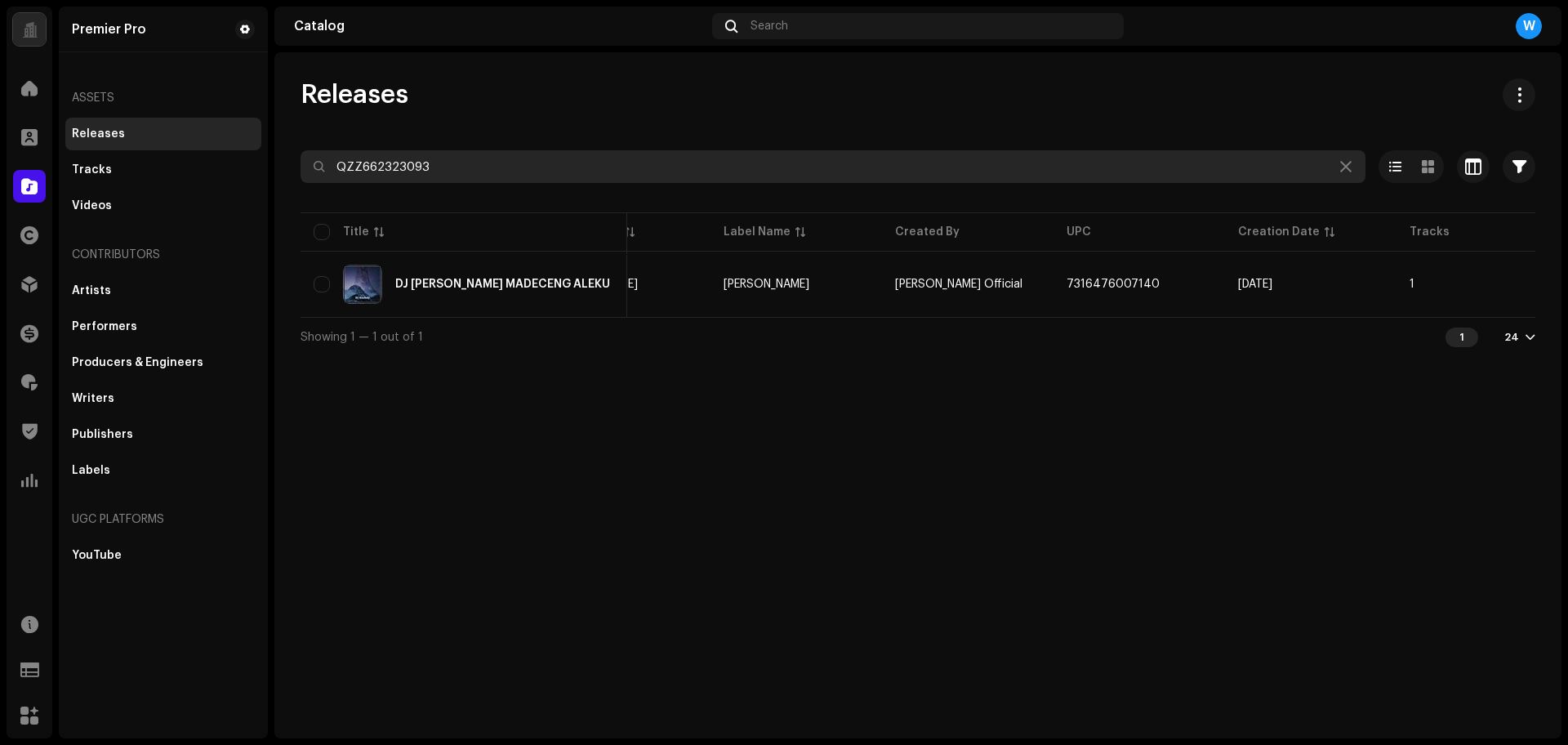
paste input "120"
type input "QZZ662323120"
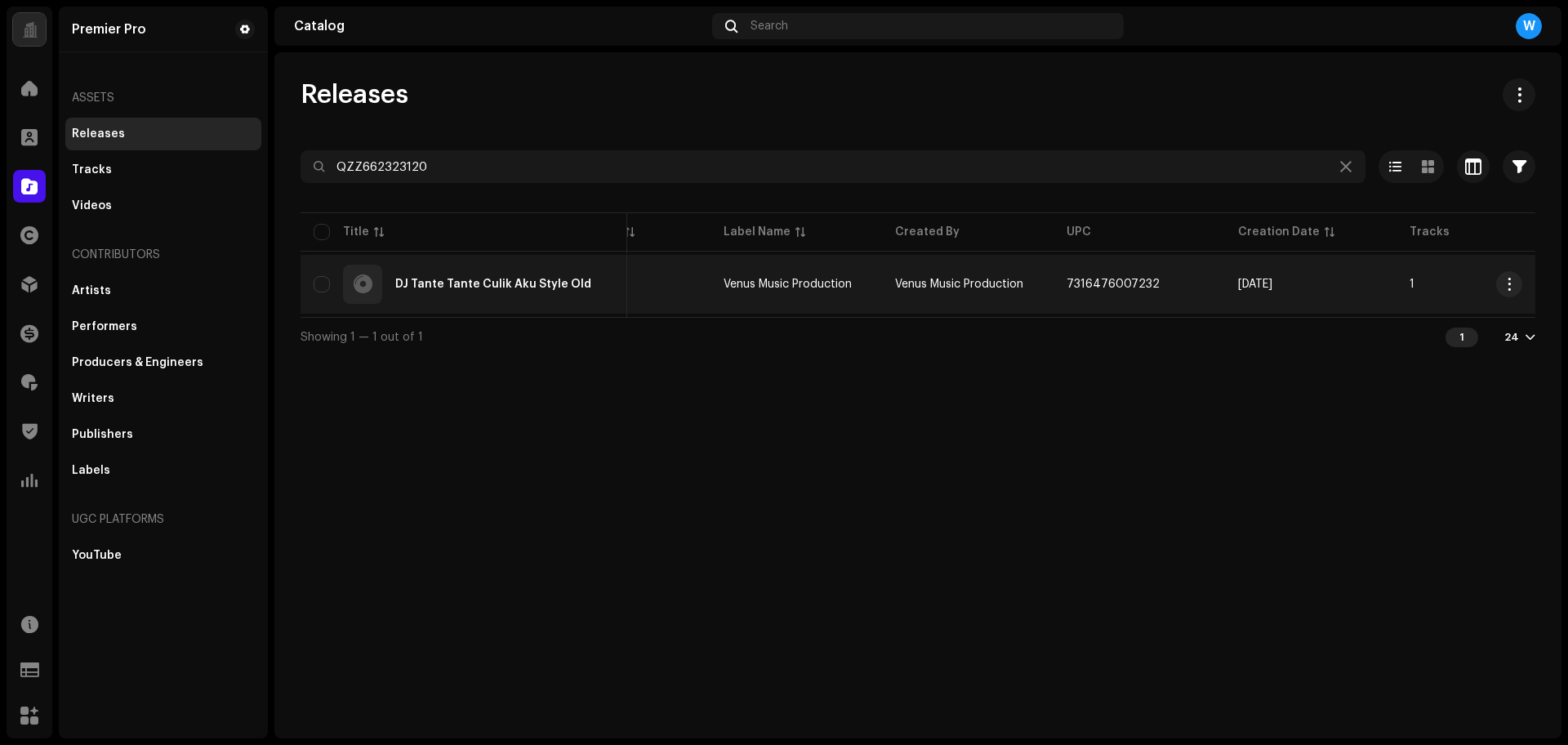
click at [487, 292] on div "DJ Tante Tante Culik Aku Style Old" at bounding box center [463, 284] width 301 height 40
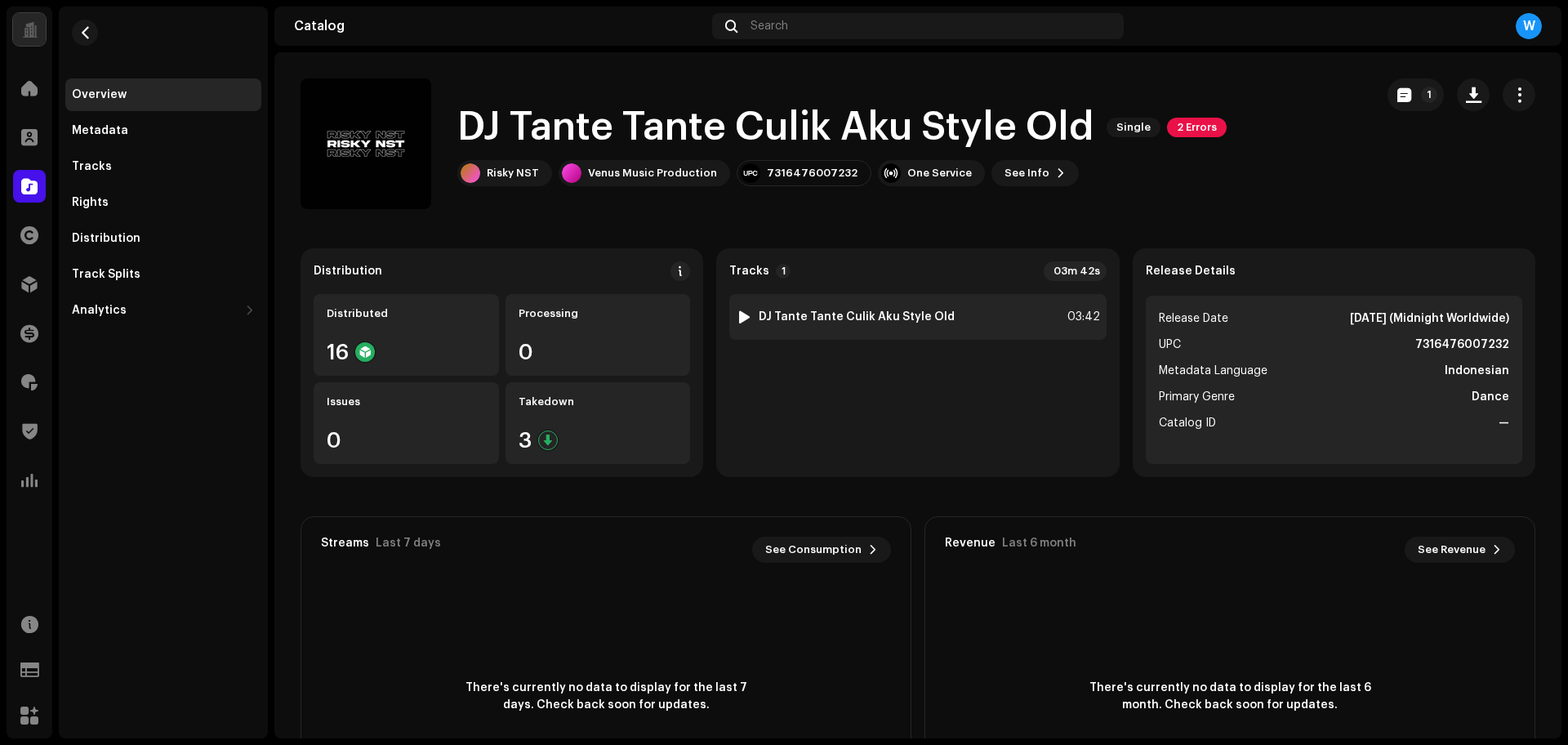
click at [741, 313] on div at bounding box center [744, 316] width 12 height 13
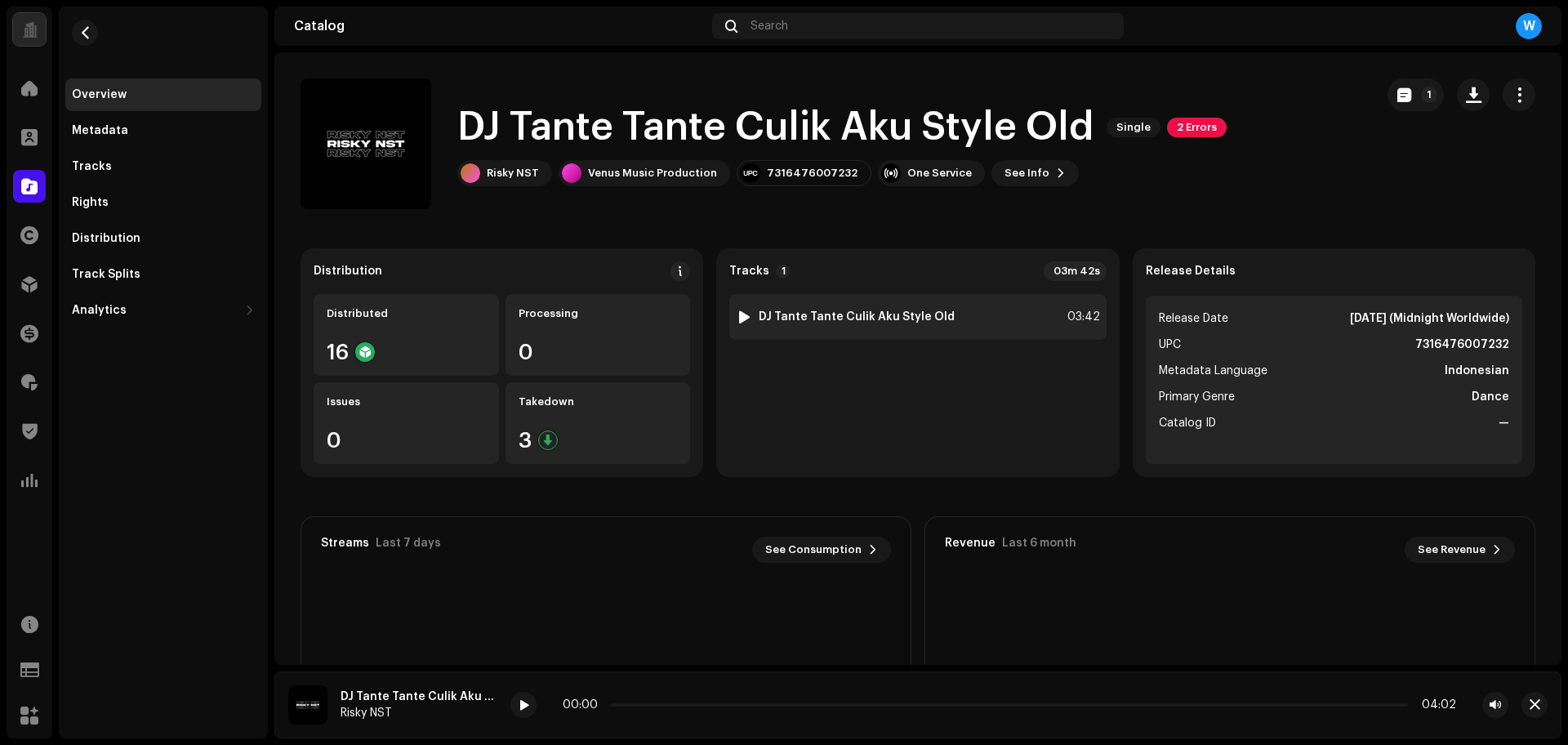
click at [741, 319] on div at bounding box center [744, 316] width 12 height 13
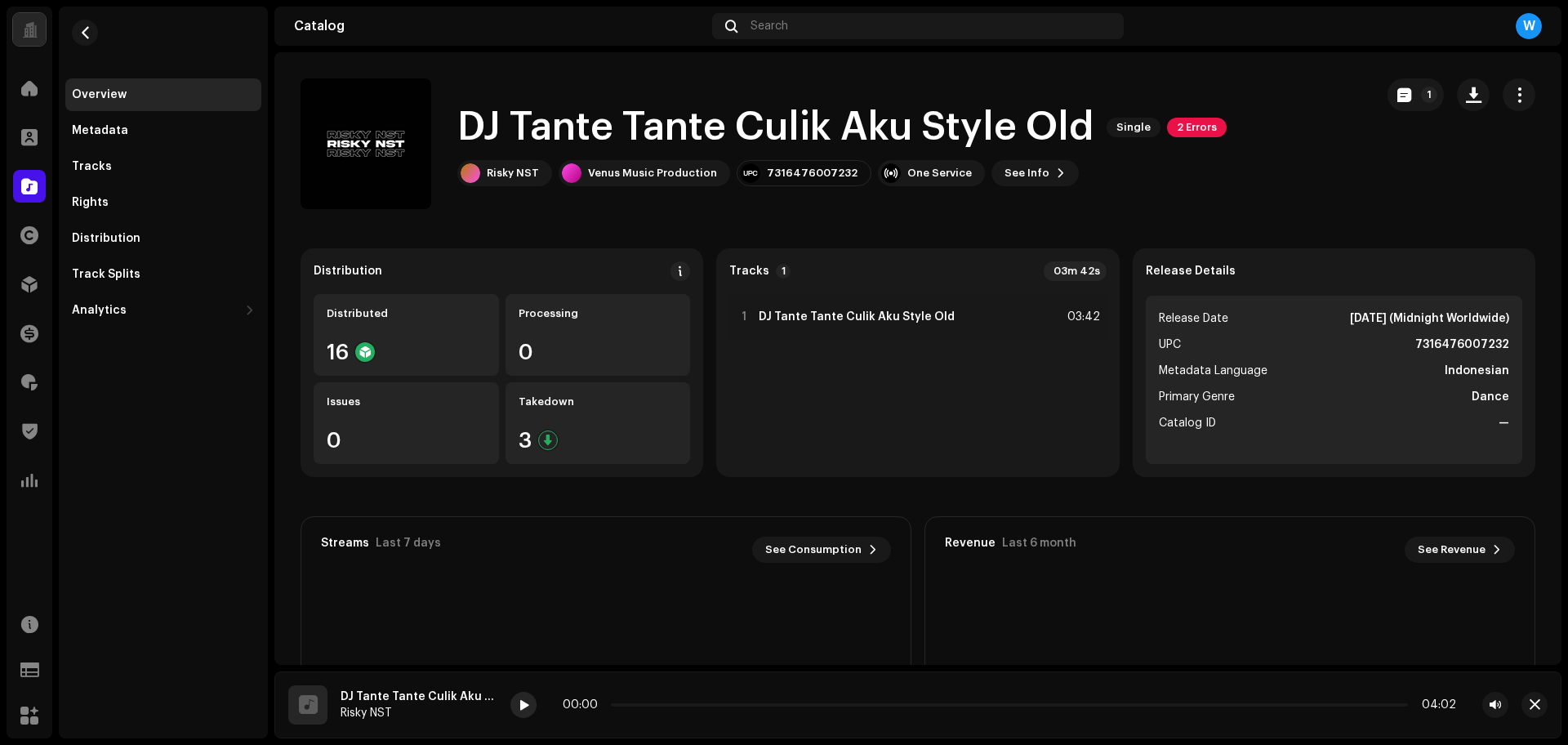
click at [525, 711] on span at bounding box center [523, 705] width 9 height 13
drag, startPoint x: 442, startPoint y: 211, endPoint x: 457, endPoint y: 182, distance: 32.6
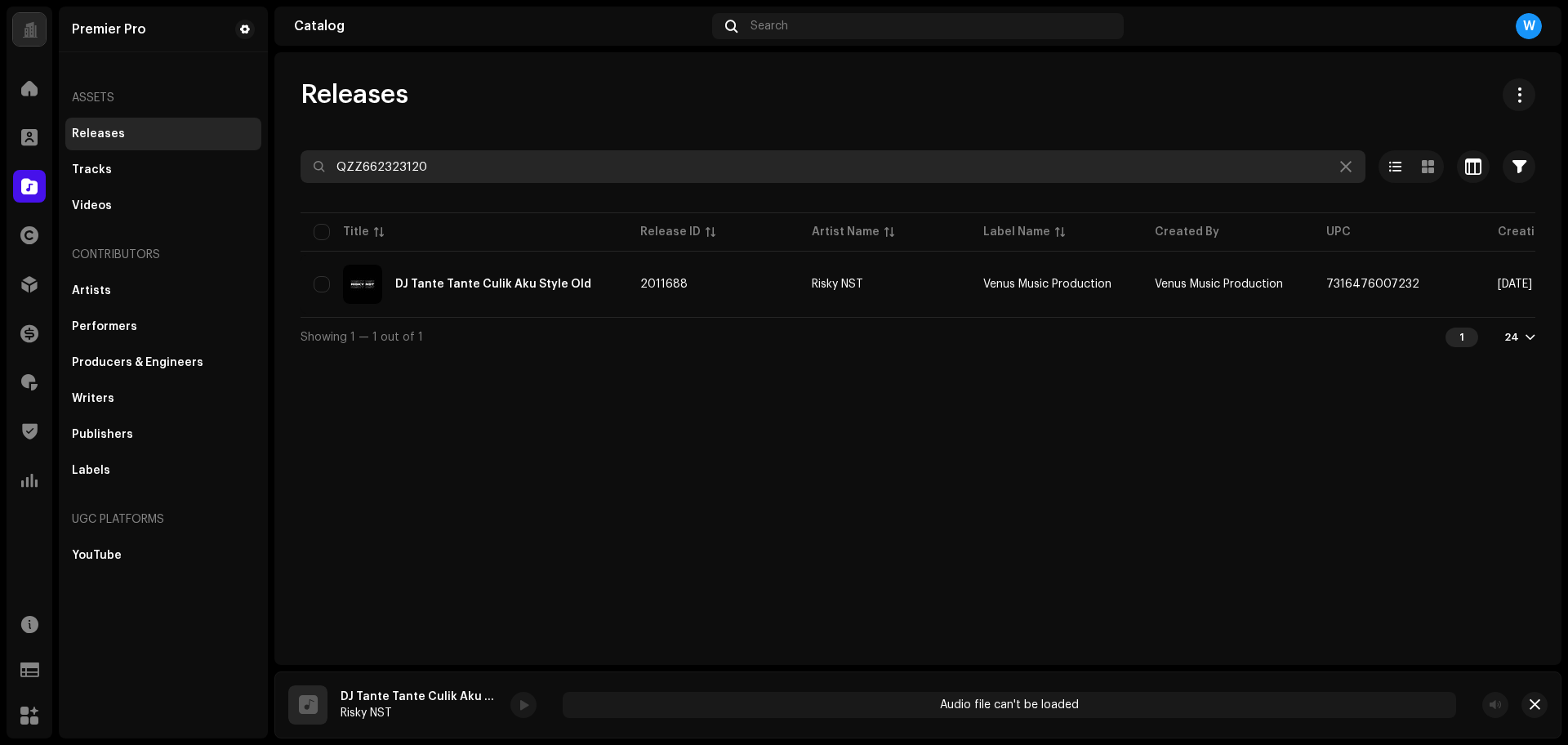
click at [458, 178] on input "QZZ662323120" at bounding box center [833, 166] width 1065 height 33
paste input "0"
type input "QZZ662323100"
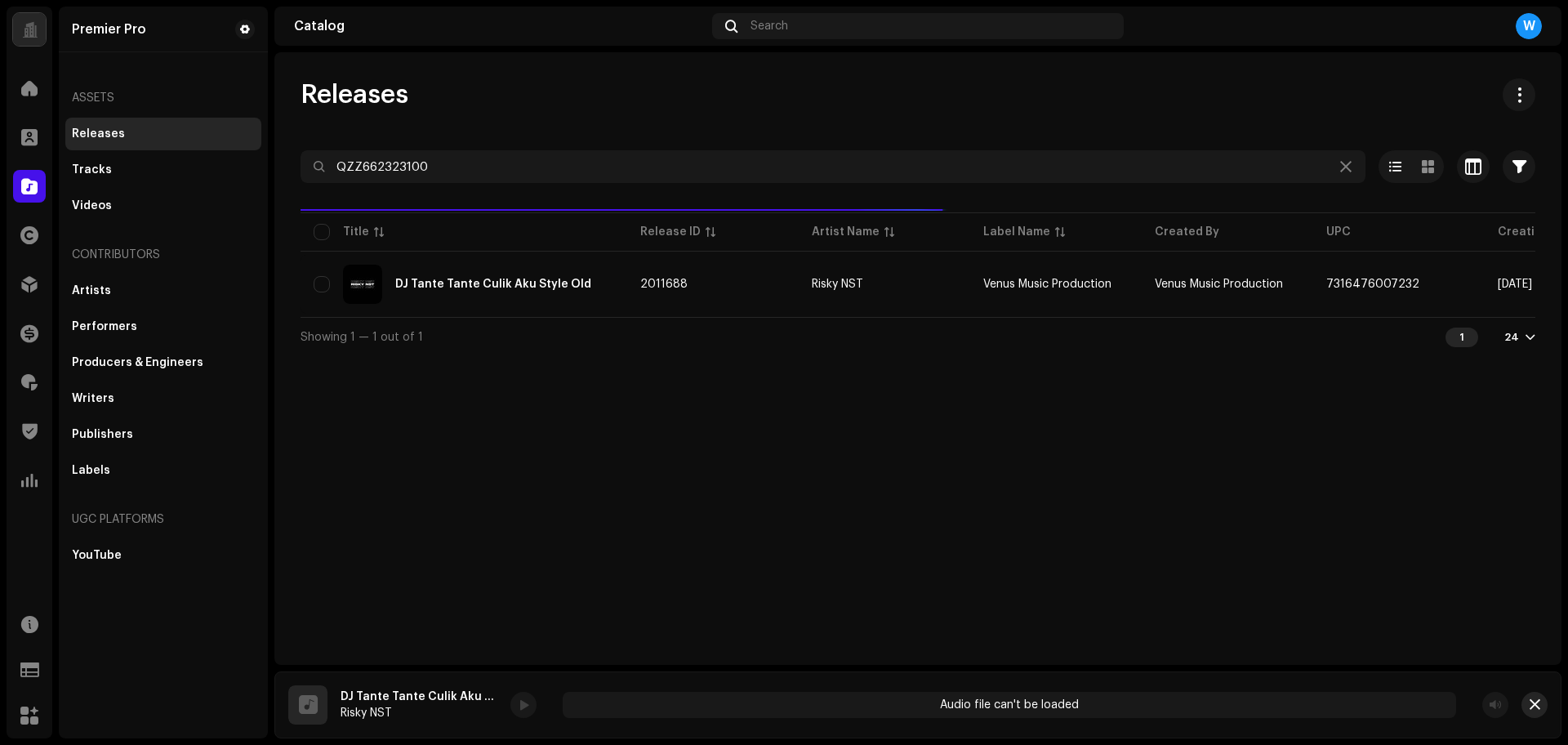
click at [1544, 705] on button "button" at bounding box center [1534, 705] width 26 height 26
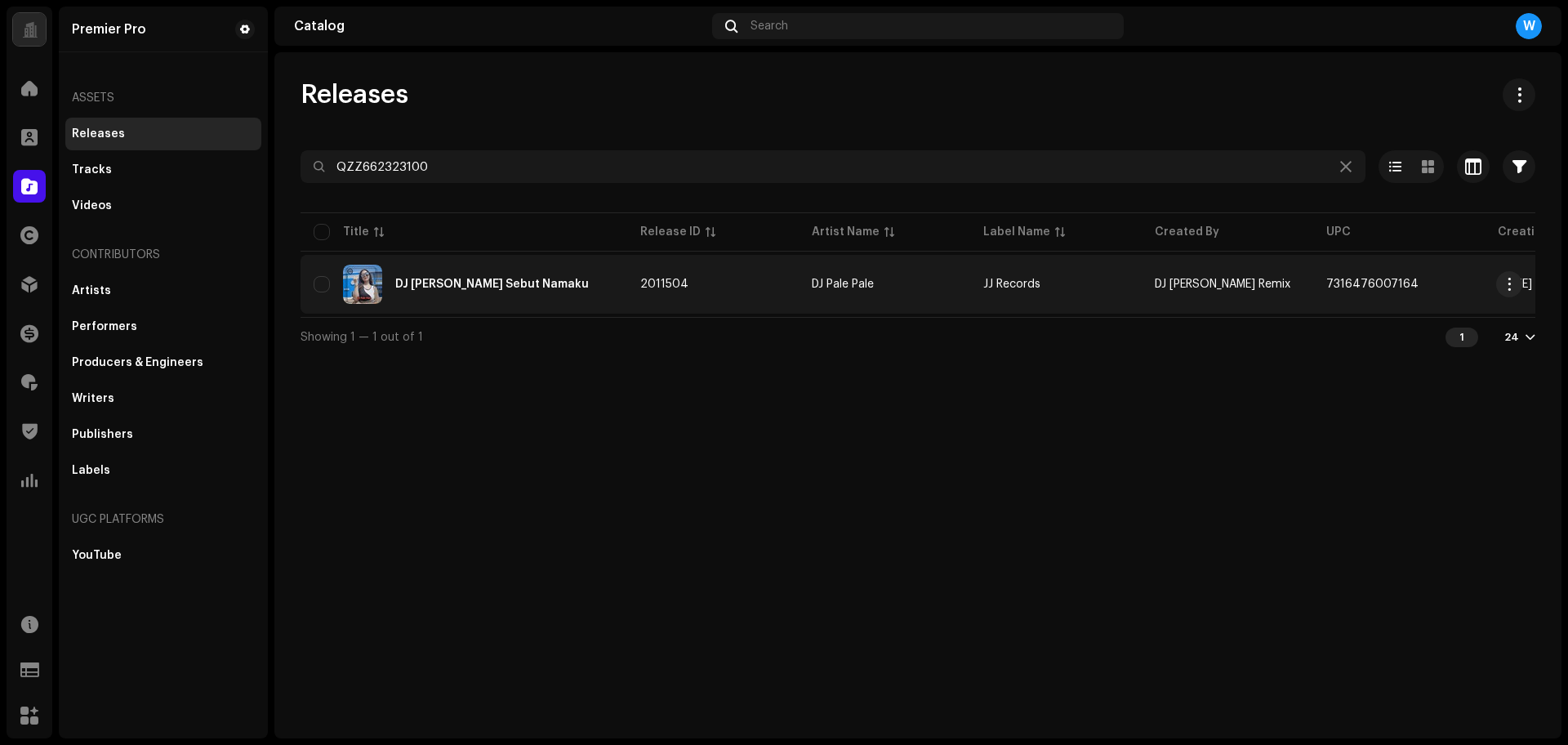
click at [429, 258] on td "DJ Sonia Kau Sebut Namaku" at bounding box center [463, 284] width 326 height 59
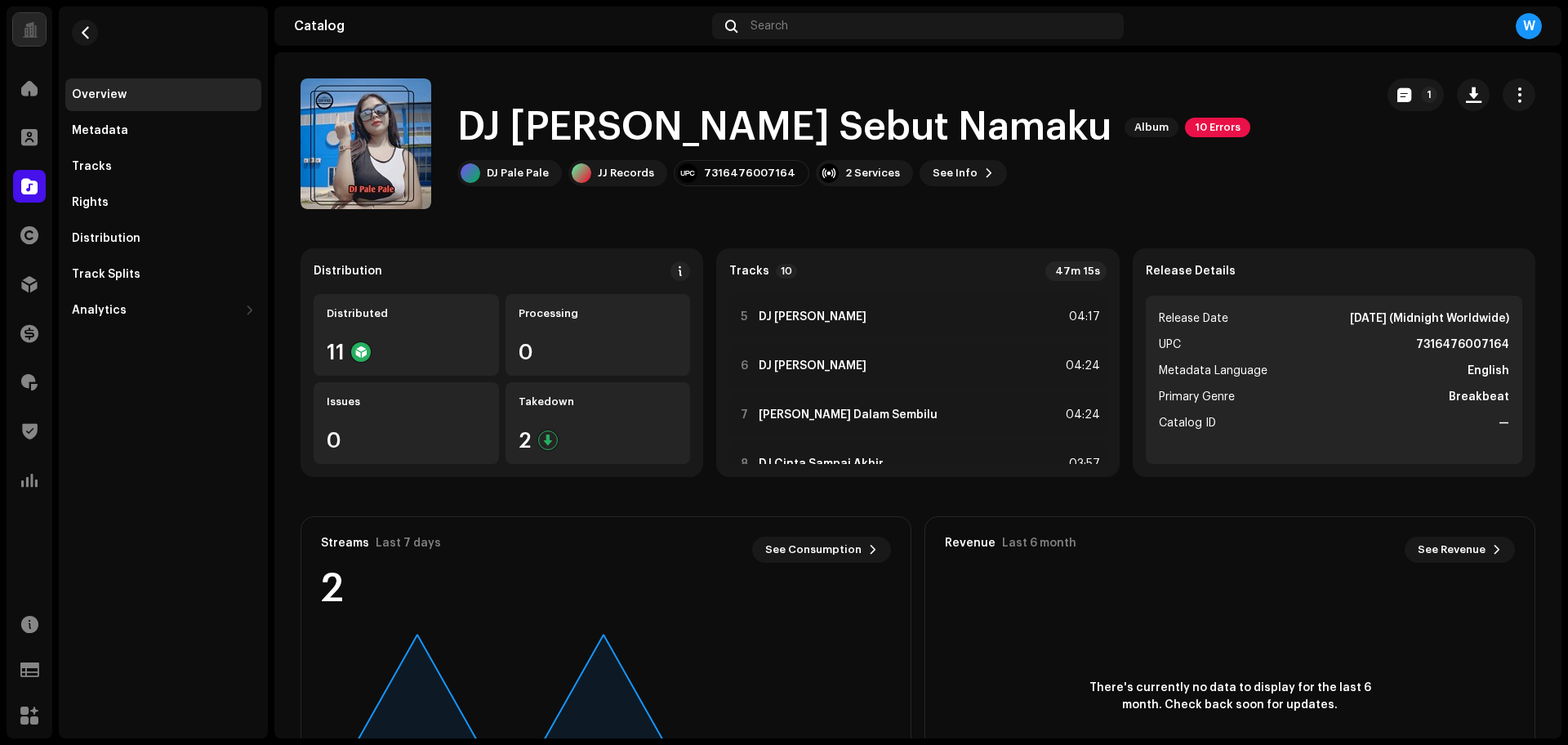
scroll to position [204, 0]
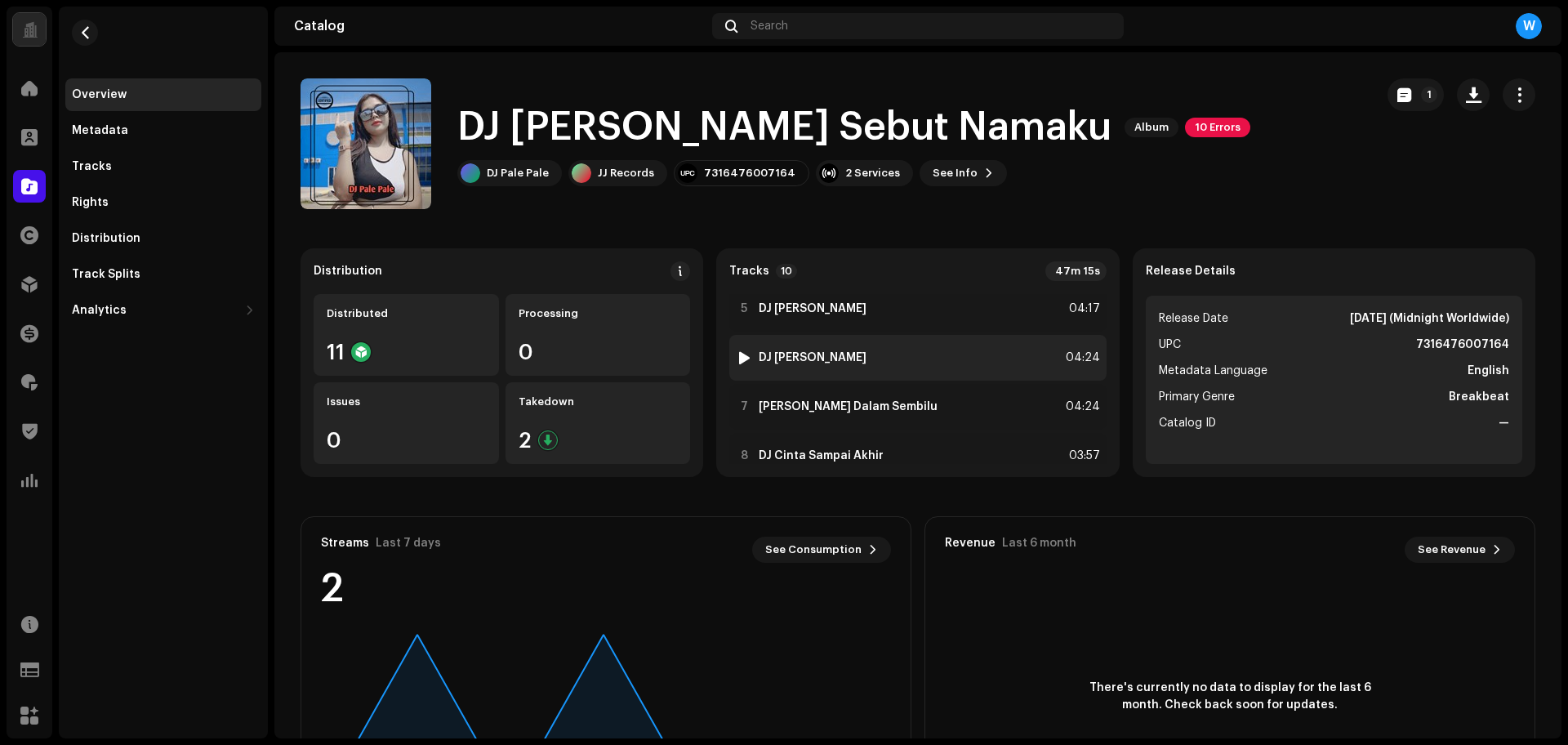
click at [738, 353] on div at bounding box center [744, 357] width 12 height 13
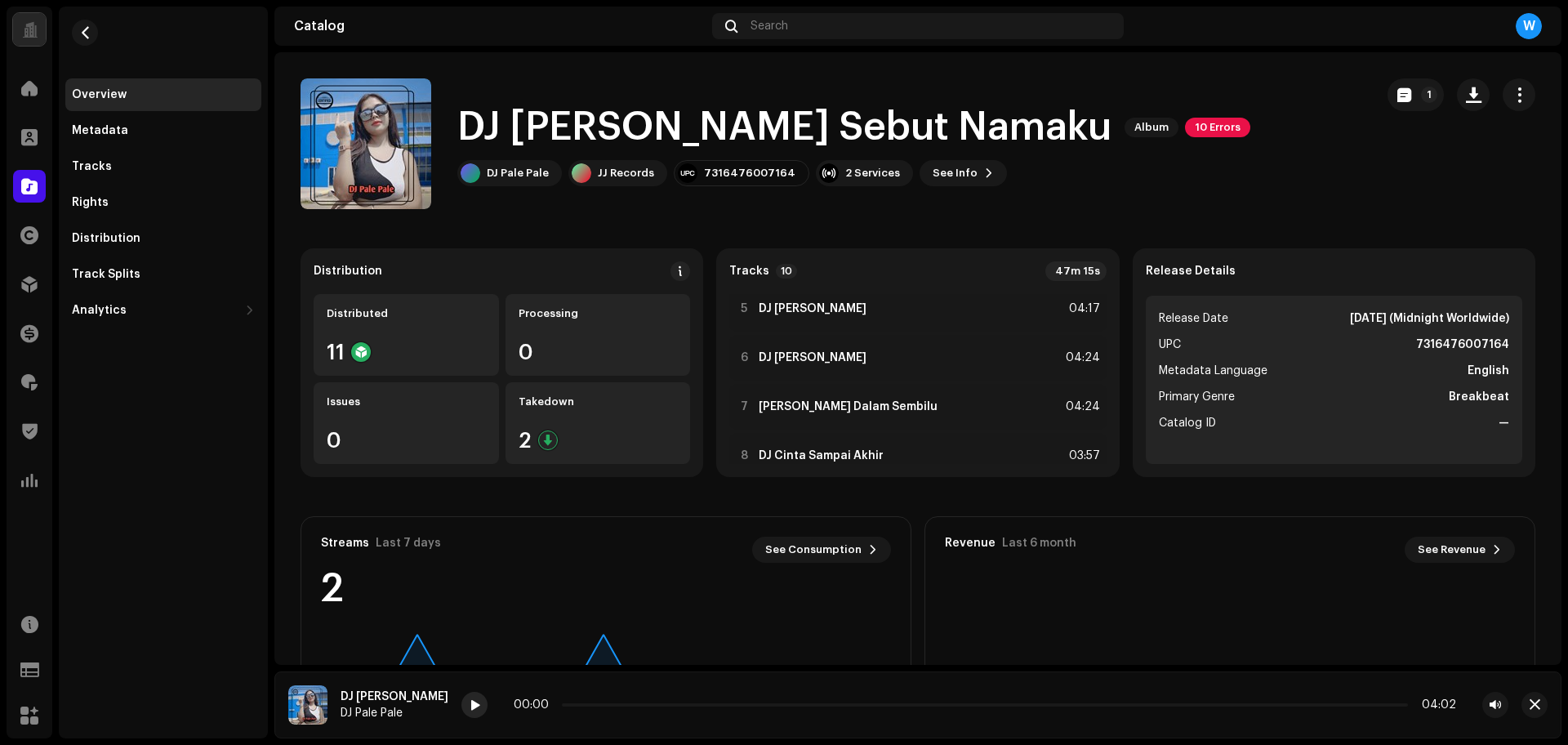
click at [469, 711] on span at bounding box center [474, 705] width 9 height 13
click at [462, 710] on div at bounding box center [474, 705] width 26 height 26
click at [1542, 704] on button "button" at bounding box center [1534, 705] width 26 height 26
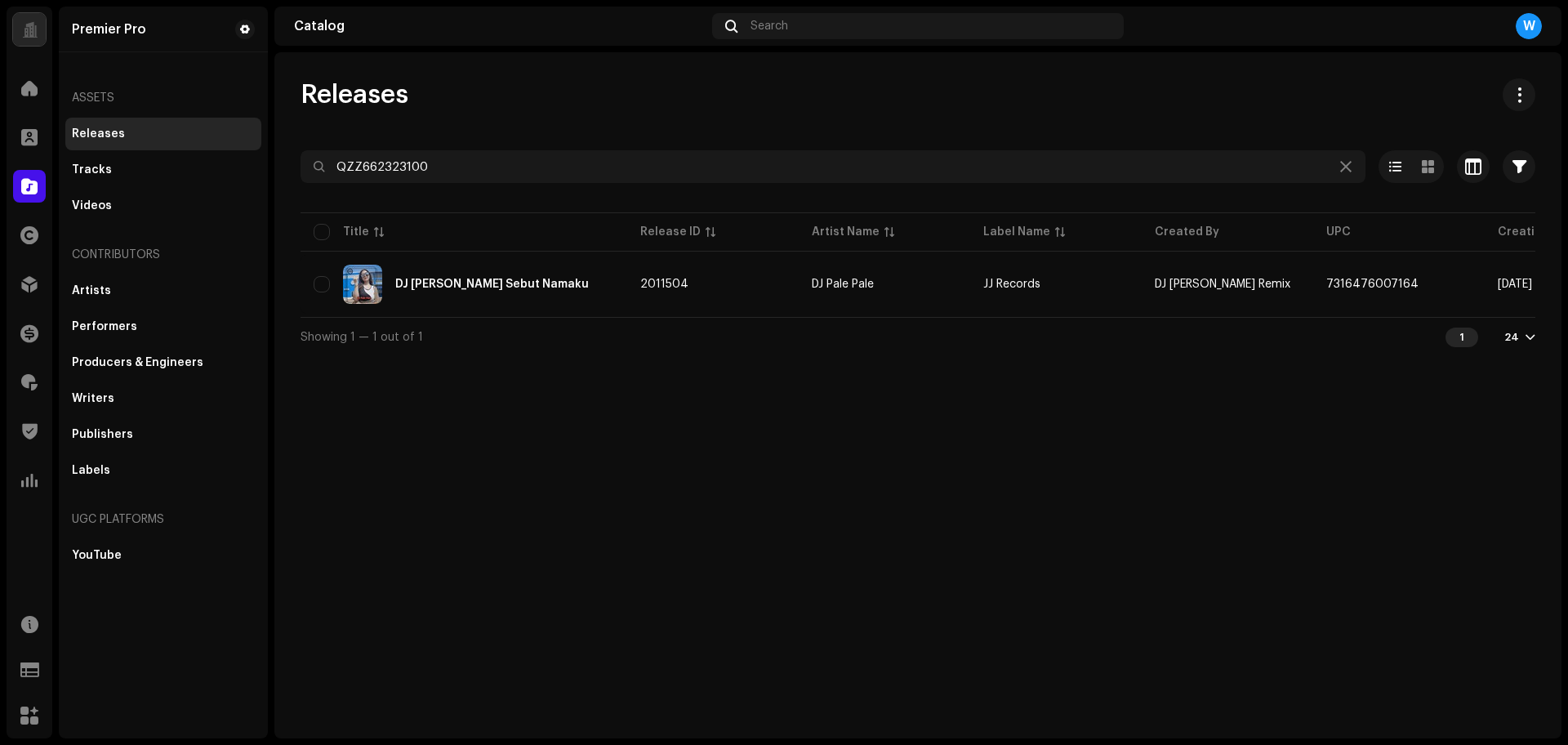
click at [379, 144] on div "Releases QZZ662323100 Selected 0 Options Filters Distribution status Never Dist…" at bounding box center [918, 217] width 1287 height 277
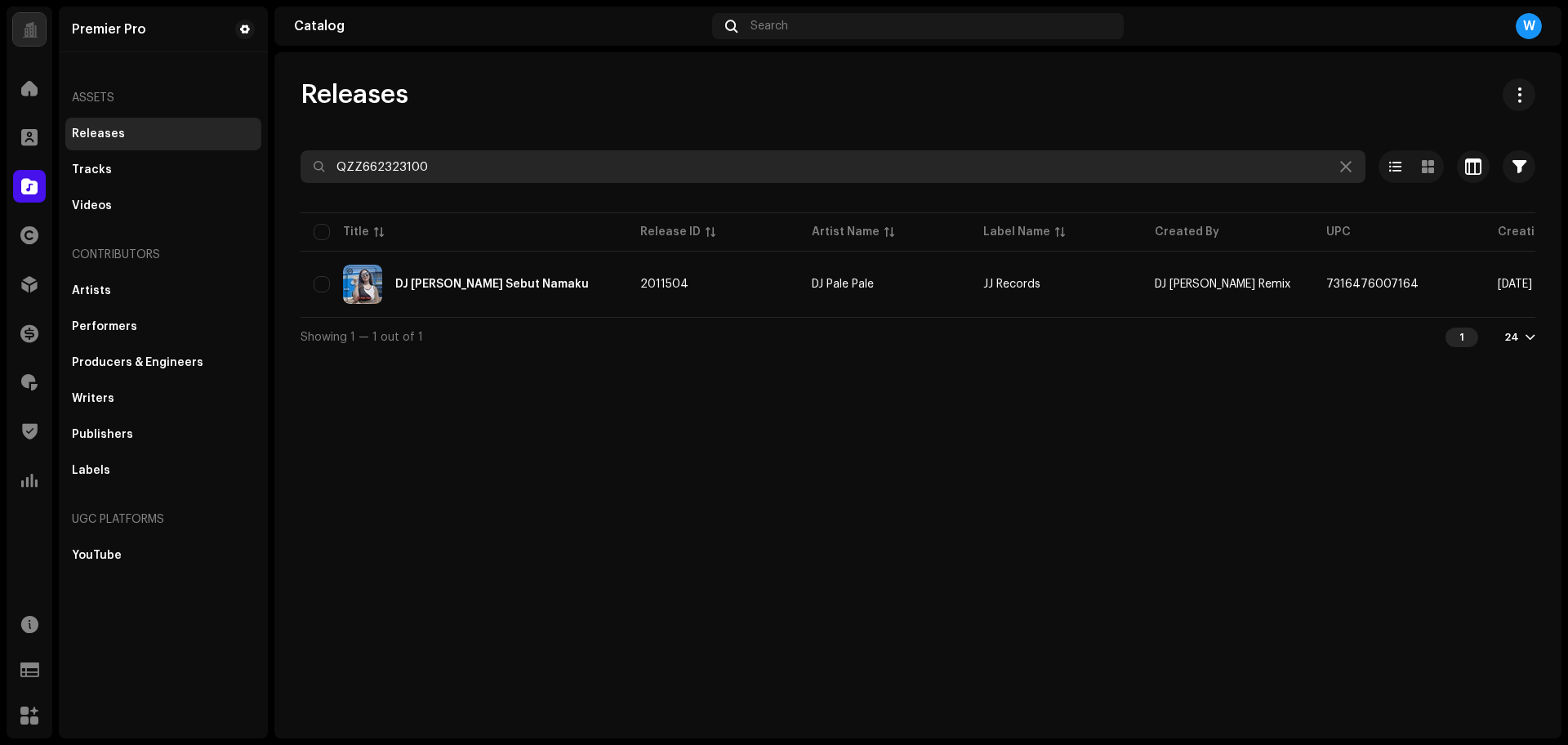
click at [377, 165] on input "QZZ662323100" at bounding box center [833, 166] width 1065 height 33
paste input "21"
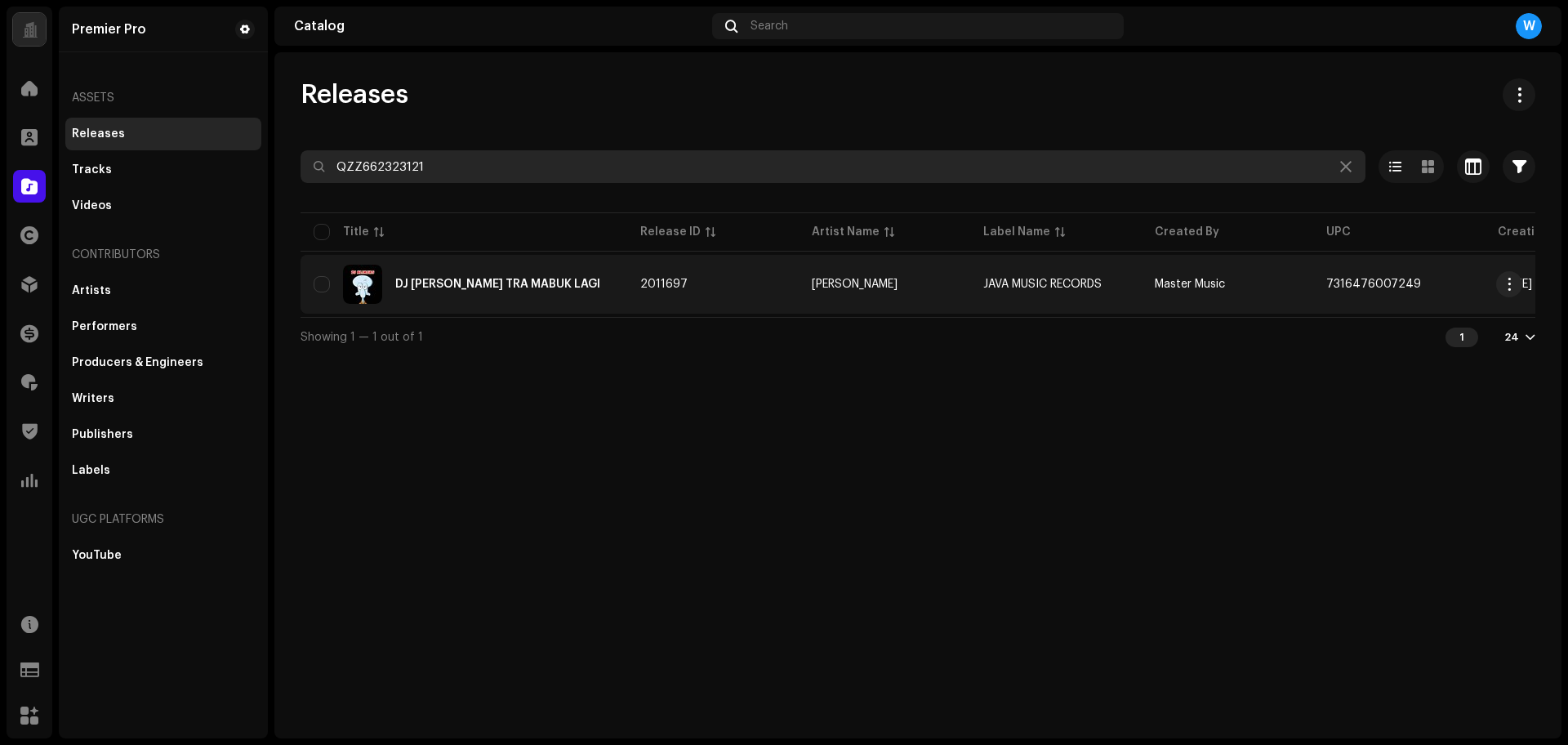
type input "QZZ662323121"
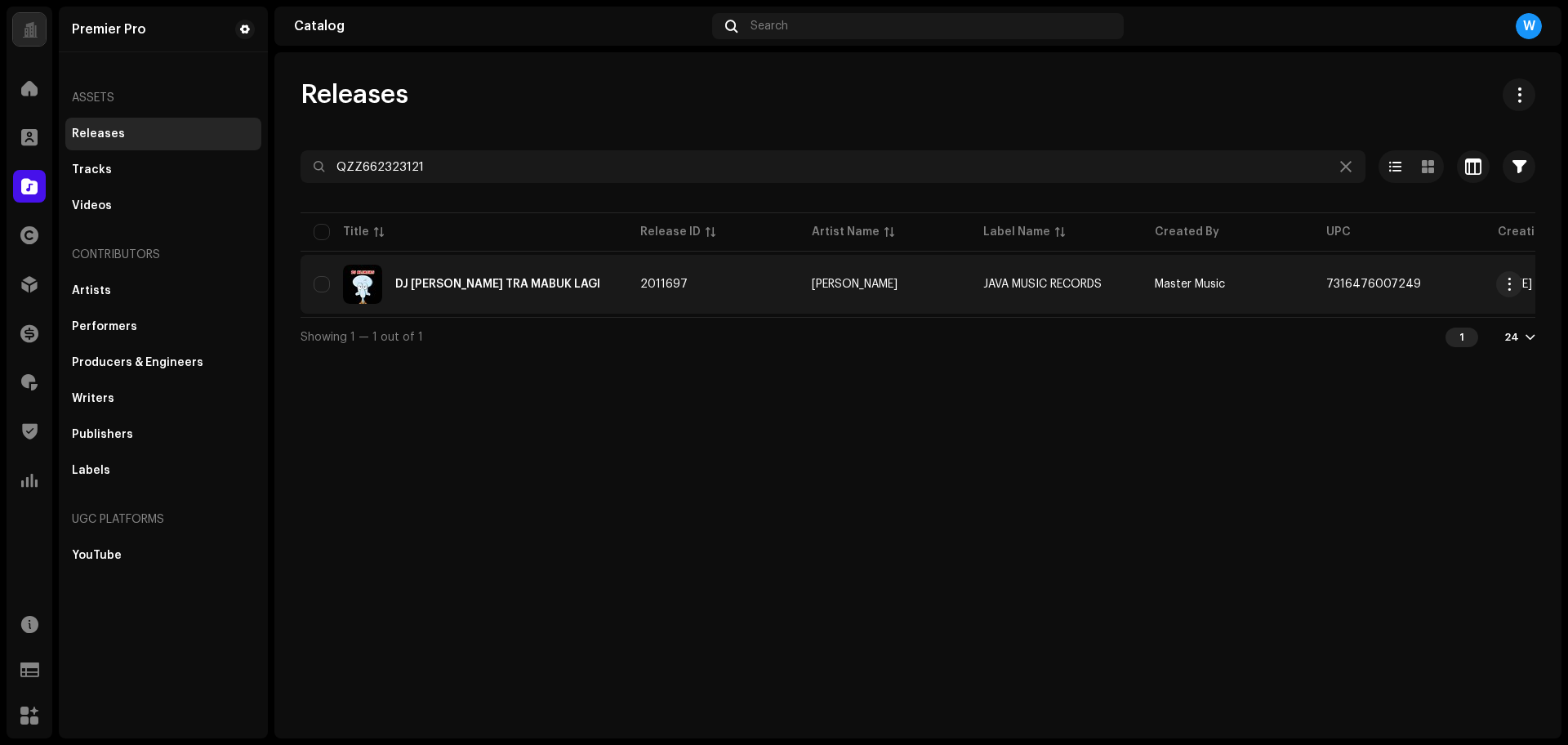
click at [448, 278] on div "DJ SA JANJI TRA MABUK LAGI" at bounding box center [498, 283] width 205 height 11
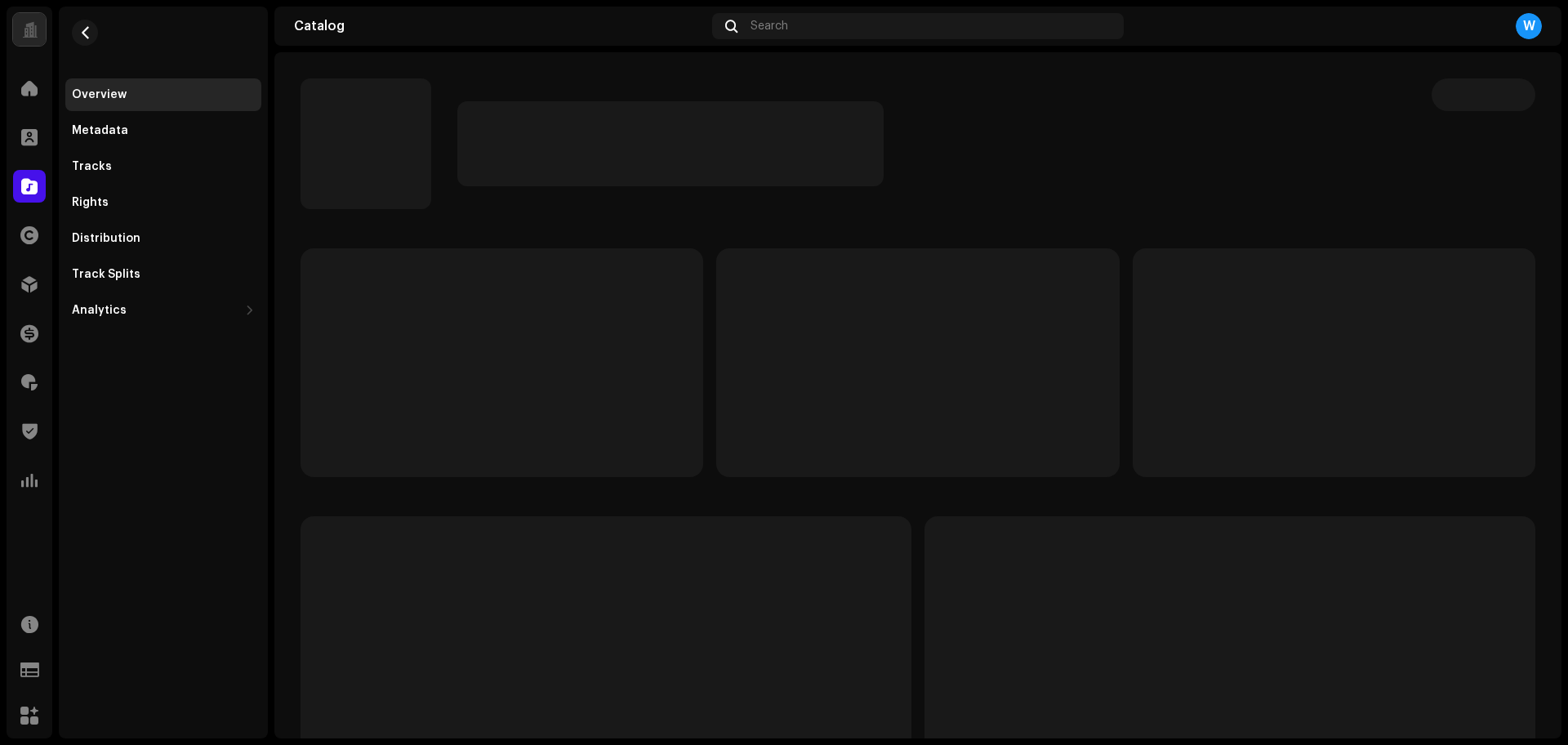
drag, startPoint x: 573, startPoint y: 295, endPoint x: 590, endPoint y: 276, distance: 25.5
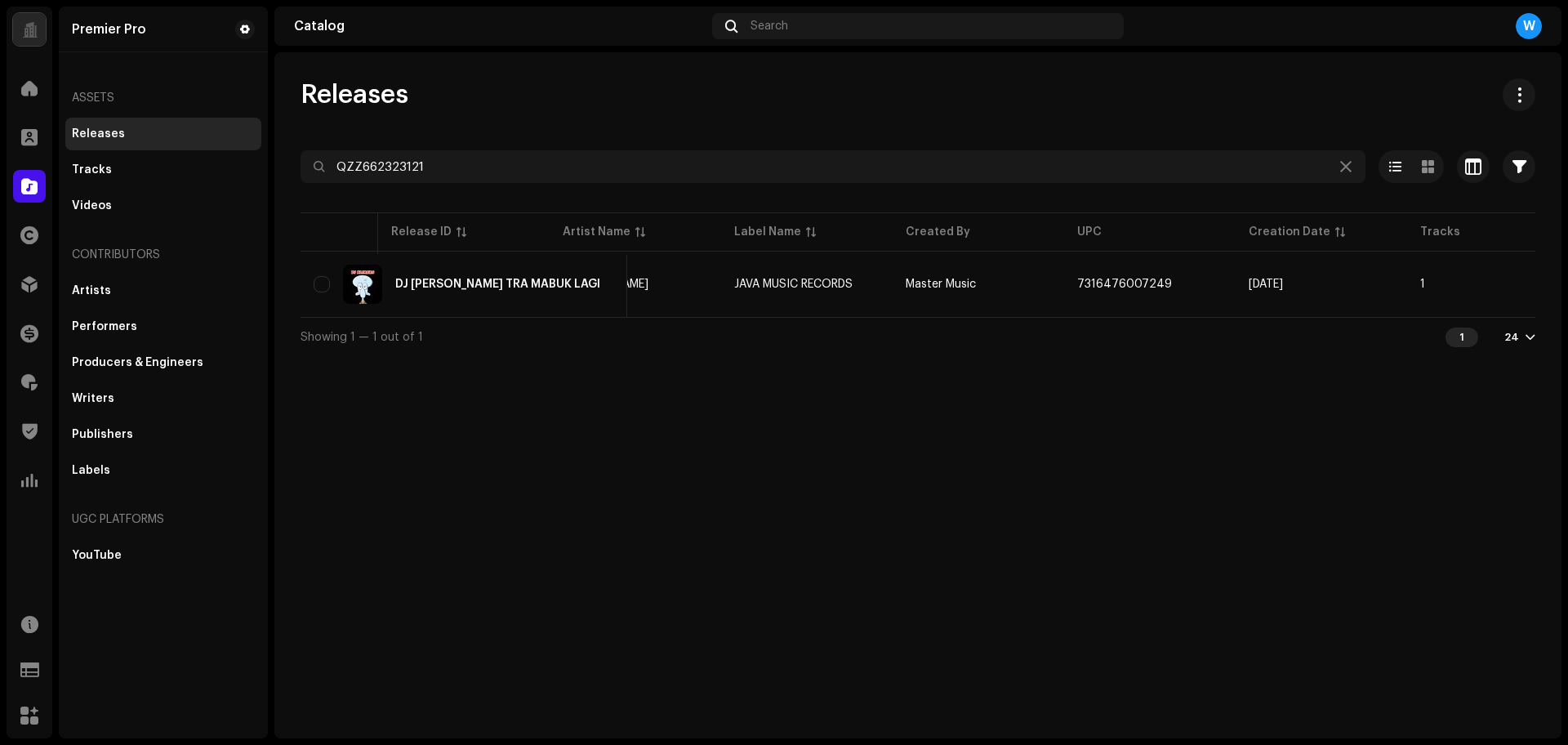
scroll to position [0, 464]
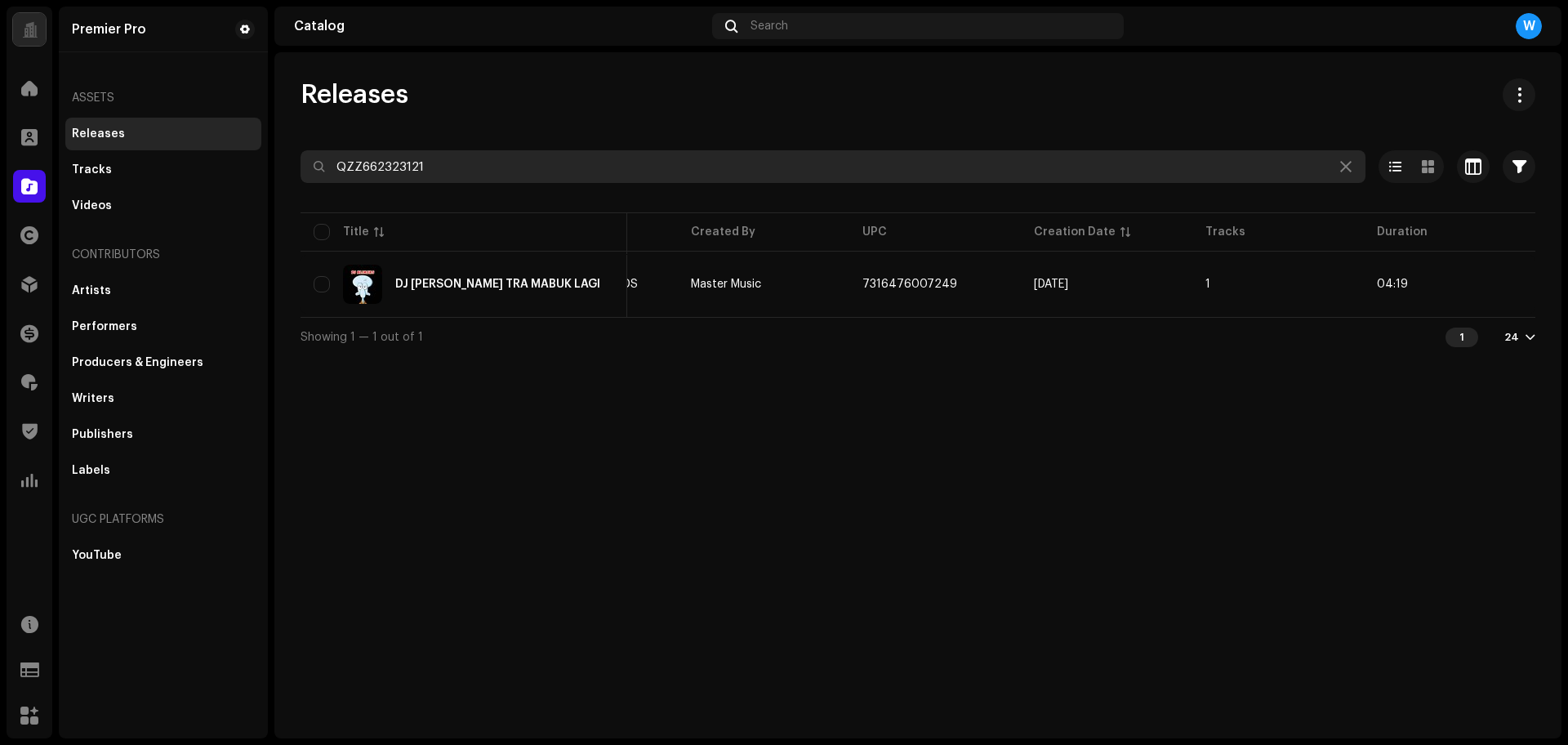
click at [459, 167] on input "QZZ662323121" at bounding box center [833, 166] width 1065 height 33
paste input "003"
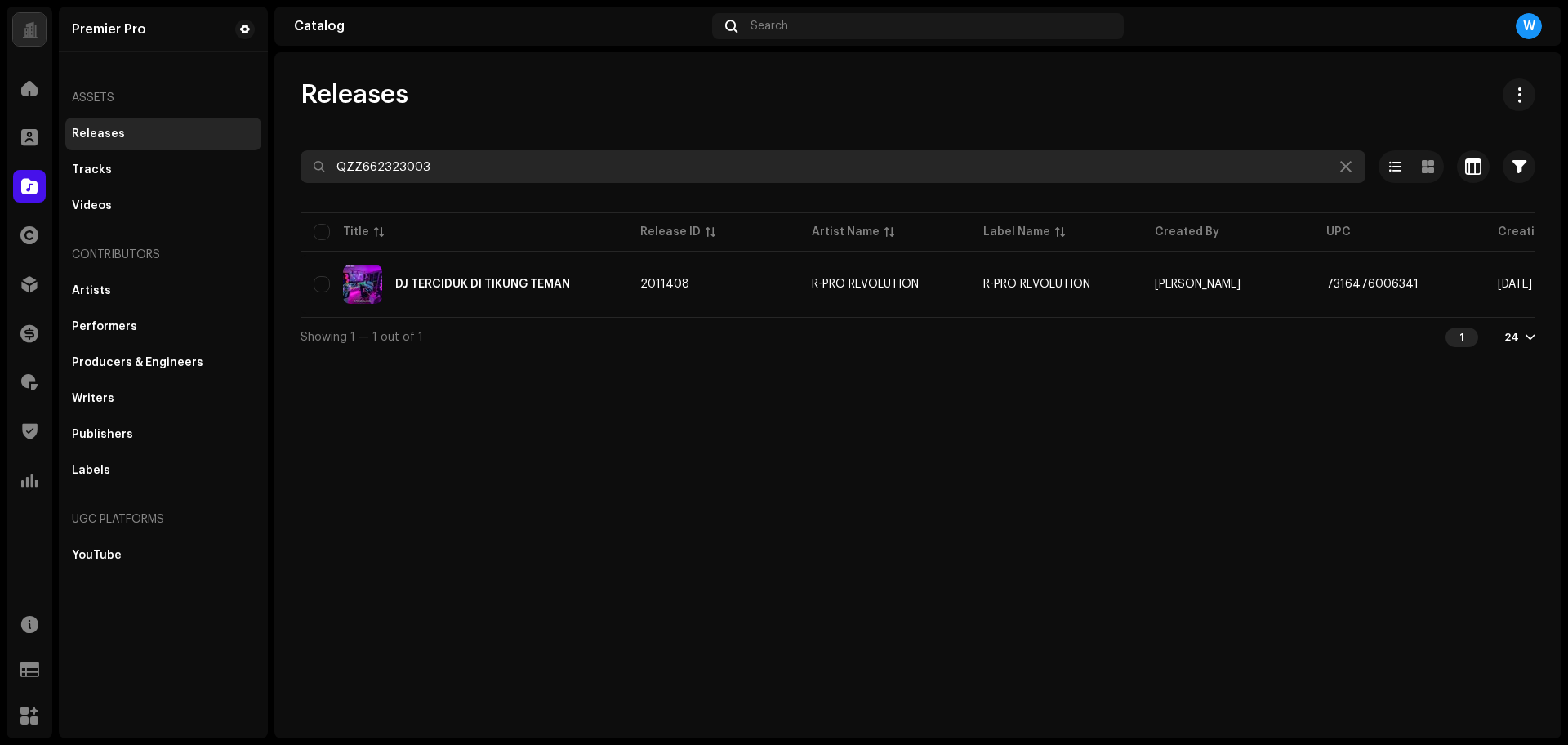
click at [374, 167] on input "QZZ662323003" at bounding box center [833, 166] width 1065 height 33
paste input "735"
type input "QZZ662323735"
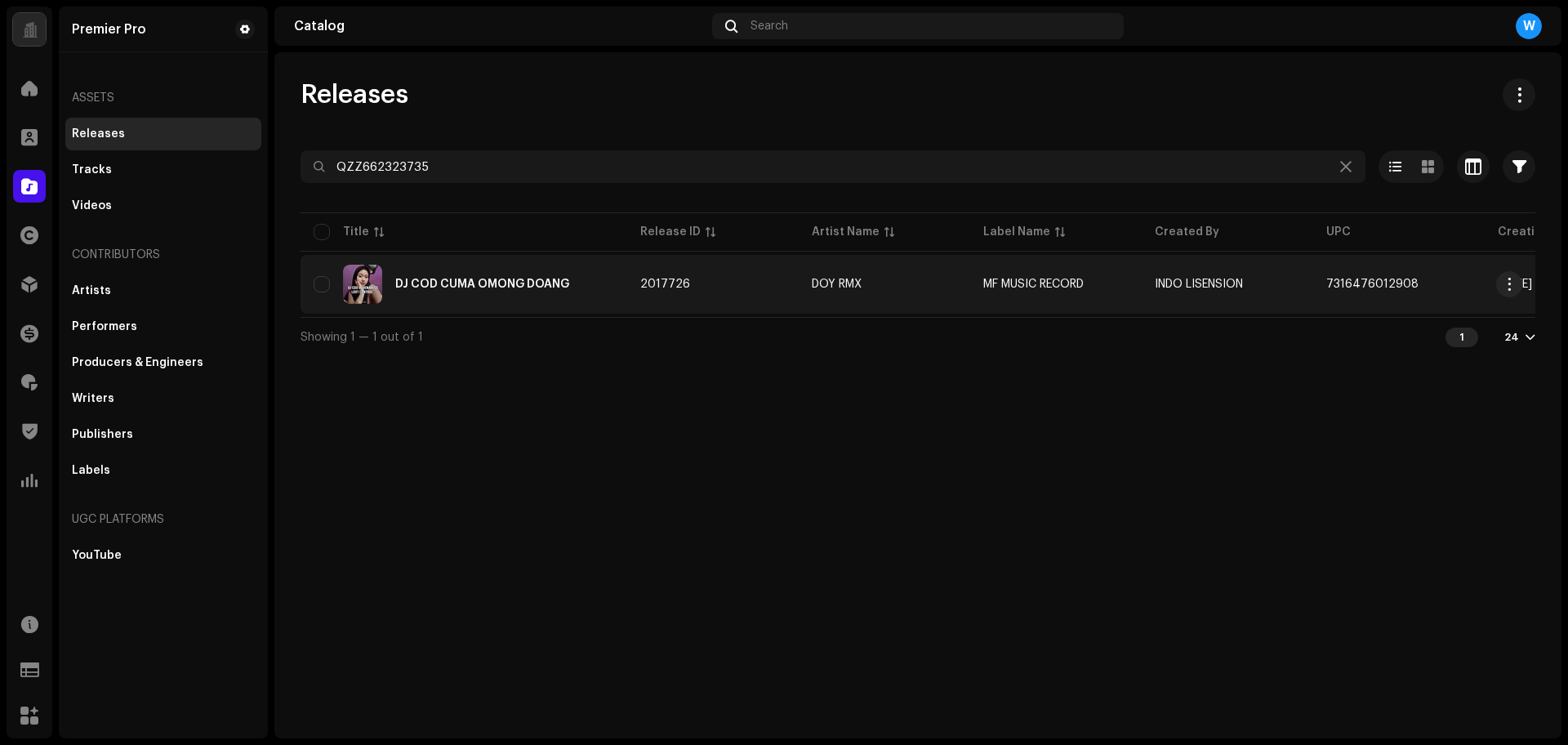
click at [437, 281] on div "DJ COD CUMA OMONG DOANG" at bounding box center [482, 283] width 174 height 11
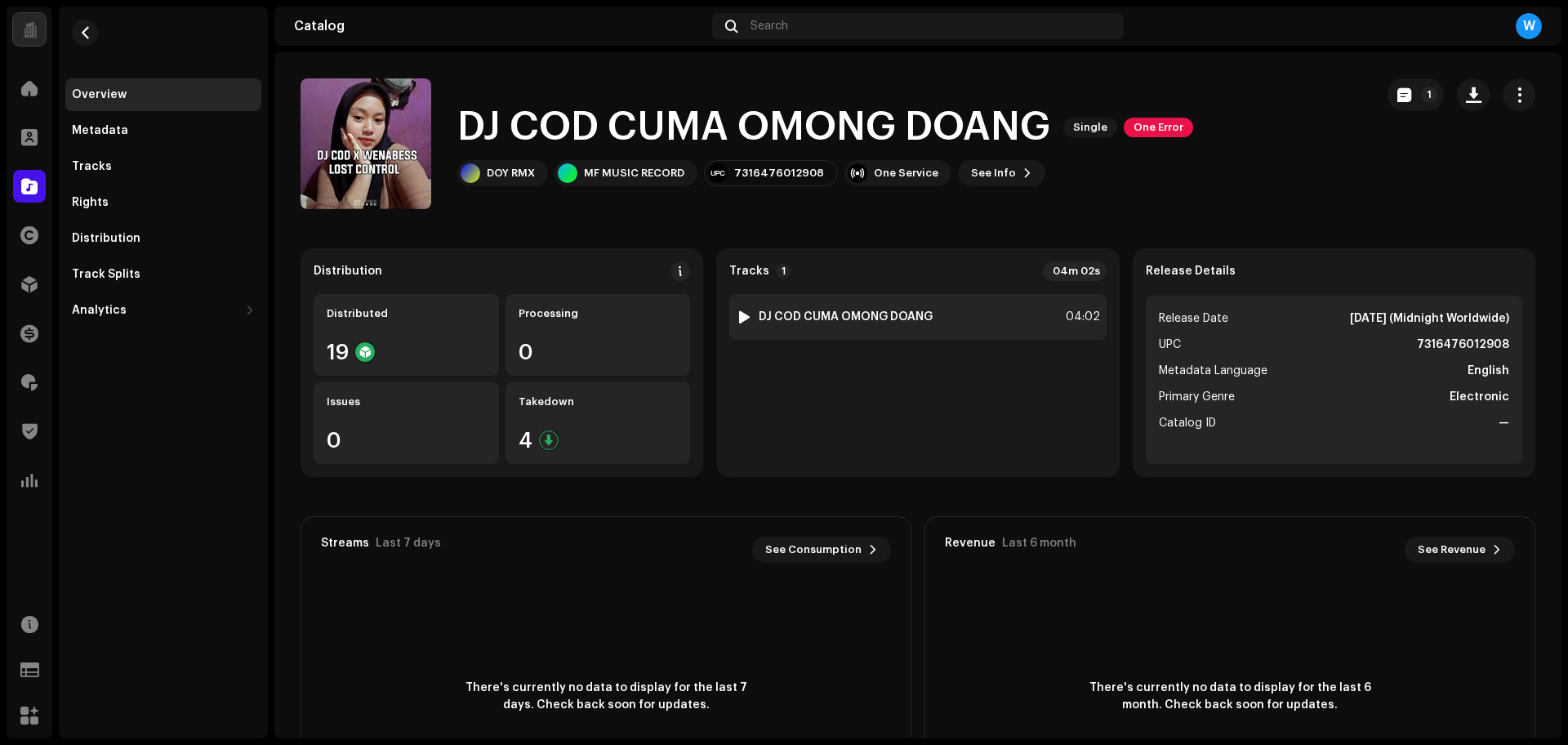
click at [744, 318] on div at bounding box center [744, 316] width 12 height 13
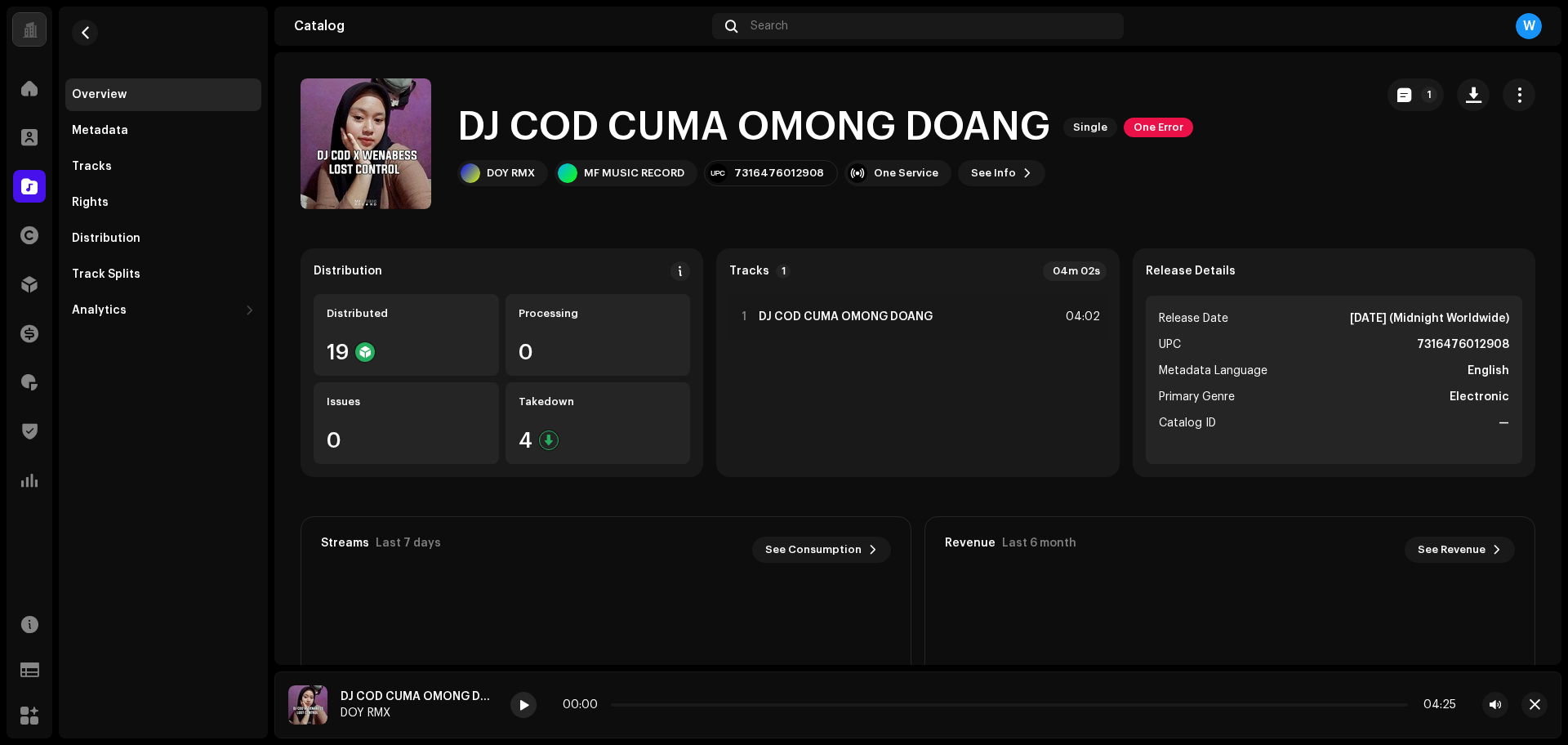
click at [524, 702] on span at bounding box center [523, 705] width 9 height 13
click at [531, 696] on div at bounding box center [524, 705] width 26 height 26
drag, startPoint x: 624, startPoint y: 245, endPoint x: 635, endPoint y: 225, distance: 22.8
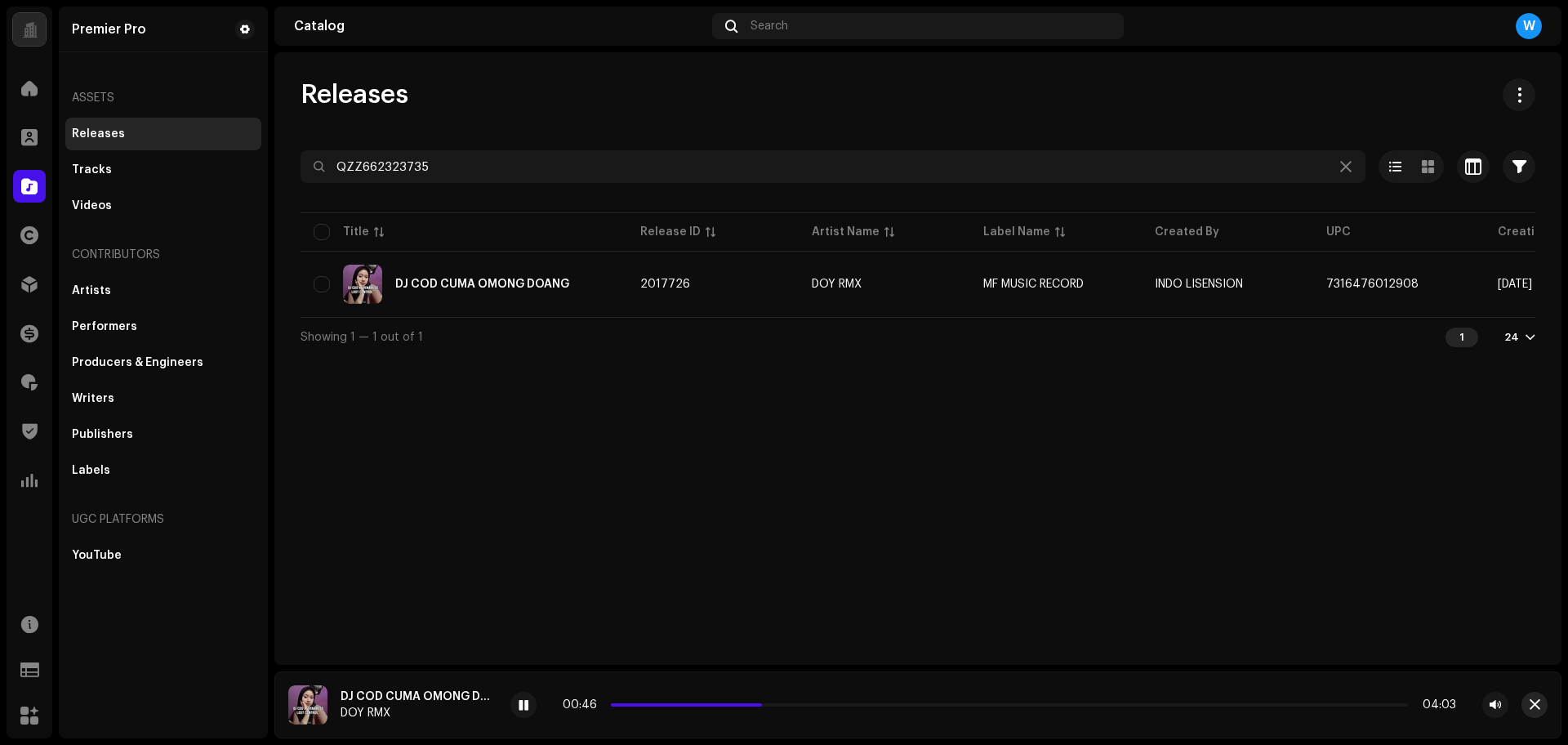
click at [1532, 701] on span "button" at bounding box center [1534, 705] width 10 height 13
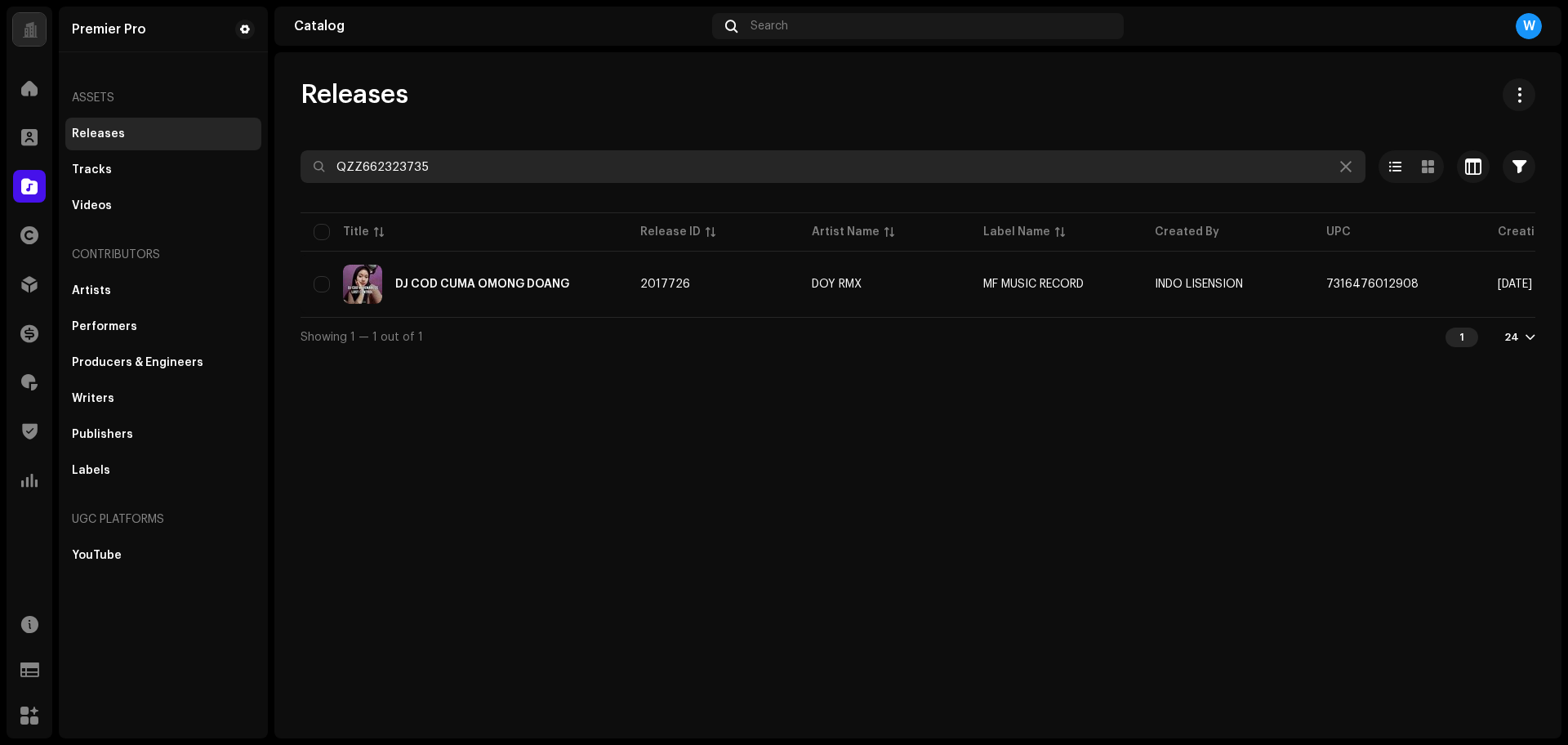
click at [434, 164] on input "QZZ662323735" at bounding box center [833, 166] width 1065 height 33
paste input "21"
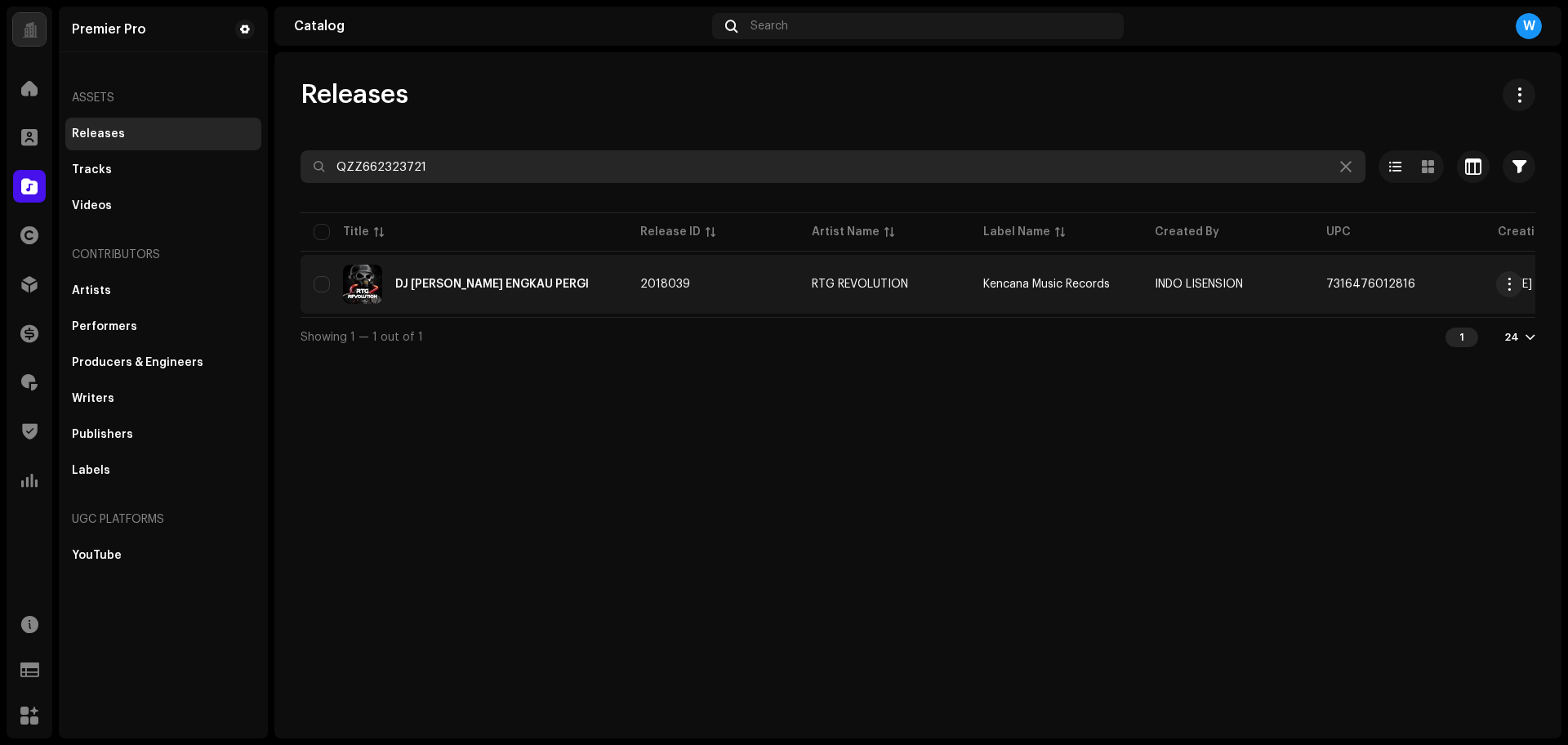
type input "QZZ662323721"
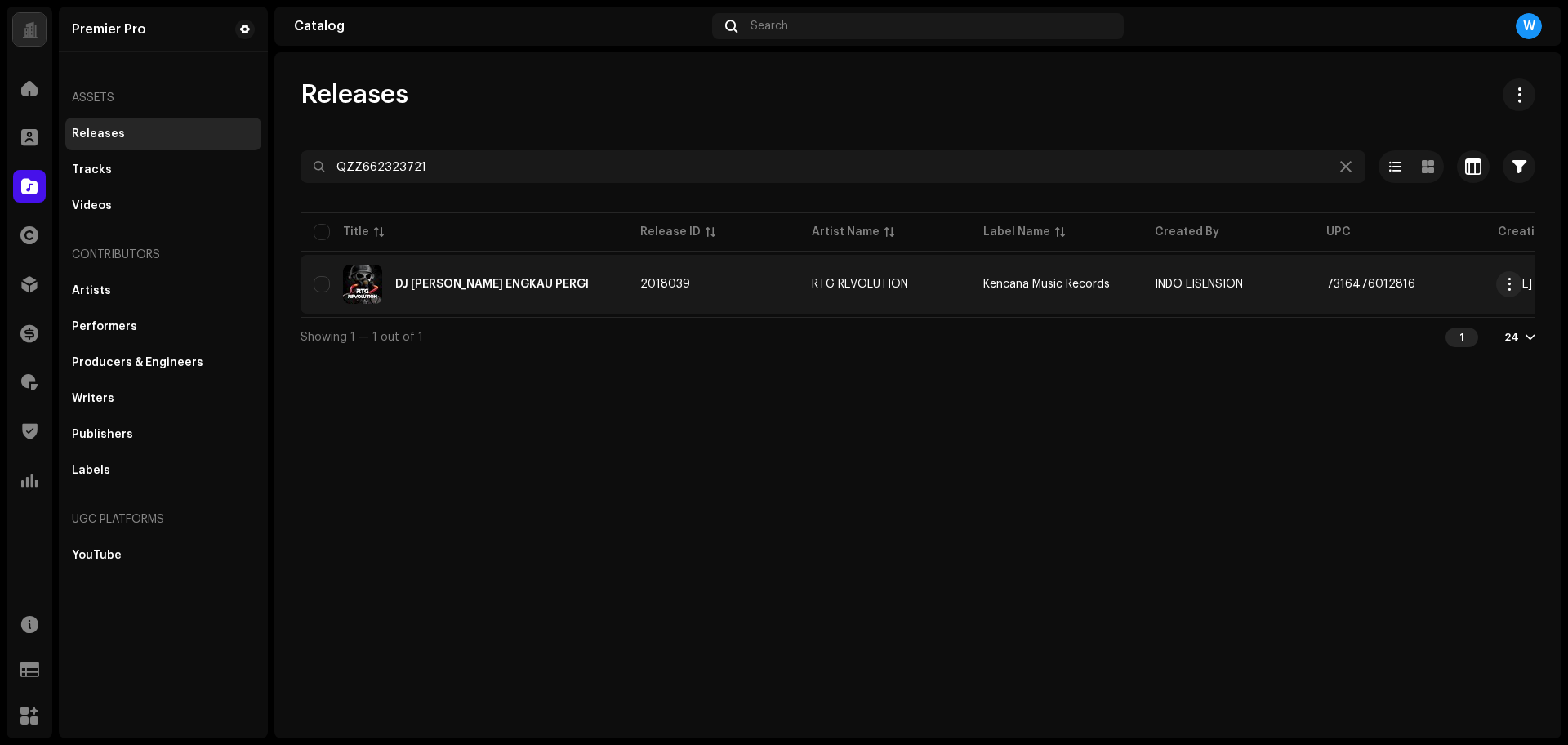
click at [461, 294] on div "DJ KURELAKAN ENGKAU PERGI" at bounding box center [463, 284] width 301 height 40
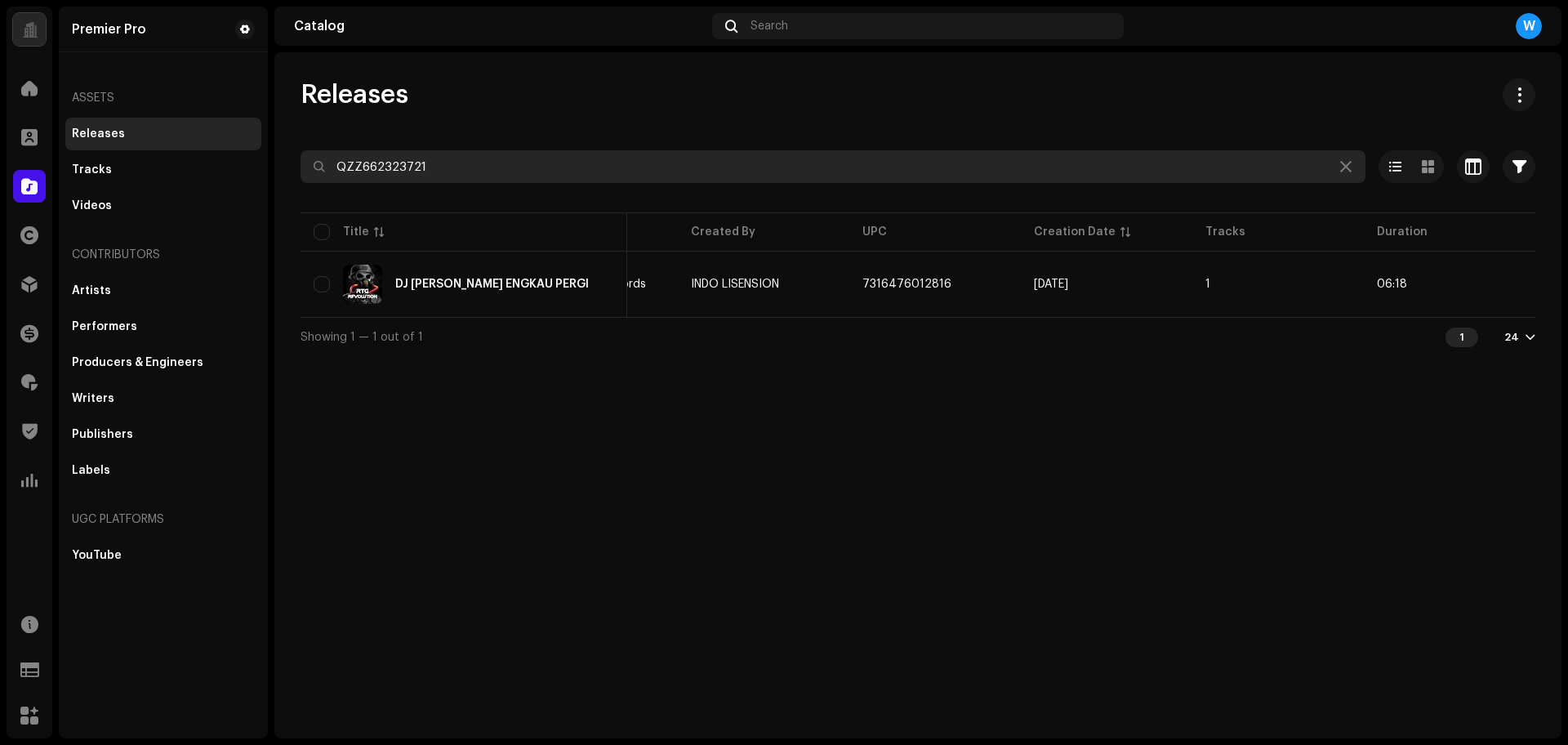
click at [356, 156] on input "QZZ662323721" at bounding box center [833, 166] width 1065 height 33
paste input "34"
type input "QZZ662323734"
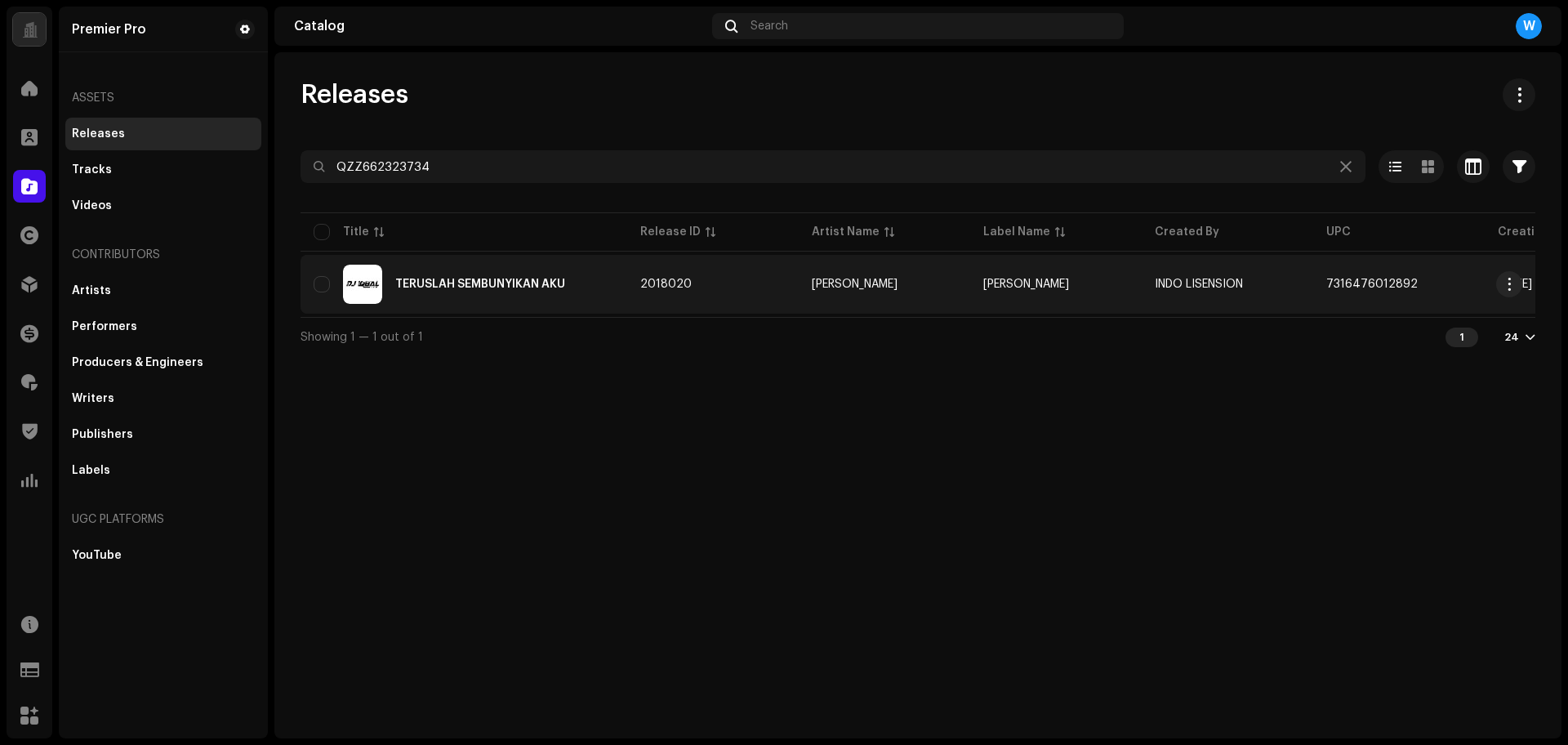
click at [518, 276] on div "TERUSLAH SEMBUNYIKAN AKU" at bounding box center [463, 284] width 301 height 40
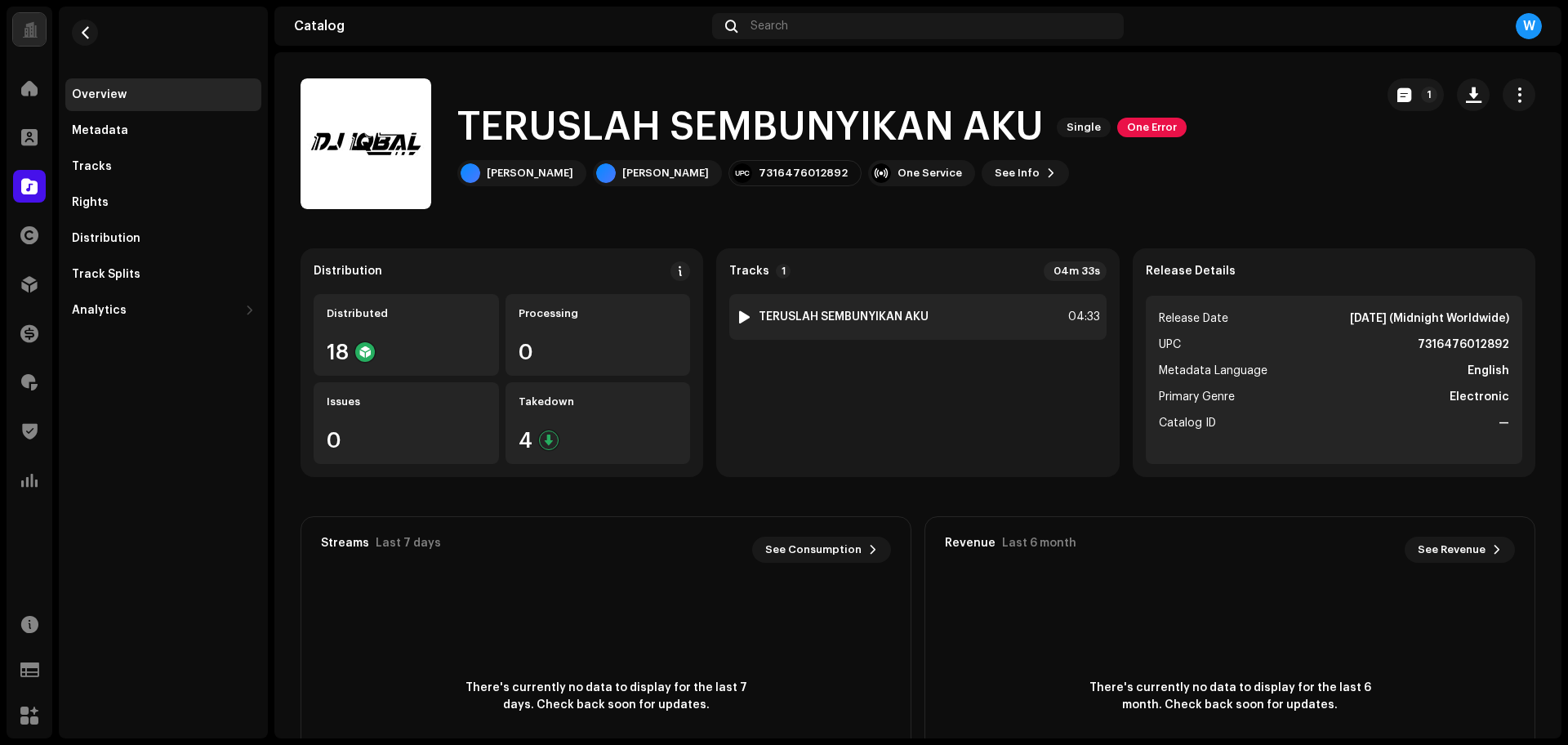
click at [740, 313] on div at bounding box center [744, 316] width 12 height 13
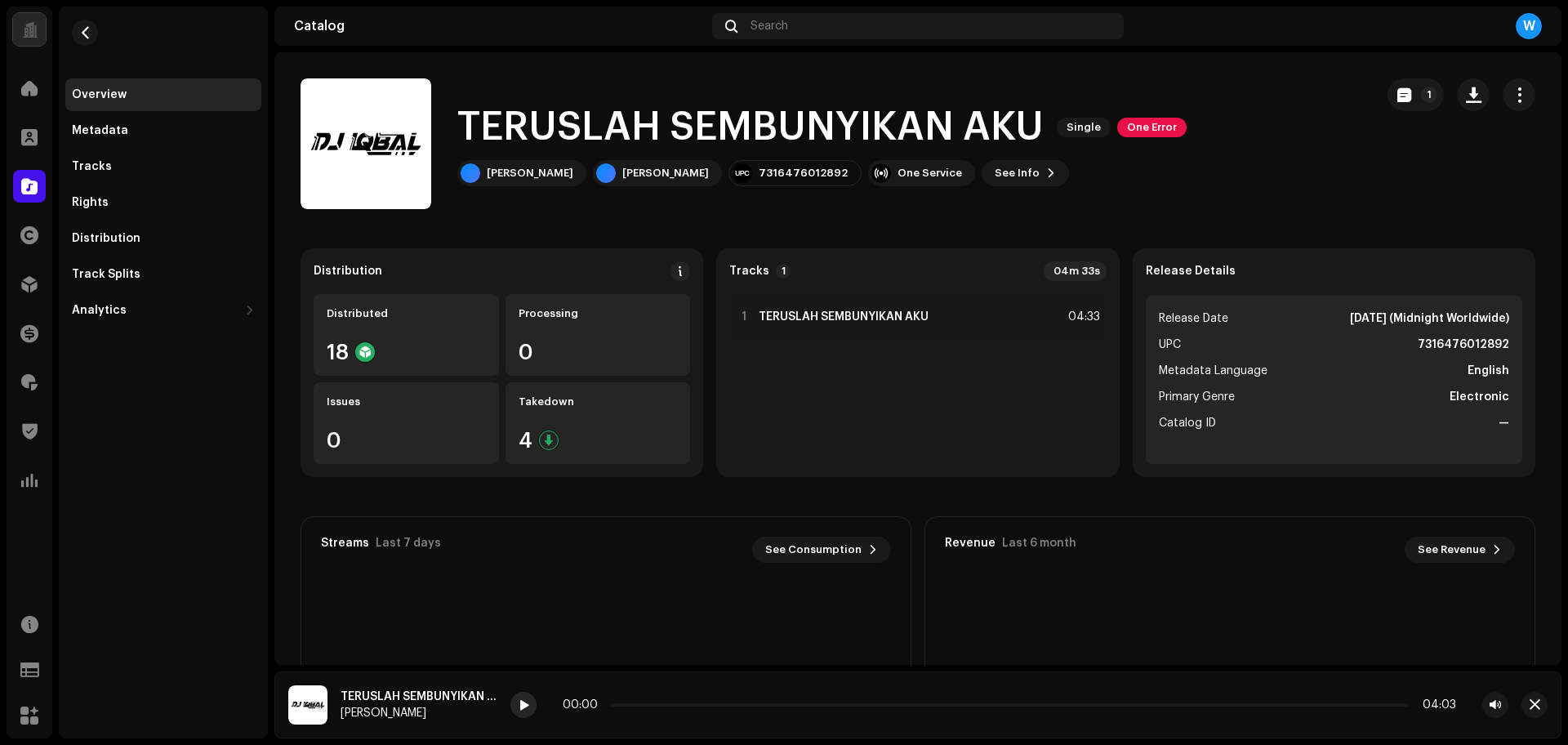
click at [516, 701] on div at bounding box center [524, 705] width 26 height 26
click at [521, 704] on span at bounding box center [523, 705] width 9 height 13
click at [1533, 699] on span "button" at bounding box center [1534, 705] width 10 height 13
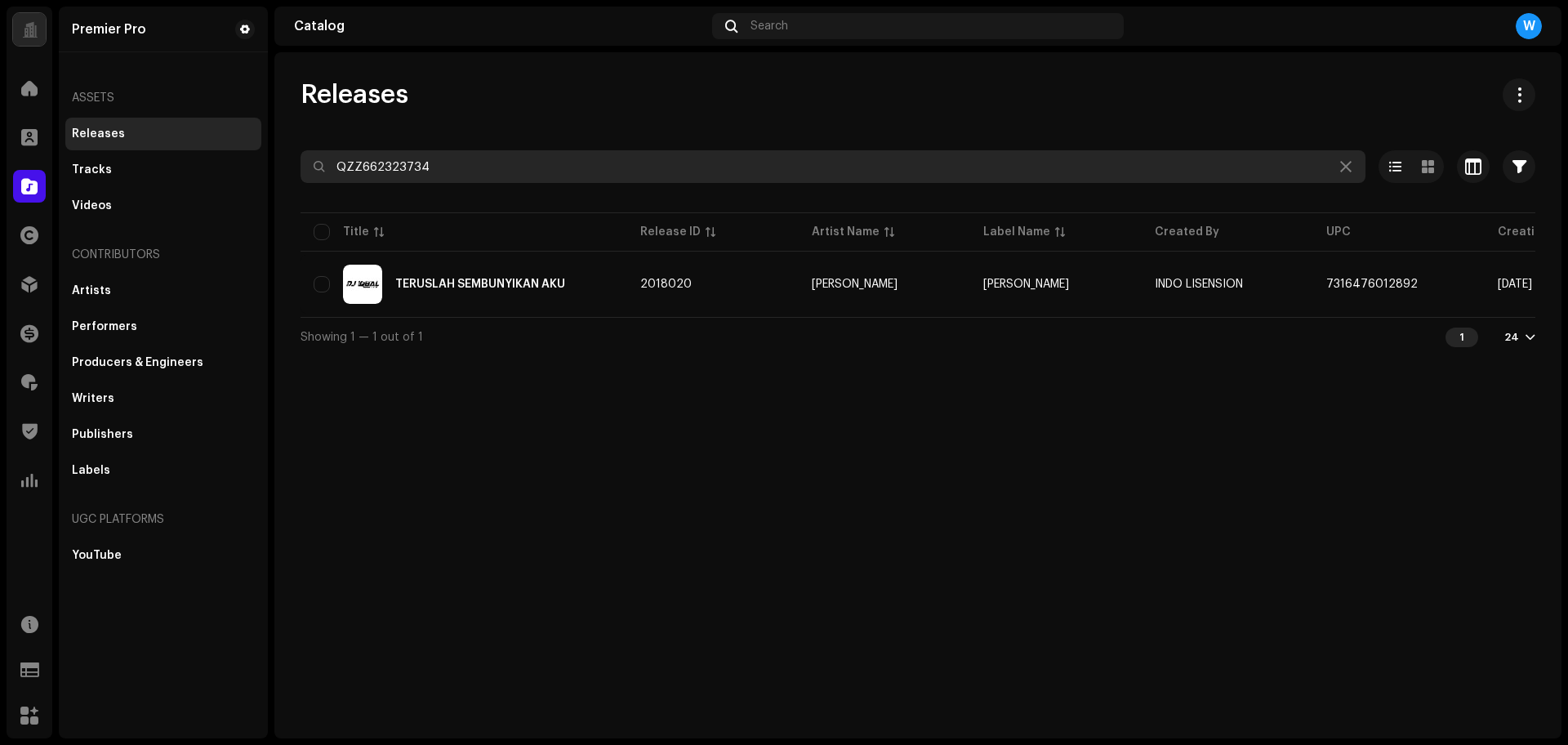
click at [470, 175] on input "QZZ662323734" at bounding box center [833, 166] width 1065 height 33
paste input "43217"
paste input "23703"
type input "QZZ662323703"
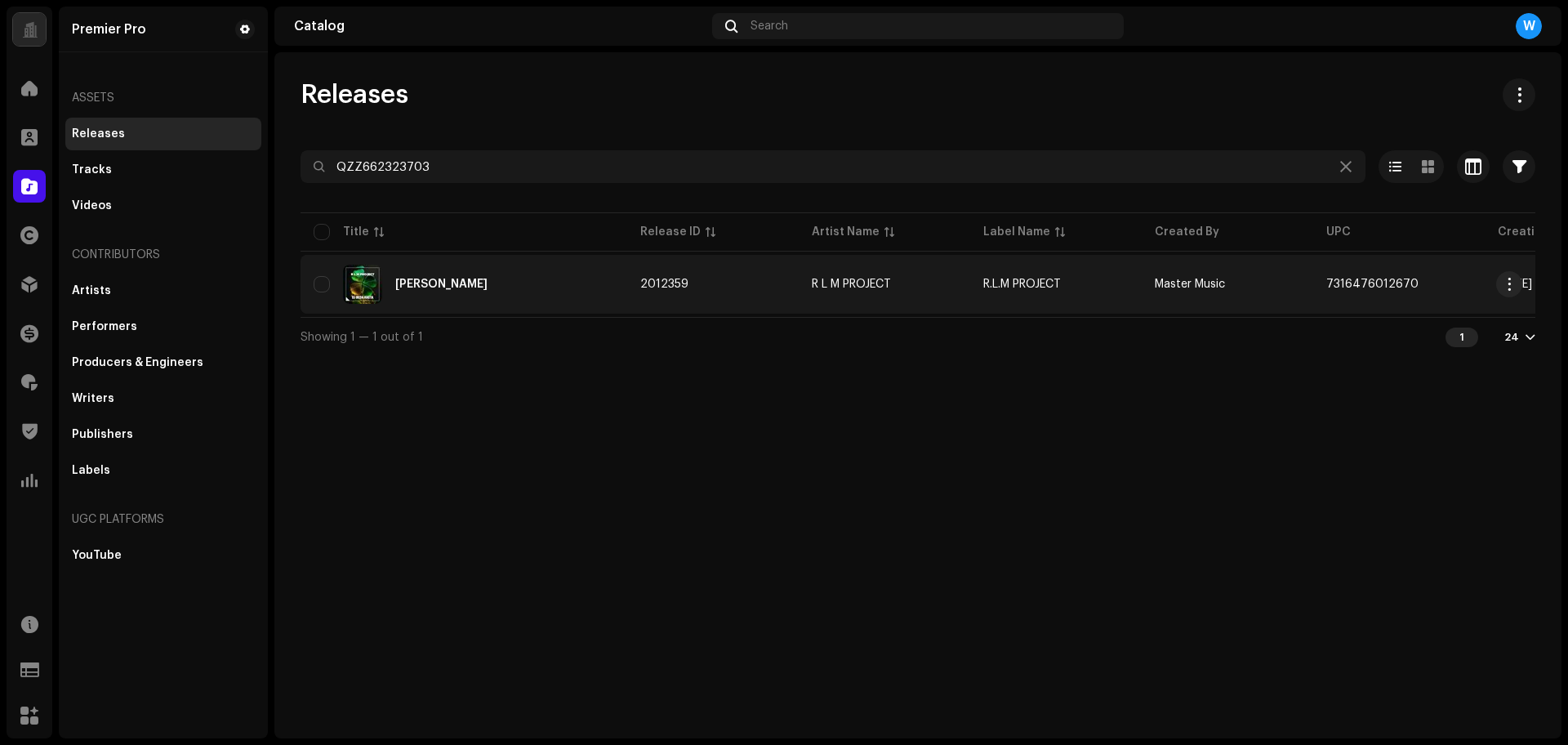
click at [475, 278] on div "DJ BEDA KASTA" at bounding box center [441, 283] width 92 height 11
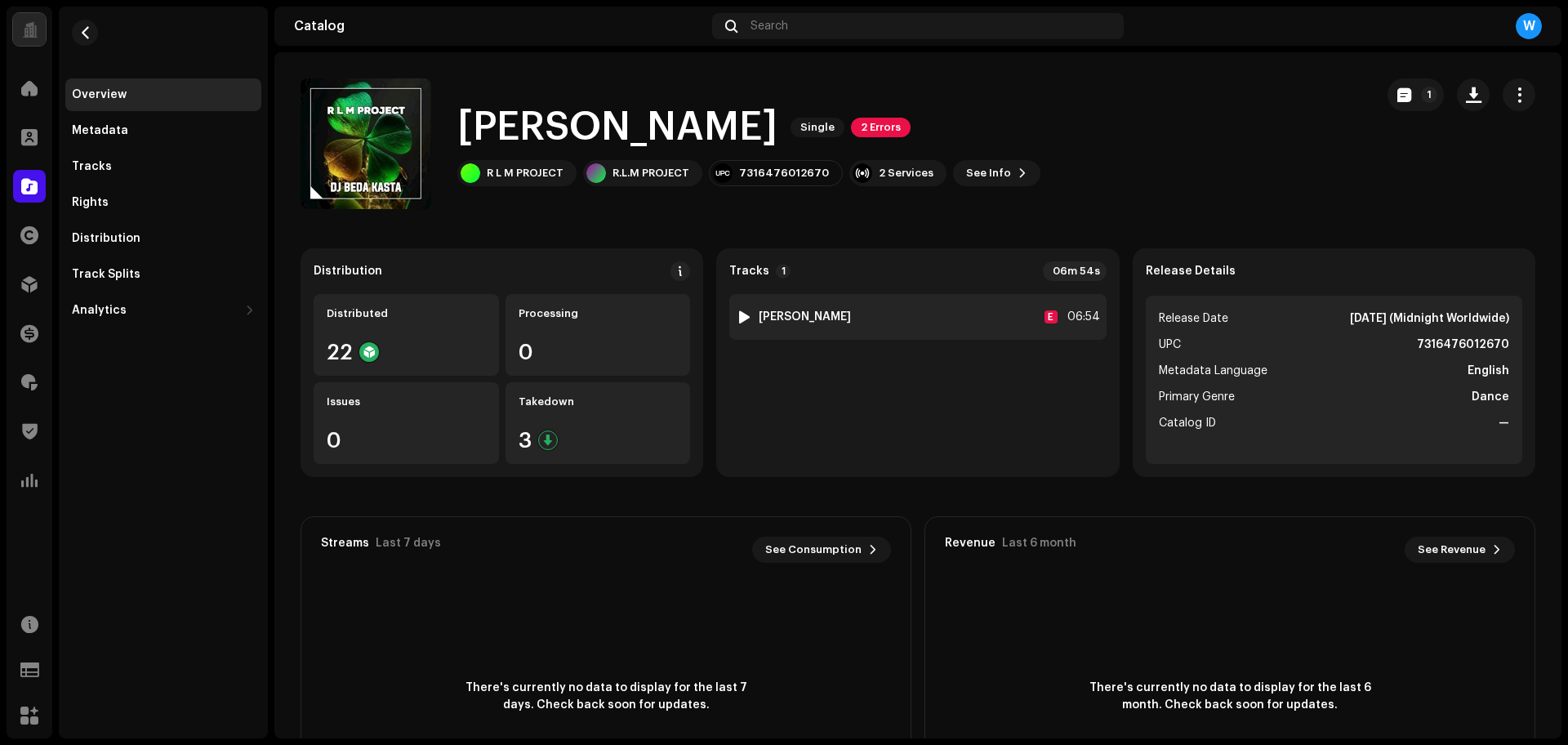
click at [738, 310] on div at bounding box center [744, 316] width 12 height 13
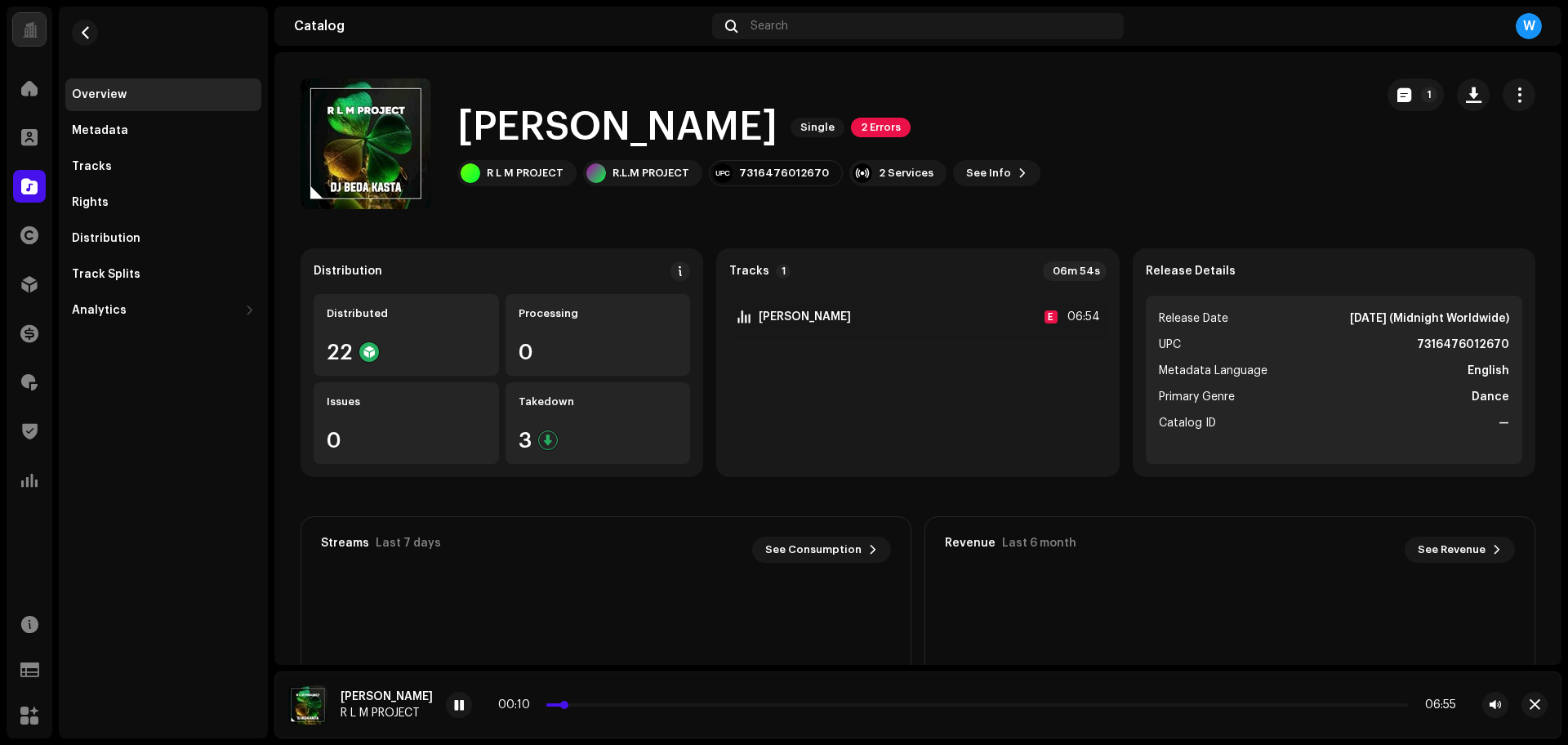
click at [614, 705] on p-slider at bounding box center [976, 705] width 862 height 3
click at [651, 704] on p-slider at bounding box center [976, 705] width 862 height 3
click at [686, 704] on p-slider at bounding box center [976, 705] width 862 height 3
click at [789, 704] on p-slider at bounding box center [976, 705] width 862 height 3
click at [863, 704] on p-slider at bounding box center [976, 705] width 862 height 3
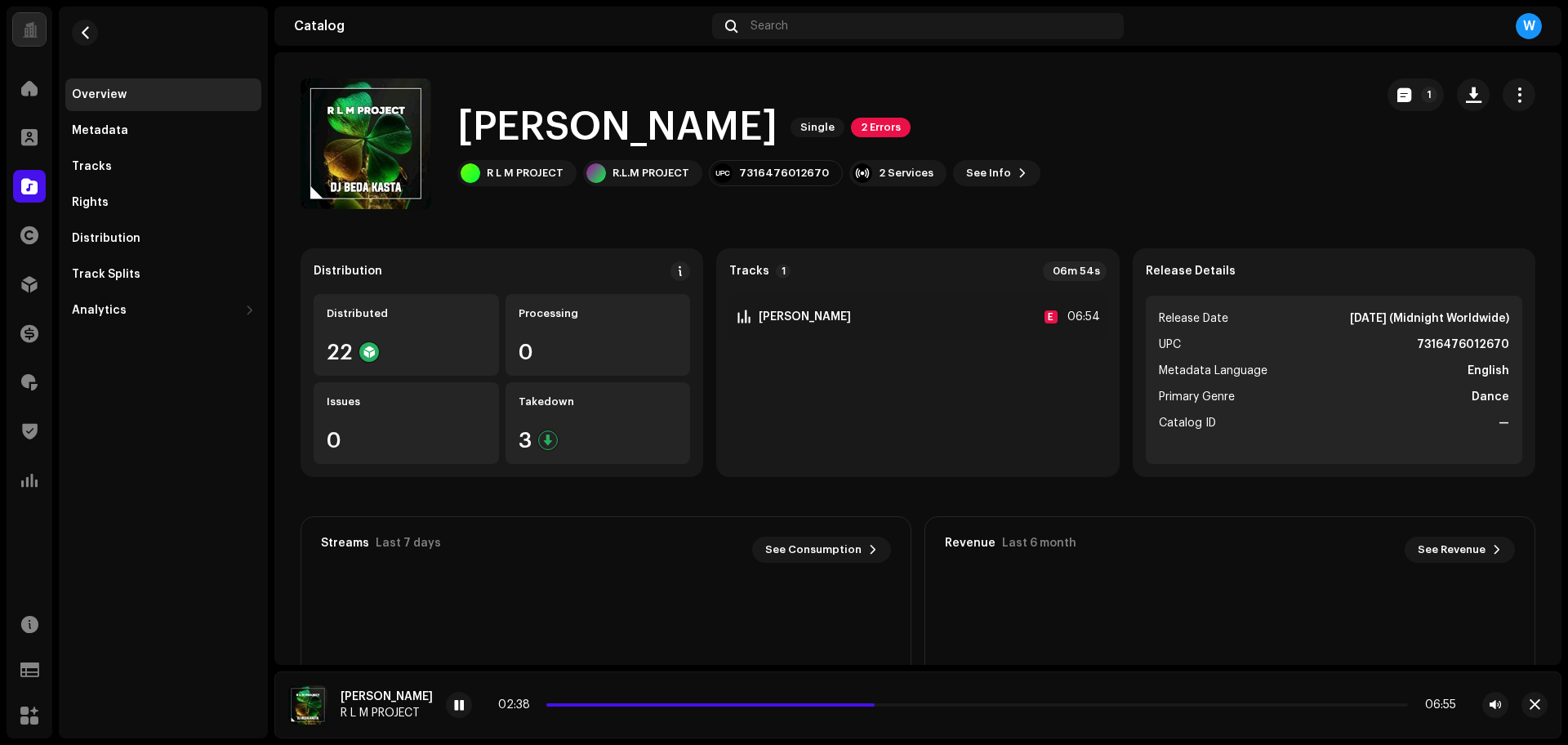
click at [990, 706] on div "02:38 06:55" at bounding box center [976, 705] width 958 height 13
click at [986, 705] on p-slider at bounding box center [976, 705] width 862 height 3
click at [1538, 707] on span "button" at bounding box center [1534, 705] width 10 height 13
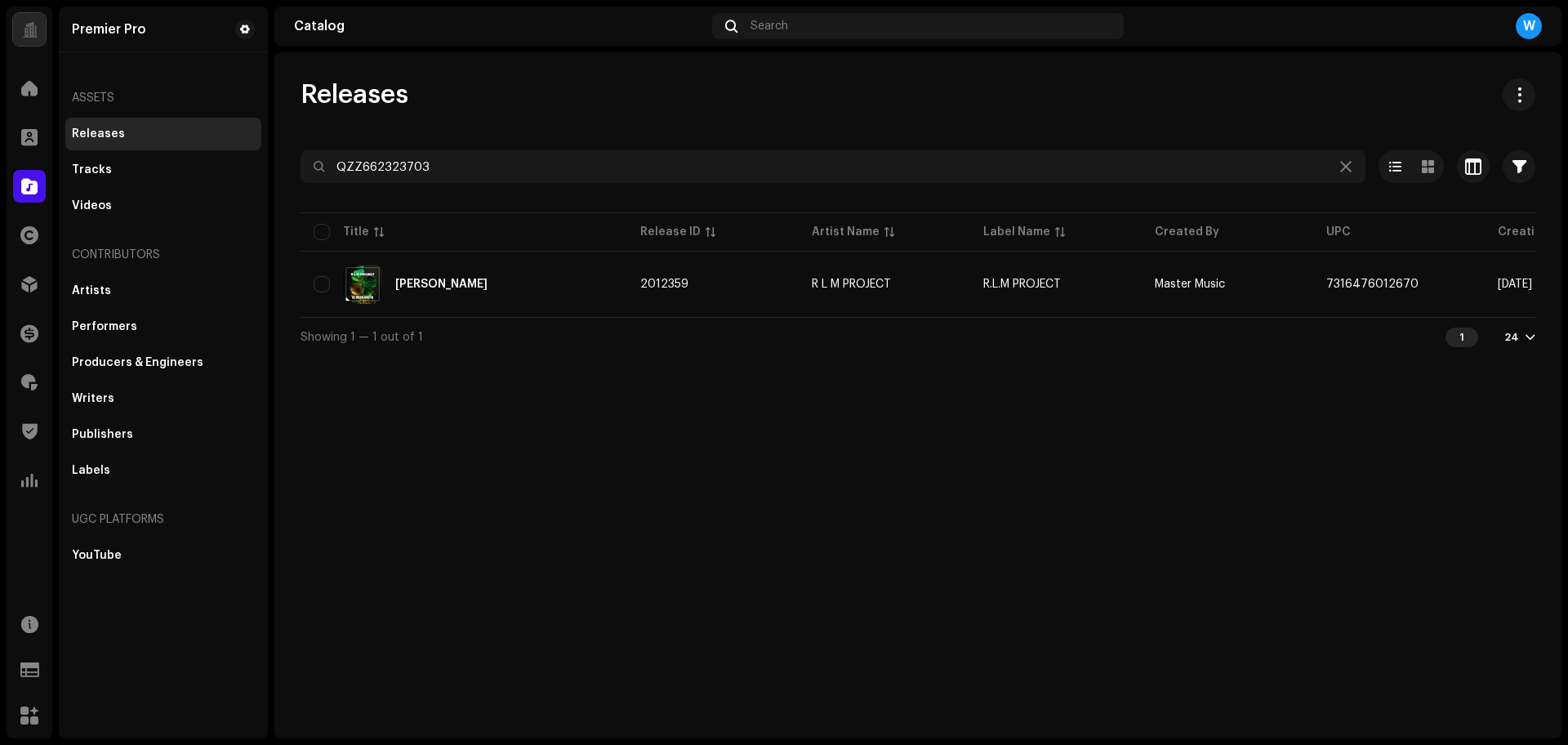
click at [428, 156] on input "QZZ662323703" at bounding box center [833, 166] width 1065 height 33
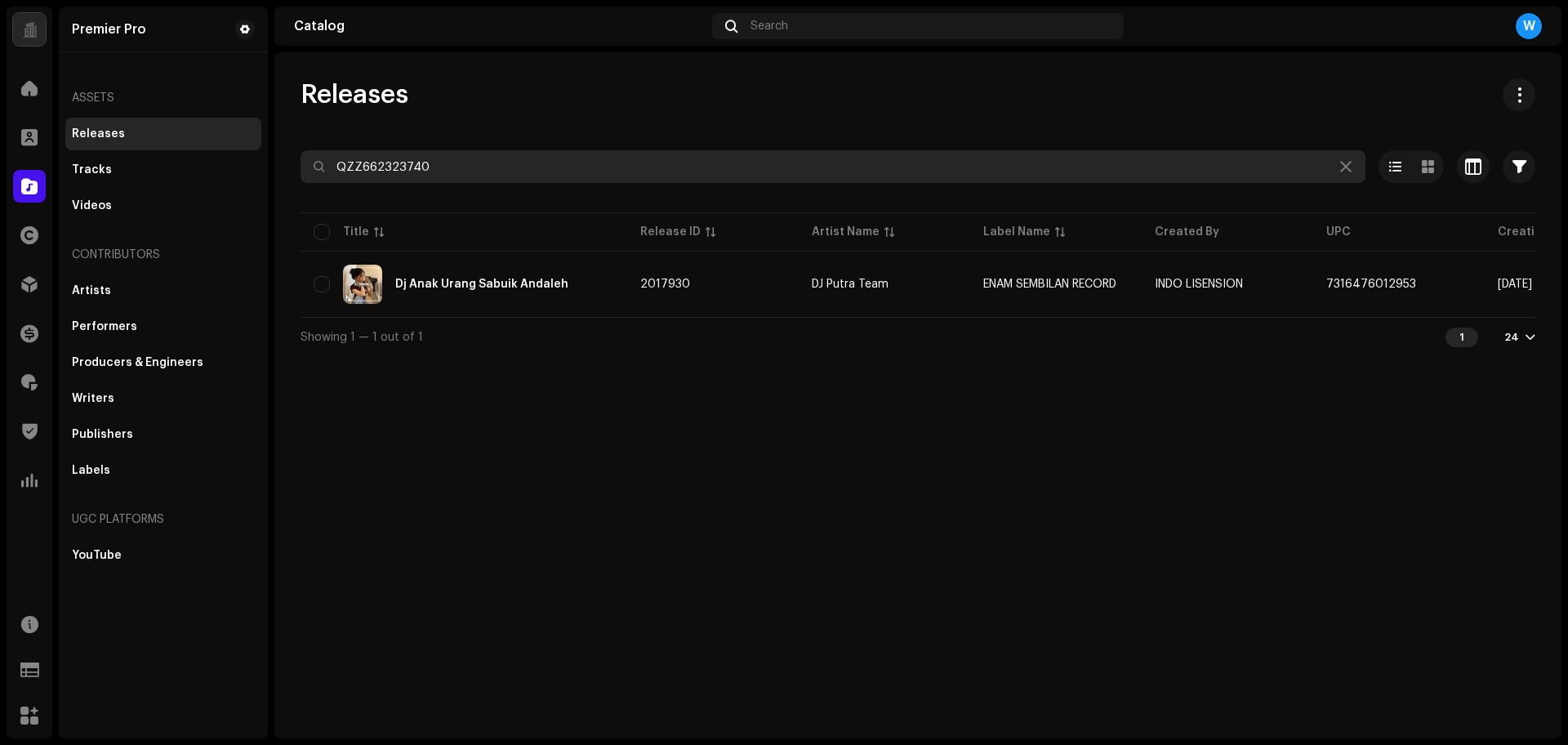
click at [367, 163] on input "QZZ662323740" at bounding box center [833, 166] width 1065 height 33
paste input "137"
paste input "19"
paste input "4385"
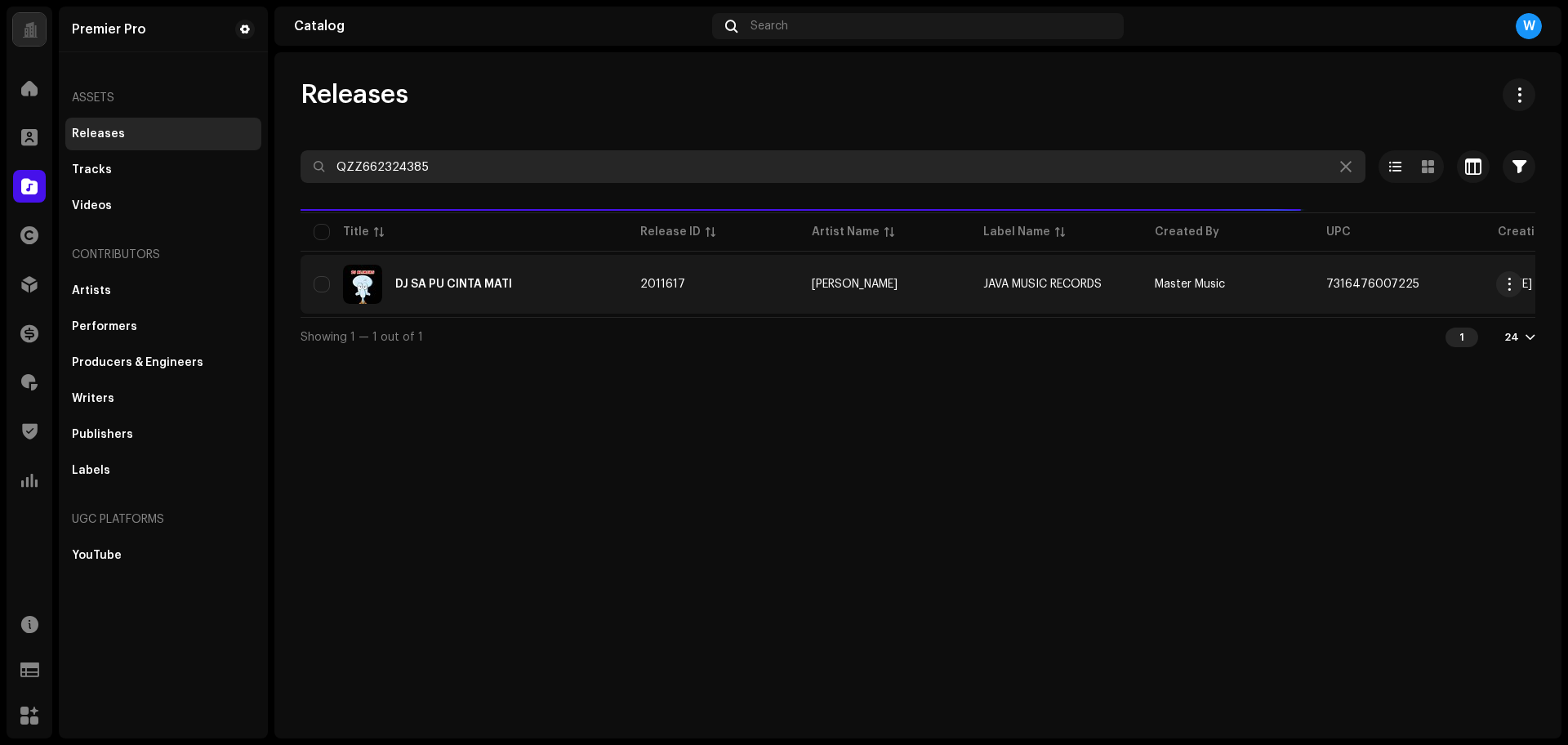
type input "QZZ662324385"
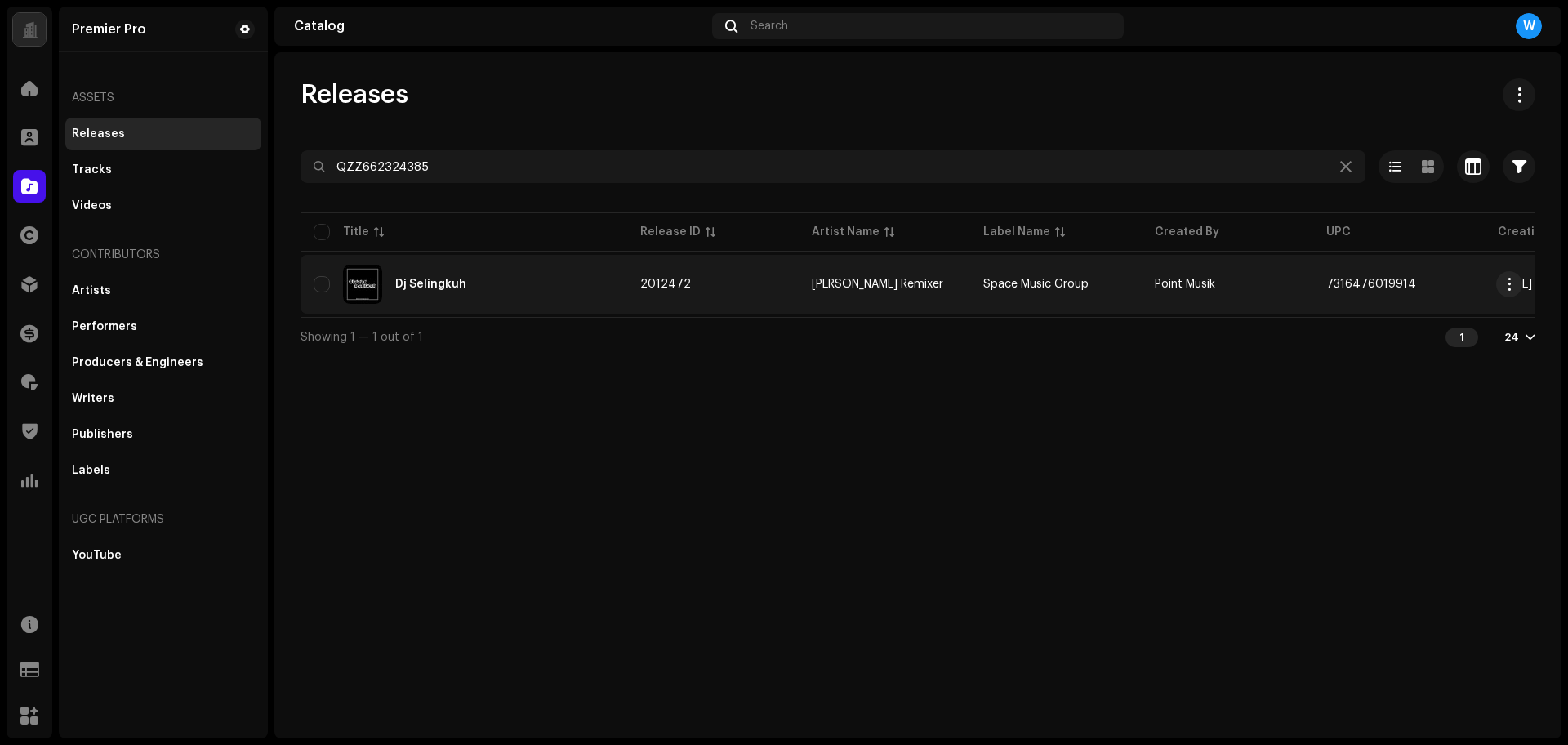
click at [425, 298] on div "Dj Selingkuh" at bounding box center [463, 284] width 301 height 40
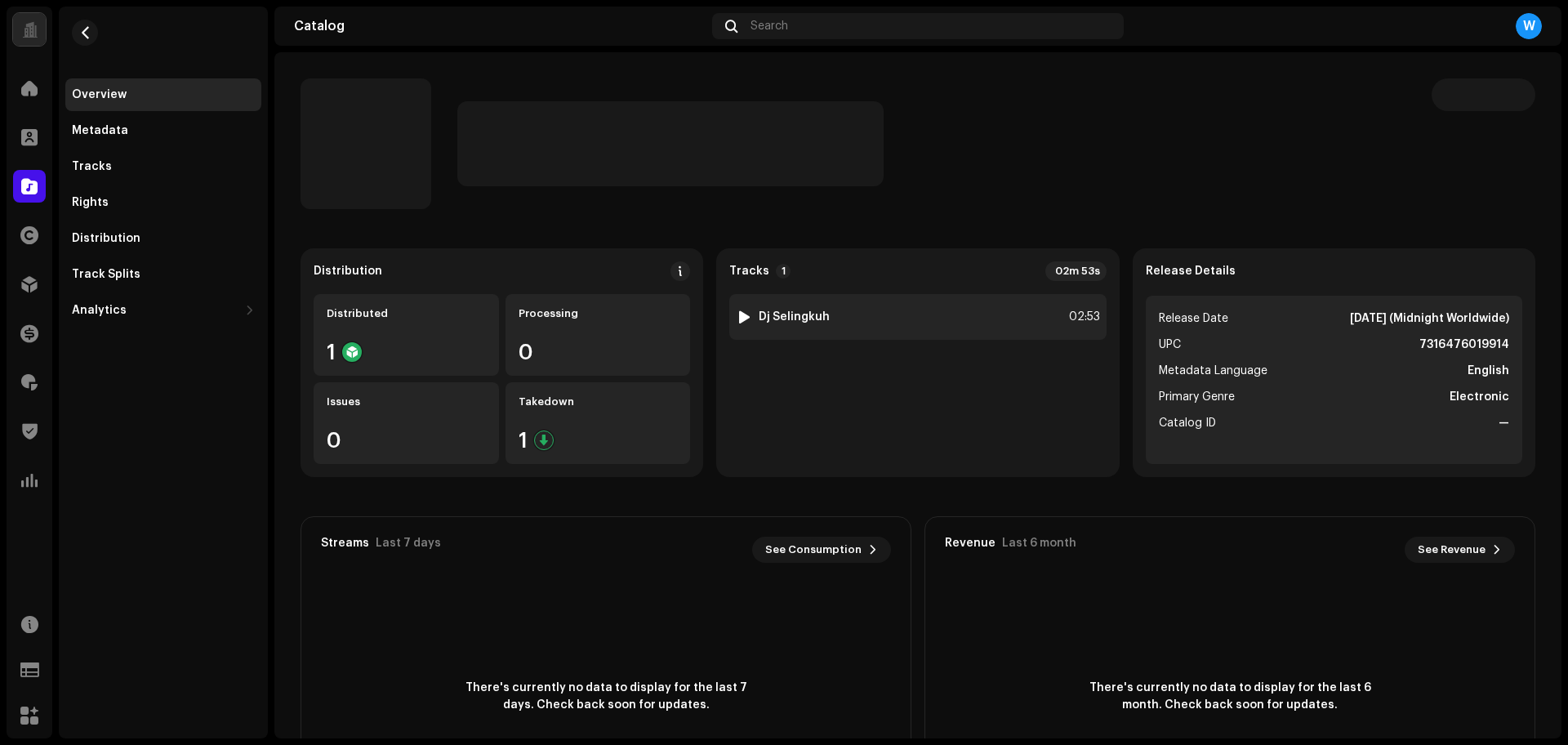
click at [738, 314] on div at bounding box center [744, 316] width 12 height 13
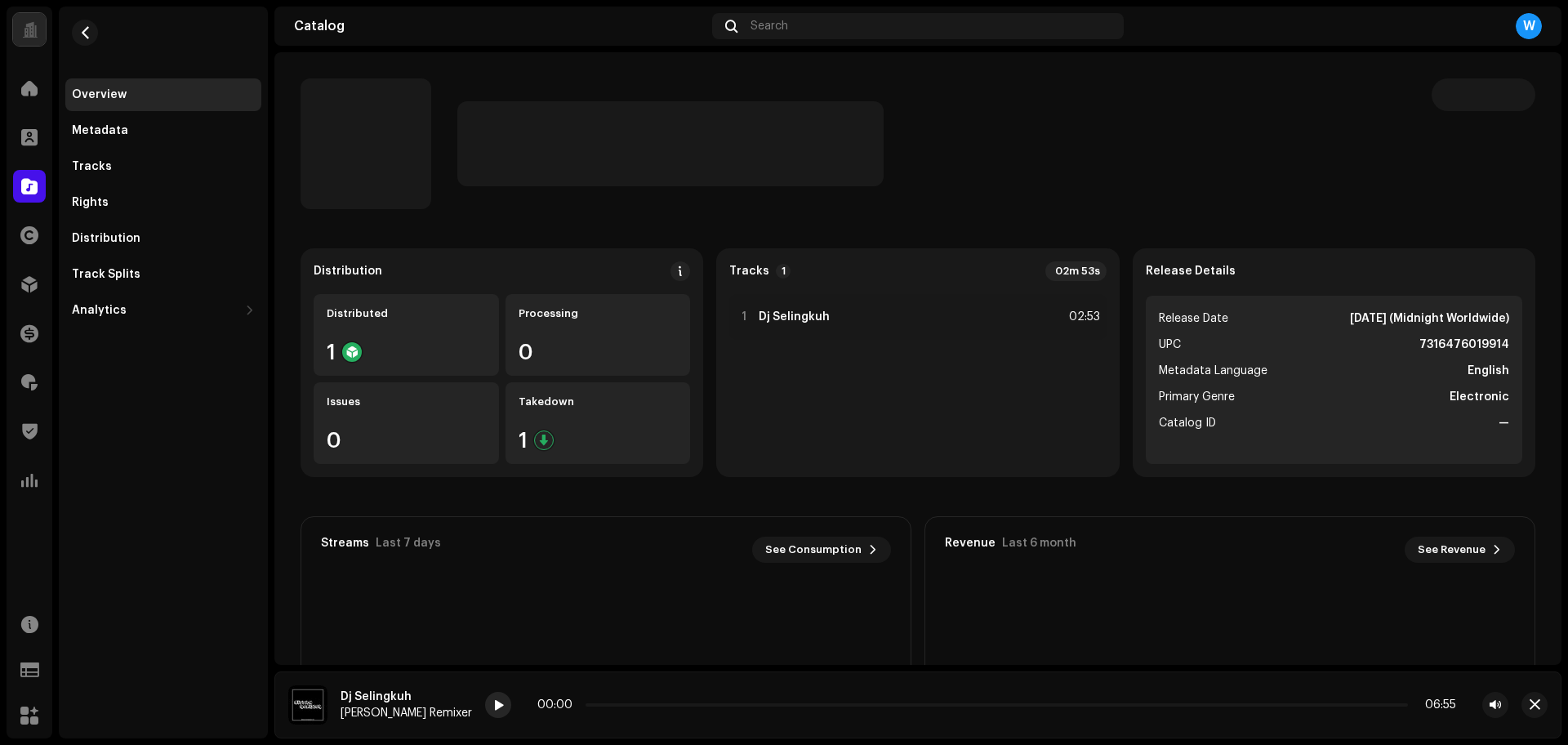
click at [493, 704] on span at bounding box center [498, 705] width 9 height 13
click at [493, 710] on span at bounding box center [498, 705] width 9 height 13
click at [1534, 702] on span "button" at bounding box center [1534, 705] width 10 height 13
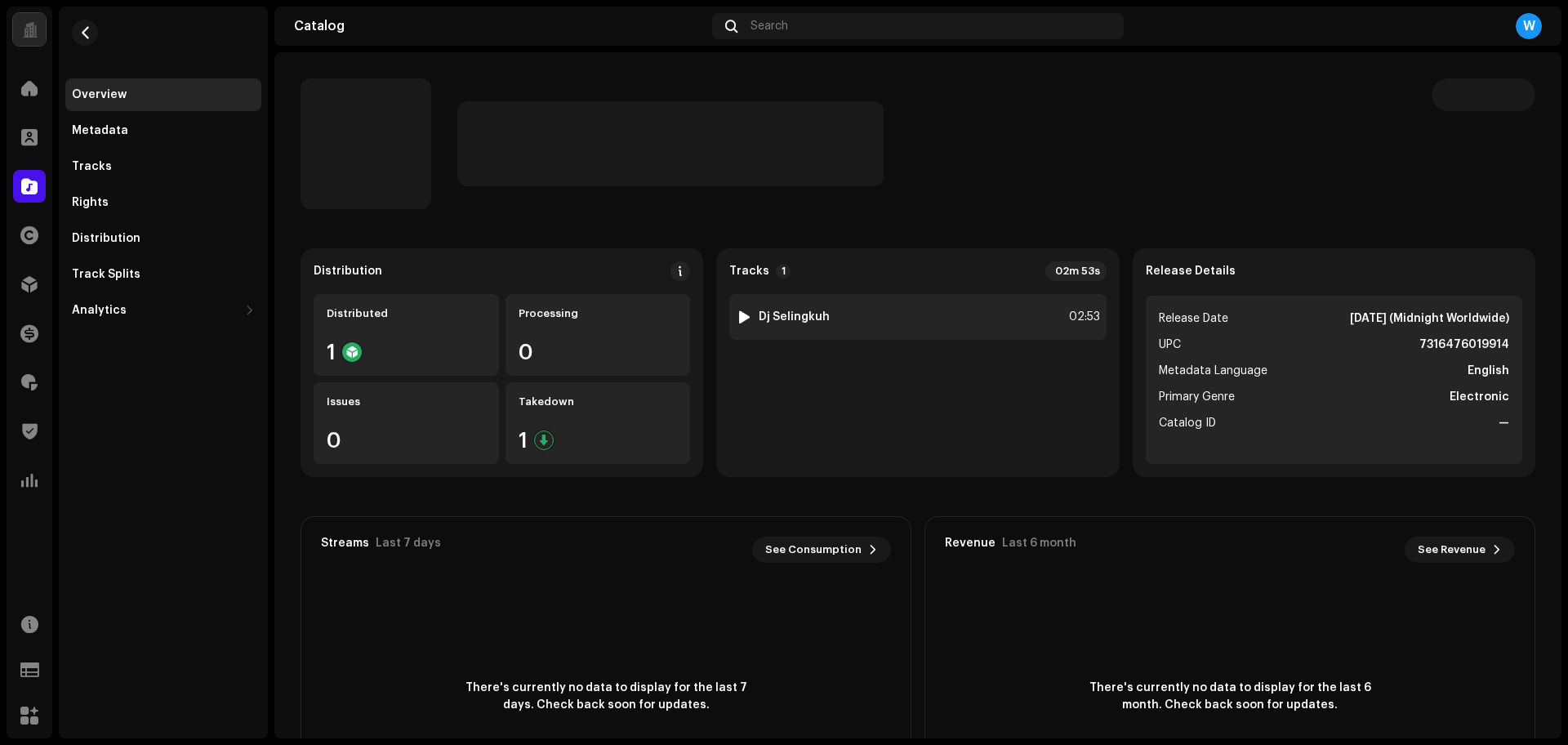
click at [741, 315] on div at bounding box center [744, 316] width 12 height 13
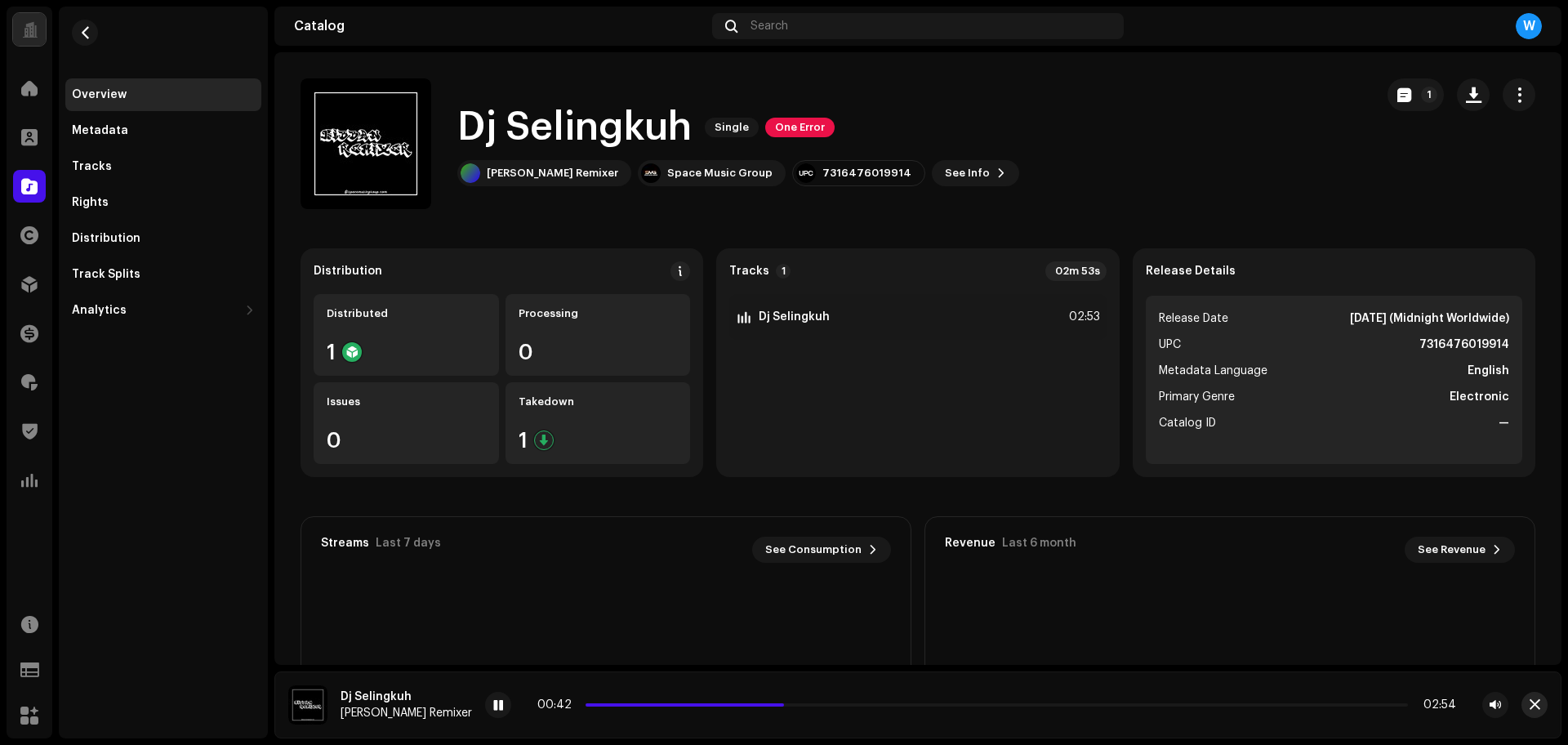
click at [1535, 702] on span "button" at bounding box center [1534, 705] width 10 height 13
